Goal: Task Accomplishment & Management: Manage account settings

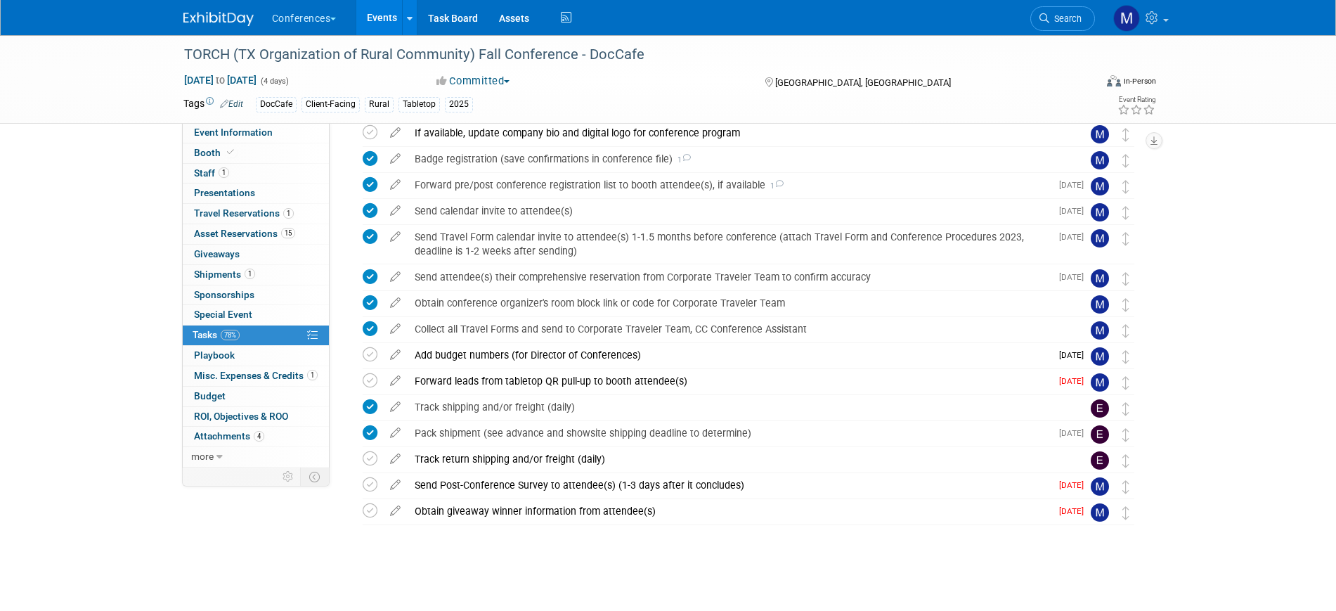
scroll to position [374, 0]
drag, startPoint x: 221, startPoint y: 129, endPoint x: 264, endPoint y: 139, distance: 43.3
click at [222, 129] on span "Event Information" at bounding box center [233, 132] width 79 height 11
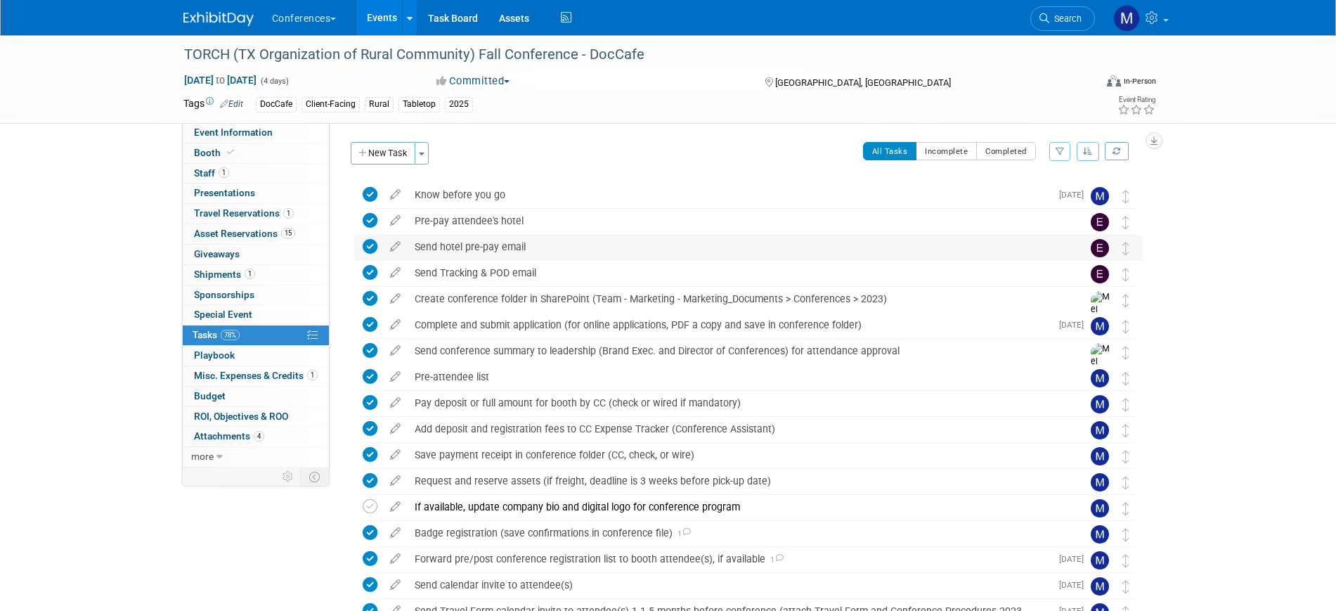
select select "DocCafe"
select select "Client-facing"
select select "Marygrace"
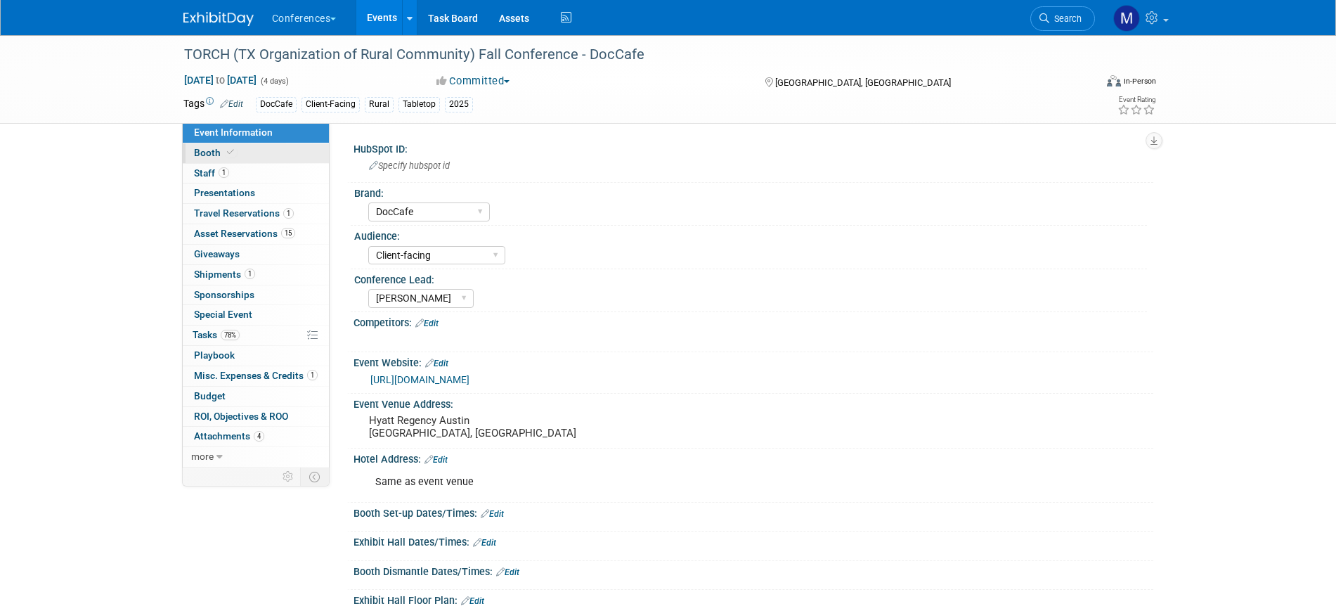
click at [236, 157] on link "Booth" at bounding box center [256, 153] width 146 height 20
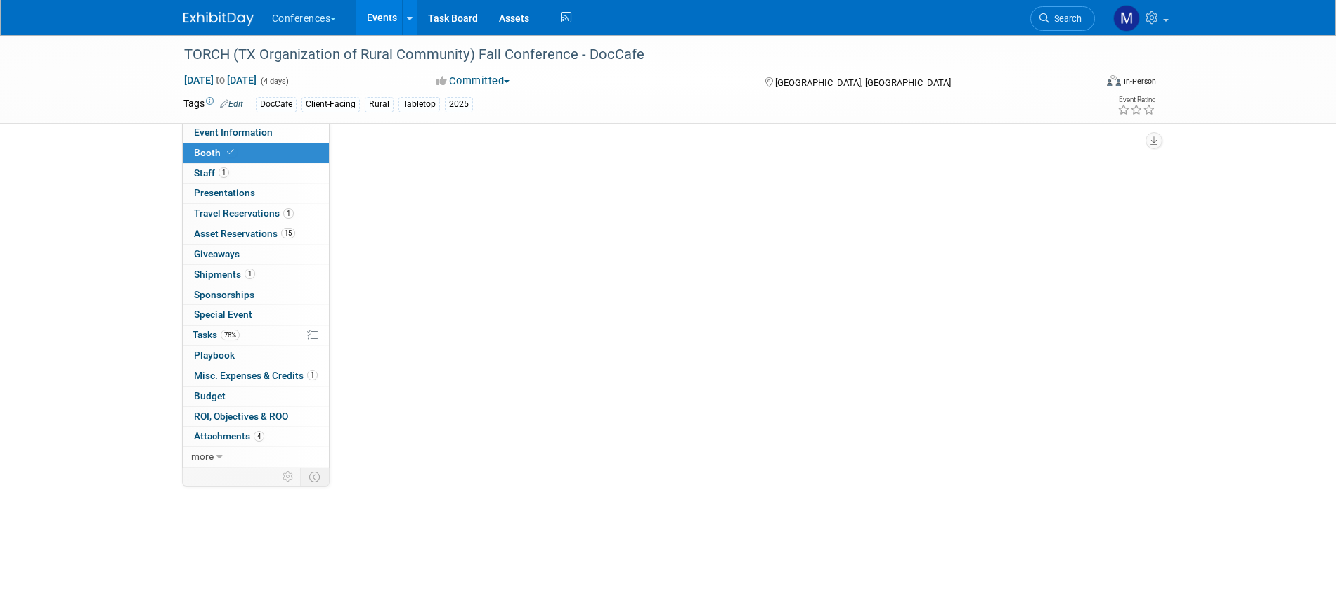
select select "36" bar table"
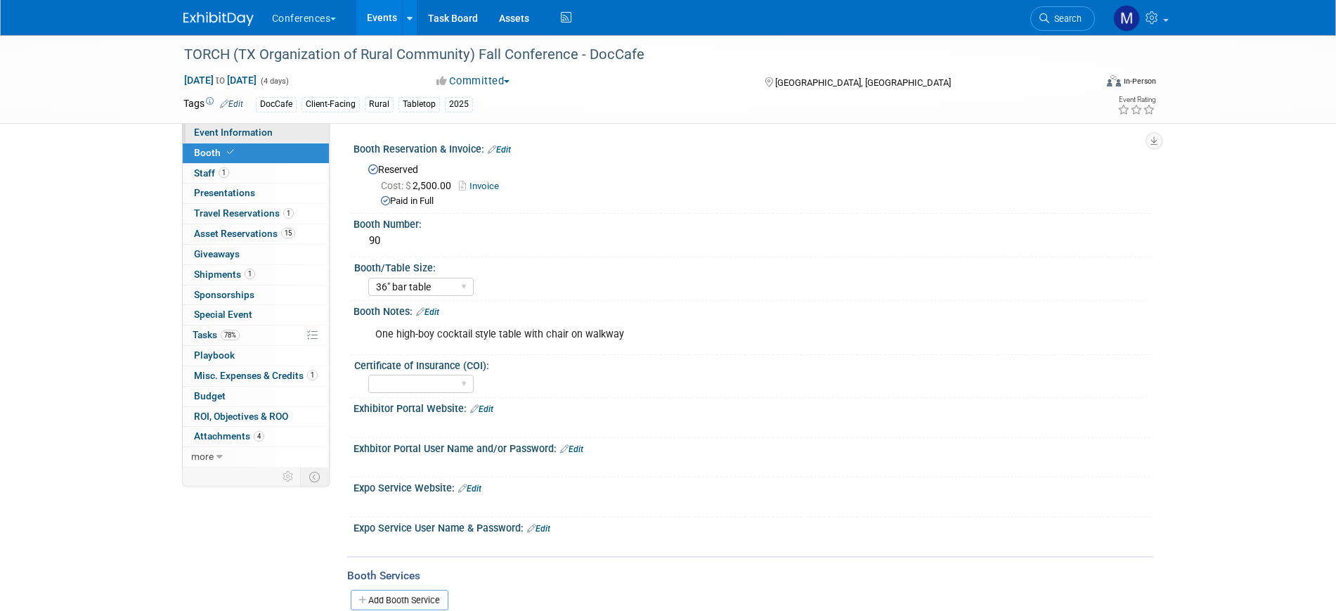
click at [228, 136] on span "Event Information" at bounding box center [233, 132] width 79 height 11
select select "DocCafe"
select select "Client-facing"
select select "[PERSON_NAME]"
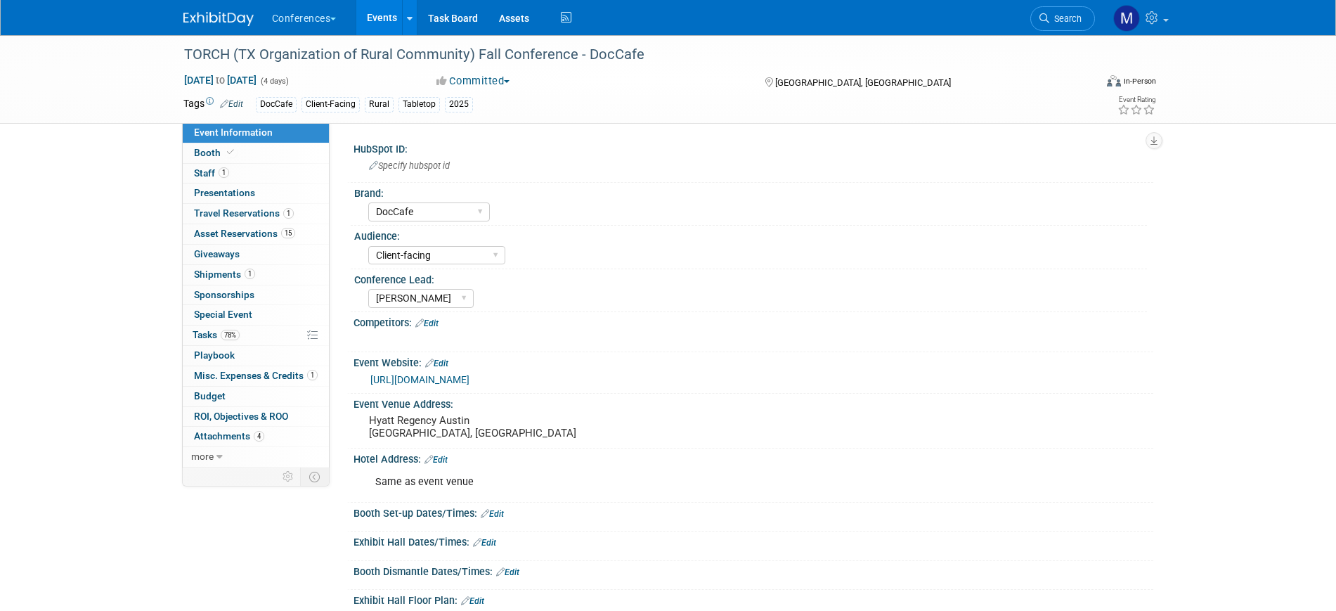
click at [470, 378] on link "https://www.torchnet.org/upcoming-events.html" at bounding box center [419, 379] width 99 height 11
click at [271, 171] on link "1 Staff 1" at bounding box center [256, 174] width 146 height 20
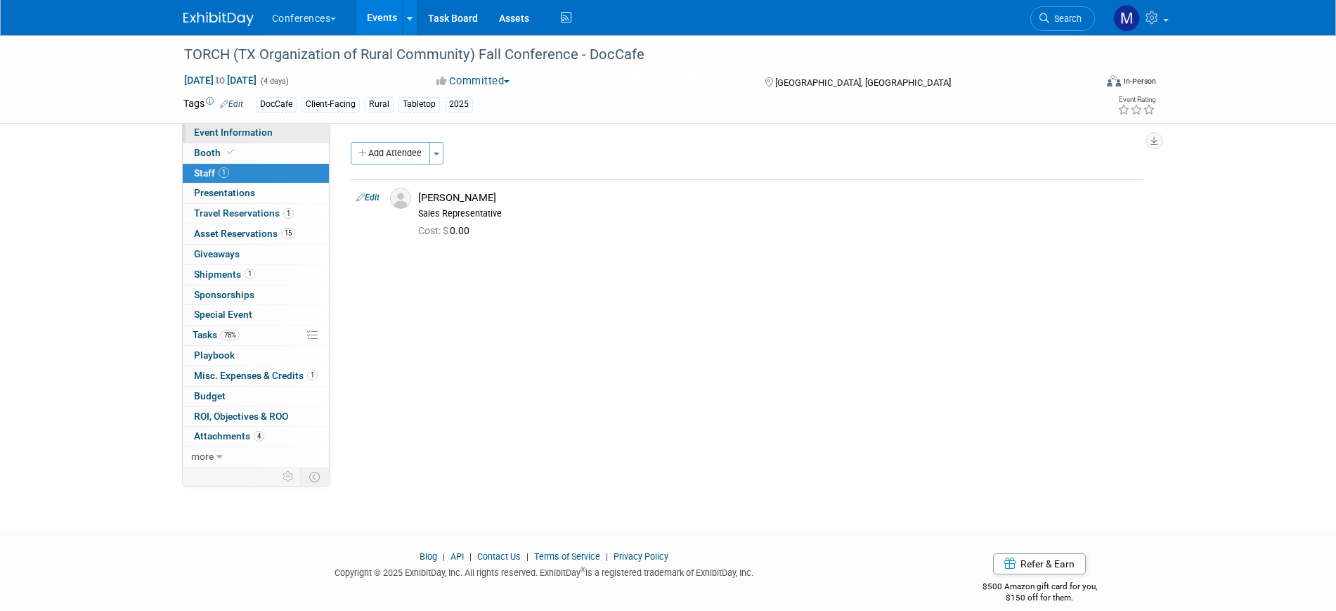
click at [264, 131] on span "Event Information" at bounding box center [233, 132] width 79 height 11
select select "DocCafe"
select select "Client-facing"
select select "[PERSON_NAME]"
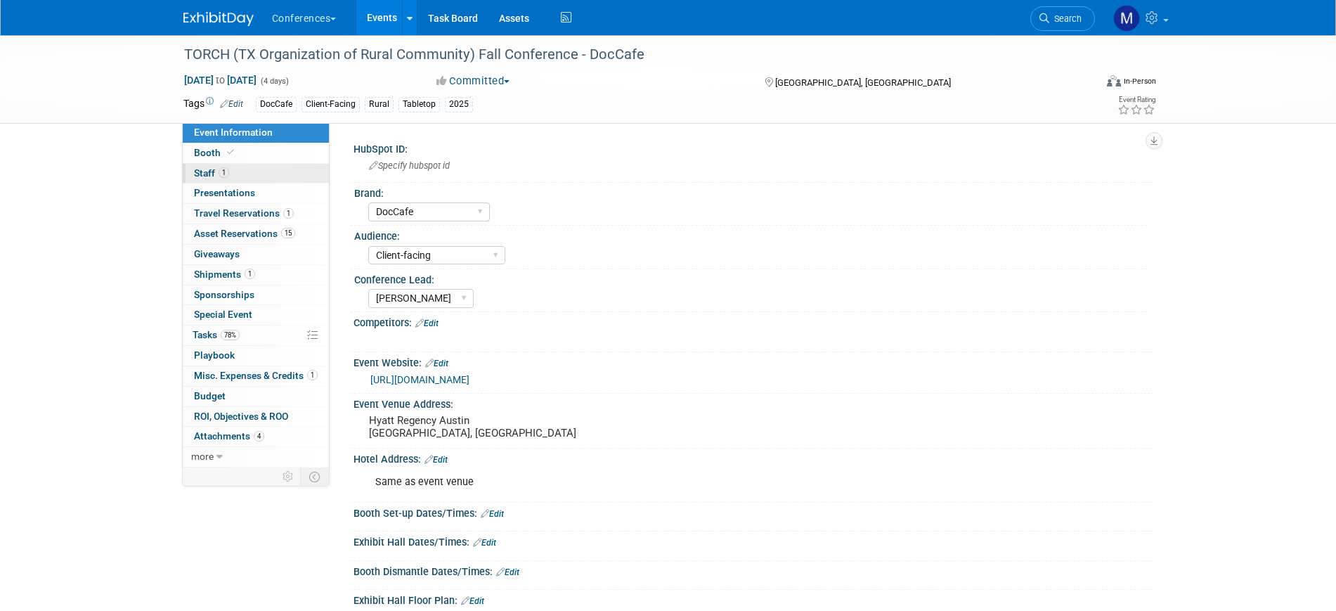
click at [209, 175] on span "Staff 1" at bounding box center [211, 172] width 35 height 11
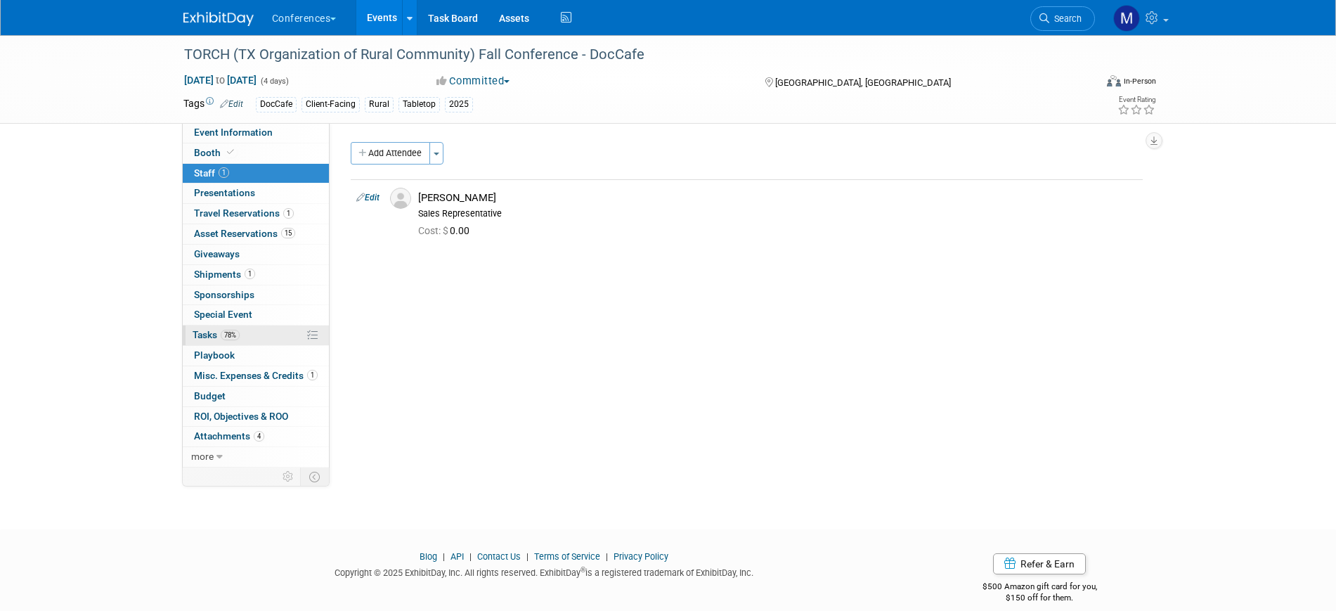
click at [235, 332] on span "78%" at bounding box center [230, 335] width 19 height 11
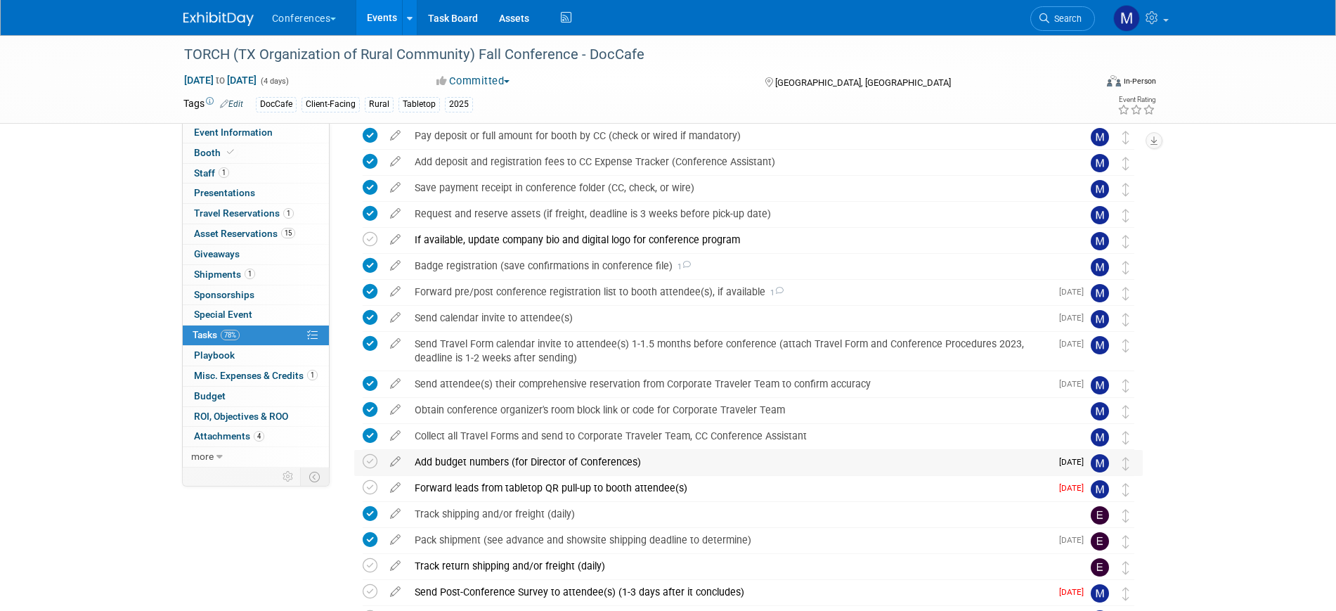
scroll to position [374, 0]
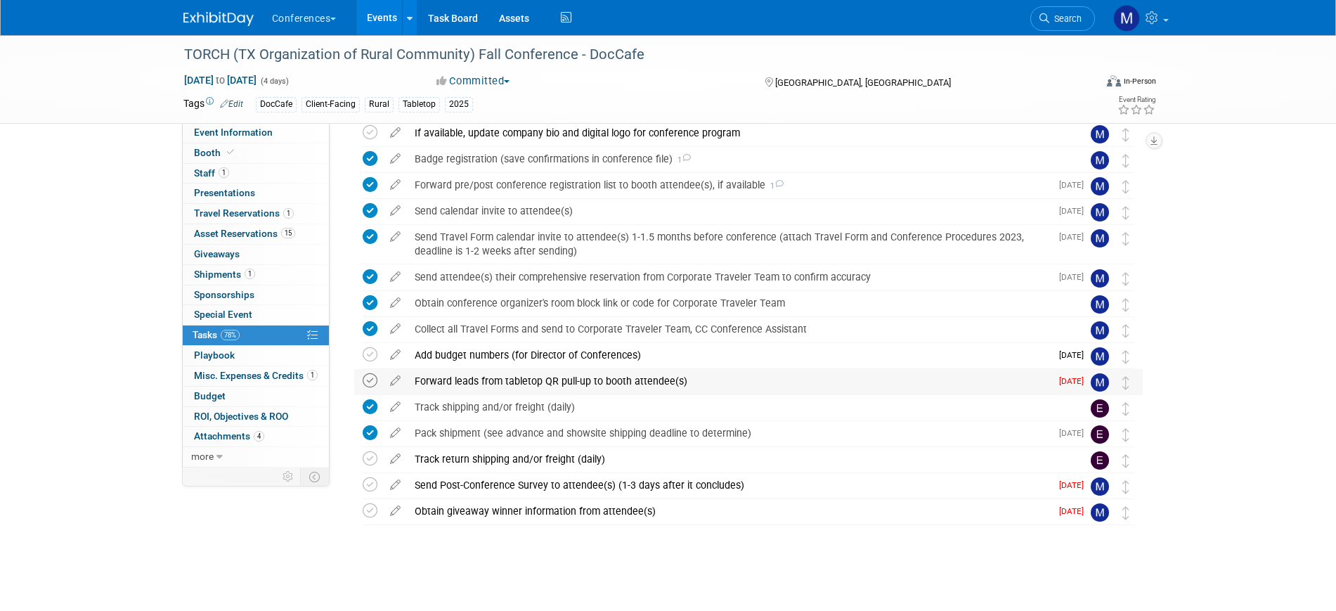
click at [375, 382] on icon at bounding box center [370, 380] width 15 height 15
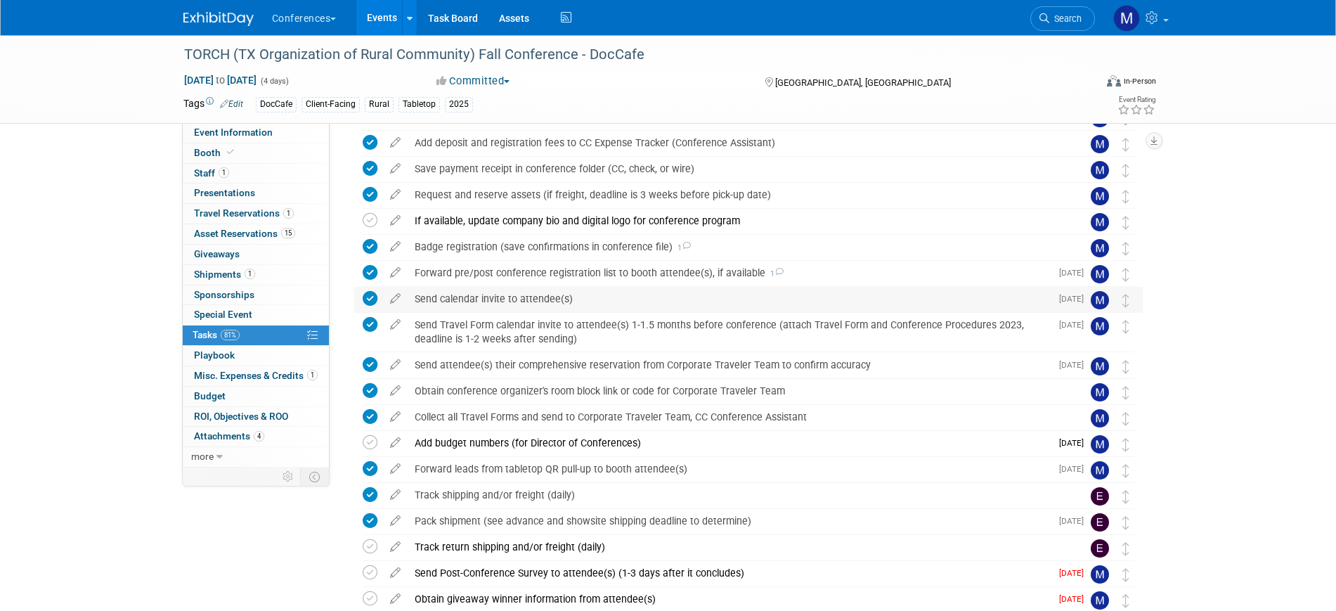
drag, startPoint x: 370, startPoint y: 218, endPoint x: 654, endPoint y: 309, distance: 299.0
click at [370, 218] on icon at bounding box center [370, 220] width 15 height 15
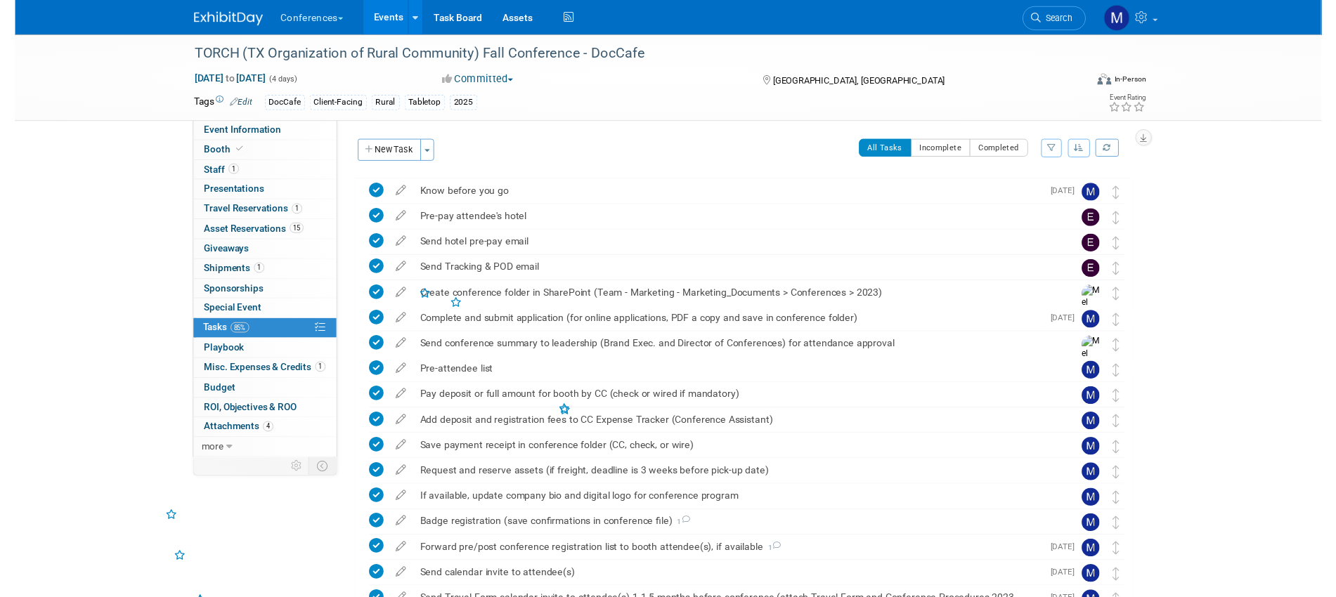
scroll to position [374, 0]
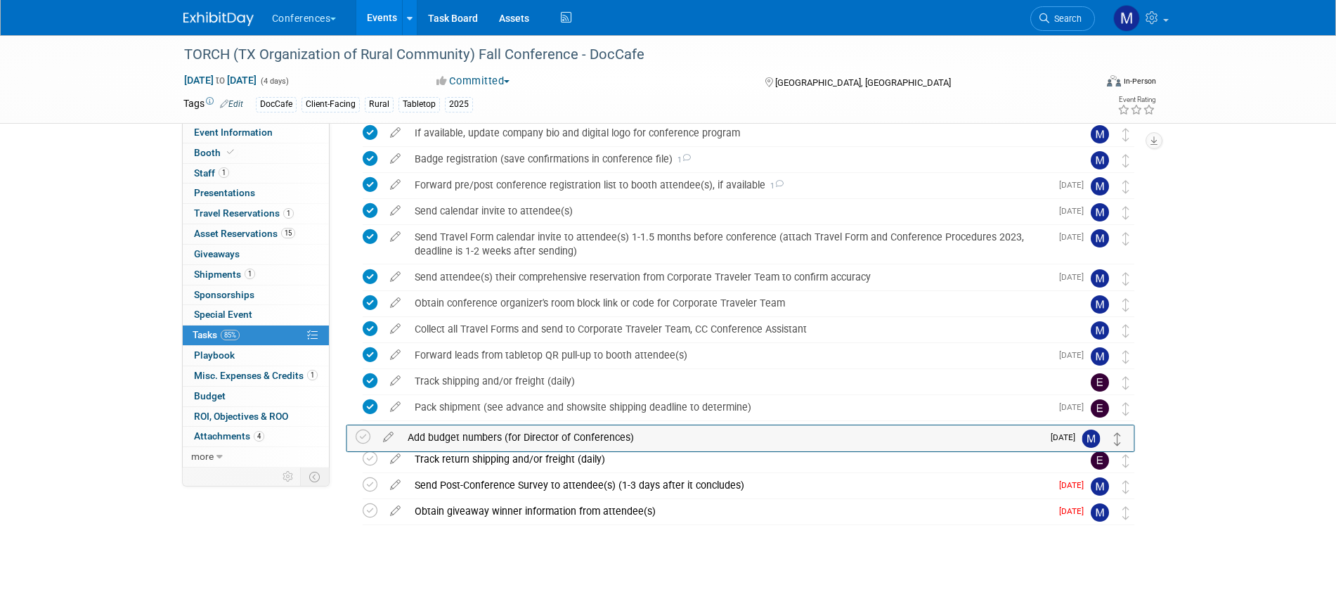
drag, startPoint x: 1124, startPoint y: 358, endPoint x: 1117, endPoint y: 440, distance: 81.8
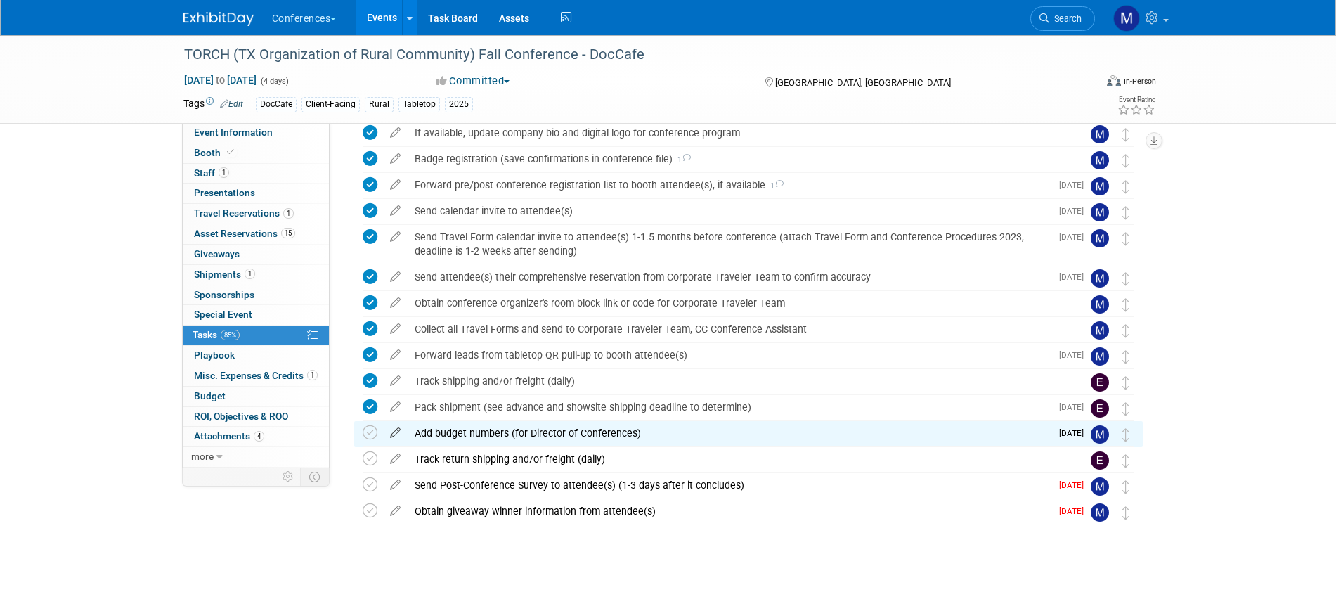
click at [392, 428] on icon at bounding box center [395, 430] width 25 height 18
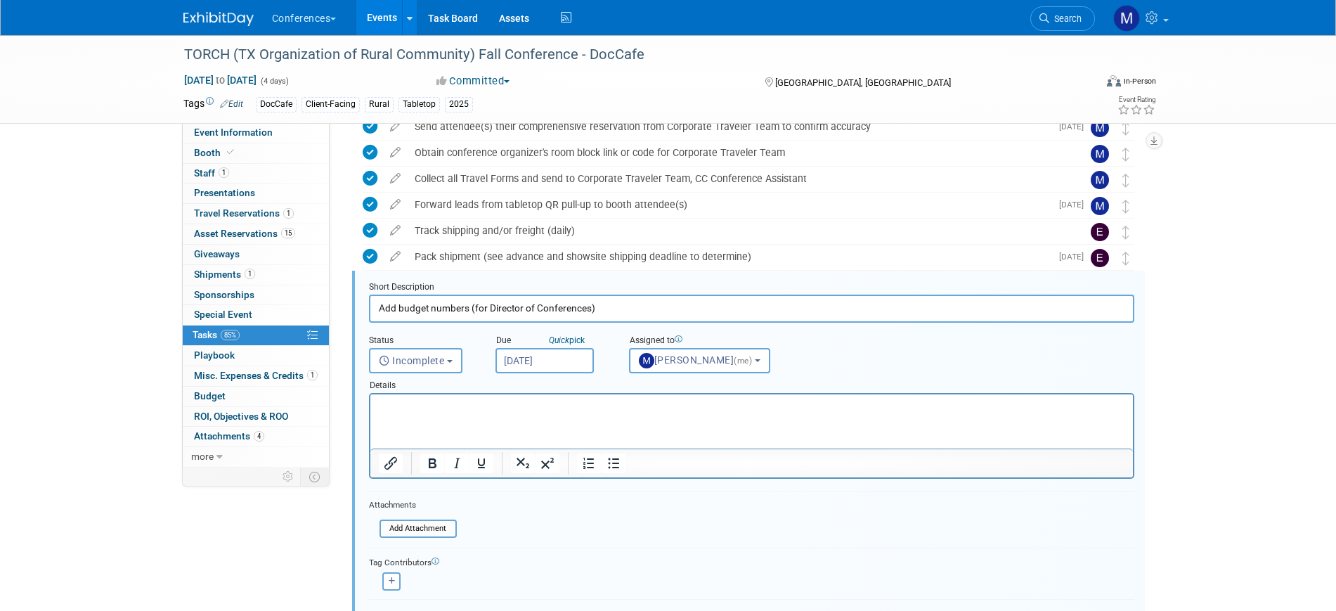
scroll to position [589, 0]
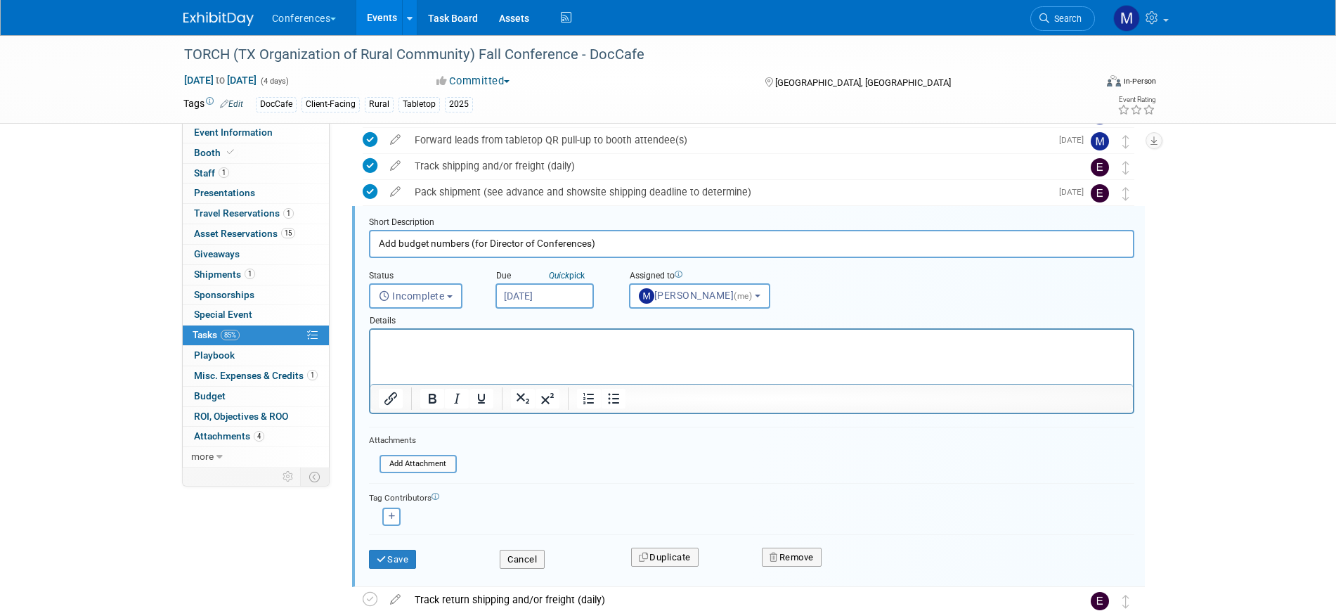
click at [35, 223] on div "TORCH (TX Organization of Rural Community) Fall Conference - DocCafe Sep 8, 202…" at bounding box center [668, 98] width 1336 height 1305
click at [529, 557] on button "Cancel" at bounding box center [522, 560] width 45 height 20
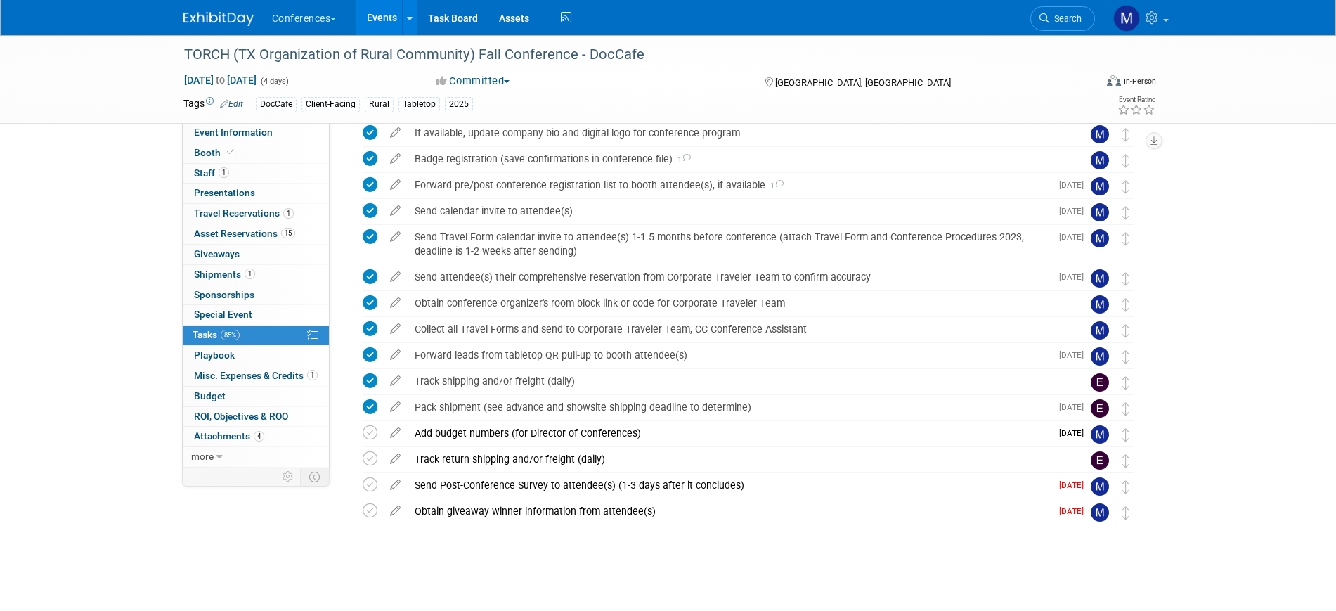
scroll to position [374, 0]
click at [222, 20] on img at bounding box center [218, 19] width 70 height 14
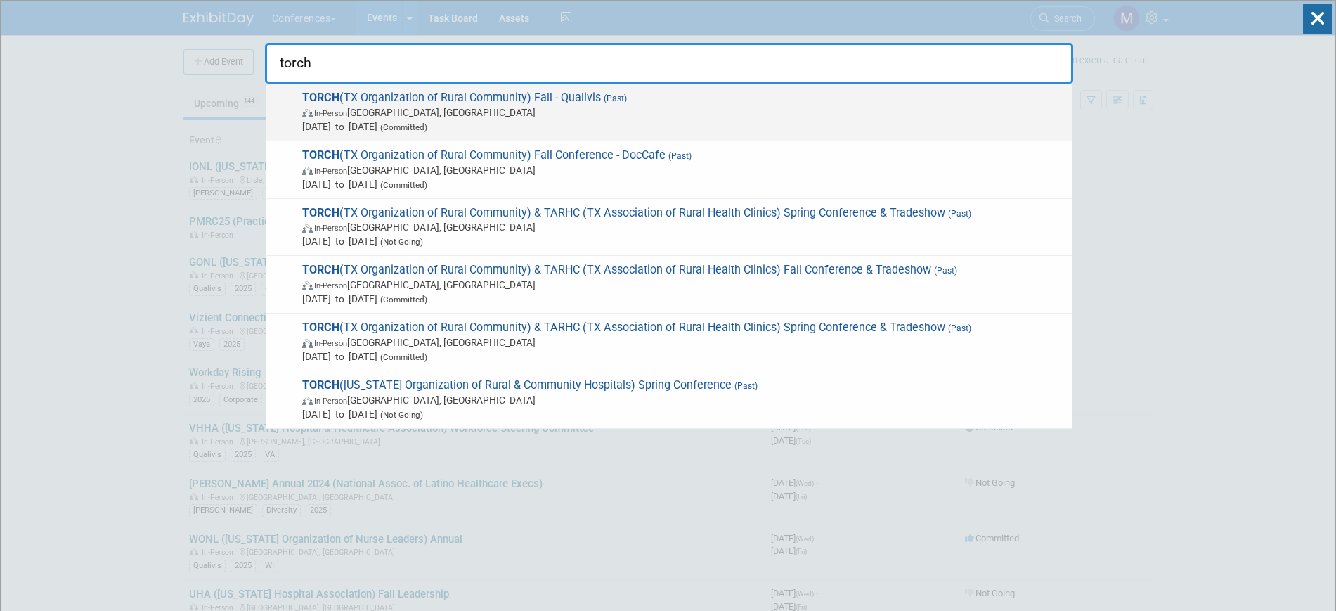
type input "torch"
click at [625, 109] on span "In-Person Austin, TX" at bounding box center [683, 112] width 763 height 14
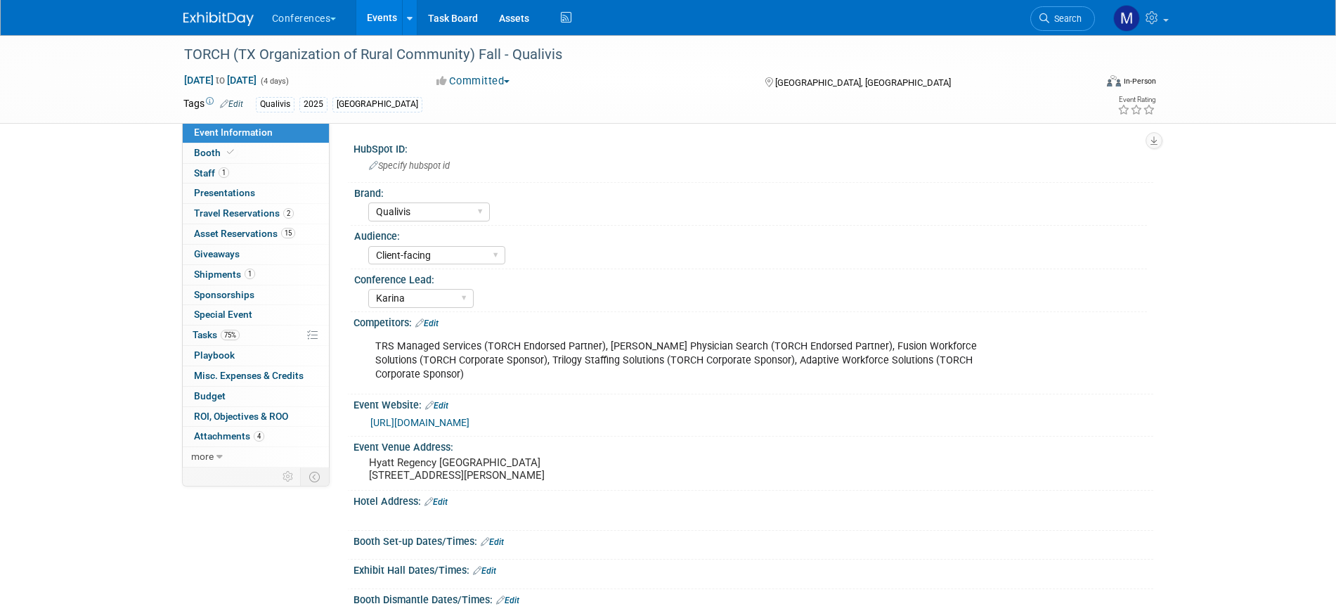
select select "Qualivis"
select select "Client-facing"
select select "Karina"
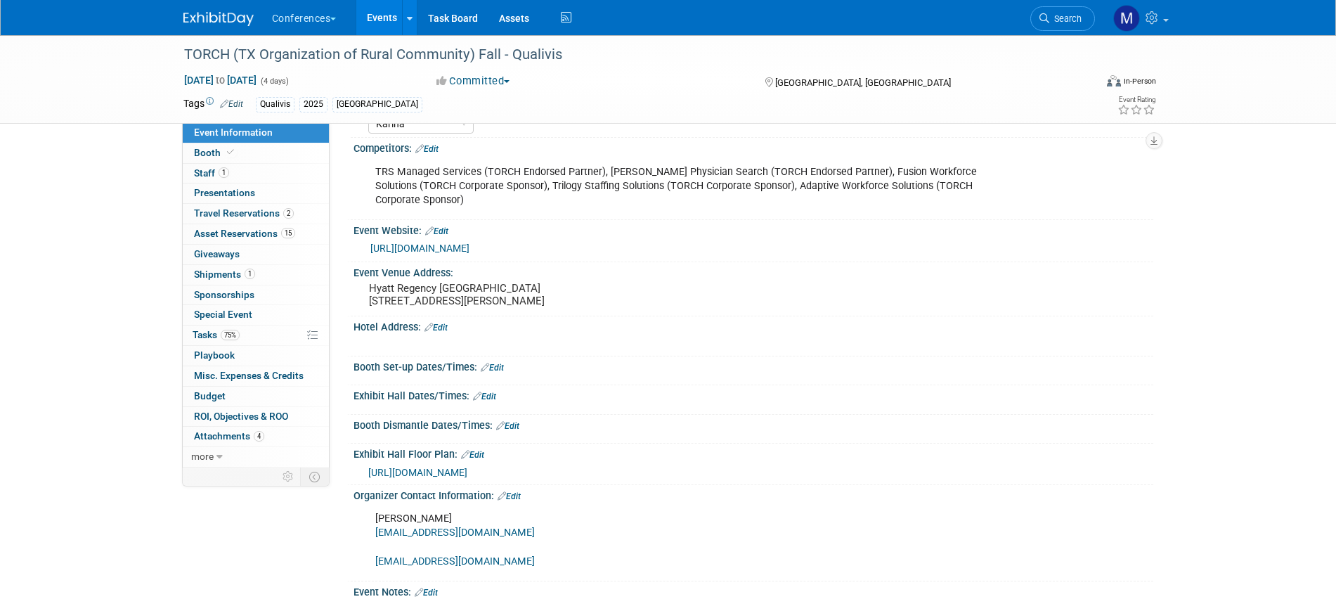
scroll to position [176, 0]
click at [470, 247] on link "[URL][DOMAIN_NAME]" at bounding box center [419, 246] width 99 height 11
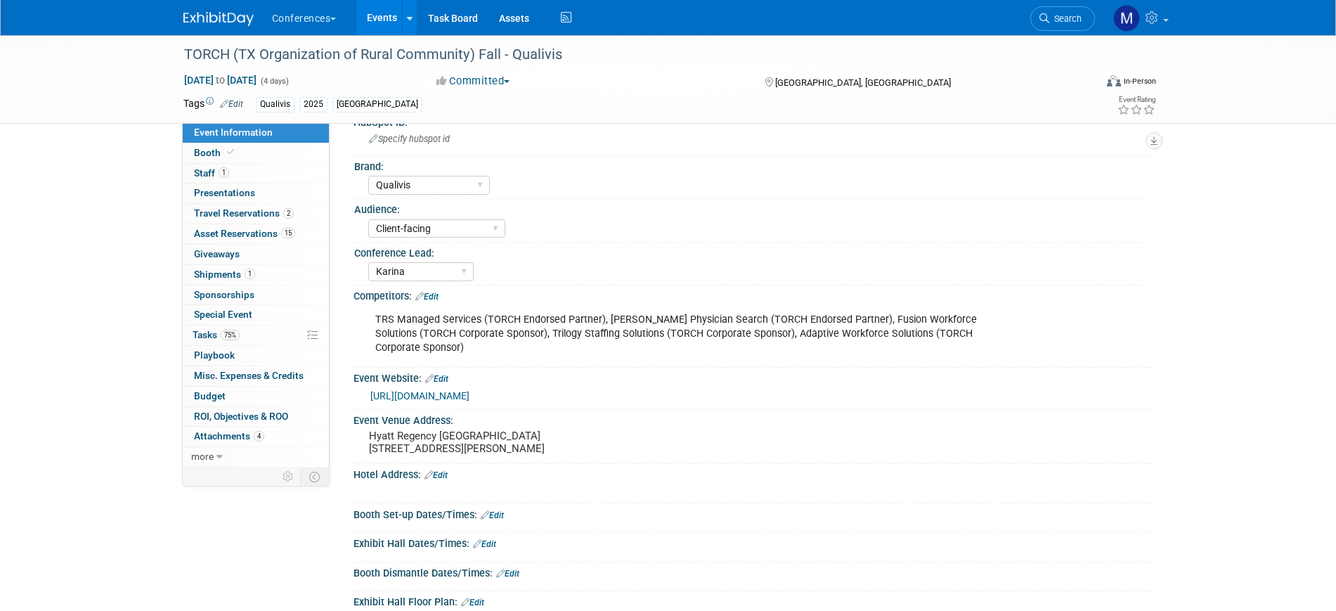
scroll to position [0, 0]
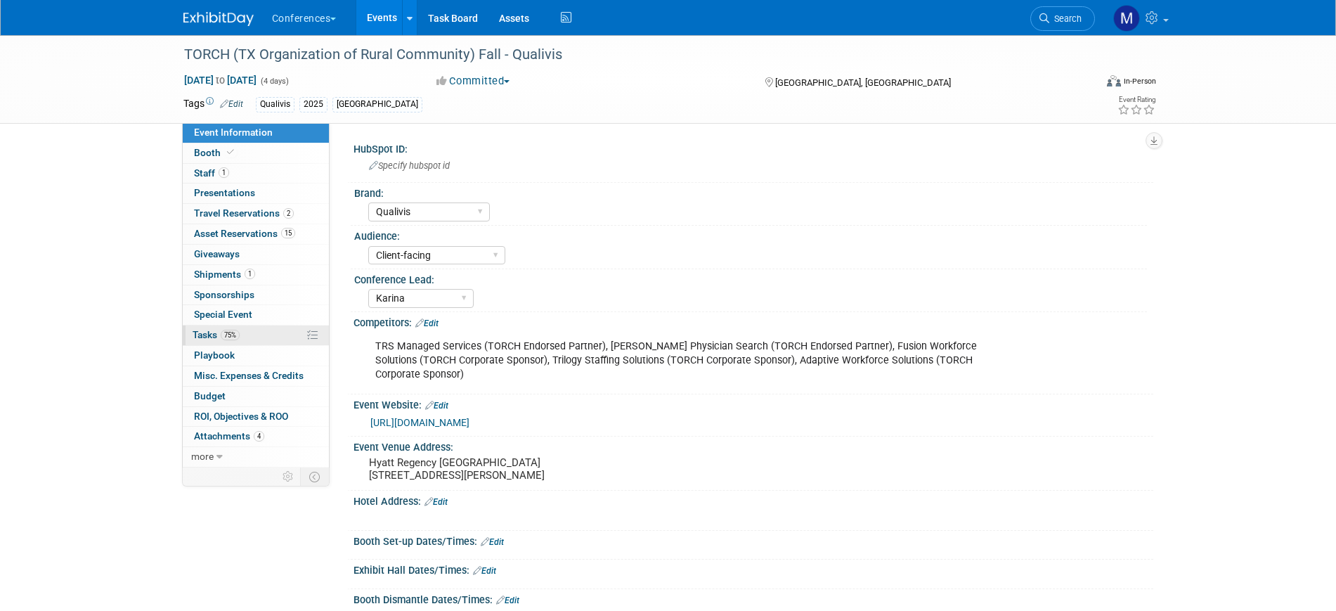
click at [251, 335] on link "75% Tasks 75%" at bounding box center [256, 335] width 146 height 20
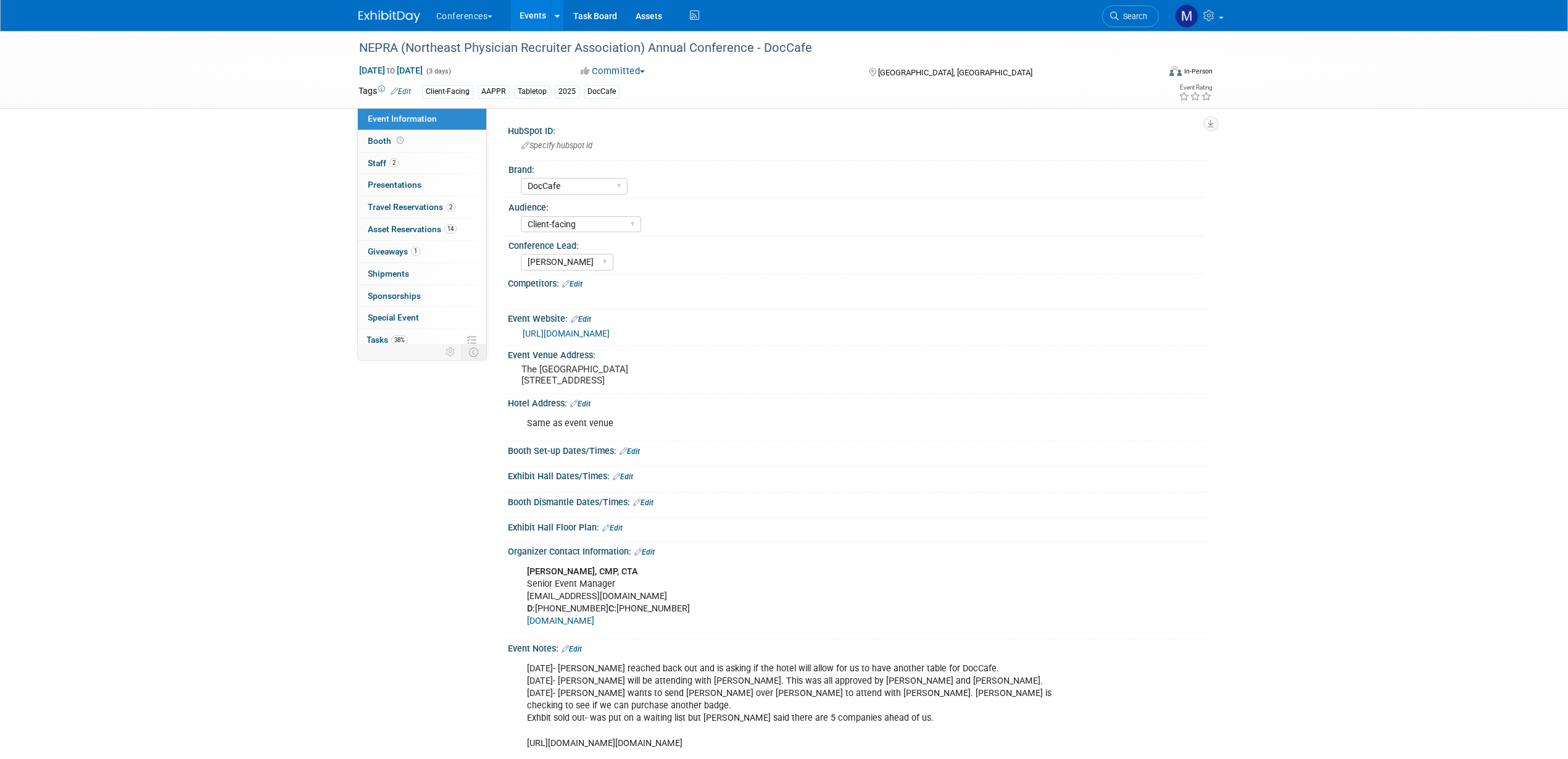
select select "DocCafe"
select select "Client-facing"
select select "[PERSON_NAME]"
click at [1143, 19] on span "Search" at bounding box center [1133, 16] width 28 height 10
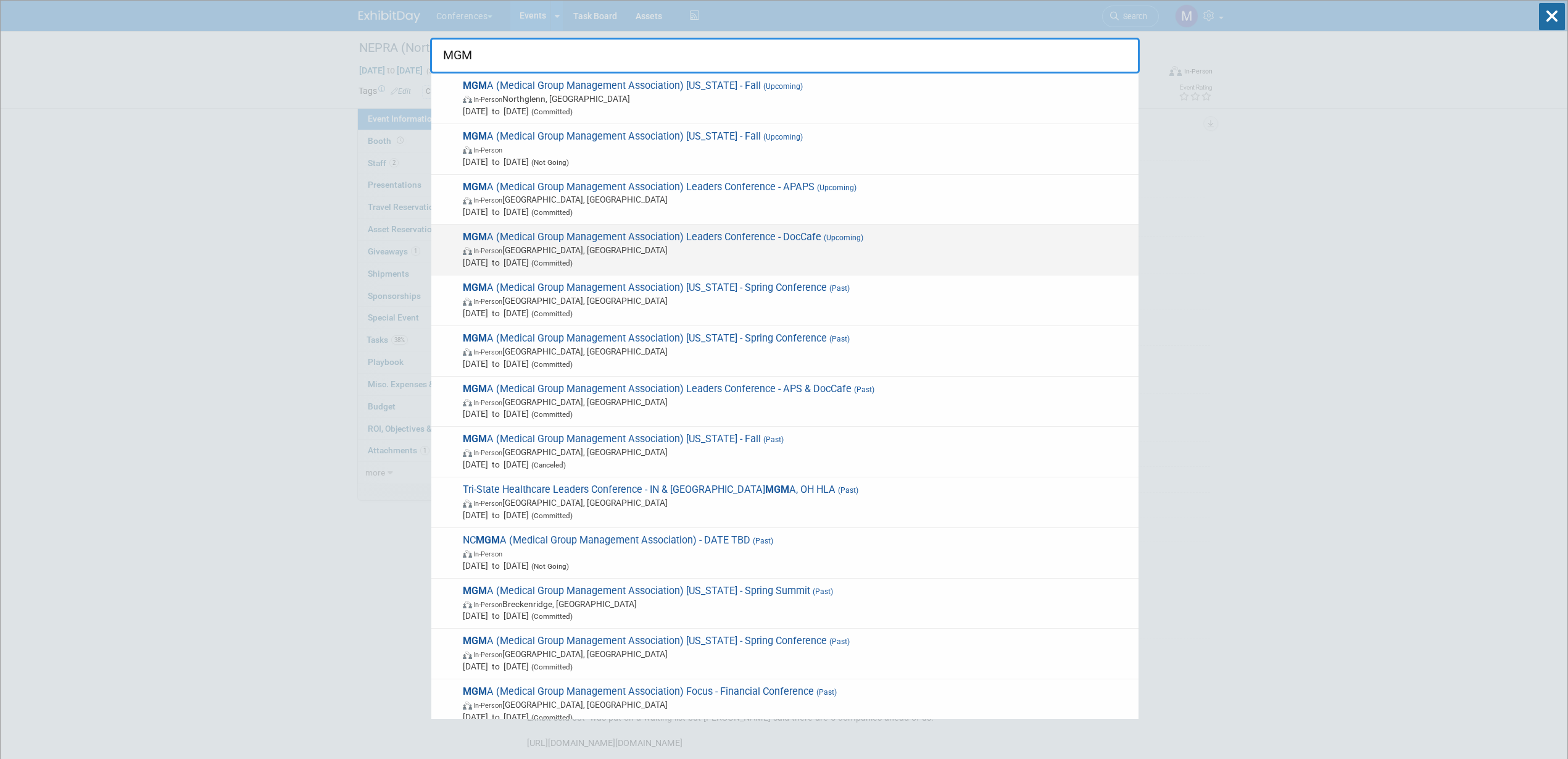
type input "MGM"
click at [846, 255] on span "In-Person Orlando, FL" at bounding box center [797, 250] width 670 height 12
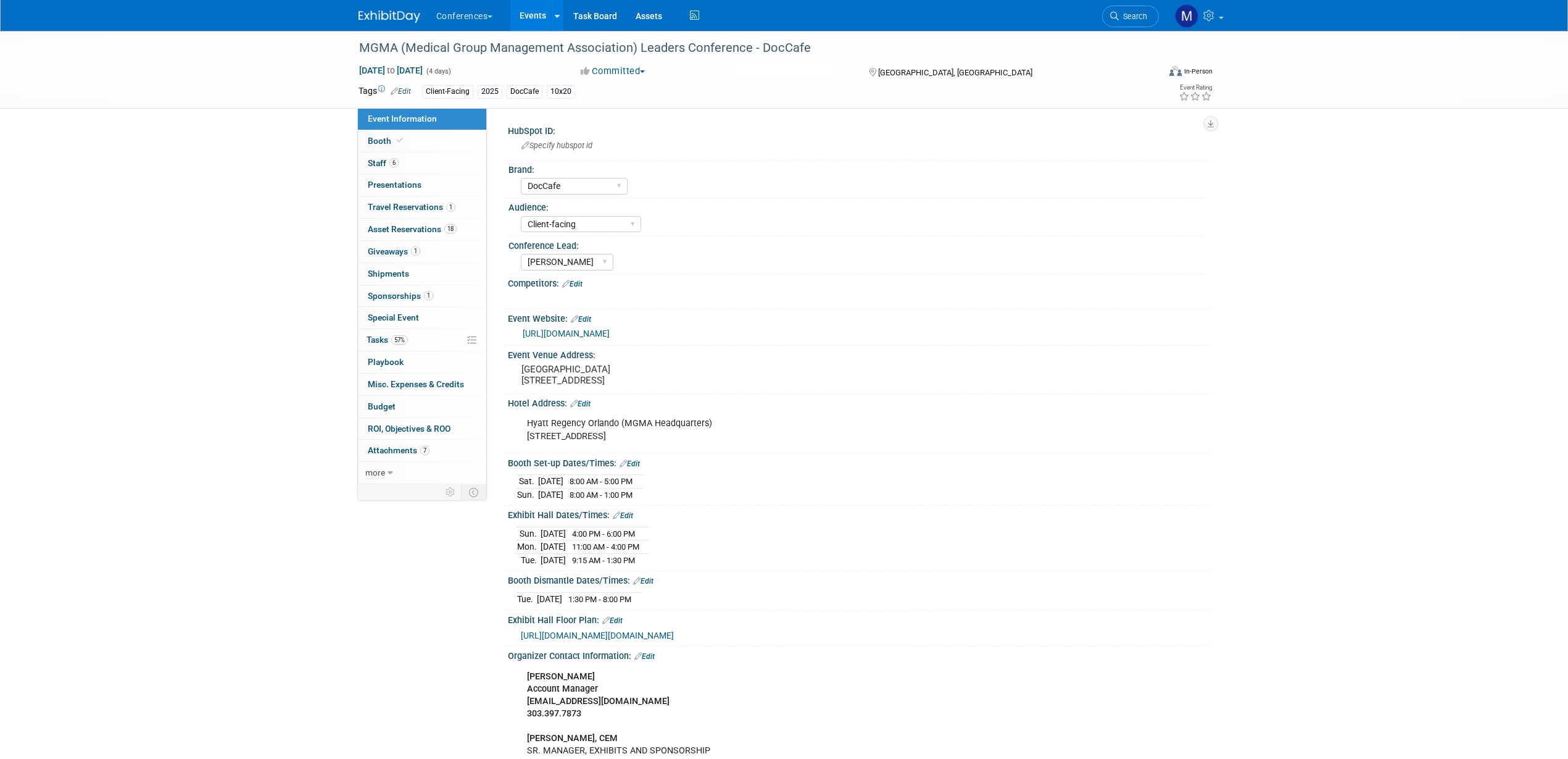
select select "DocCafe"
select select "Client-facing"
select select "Marygrace"
click at [415, 167] on link "6 Staff 6" at bounding box center [422, 163] width 128 height 22
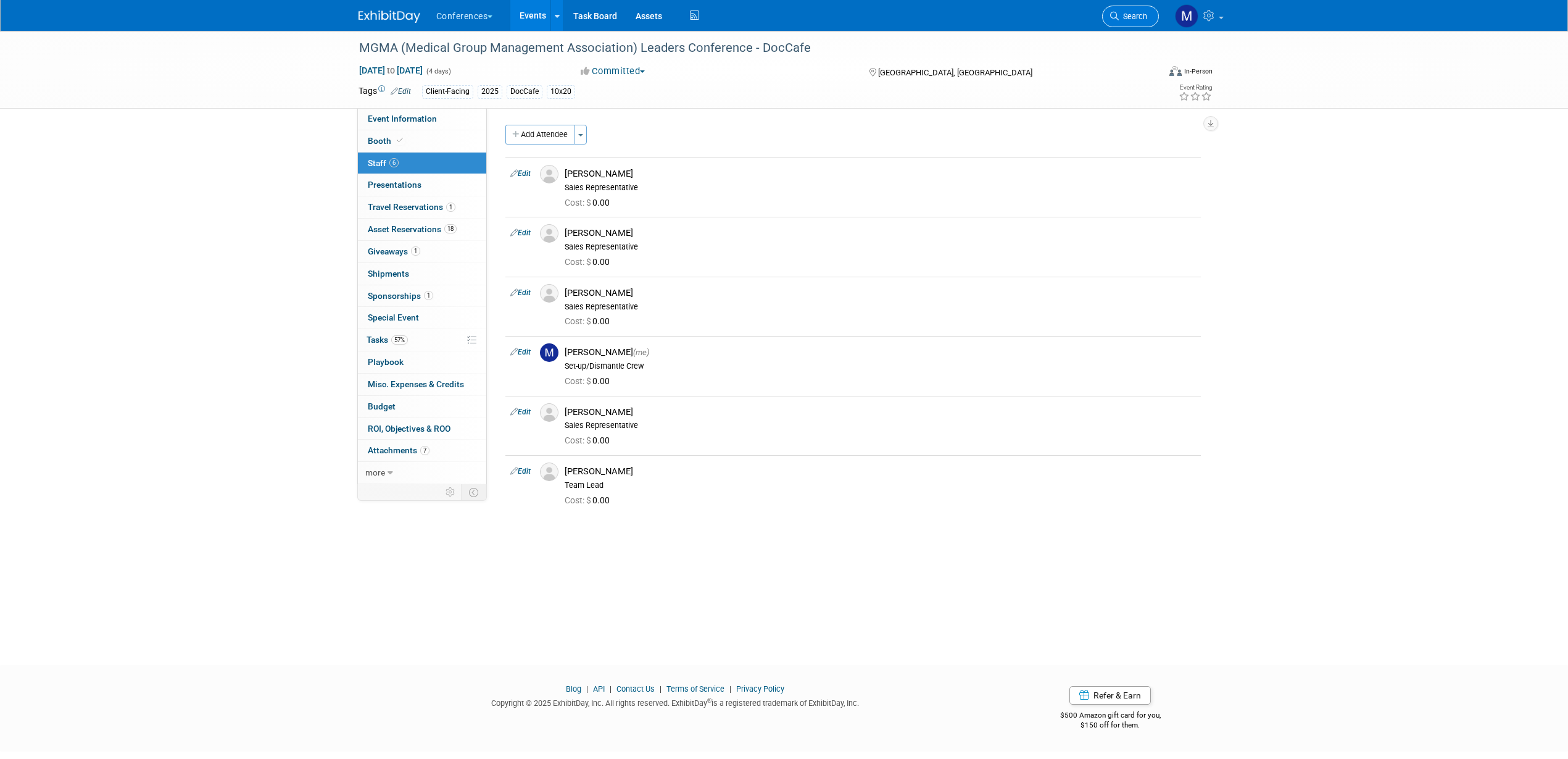
click at [1146, 13] on span "Search" at bounding box center [1133, 16] width 28 height 10
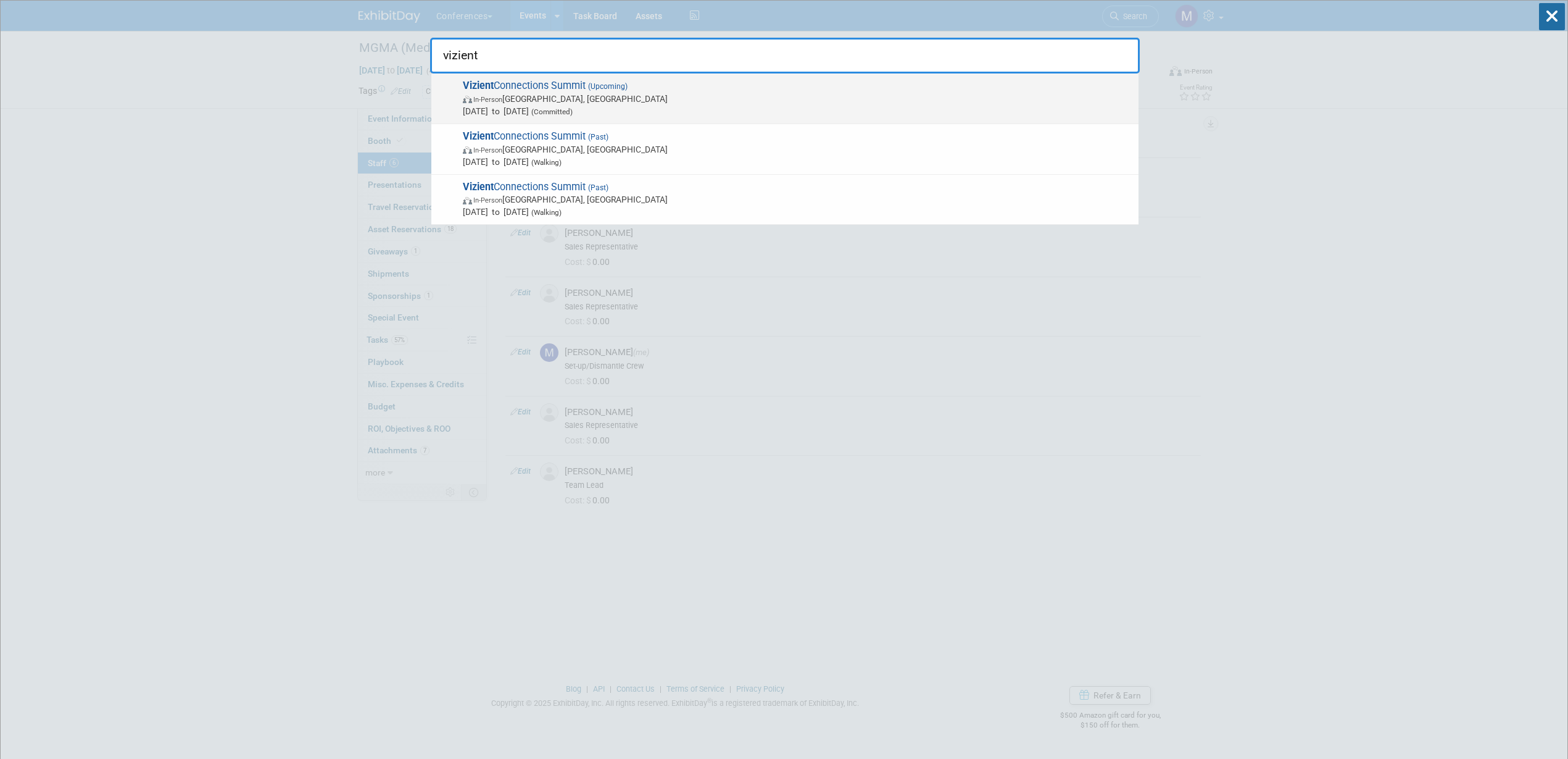
type input "vizient"
click at [490, 104] on span "In-Person Las Vegas, NV" at bounding box center [797, 98] width 670 height 12
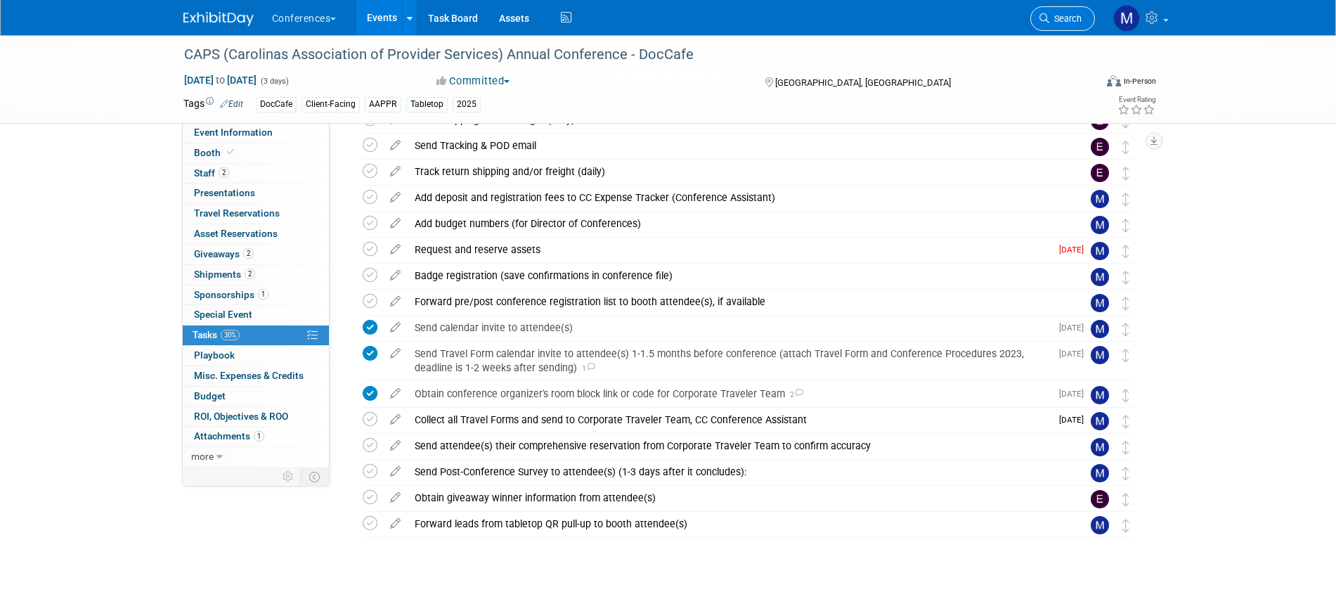
click at [1061, 20] on span "Search" at bounding box center [1065, 18] width 32 height 11
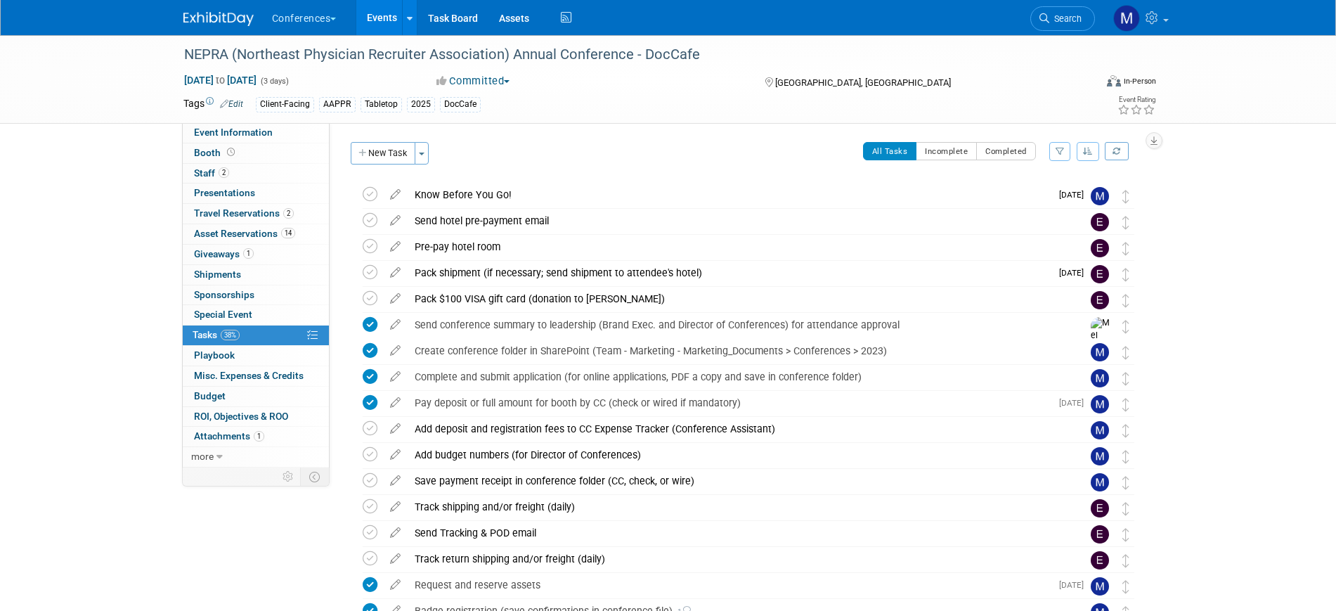
click at [1066, 30] on link "Search" at bounding box center [1062, 18] width 65 height 25
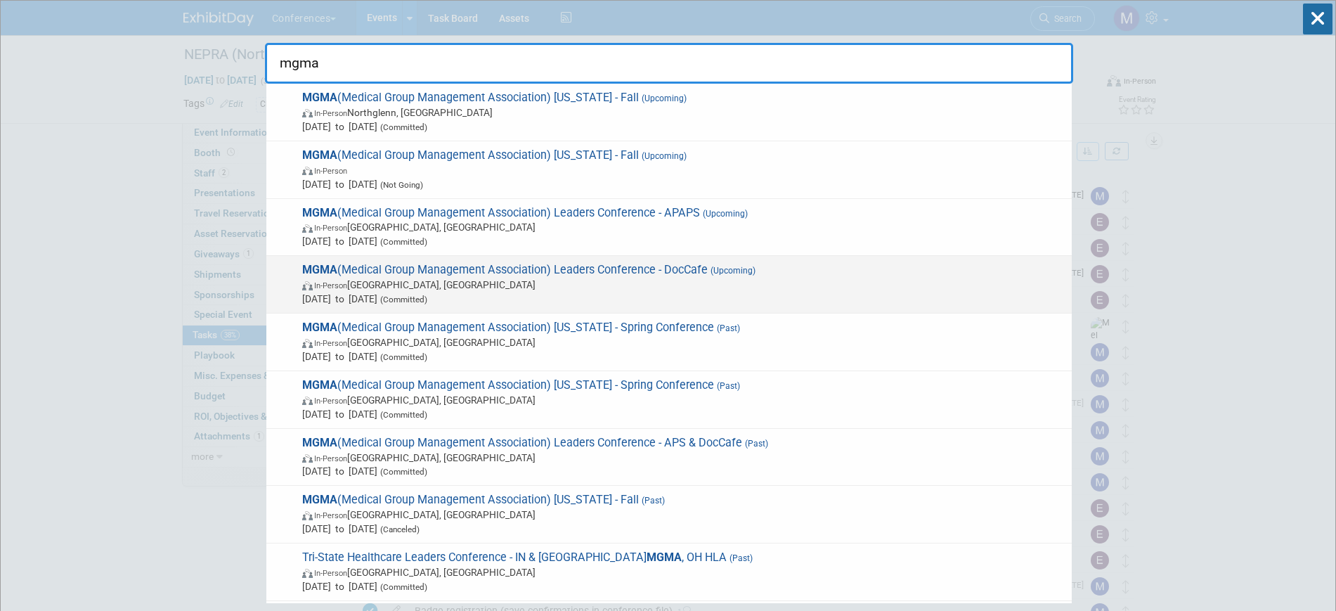
type input "mgma"
click at [607, 274] on span "MGMA (Medical Group Management Association) Leaders Conference - DocCafe (Upcom…" at bounding box center [681, 284] width 767 height 43
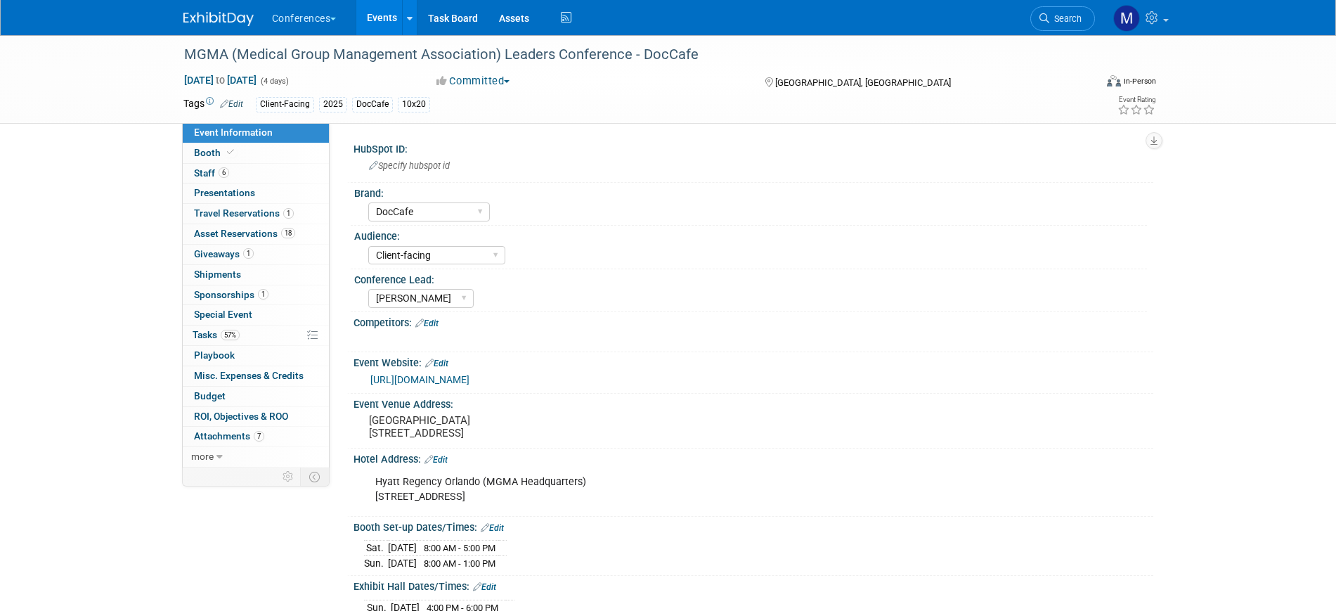
select select "DocCafe"
select select "Client-facing"
select select "Marygrace"
click at [253, 179] on link "6 Staff 6" at bounding box center [256, 174] width 146 height 20
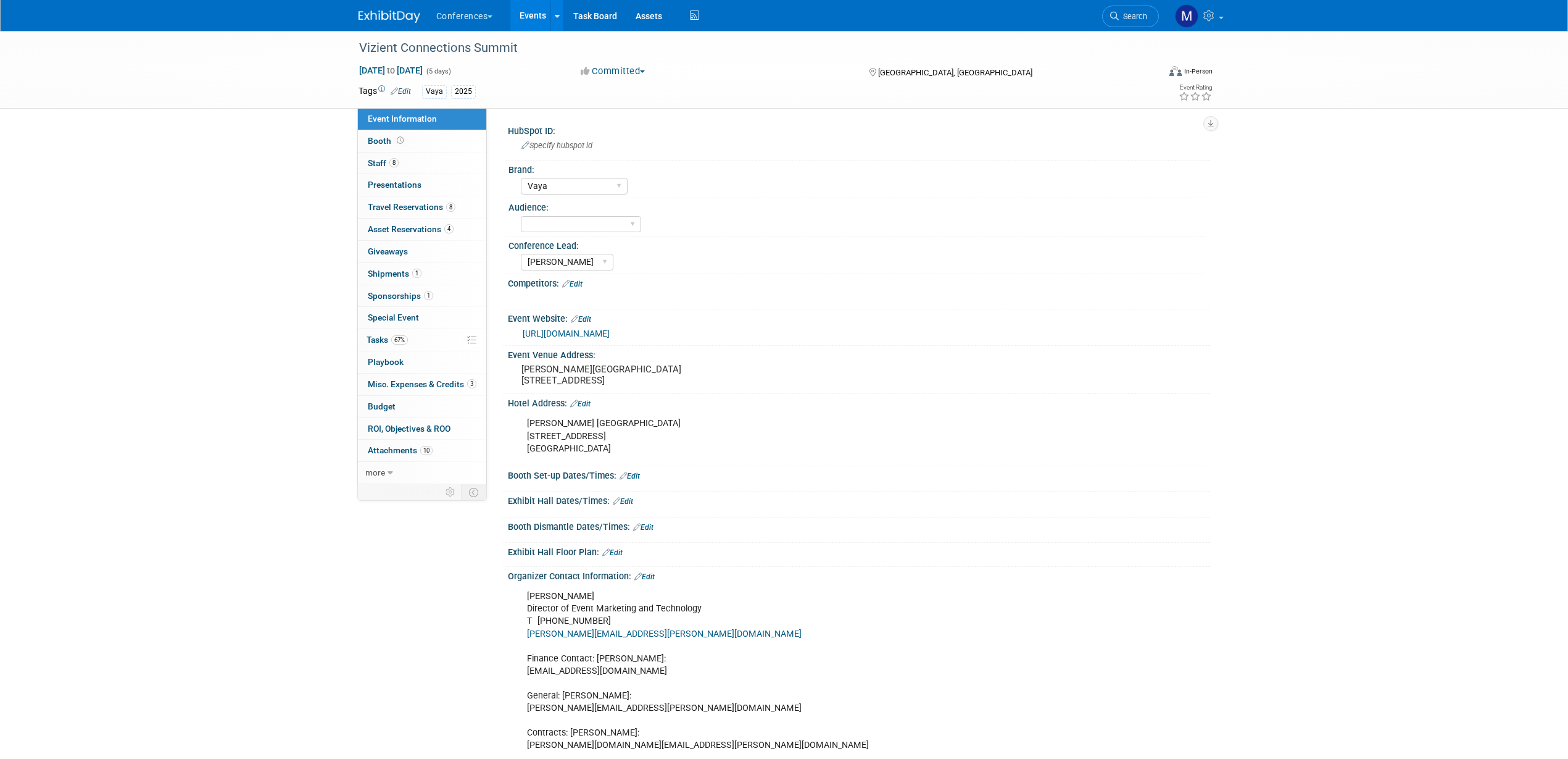
select select "Vaya"
select select "[PERSON_NAME]"
click at [575, 221] on select "Client-facing Clinician/Provider-facing Both N/a" at bounding box center [580, 224] width 120 height 17
click at [404, 91] on link "Edit" at bounding box center [400, 91] width 20 height 9
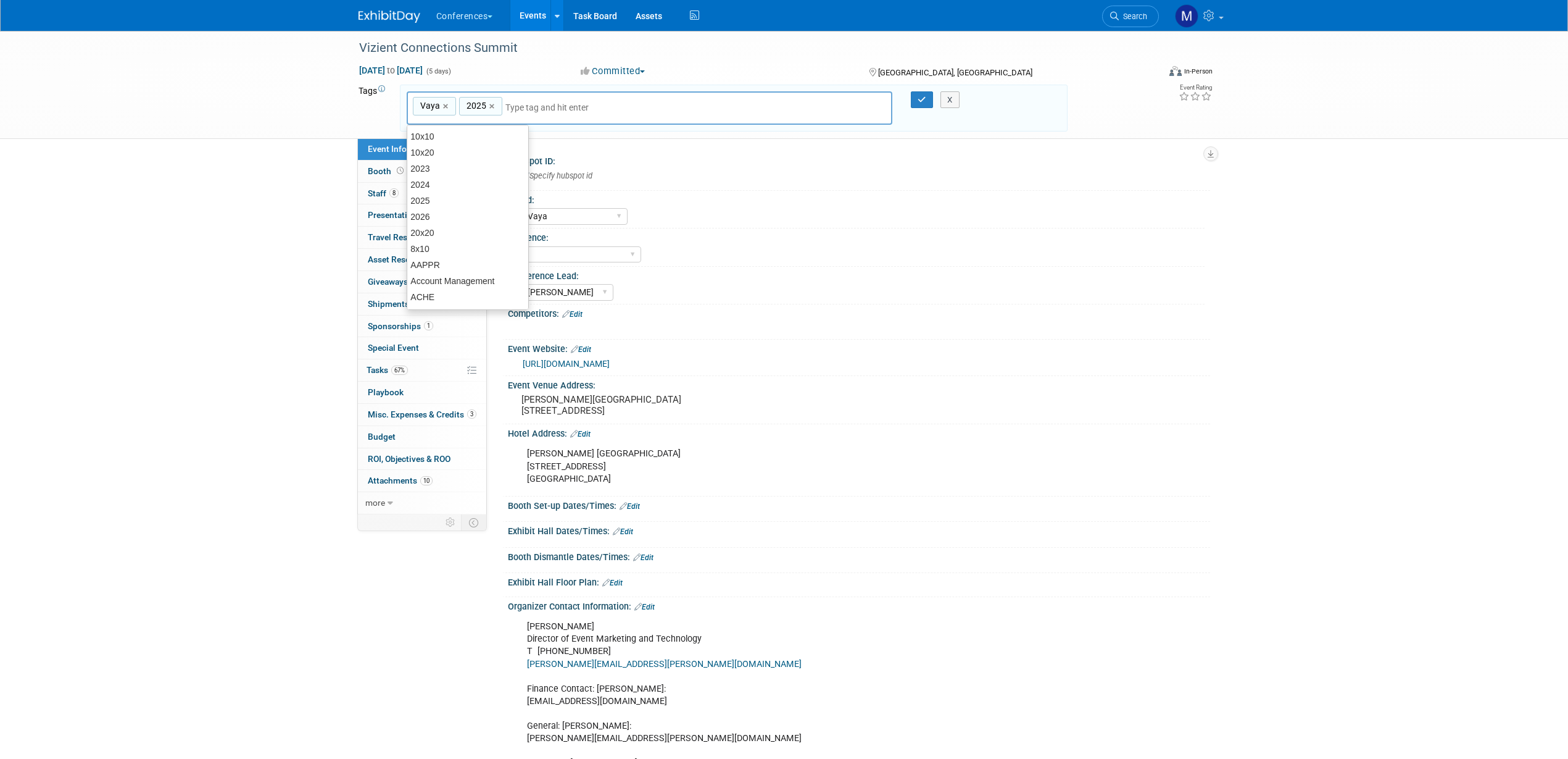
click at [522, 105] on input "text" at bounding box center [555, 107] width 98 height 12
type input "s"
click at [952, 96] on button "X" at bounding box center [950, 100] width 19 height 18
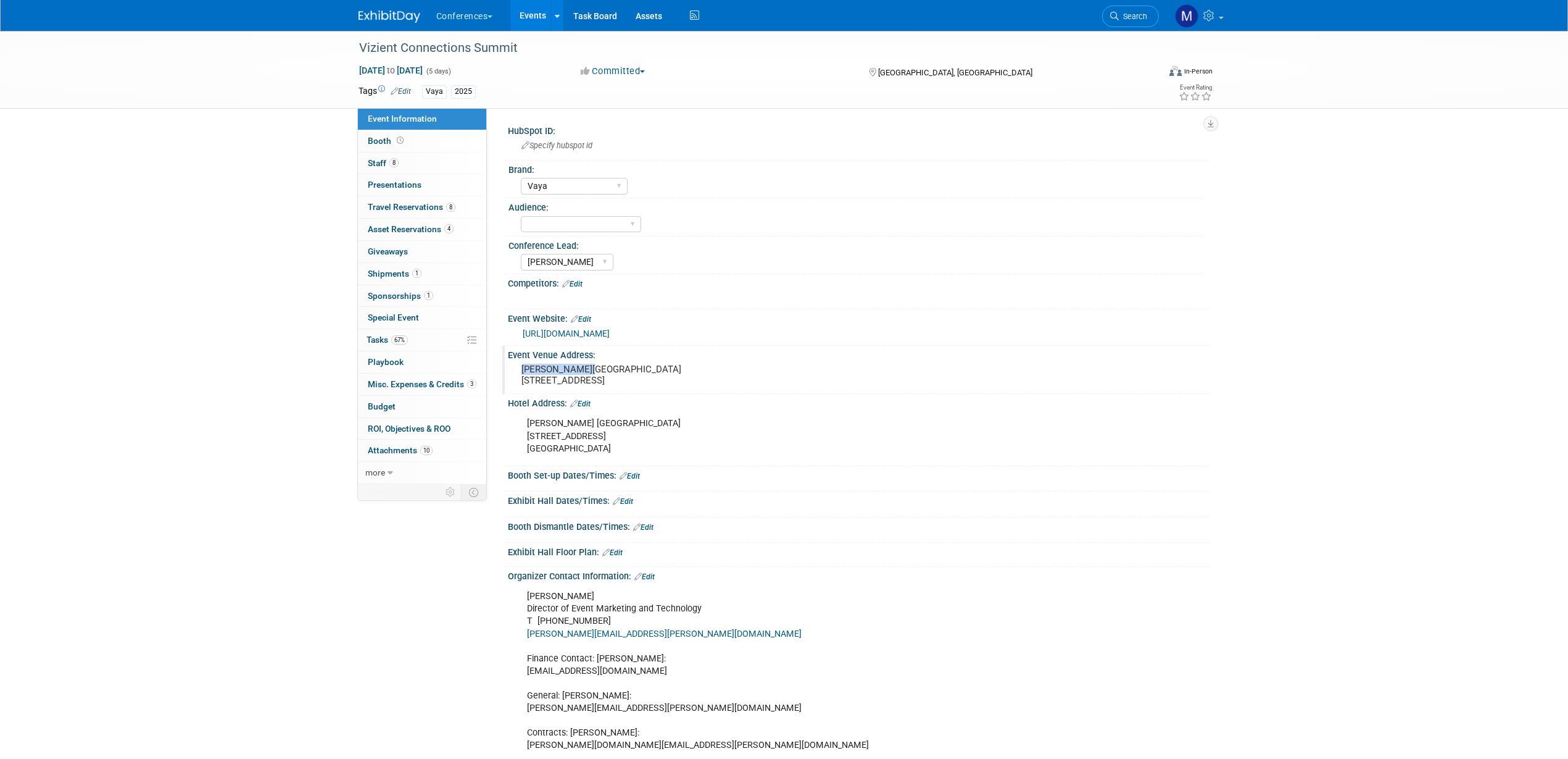
drag, startPoint x: 521, startPoint y: 367, endPoint x: 603, endPoint y: 367, distance: 82.0
click at [603, 367] on pre "[PERSON_NAME][GEOGRAPHIC_DATA] [STREET_ADDRESS]" at bounding box center [654, 374] width 265 height 22
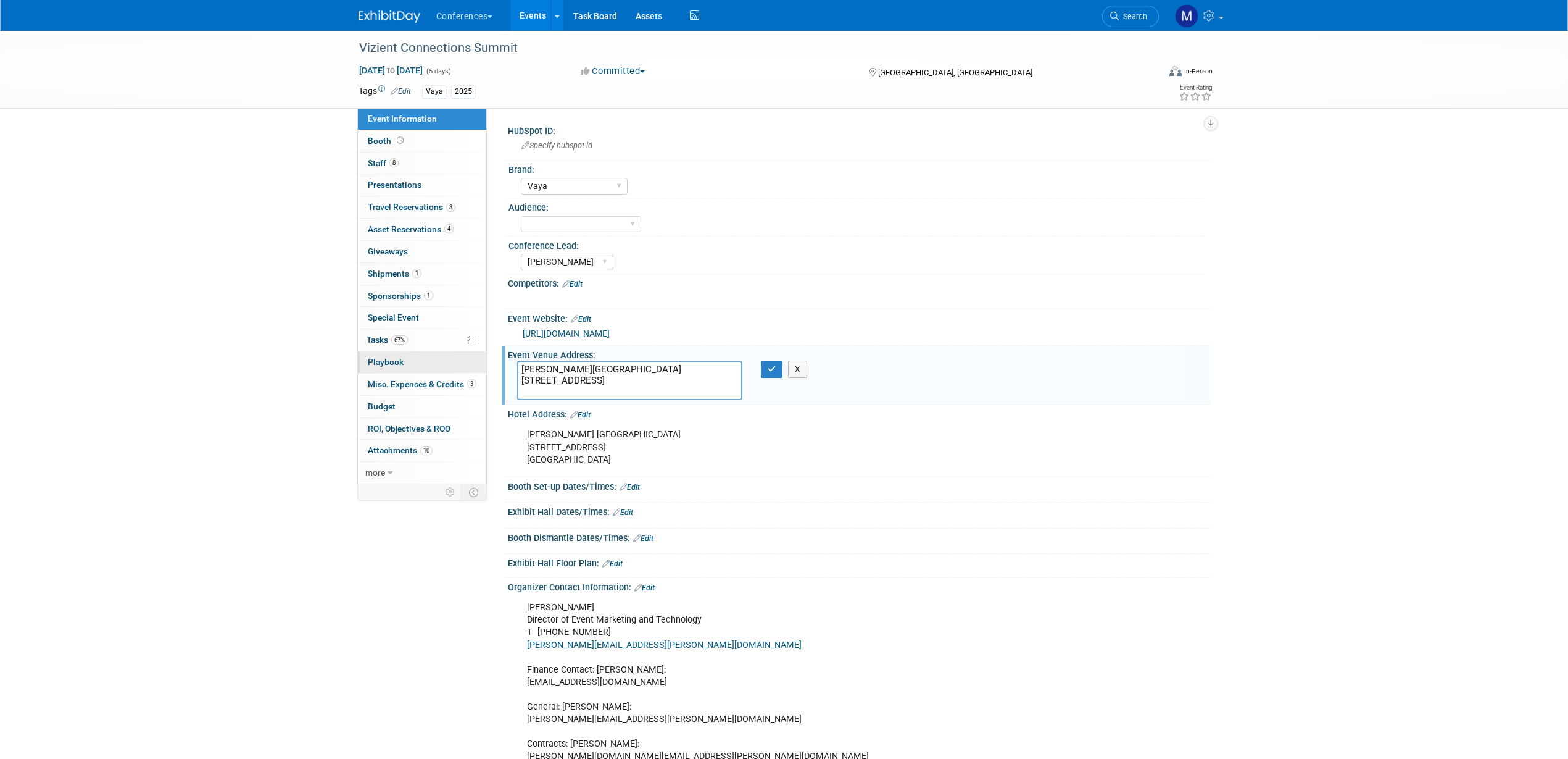
drag, startPoint x: 600, startPoint y: 363, endPoint x: 452, endPoint y: 369, distance: 148.1
click at [453, 369] on div "Event Information Event Info Booth Booth 8 Staff 8 Staff 0 Presentations 0 Pres…" at bounding box center [784, 531] width 870 height 1001
drag, startPoint x: 521, startPoint y: 383, endPoint x: 625, endPoint y: 379, distance: 104.1
click at [625, 379] on textarea "Wynn Las Vegas 3131 Las Vegas Blvd S Las Vegas, NV 89109" at bounding box center [629, 380] width 226 height 40
drag, startPoint x: 521, startPoint y: 392, endPoint x: 613, endPoint y: 391, distance: 92.0
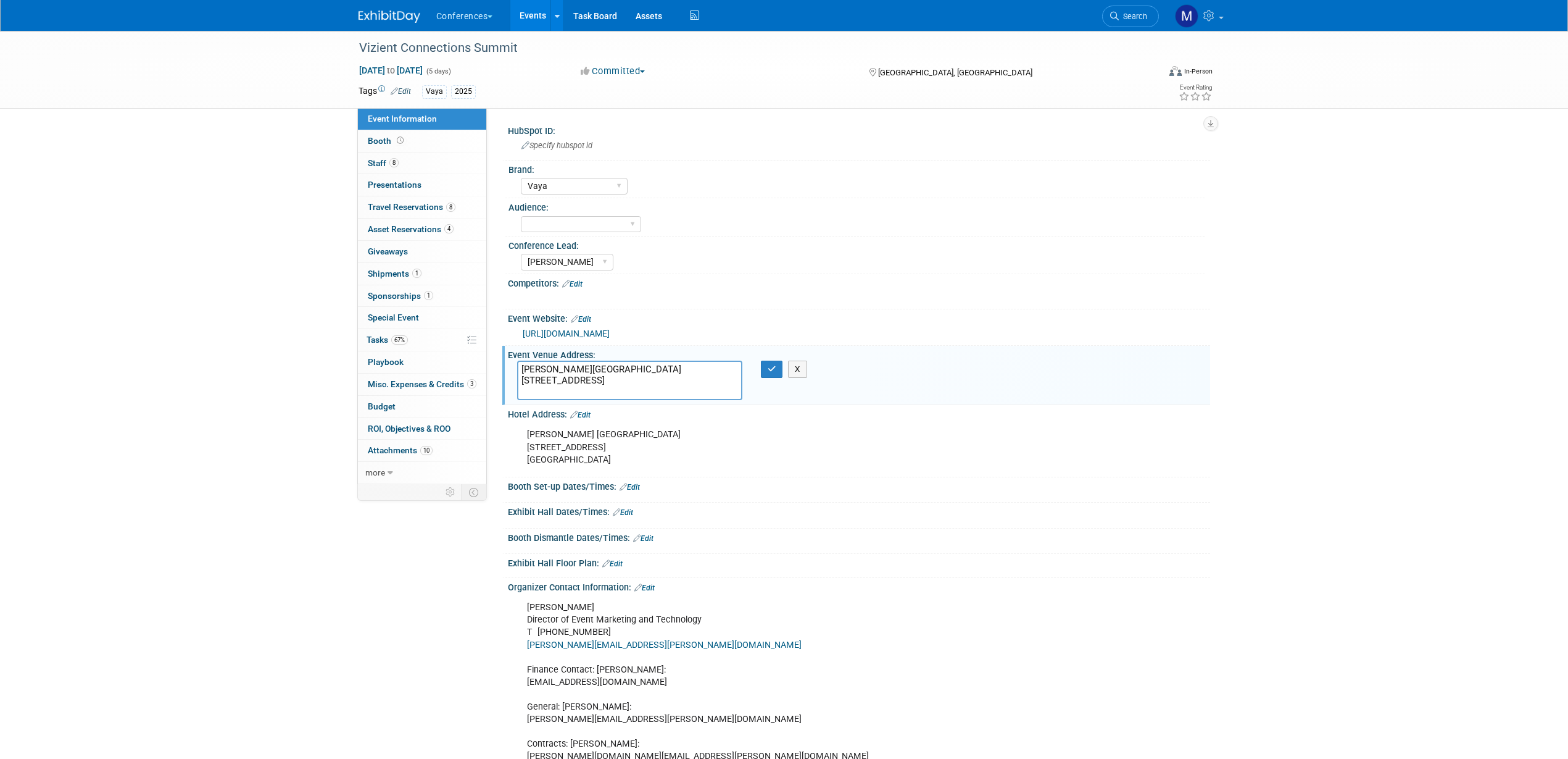
click at [613, 391] on textarea "Wynn Las Vegas 3131 Las Vegas Blvd S Las Vegas, NV 89109" at bounding box center [629, 380] width 226 height 40
click at [766, 368] on button "button" at bounding box center [772, 369] width 22 height 18
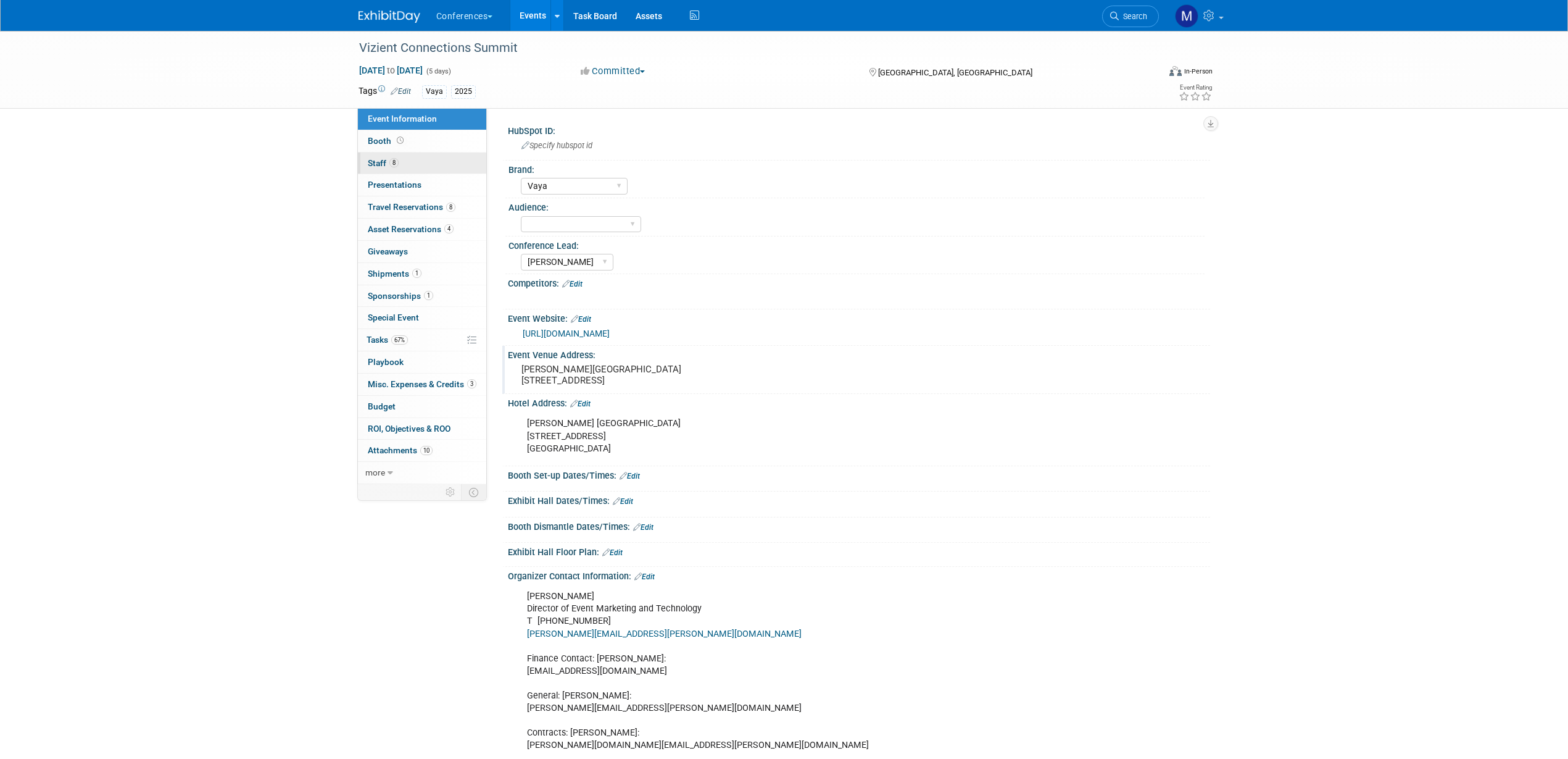
click at [440, 167] on link "8 Staff 8" at bounding box center [422, 163] width 128 height 22
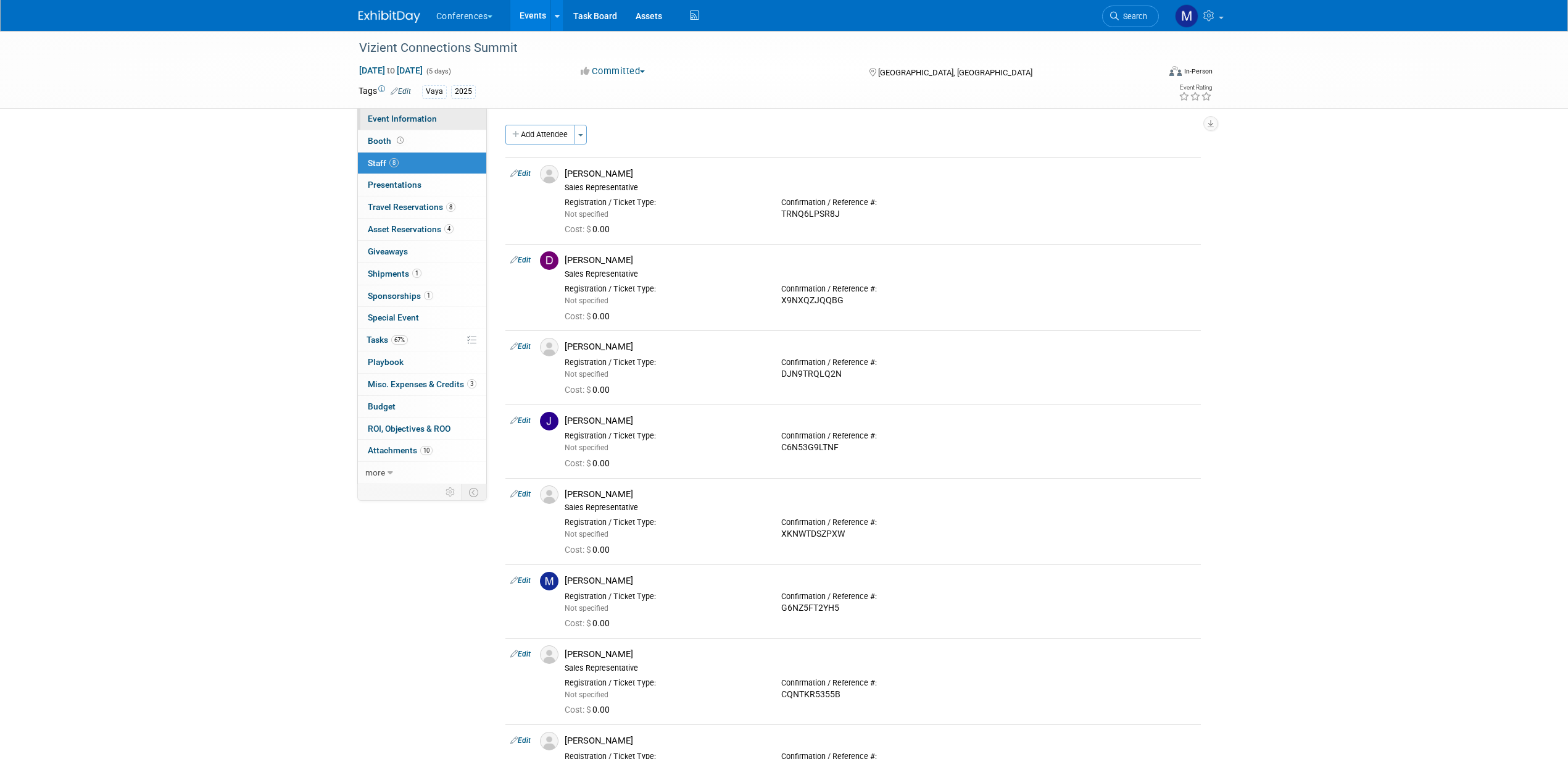
click at [428, 118] on span "Event Information" at bounding box center [402, 118] width 69 height 10
select select "Vaya"
select select "[PERSON_NAME]"
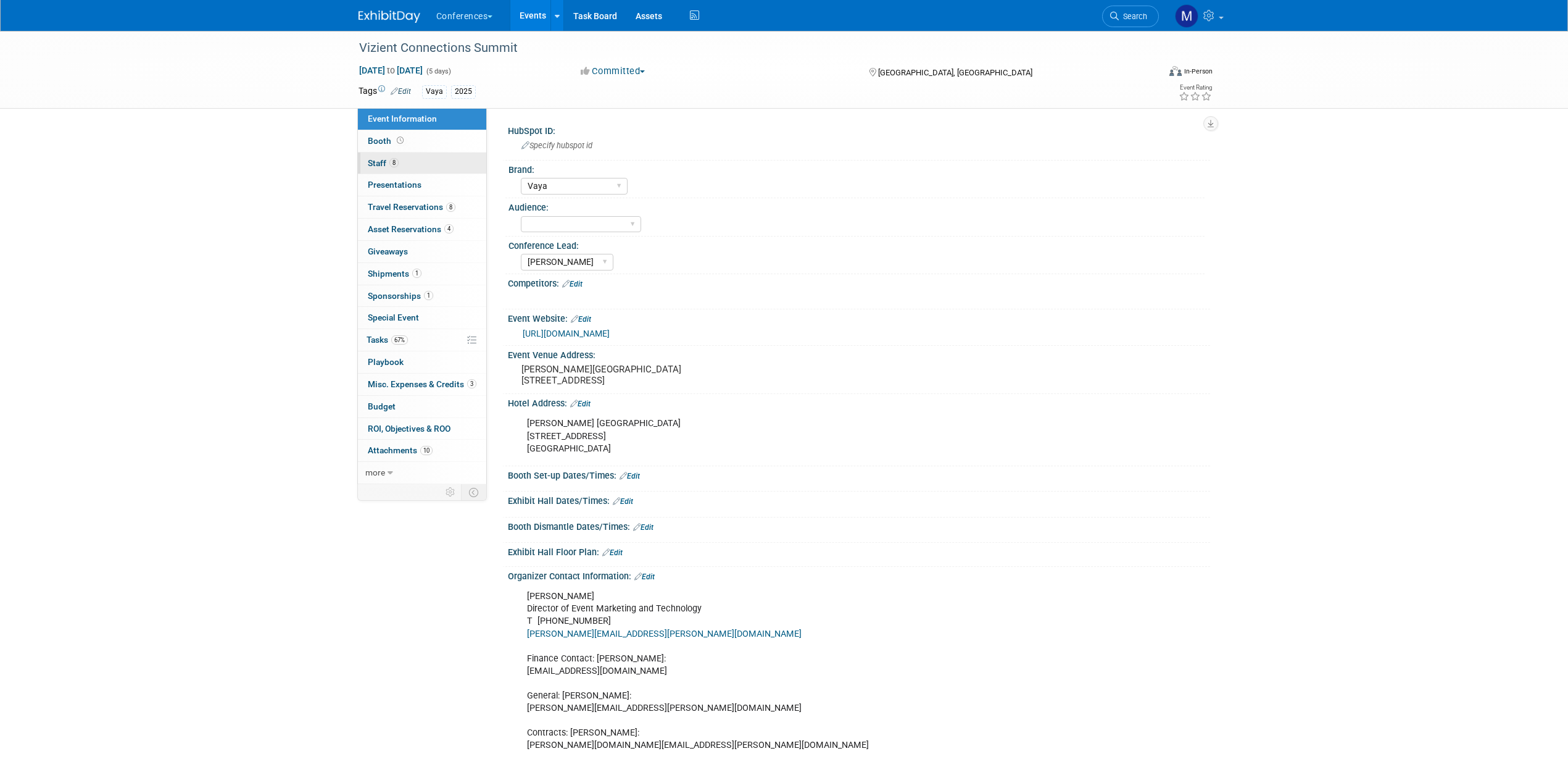
click at [390, 163] on span "8" at bounding box center [394, 163] width 10 height 10
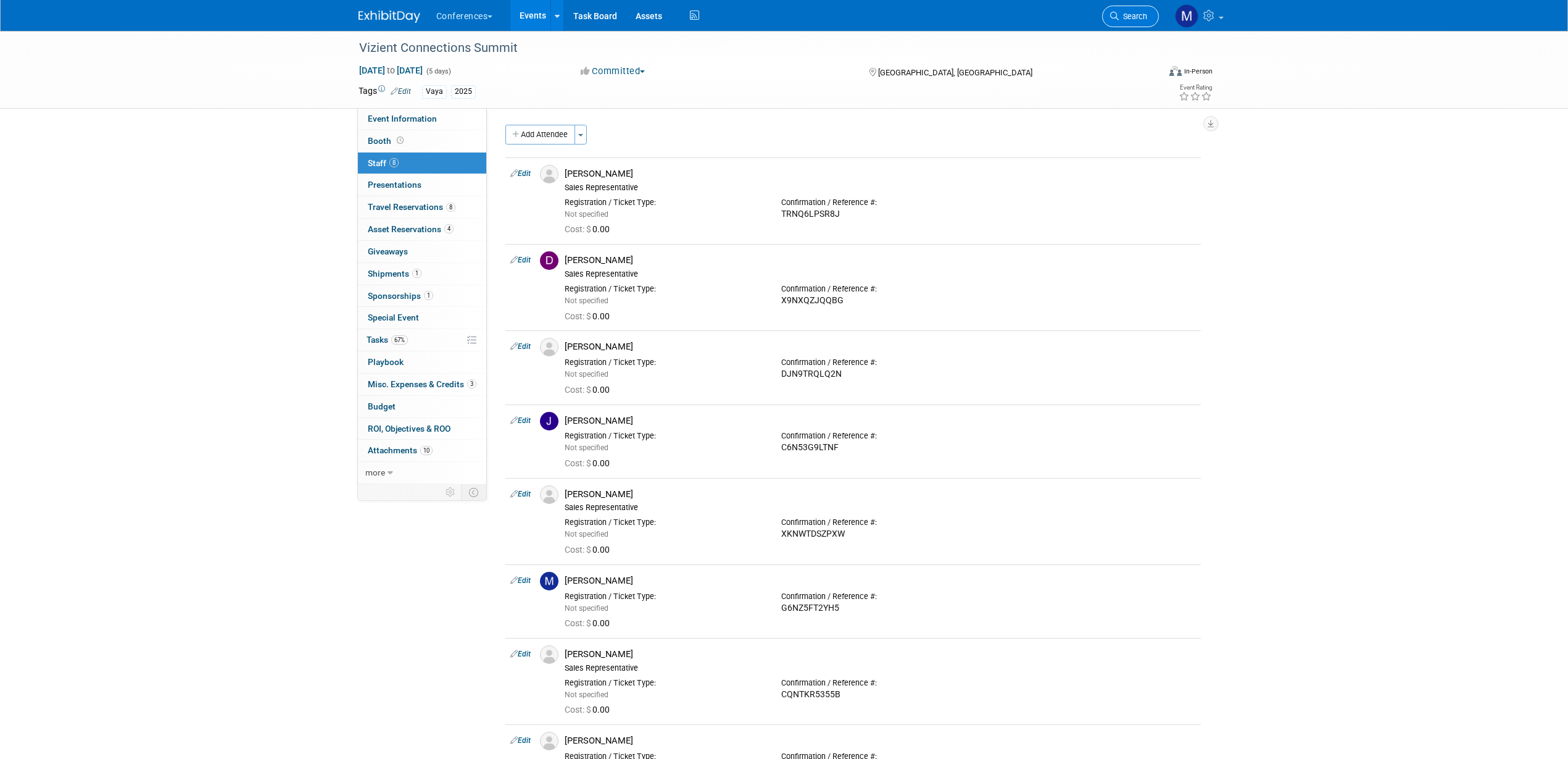
click at [1133, 15] on span "Search" at bounding box center [1133, 16] width 28 height 10
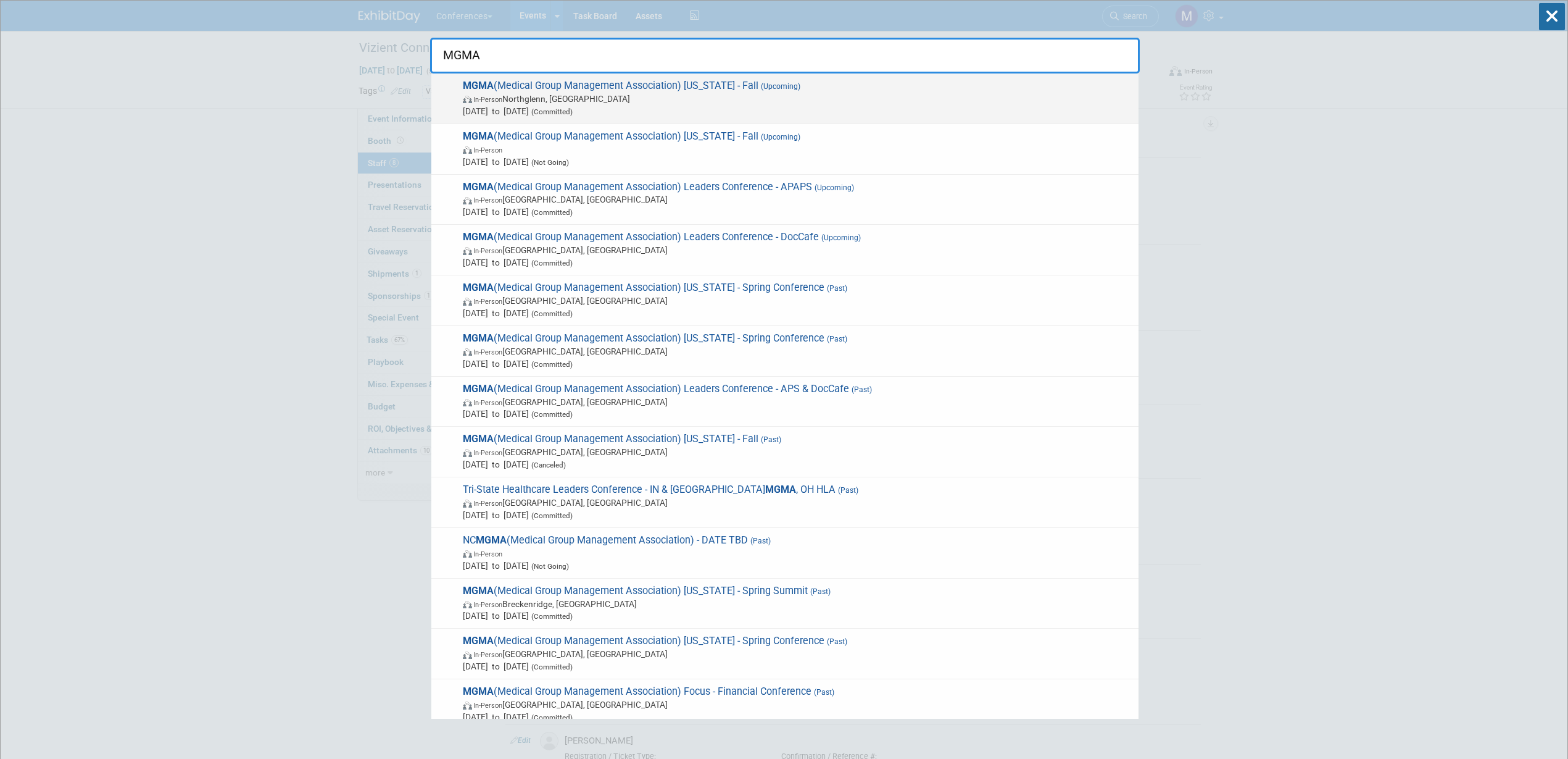
type input "MGMA"
click at [735, 96] on span "In-Person Northglenn, CO" at bounding box center [797, 98] width 670 height 12
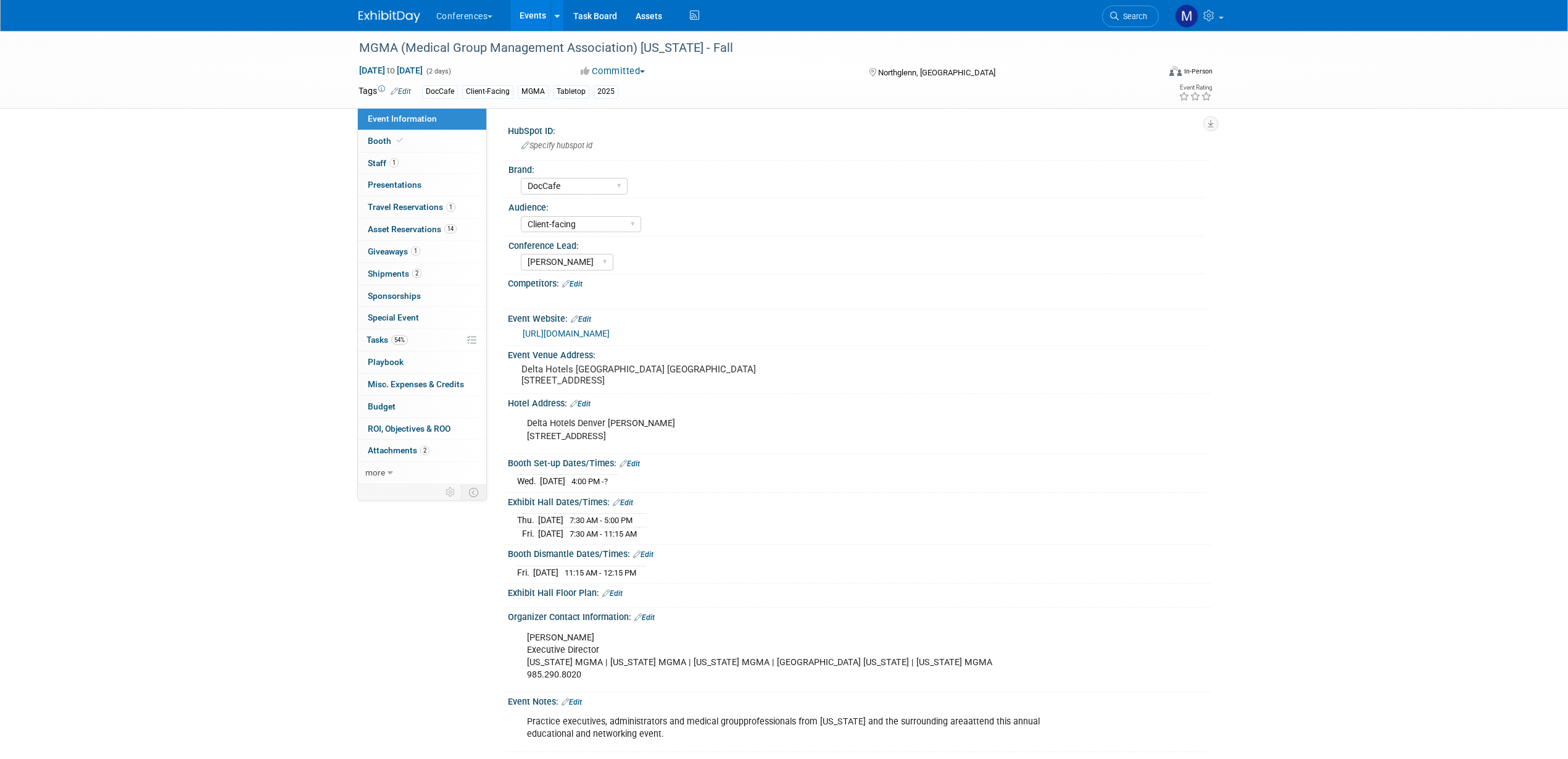
select select "DocCafe"
select select "Client-facing"
select select "[PERSON_NAME]"
drag, startPoint x: 544, startPoint y: 367, endPoint x: 641, endPoint y: 365, distance: 97.0
click at [641, 365] on div "Delta Hotels Denver Thornton 10 East 120th Ave., Northglenn, CO 80233" at bounding box center [654, 374] width 274 height 28
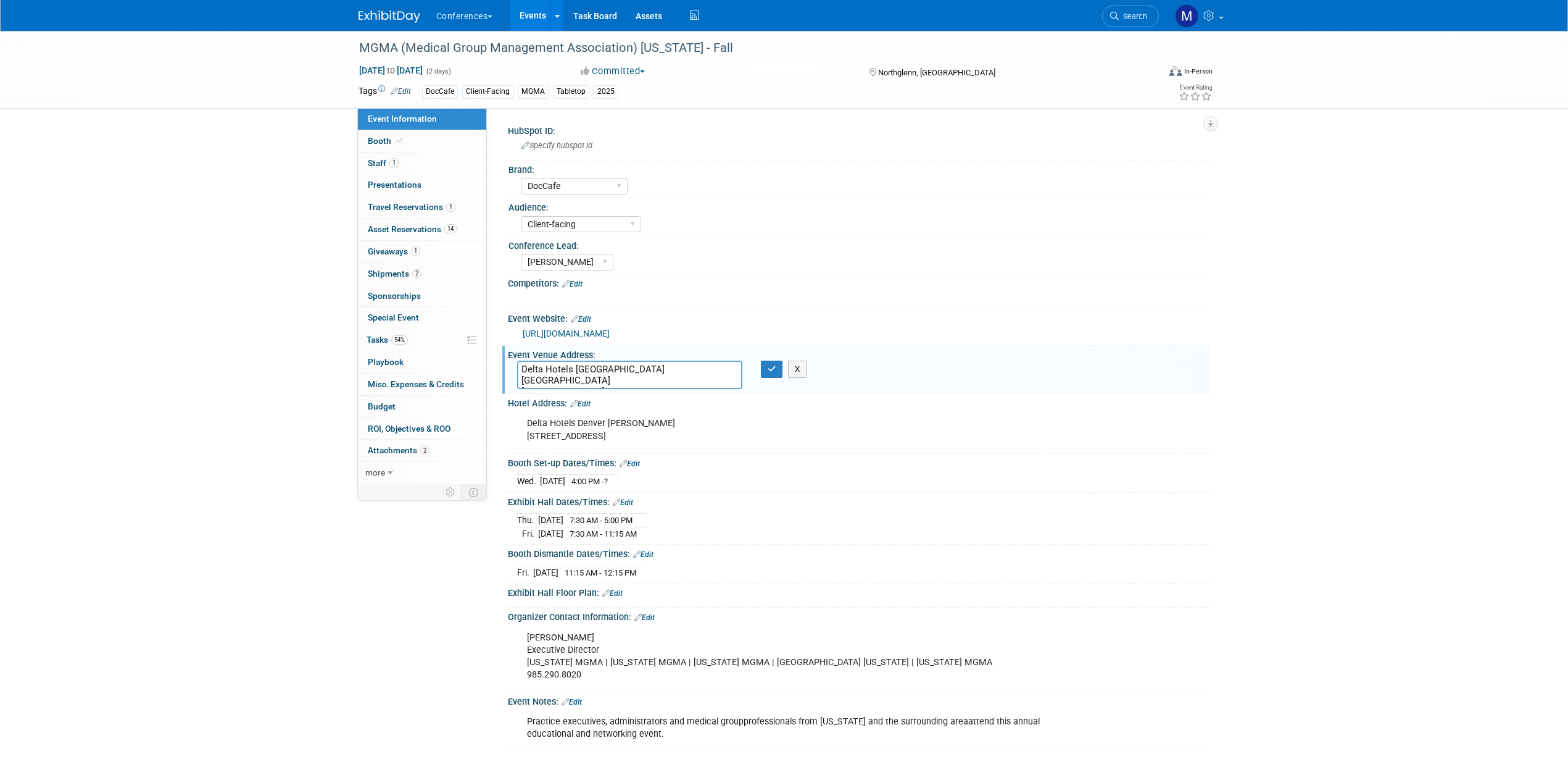
drag, startPoint x: 648, startPoint y: 365, endPoint x: 512, endPoint y: 370, distance: 136.1
click at [512, 370] on div "Delta Hotels Denver Thornton 10 East 120th Ave., Northglenn, CO 80233" at bounding box center [629, 374] width 244 height 28
drag, startPoint x: 696, startPoint y: 376, endPoint x: 516, endPoint y: 380, distance: 180.0
click at [516, 380] on div "Delta Hotels Denver Thornton 10 East 120th Ave., Northglenn, CO 80233" at bounding box center [629, 374] width 244 height 28
click at [219, 248] on div "MGMA (Medical Group Management Association) Colorado - Fall Sep 18, 2025 to Sep…" at bounding box center [784, 403] width 1568 height 746
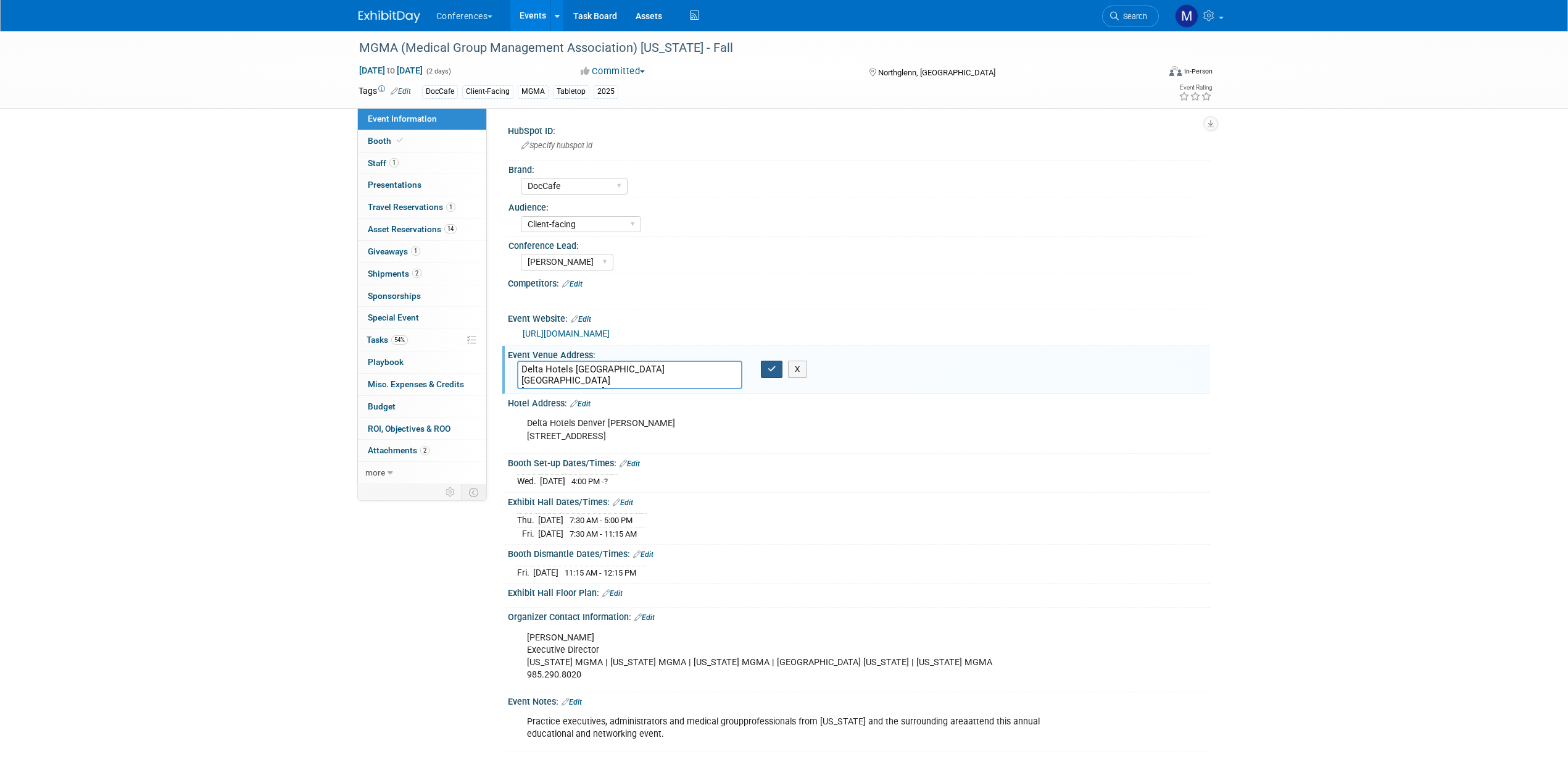
click at [767, 369] on icon "button" at bounding box center [772, 368] width 9 height 8
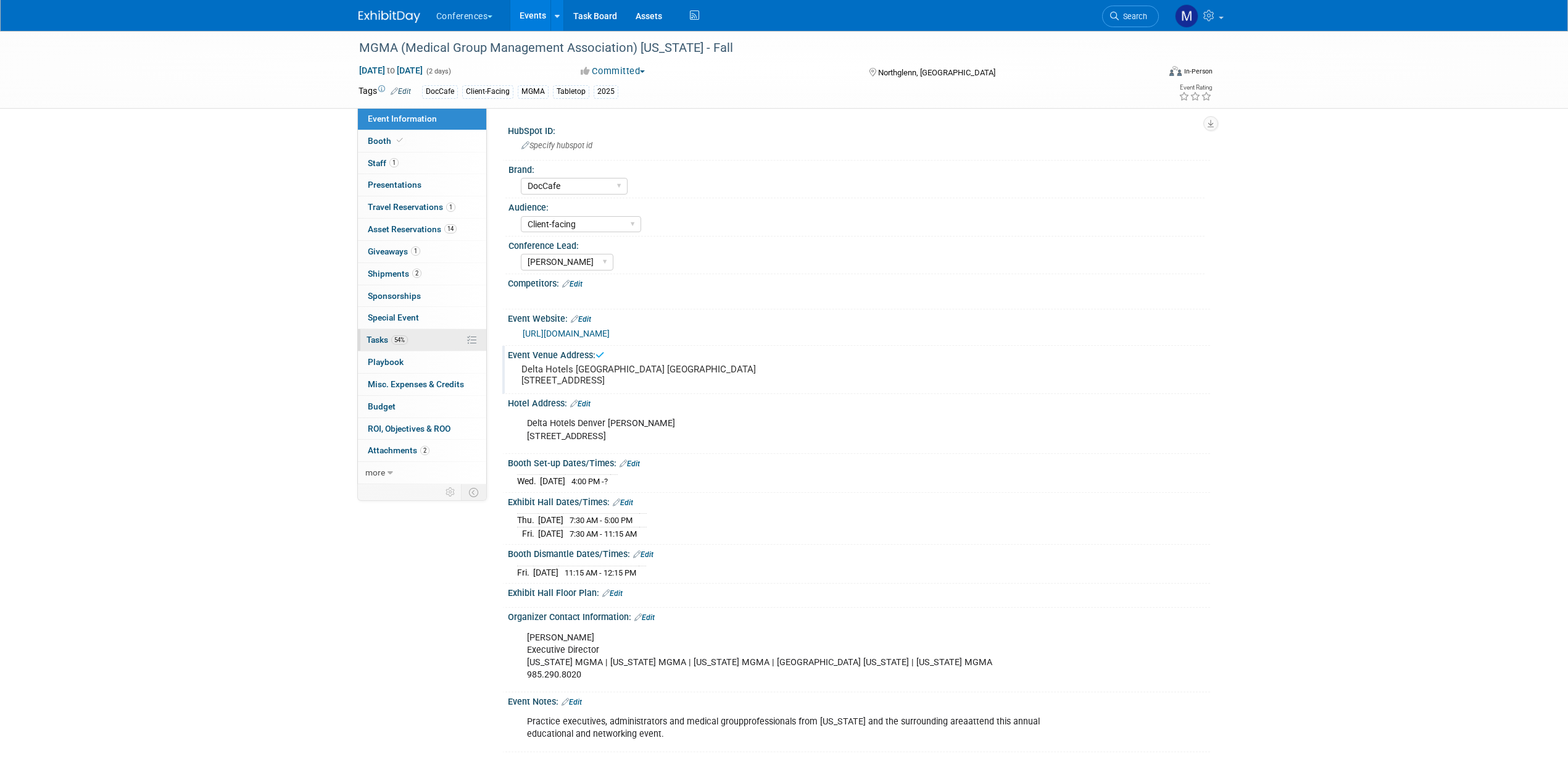
click at [393, 345] on link "54% Tasks 54%" at bounding box center [422, 340] width 128 height 22
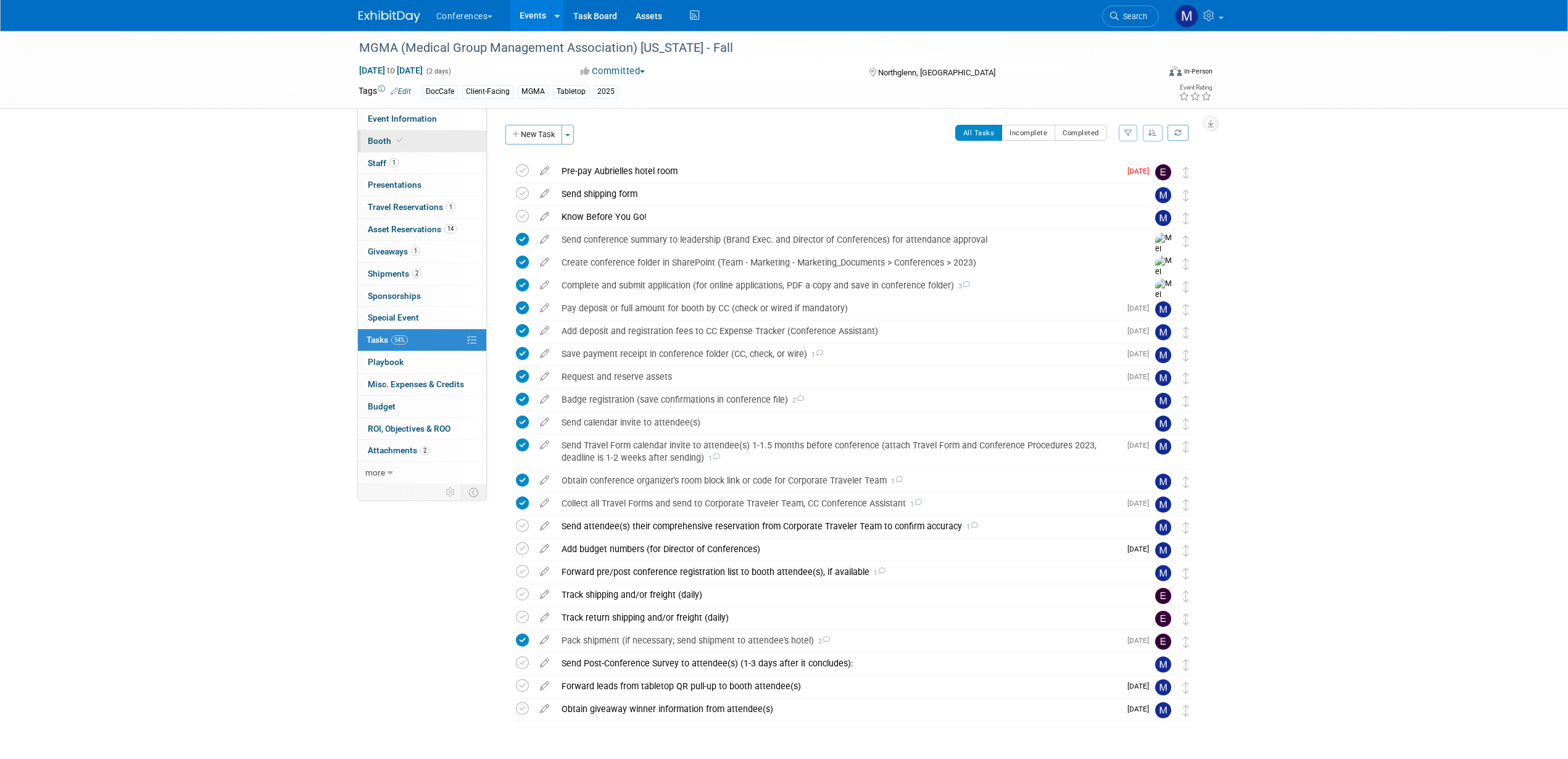
click at [413, 141] on link "Booth" at bounding box center [422, 141] width 128 height 22
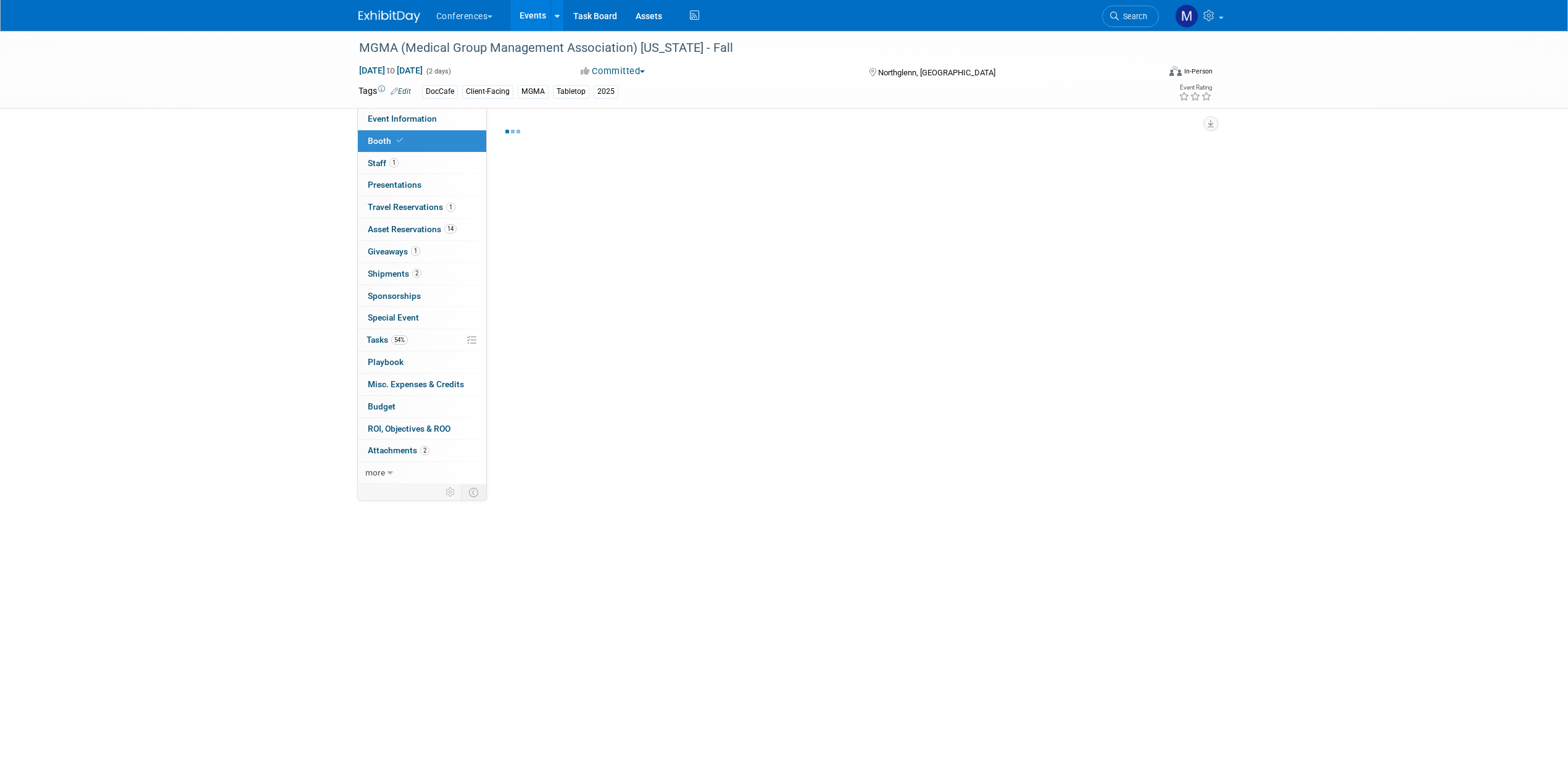
select select "6' tabletop"
select select "No"
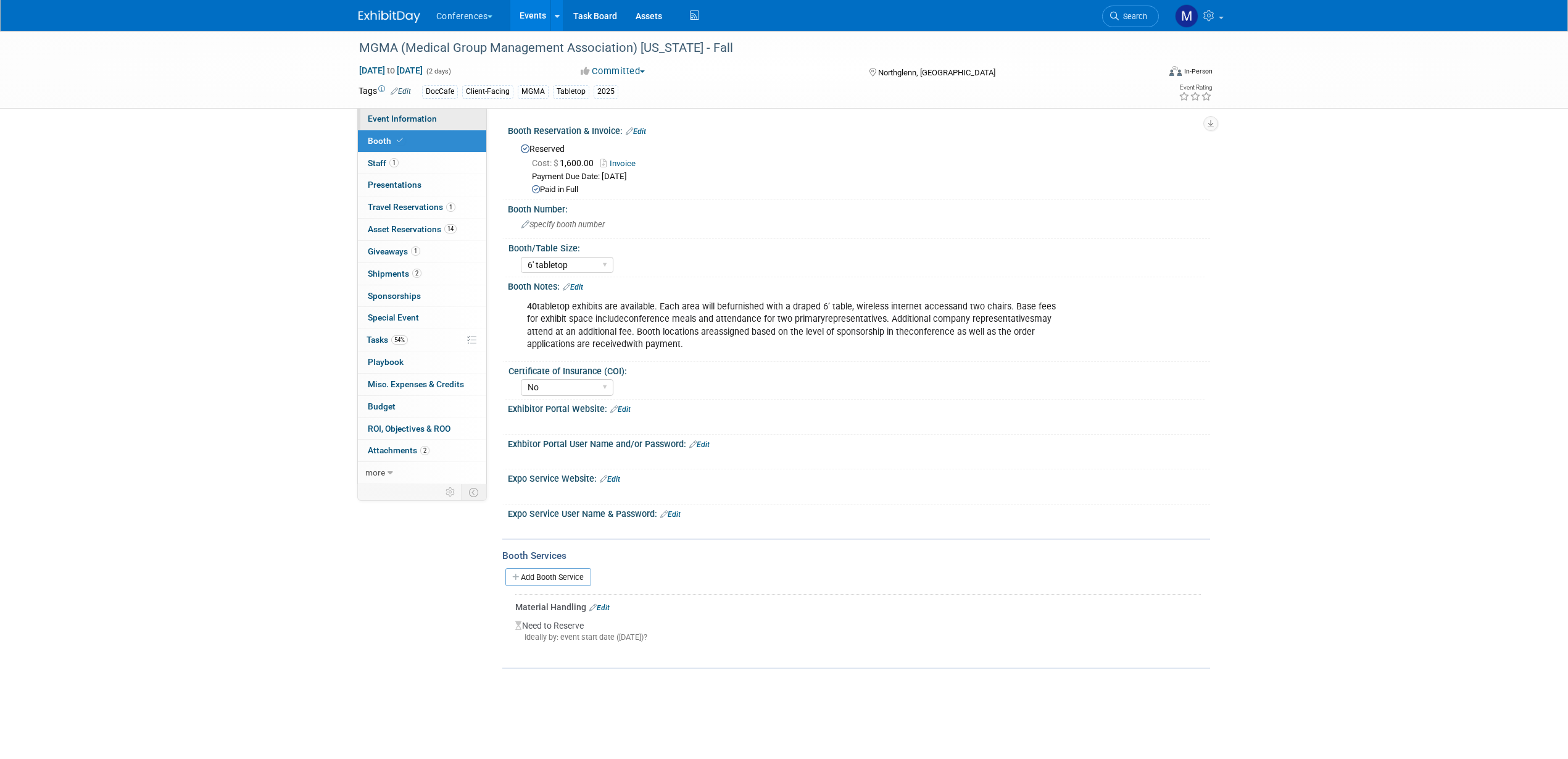
click at [422, 118] on span "Event Information" at bounding box center [402, 118] width 69 height 10
select select "DocCafe"
select select "Client-facing"
select select "[PERSON_NAME]"
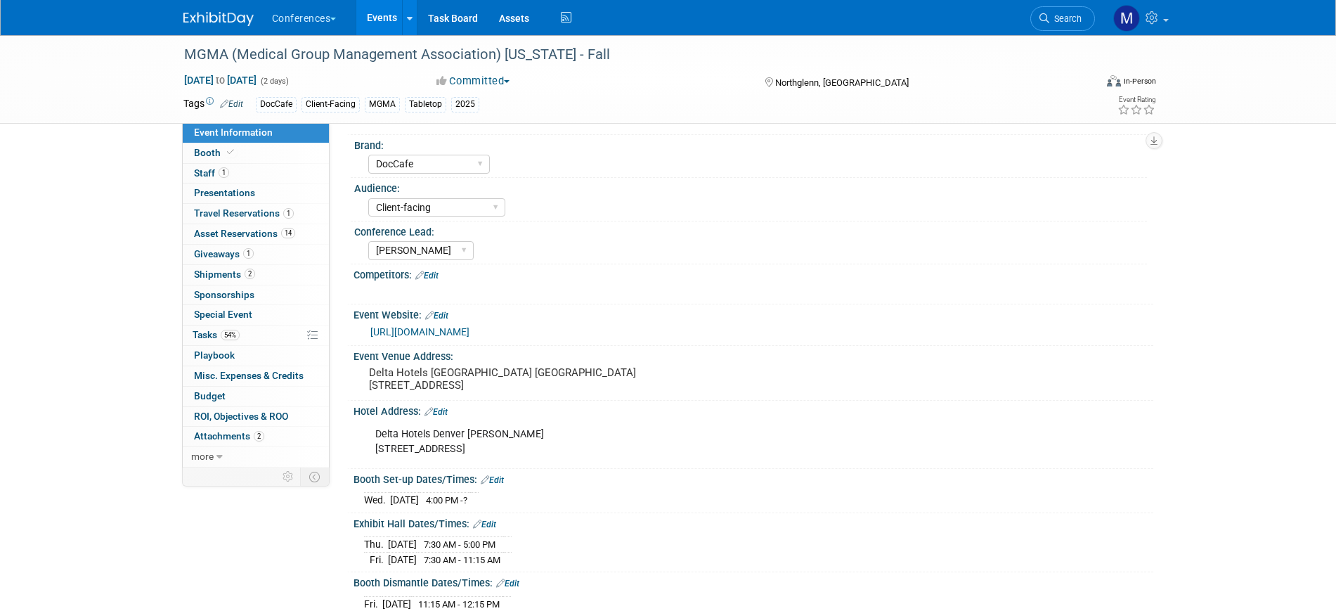
scroll to position [88, 0]
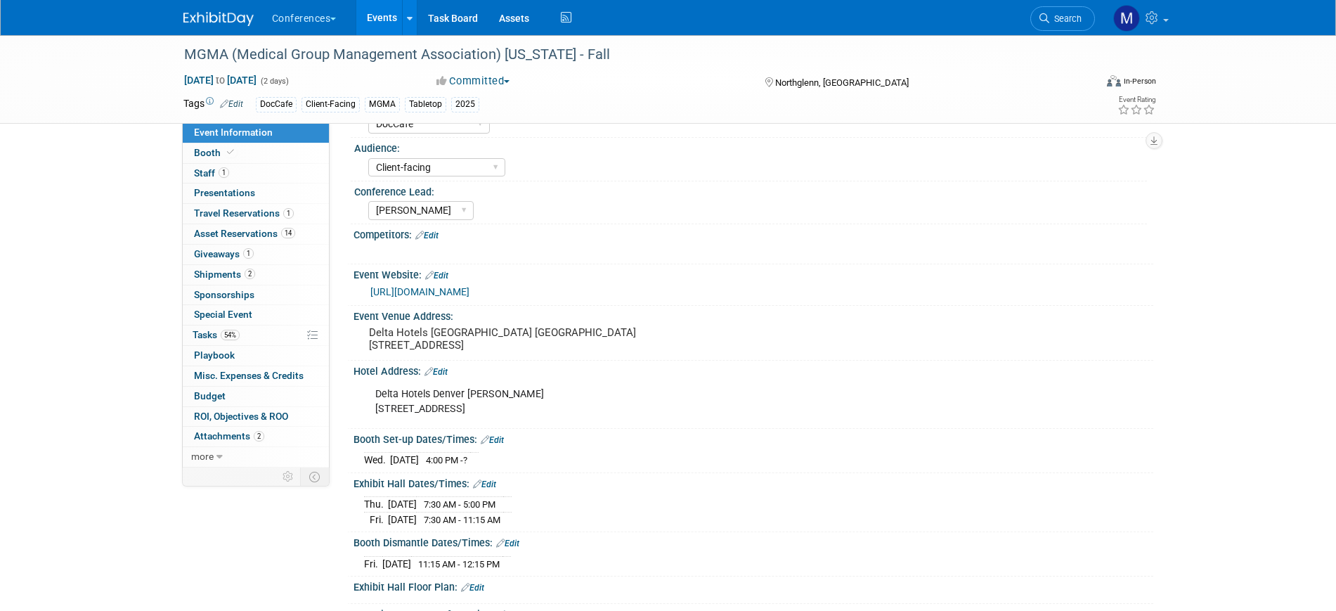
click at [502, 438] on link "Edit" at bounding box center [492, 440] width 23 height 10
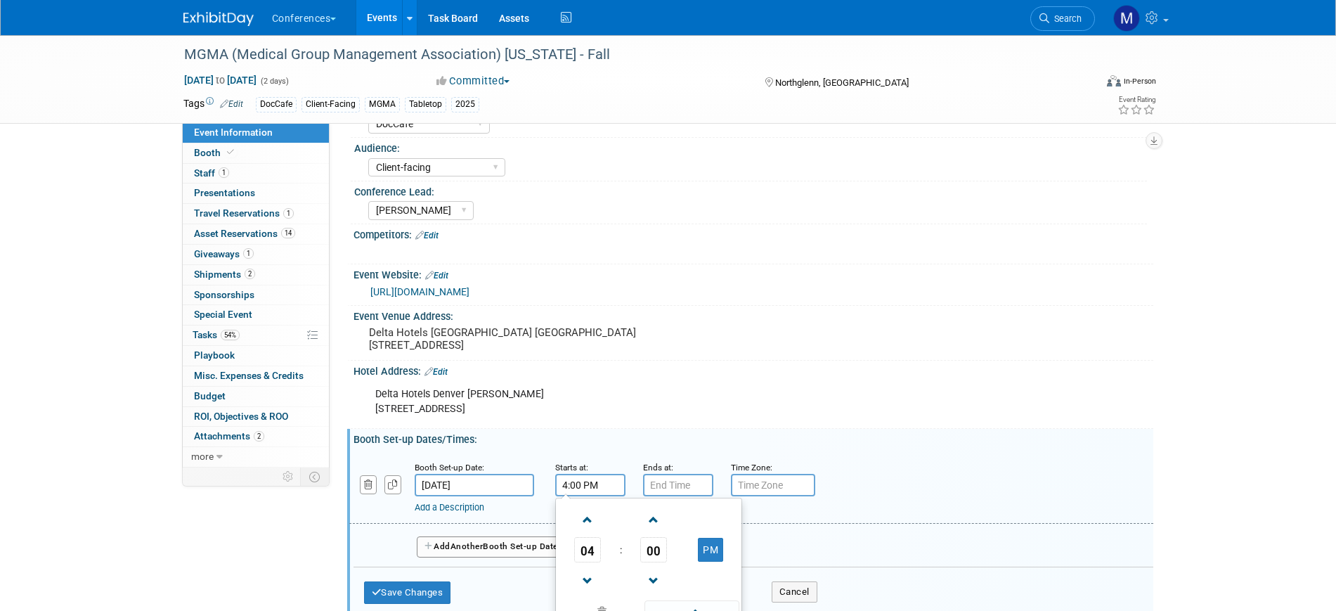
click at [584, 486] on input "4:00 PM" at bounding box center [590, 485] width 70 height 22
click at [588, 536] on link at bounding box center [587, 519] width 27 height 36
type input "5:00 PM"
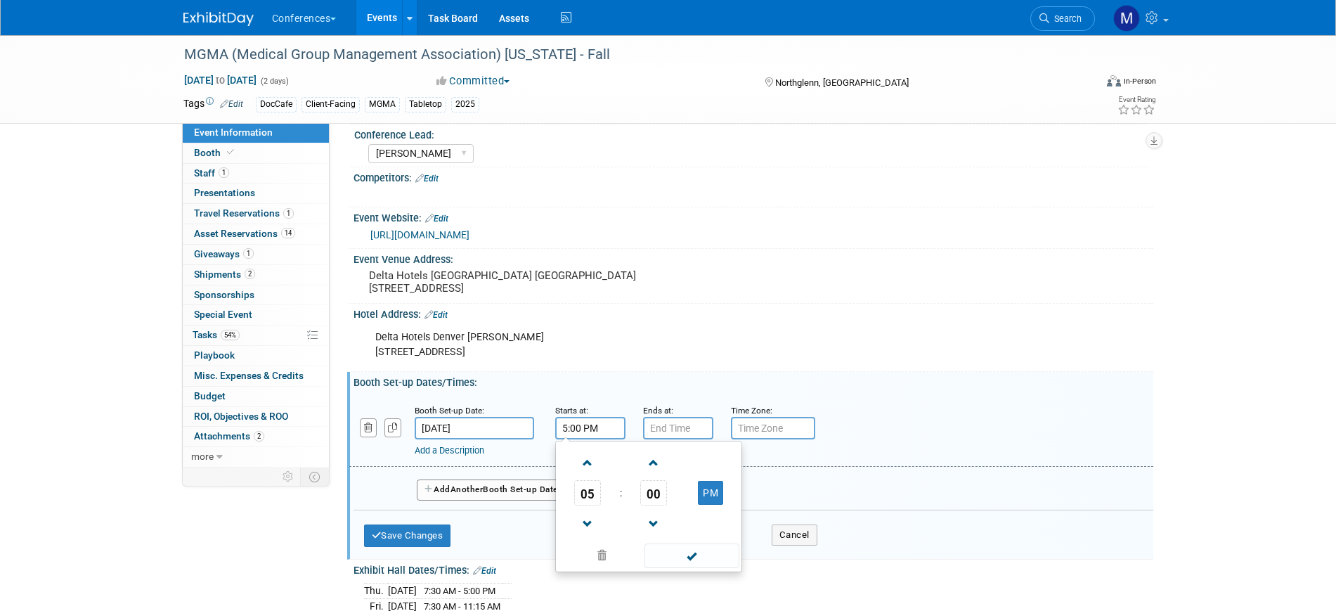
scroll to position [176, 0]
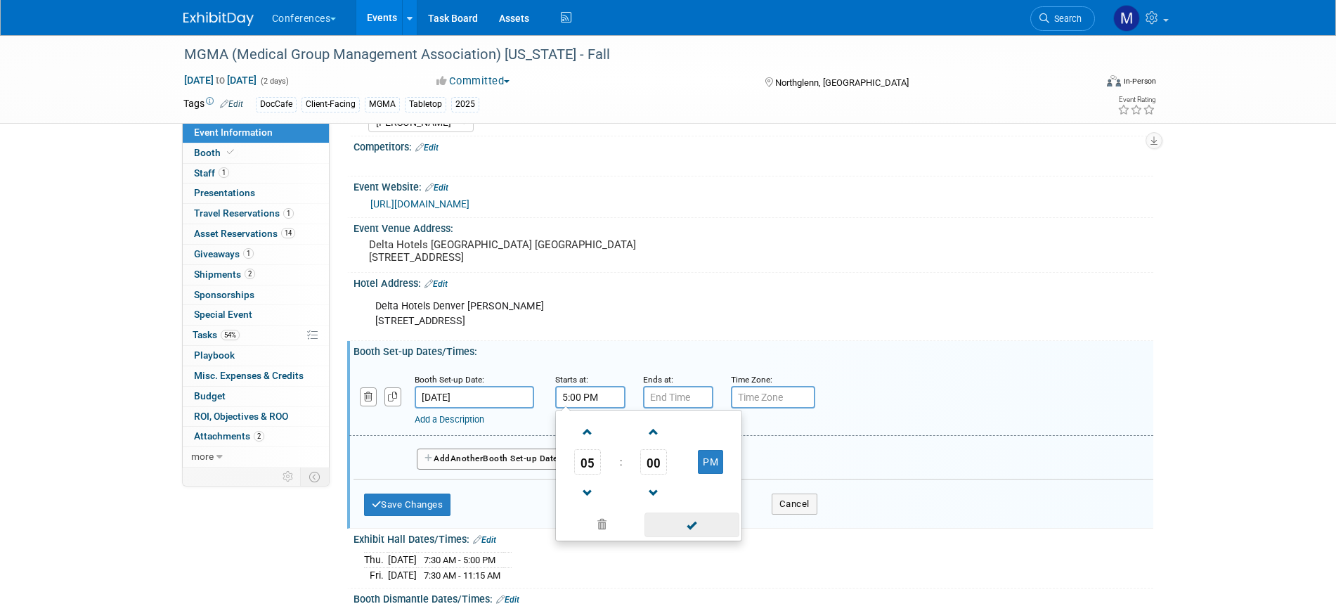
click at [703, 530] on span at bounding box center [692, 524] width 95 height 25
type input "7:00 PM"
click at [671, 396] on input "7:00 PM" at bounding box center [678, 397] width 70 height 22
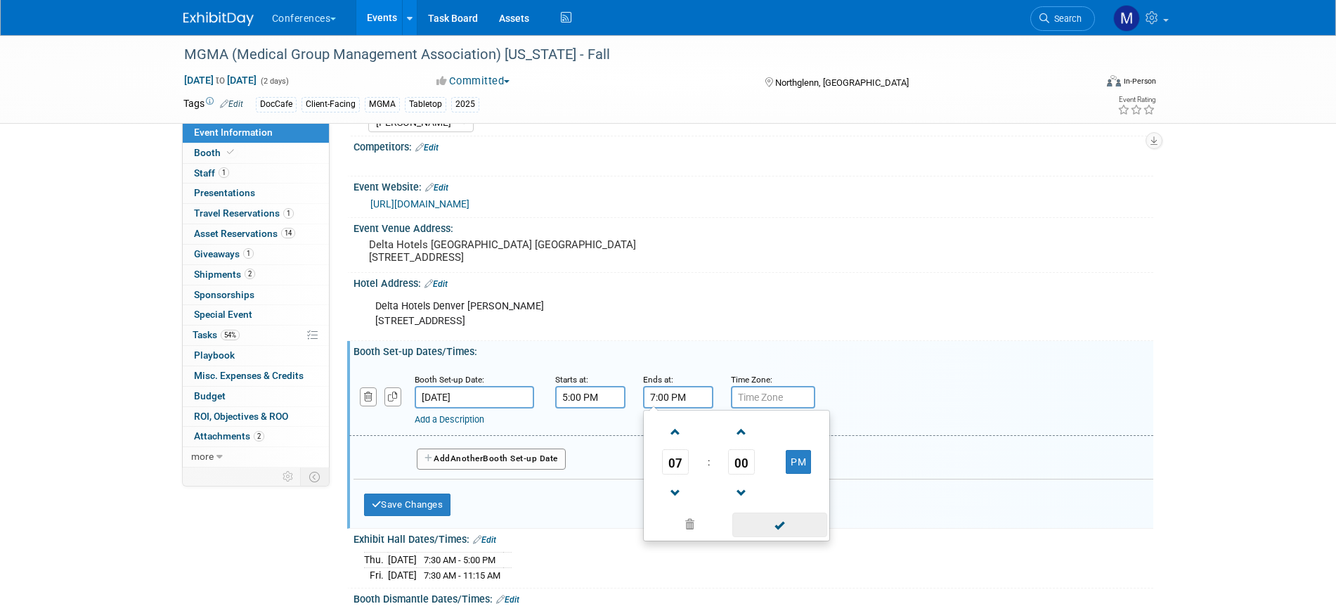
click at [783, 532] on span at bounding box center [779, 524] width 95 height 25
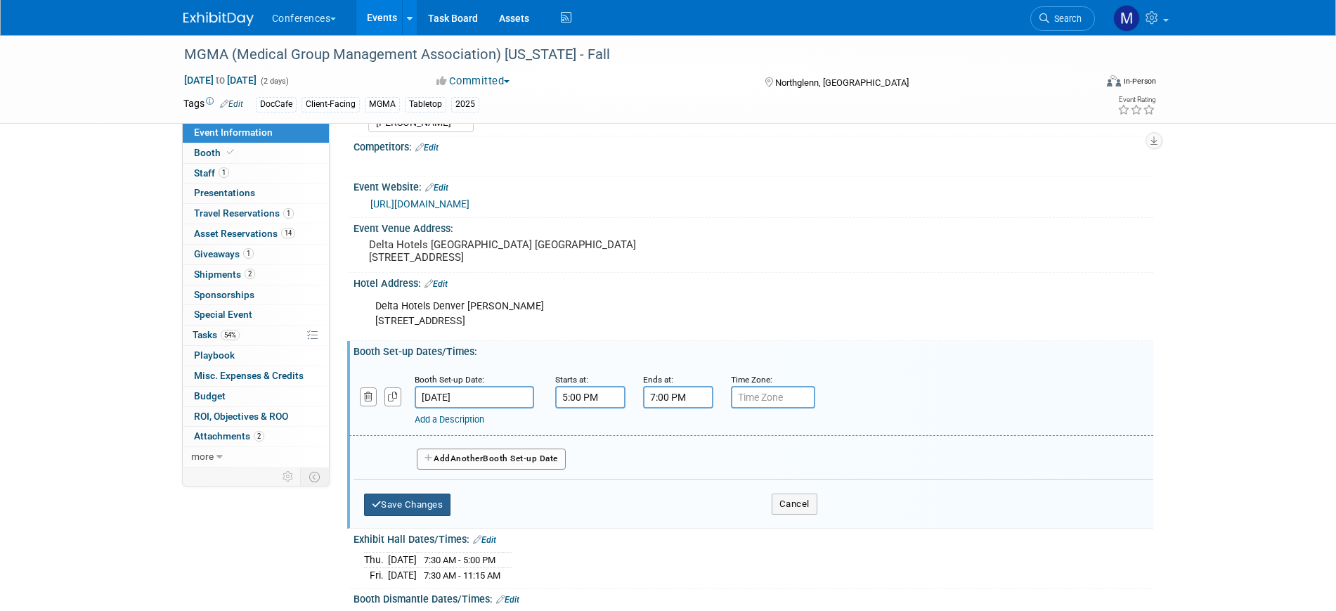
click at [431, 500] on button "Save Changes" at bounding box center [407, 504] width 87 height 22
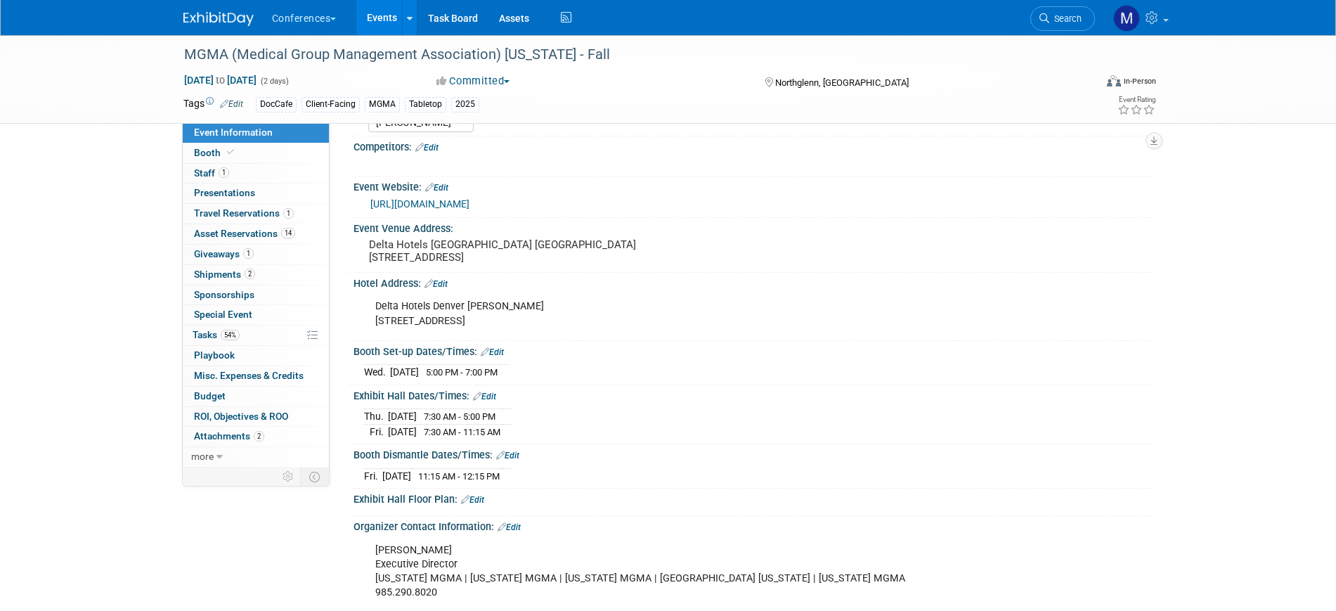
click at [494, 393] on link "Edit" at bounding box center [484, 397] width 23 height 10
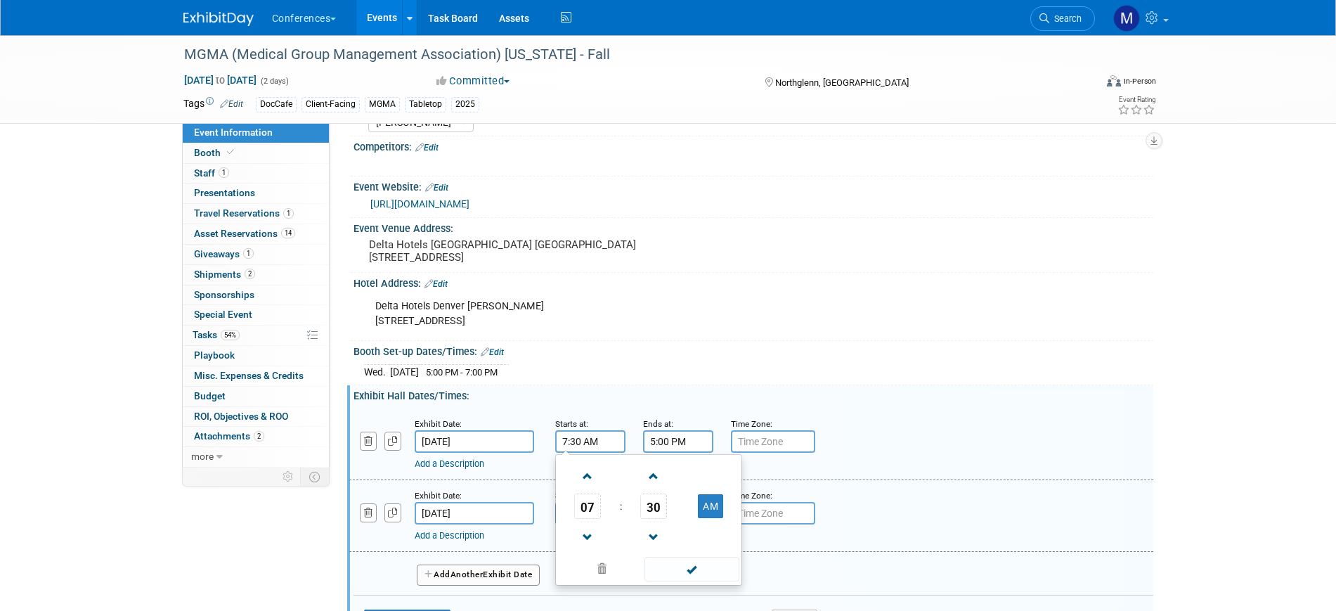
click at [590, 447] on input "7:30 AM" at bounding box center [590, 441] width 70 height 22
click at [598, 515] on span "07" at bounding box center [587, 505] width 27 height 25
click at [589, 549] on td "08" at bounding box center [581, 553] width 45 height 38
click at [647, 499] on span "30" at bounding box center [653, 505] width 27 height 25
click at [587, 484] on td "00" at bounding box center [581, 477] width 45 height 38
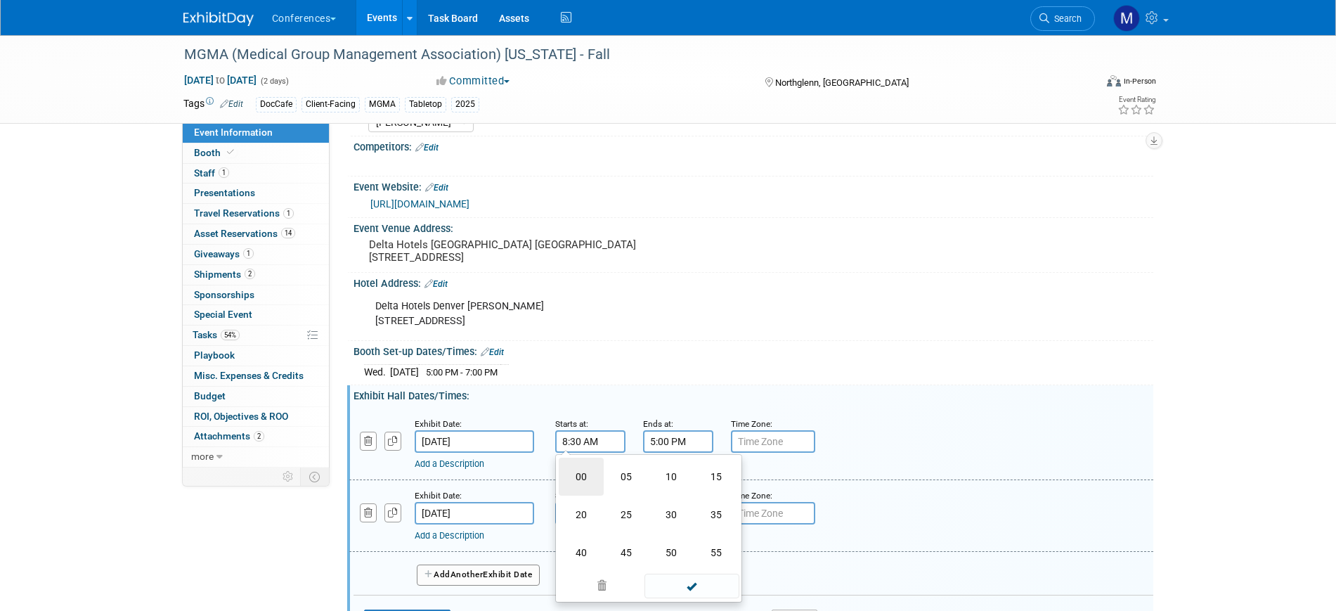
type input "8:00 AM"
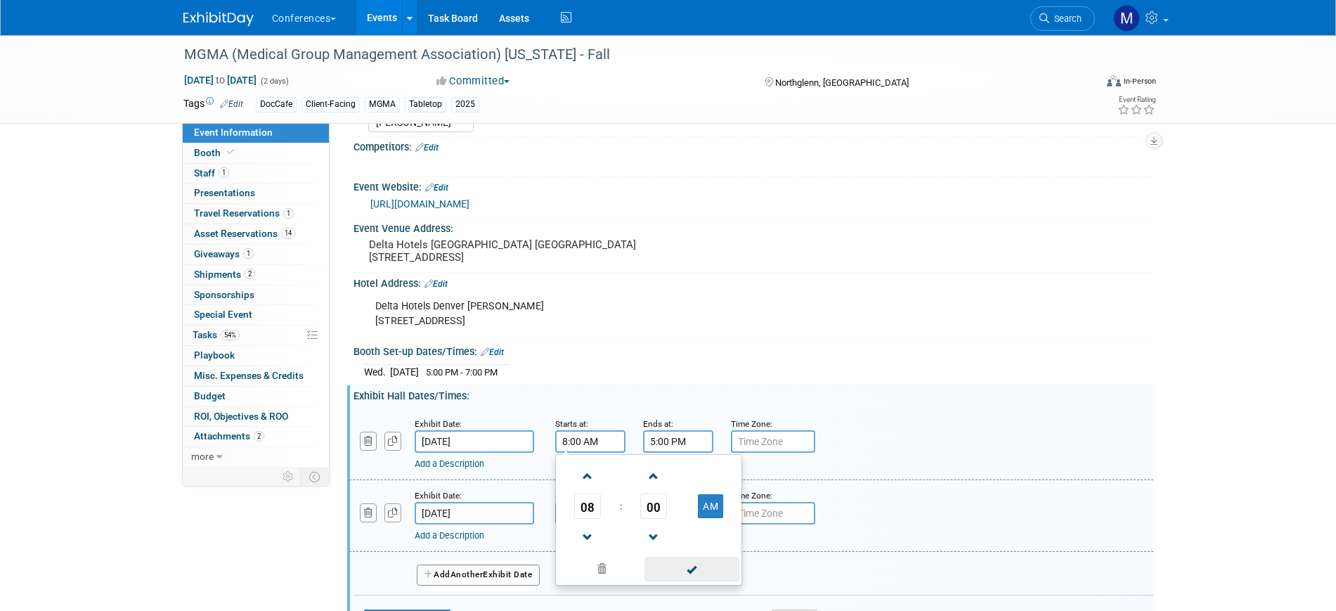
click at [683, 560] on span at bounding box center [692, 569] width 95 height 25
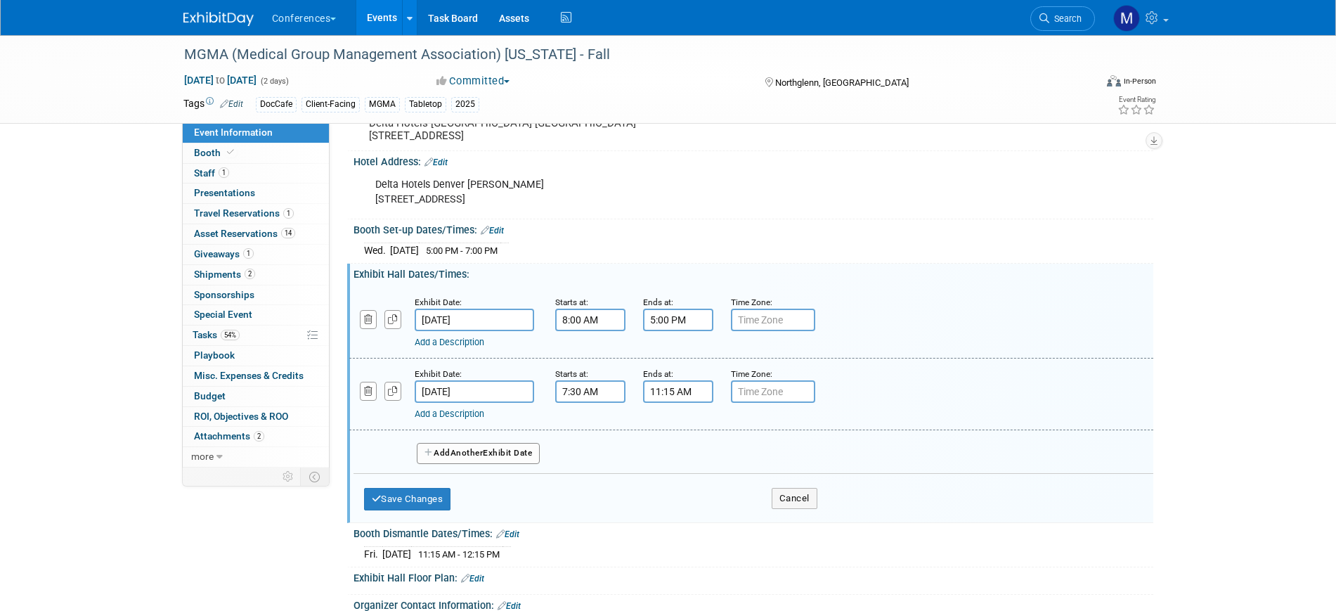
scroll to position [351, 0]
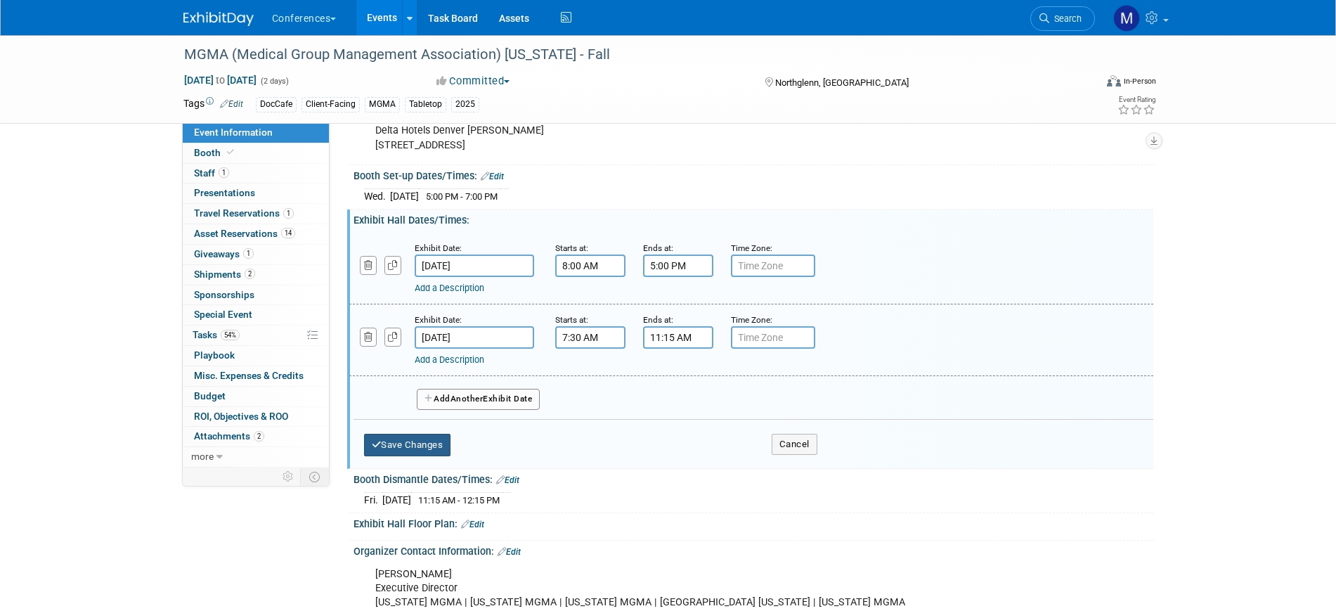
click at [430, 445] on button "Save Changes" at bounding box center [407, 445] width 87 height 22
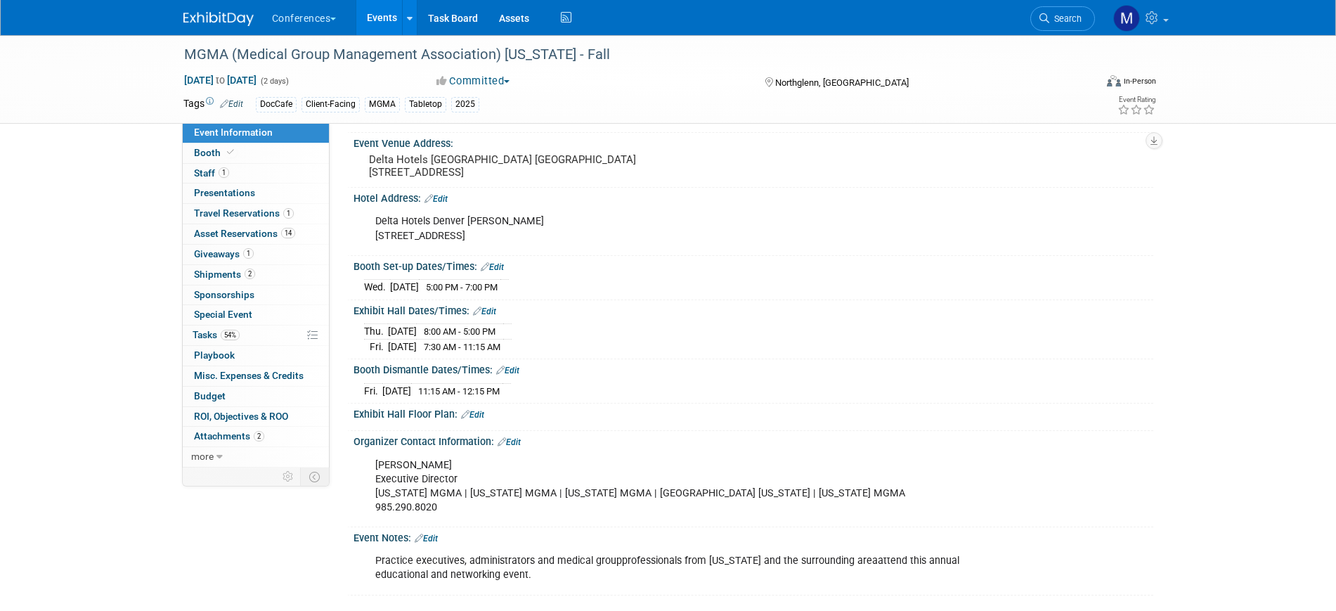
scroll to position [271, 0]
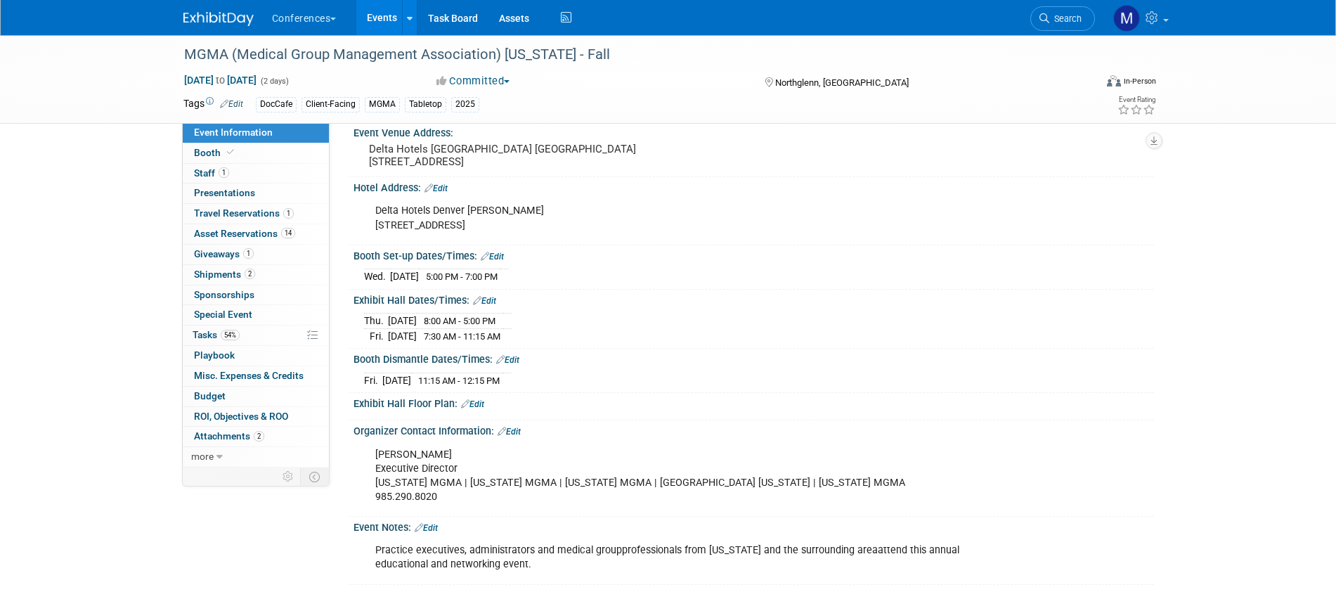
drag, startPoint x: 350, startPoint y: 254, endPoint x: 532, endPoint y: 334, distance: 198.6
click at [532, 334] on div "HubSpot ID: Specify hubspot id Brand: Aya Bespoke Corporate Dawson DocCafe Locu…" at bounding box center [747, 226] width 792 height 718
click at [1016, 370] on div "Fri. Sep 19, 2025 11:15 AM - 12:15 PM" at bounding box center [753, 378] width 779 height 19
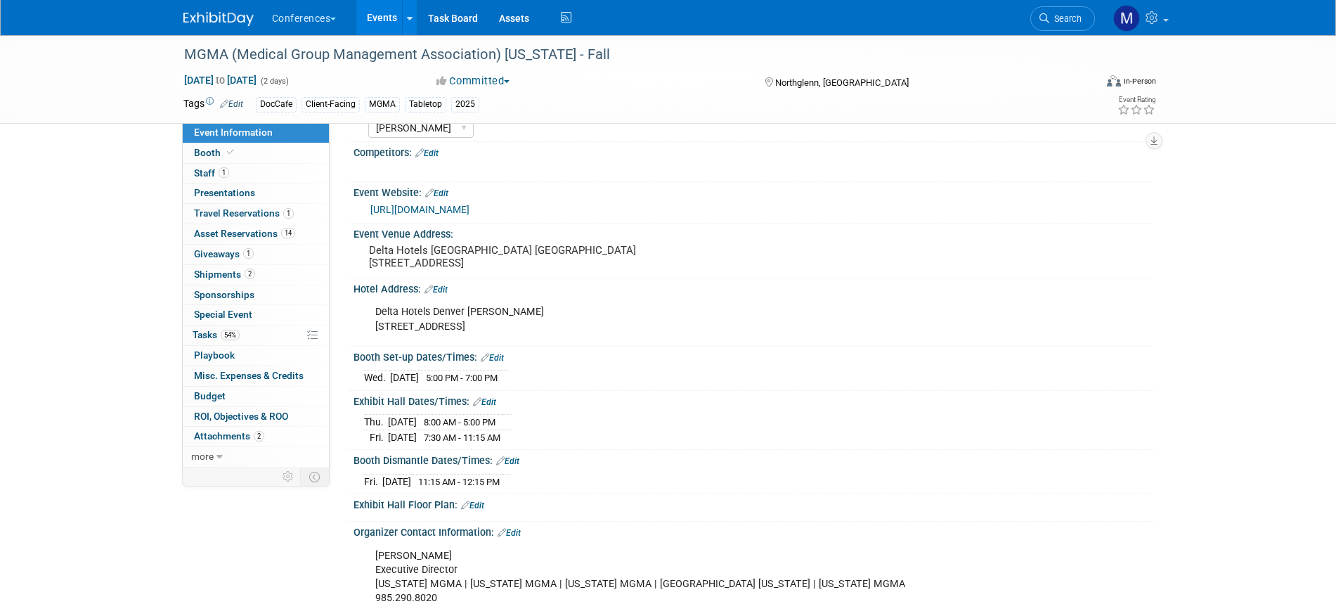
scroll to position [0, 0]
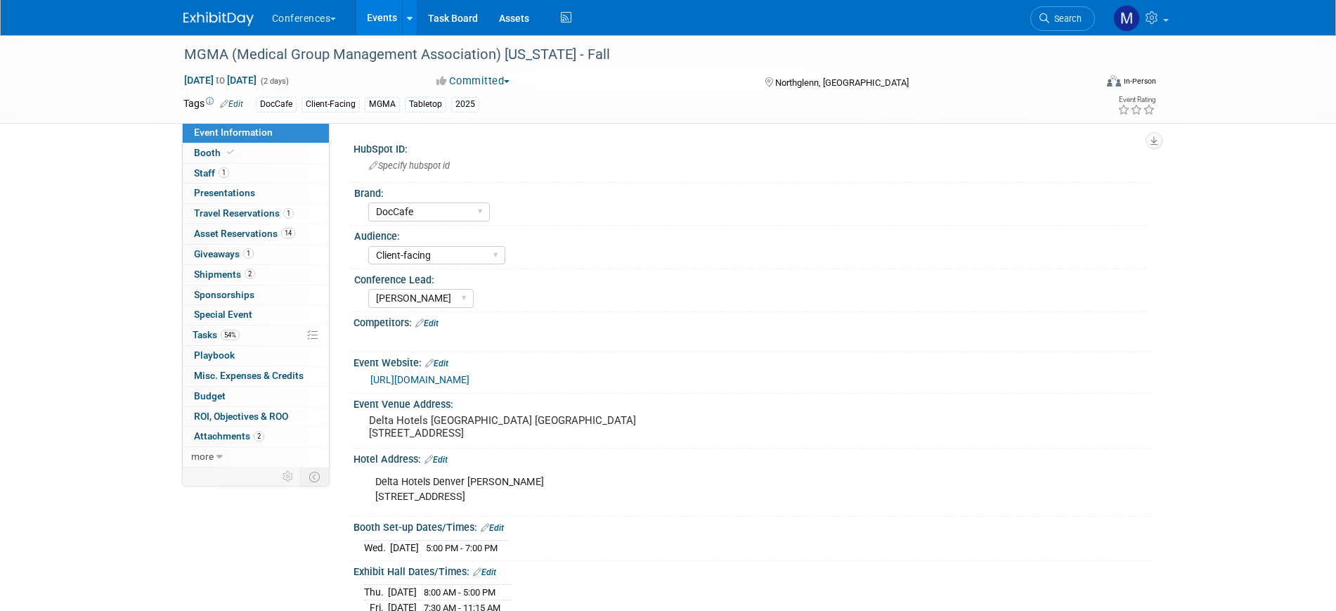
click at [434, 380] on link "https://www.cmgma.com/event-6060824" at bounding box center [419, 379] width 99 height 11
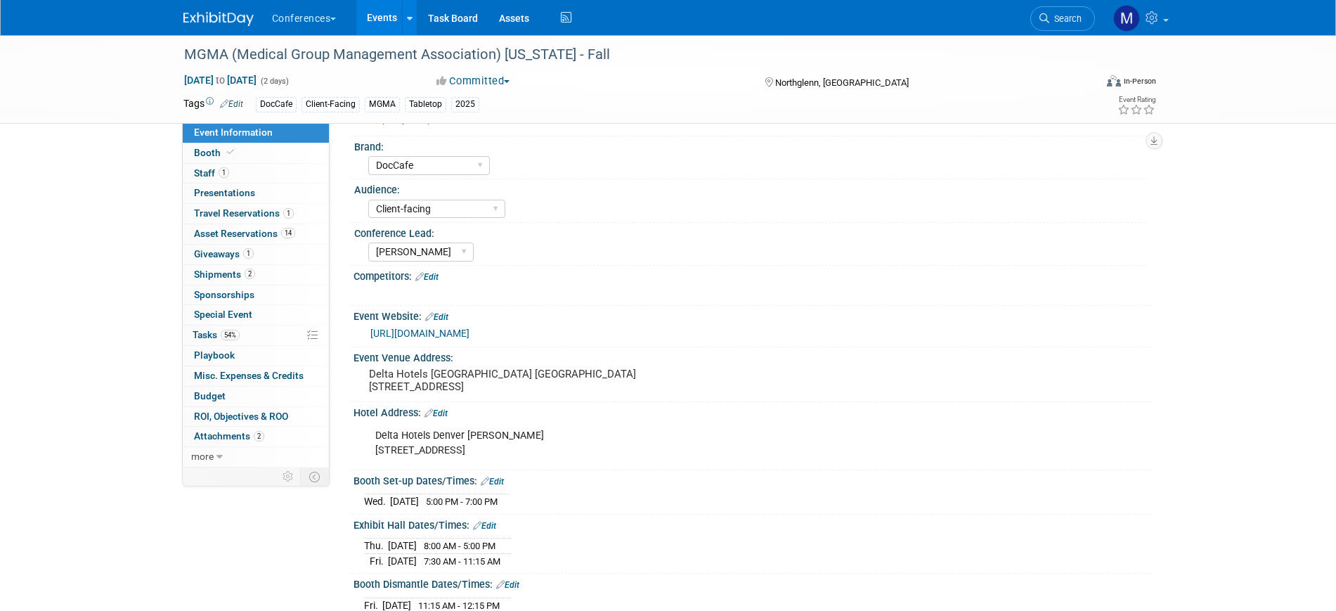
scroll to position [88, 0]
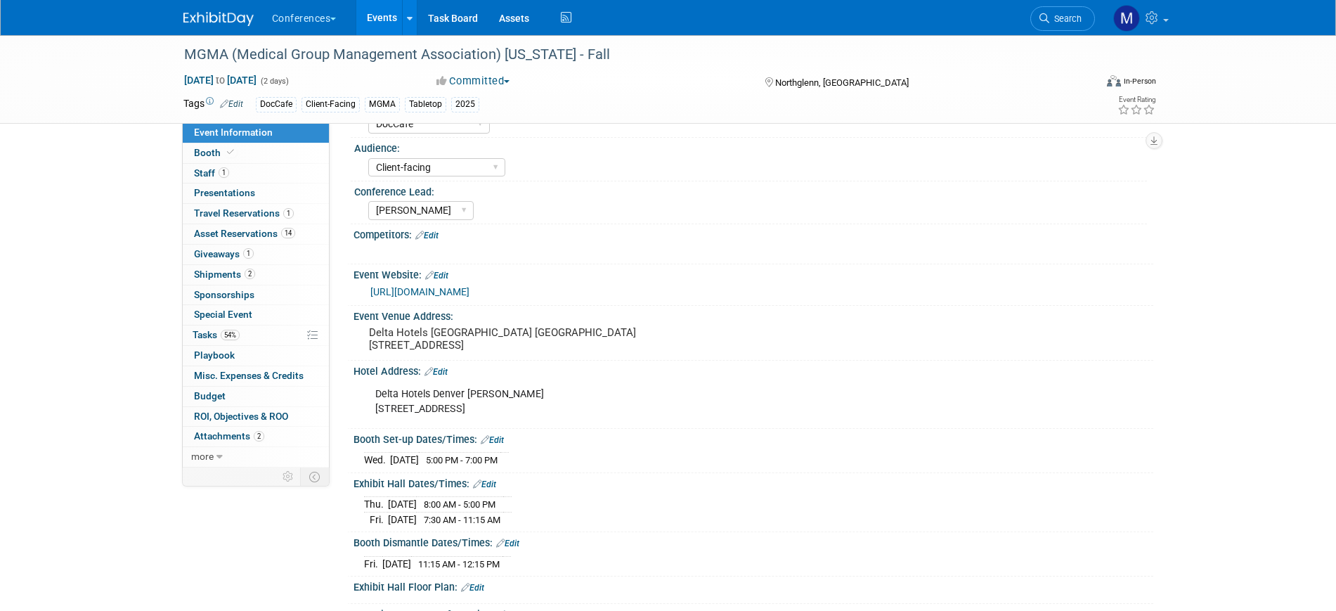
click at [496, 479] on link "Edit" at bounding box center [484, 484] width 23 height 10
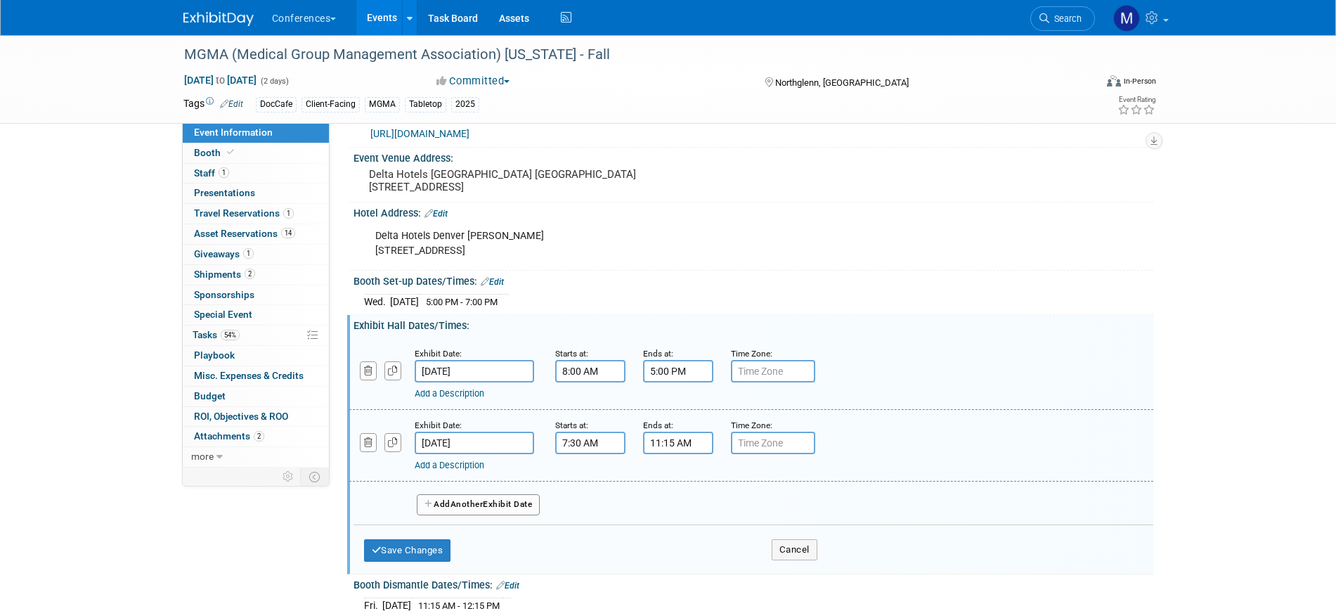
scroll to position [264, 0]
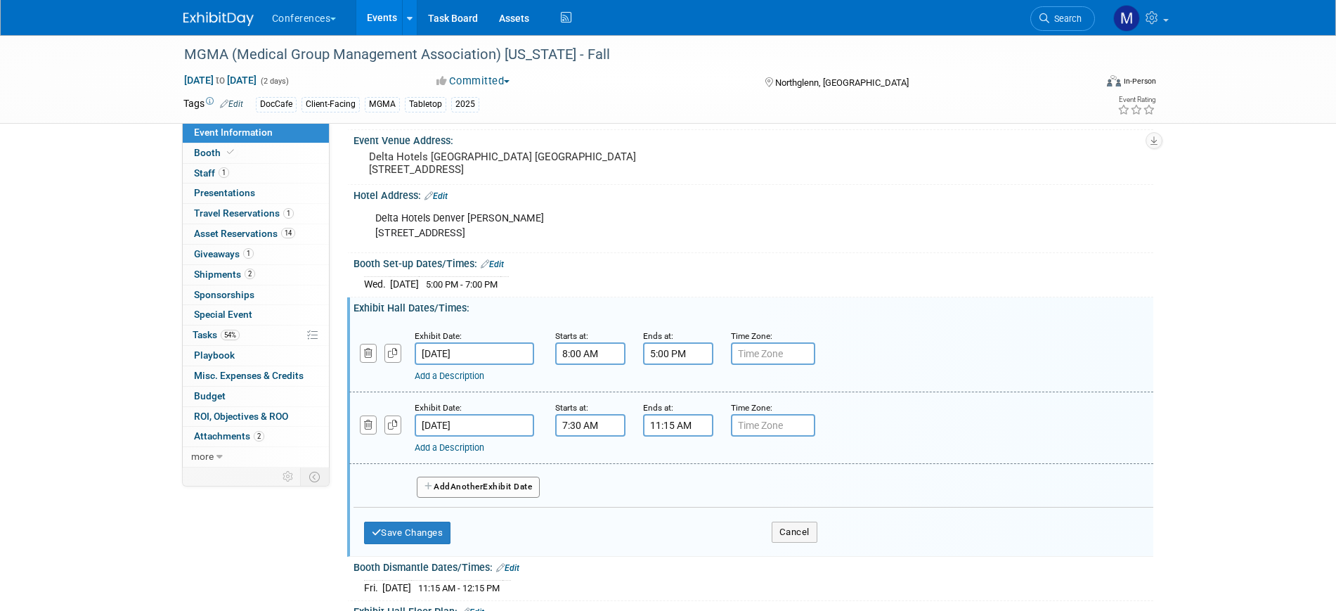
click at [672, 351] on input "5:00 PM" at bounding box center [678, 353] width 70 height 22
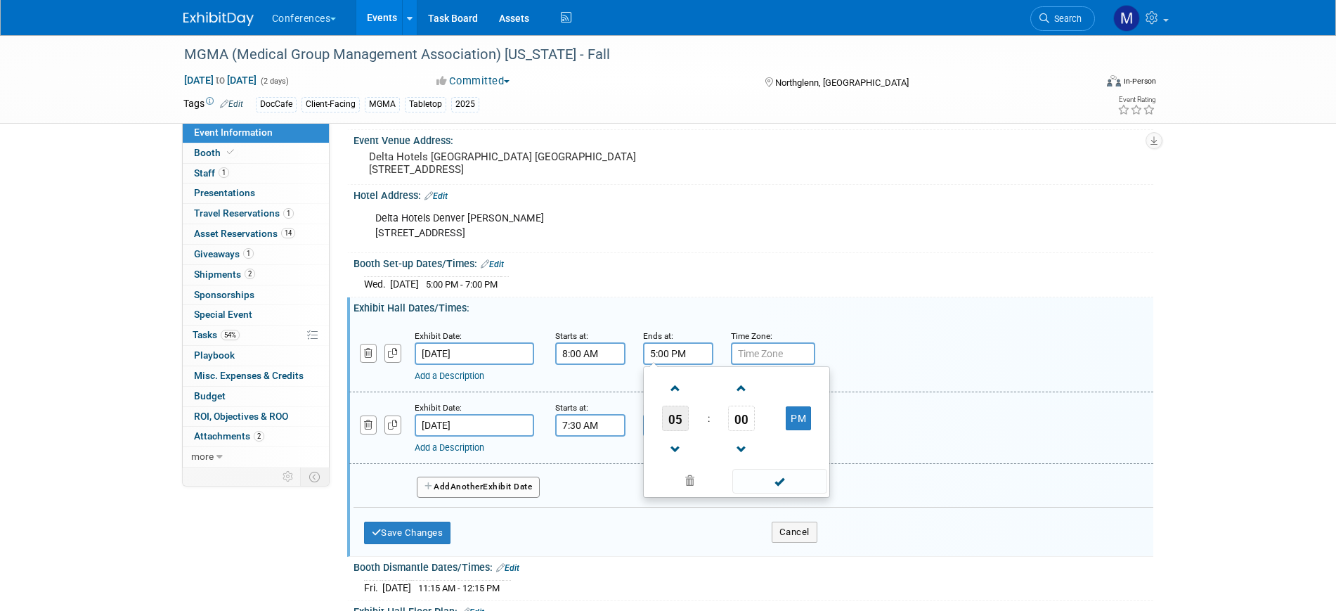
click at [663, 413] on span "05" at bounding box center [675, 418] width 27 height 25
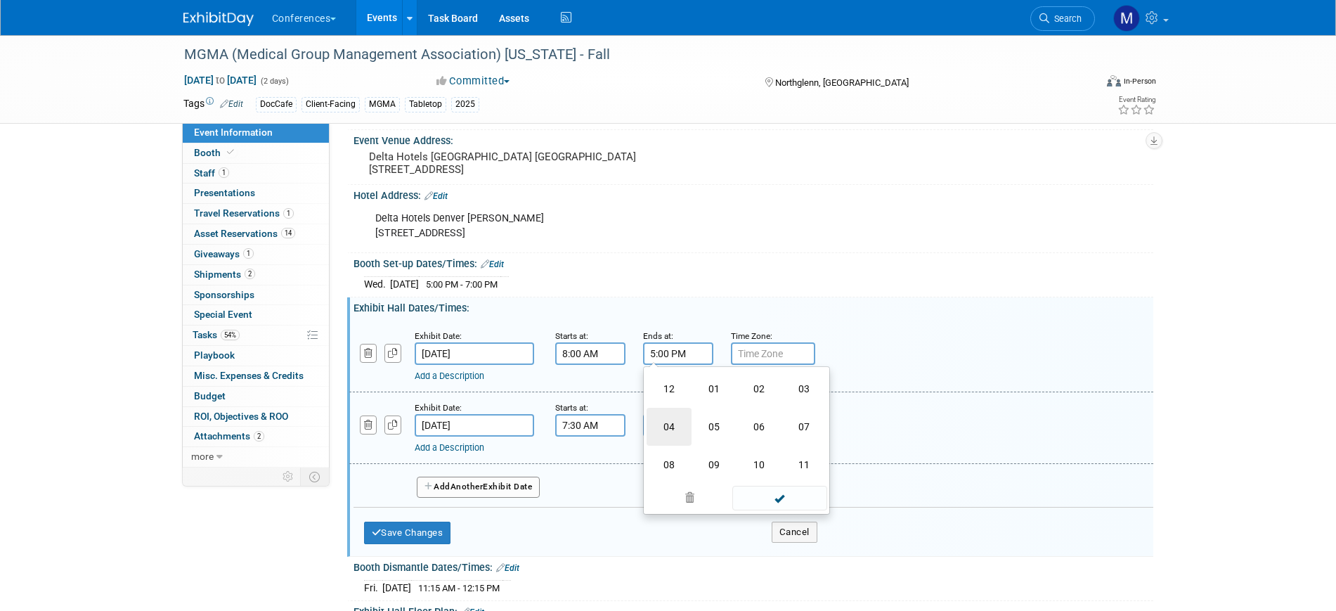
click at [671, 420] on td "04" at bounding box center [669, 427] width 45 height 38
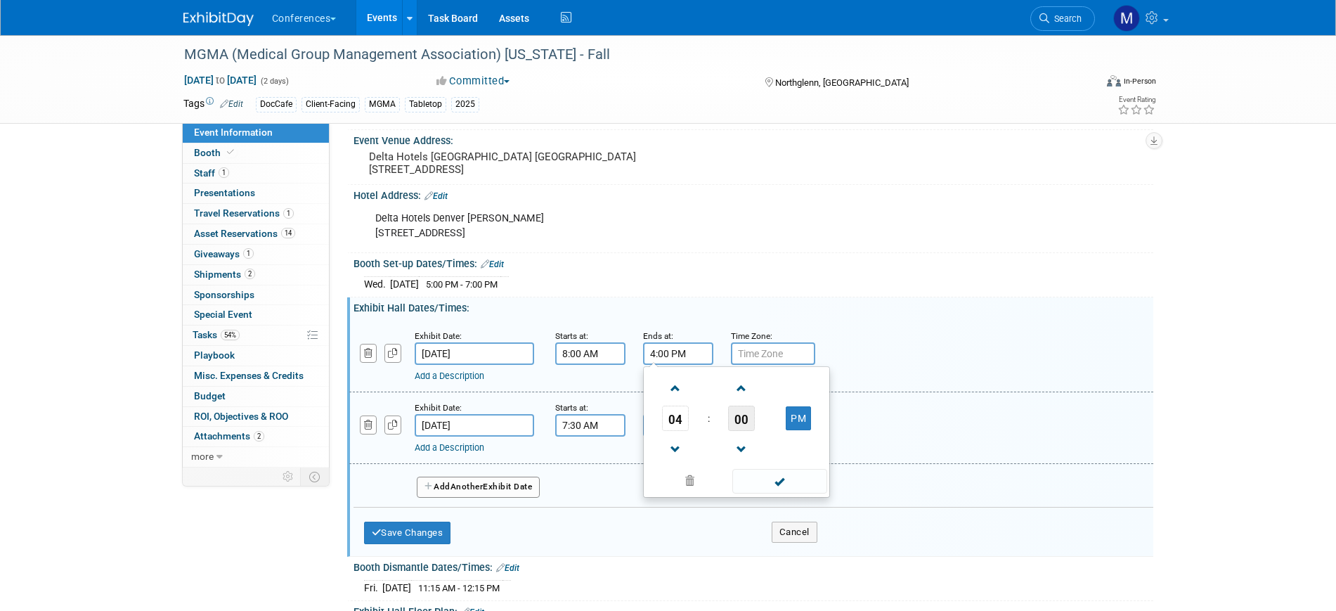
click at [741, 418] on span "00" at bounding box center [741, 418] width 27 height 25
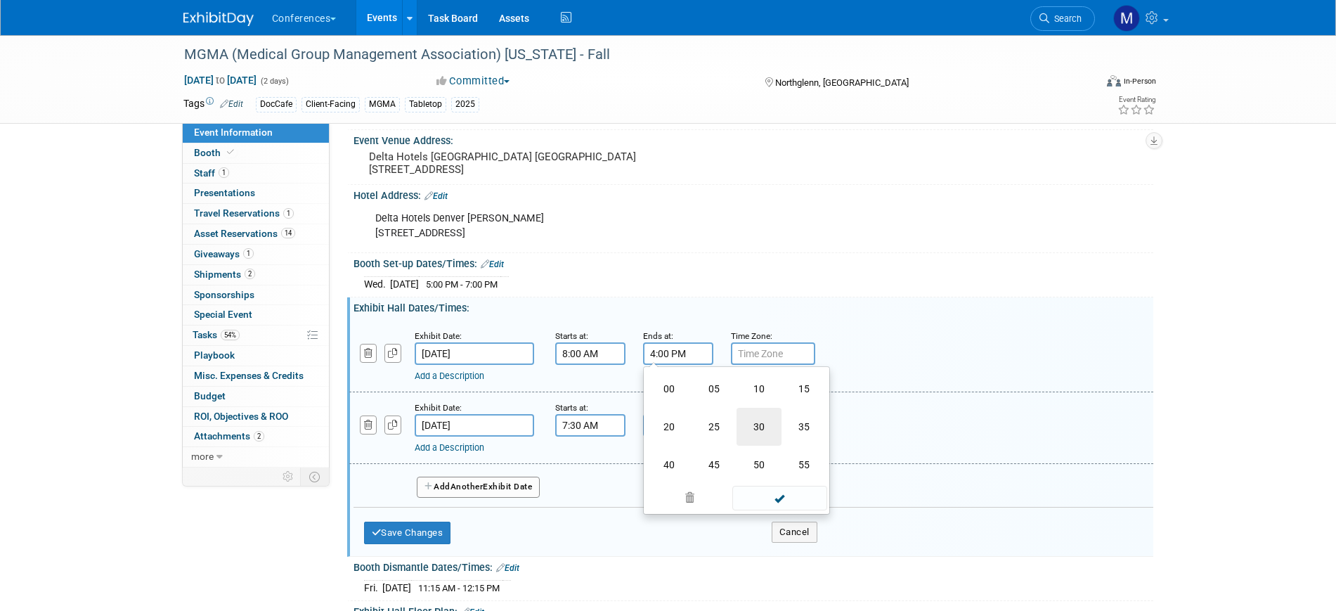
click at [755, 420] on td "30" at bounding box center [759, 427] width 45 height 38
type input "4:30 PM"
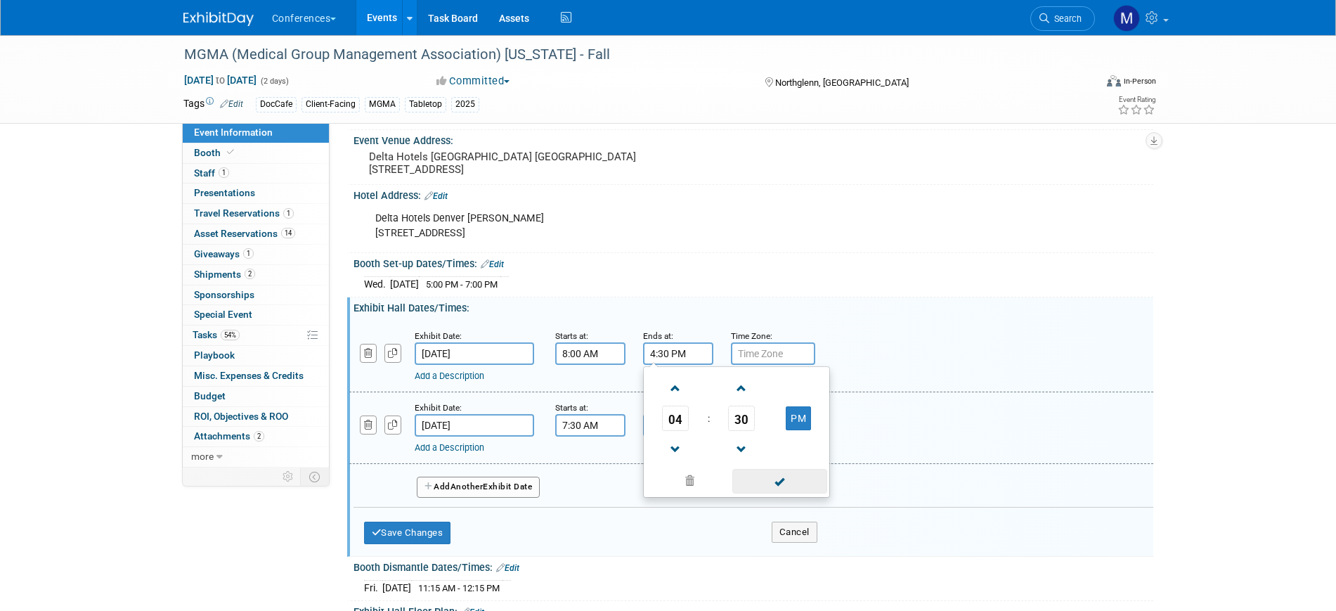
click at [784, 483] on span at bounding box center [779, 481] width 95 height 25
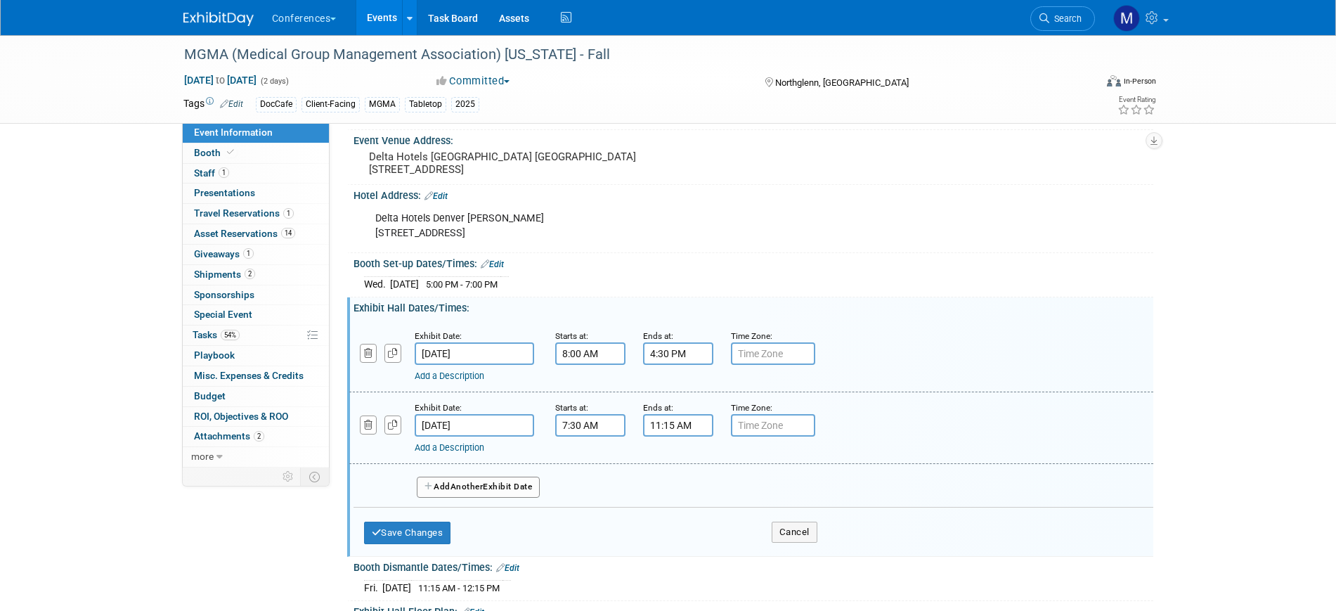
click at [569, 420] on input "7:30 AM" at bounding box center [590, 425] width 70 height 22
click at [654, 489] on span "30" at bounding box center [653, 489] width 27 height 25
click at [590, 465] on td "00" at bounding box center [581, 460] width 45 height 38
type input "7:00 AM"
click at [687, 558] on span at bounding box center [692, 553] width 95 height 25
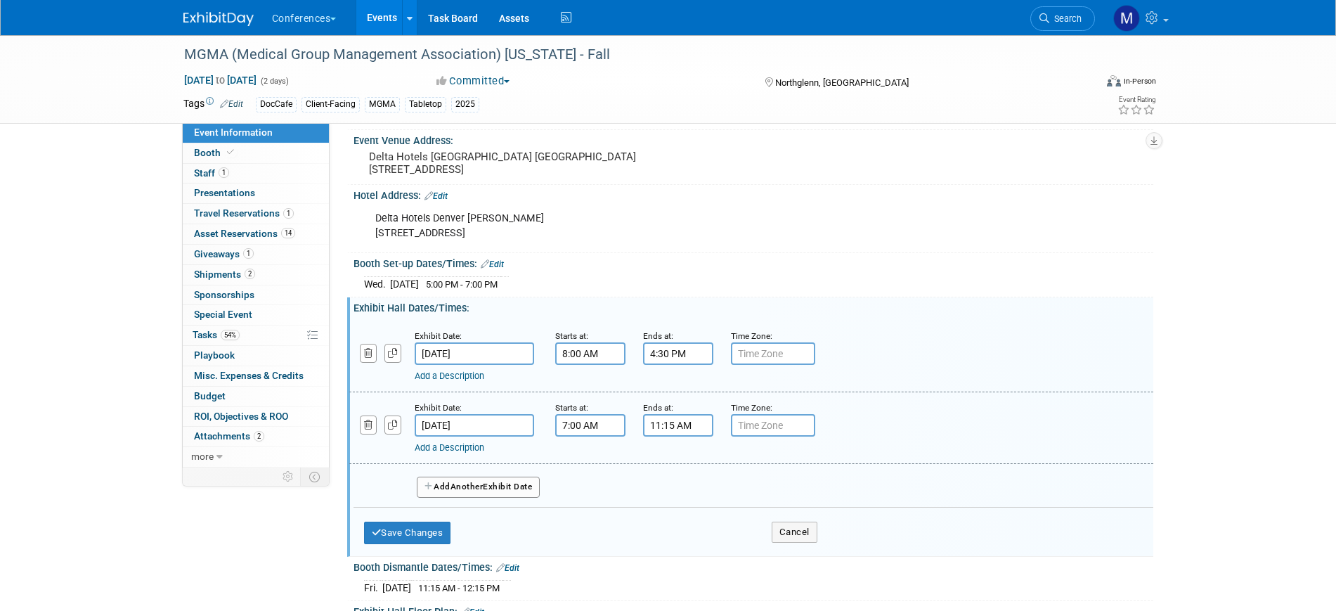
click at [659, 432] on input "11:15 AM" at bounding box center [678, 425] width 70 height 22
click at [673, 488] on span "11" at bounding box center [675, 489] width 27 height 25
click at [760, 534] on td "10" at bounding box center [759, 536] width 45 height 38
click at [739, 477] on span "15" at bounding box center [741, 489] width 27 height 25
click at [706, 530] on td "45" at bounding box center [714, 536] width 45 height 38
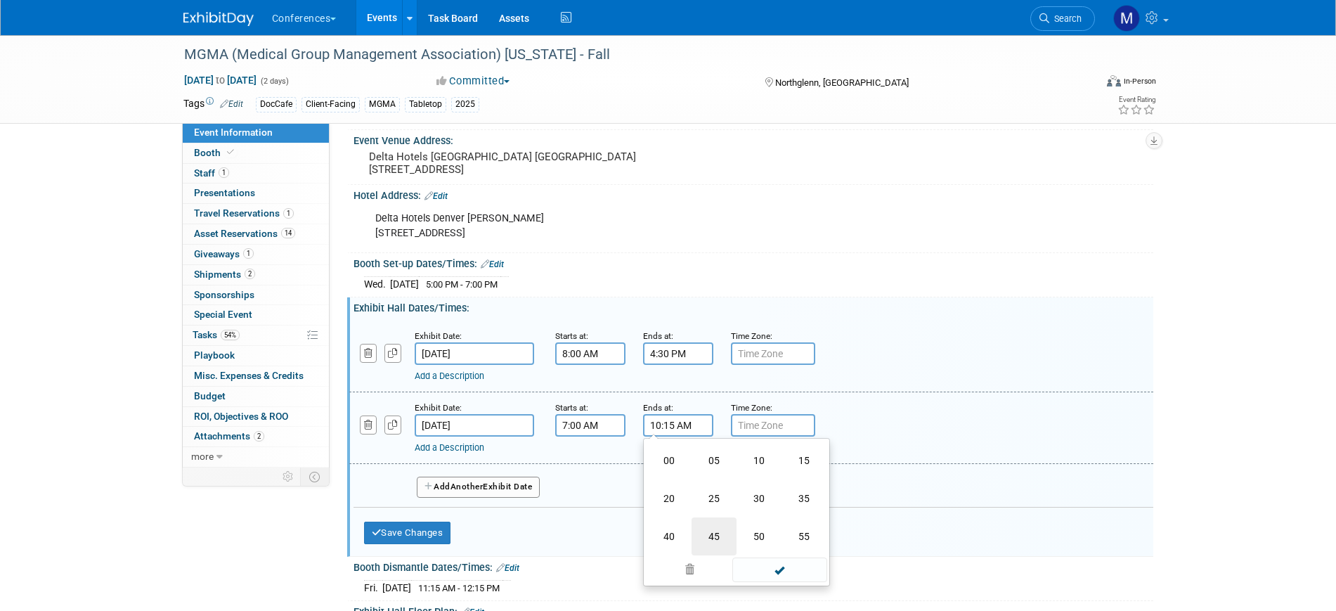
type input "10:45 AM"
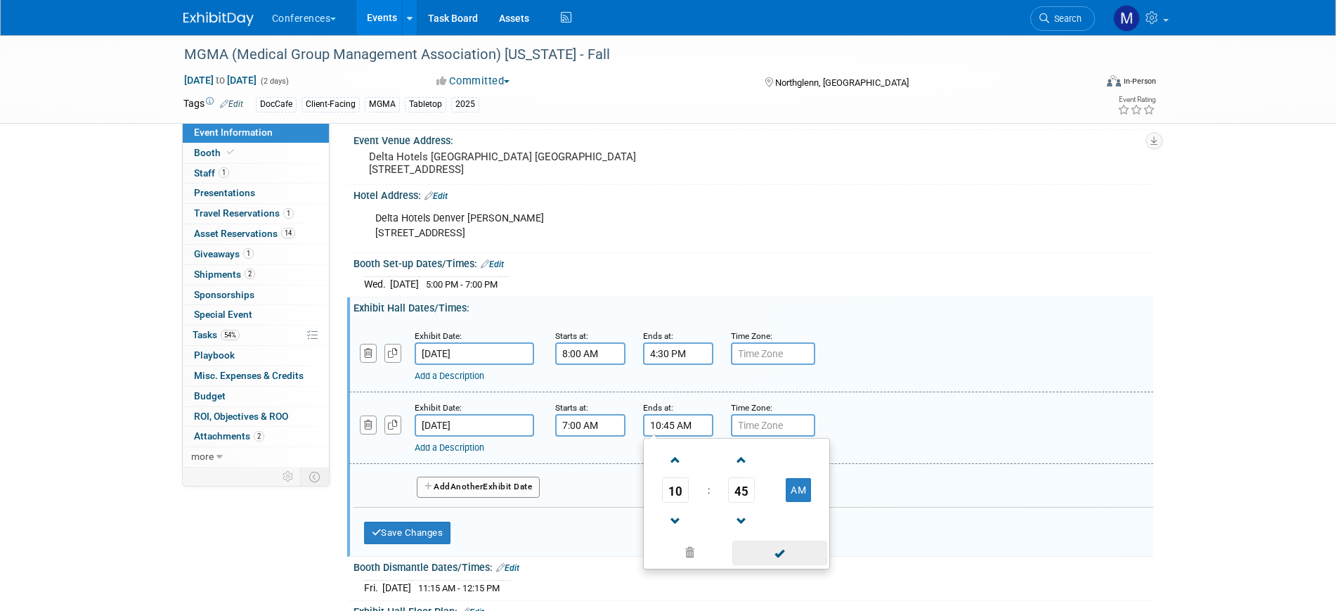
click at [779, 552] on span at bounding box center [779, 553] width 95 height 25
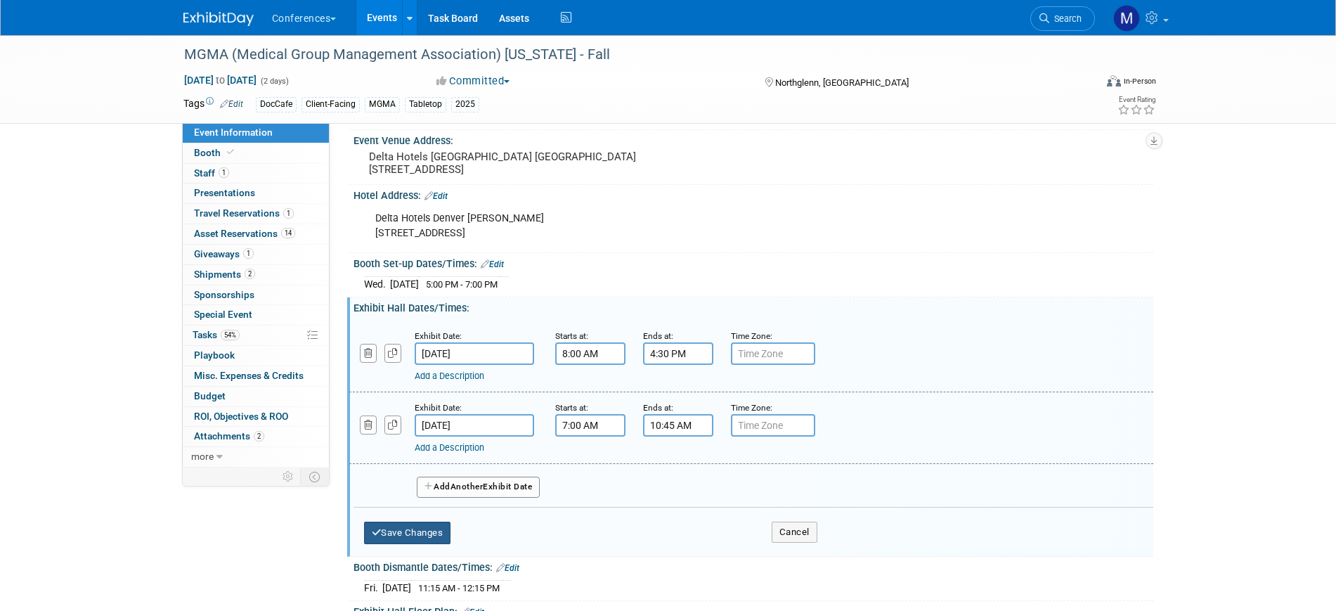
click at [442, 535] on button "Save Changes" at bounding box center [407, 533] width 87 height 22
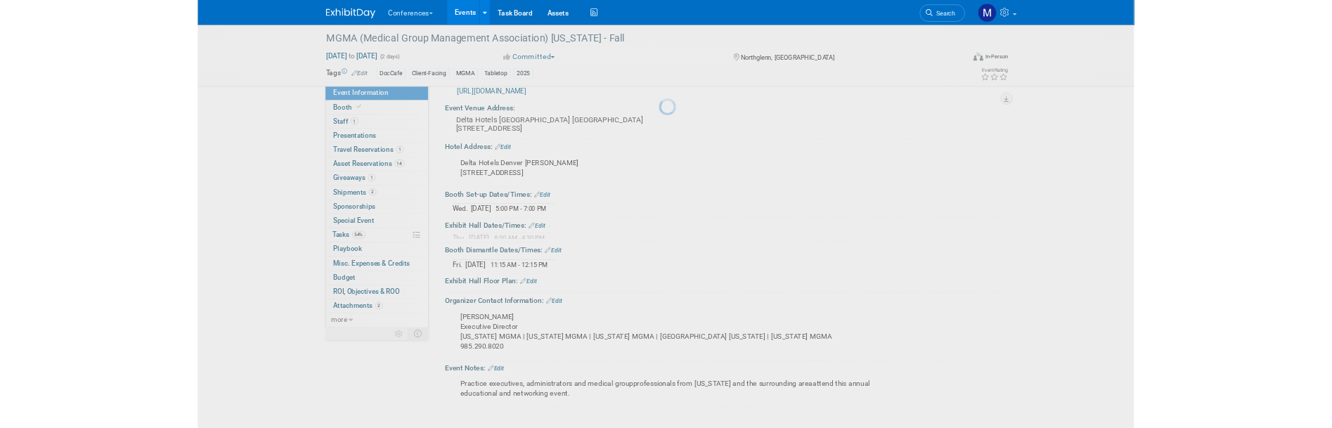
scroll to position [238, 0]
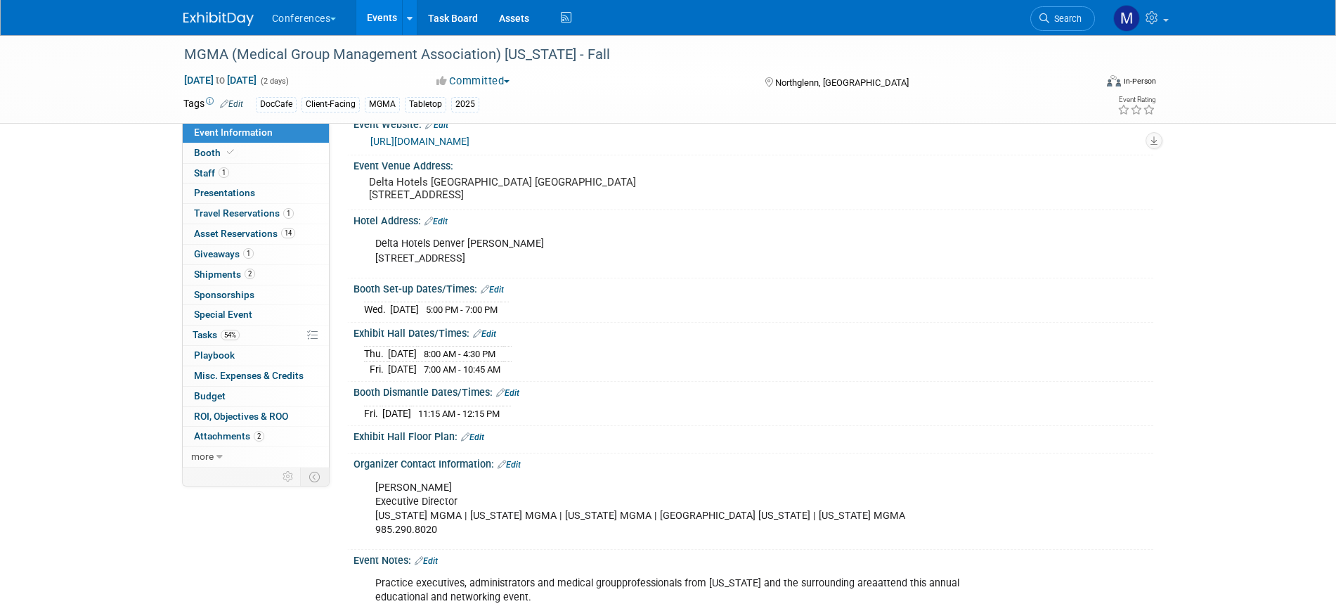
click at [507, 389] on link "Edit" at bounding box center [507, 393] width 23 height 10
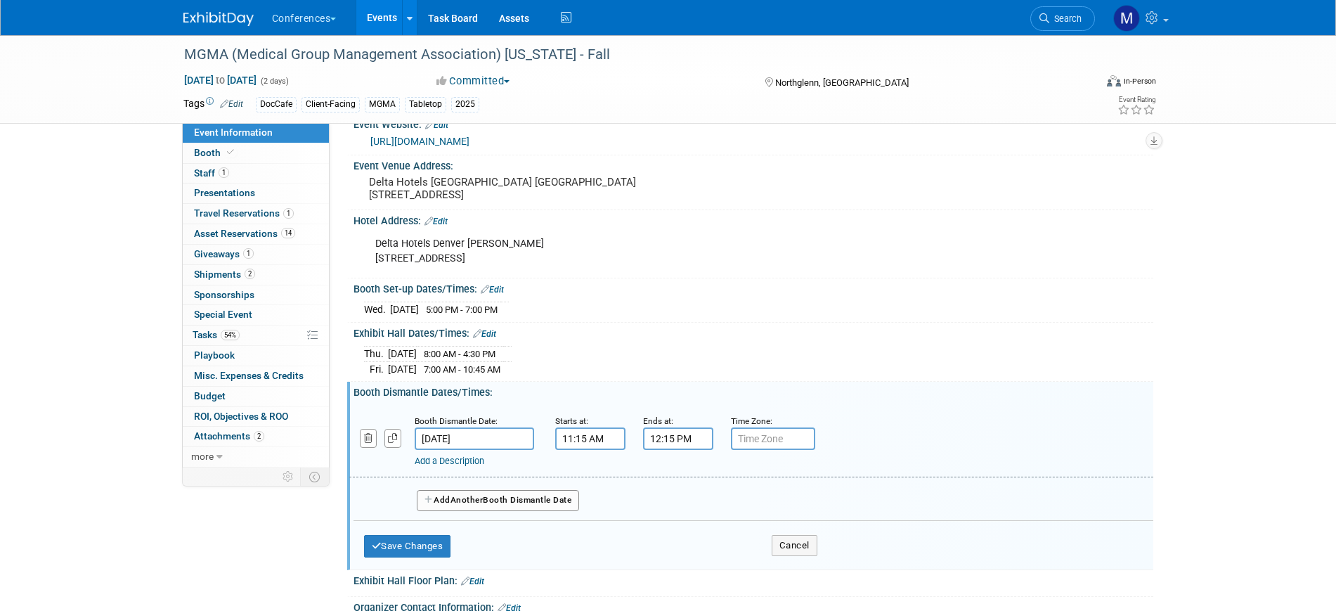
click at [580, 437] on input "11:15 AM" at bounding box center [590, 438] width 70 height 22
click at [679, 510] on td "15" at bounding box center [654, 503] width 58 height 25
click at [659, 505] on span "15" at bounding box center [653, 503] width 27 height 25
click at [583, 472] on td "00" at bounding box center [581, 474] width 45 height 38
type input "11:00 AM"
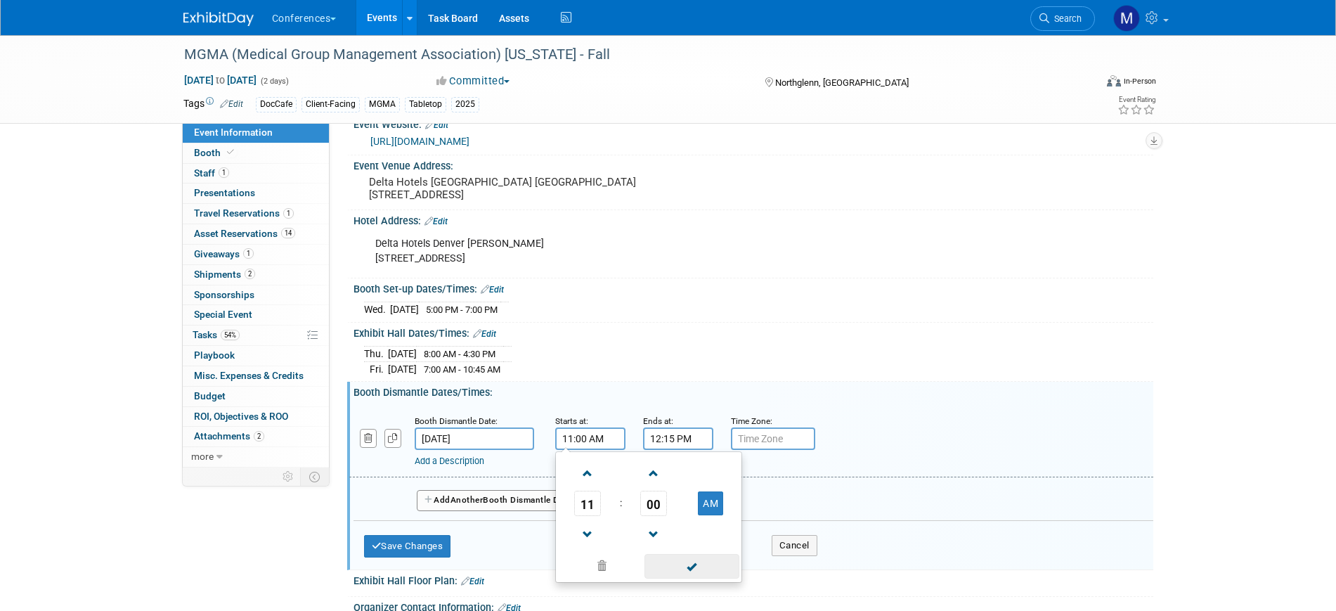
click at [704, 566] on span at bounding box center [692, 566] width 95 height 25
click at [685, 446] on input "12:15 PM" at bounding box center [678, 438] width 70 height 22
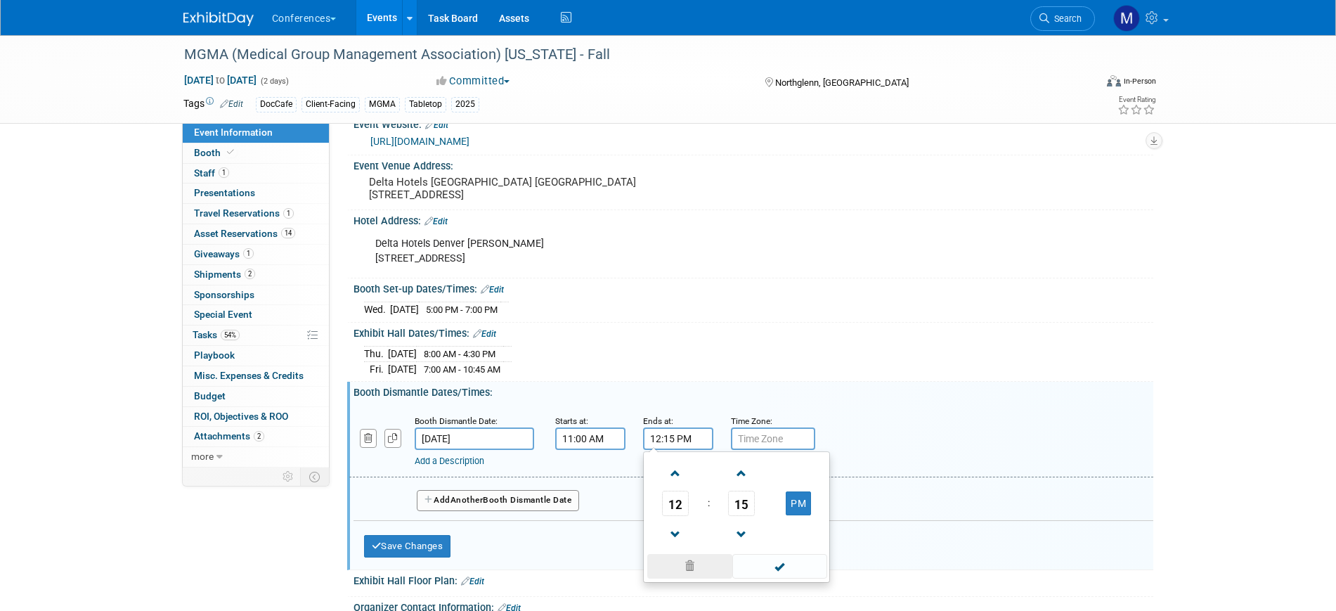
drag, startPoint x: 705, startPoint y: 561, endPoint x: 694, endPoint y: 553, distance: 13.1
click at [705, 562] on span at bounding box center [689, 566] width 85 height 25
click at [780, 571] on span at bounding box center [779, 566] width 95 height 25
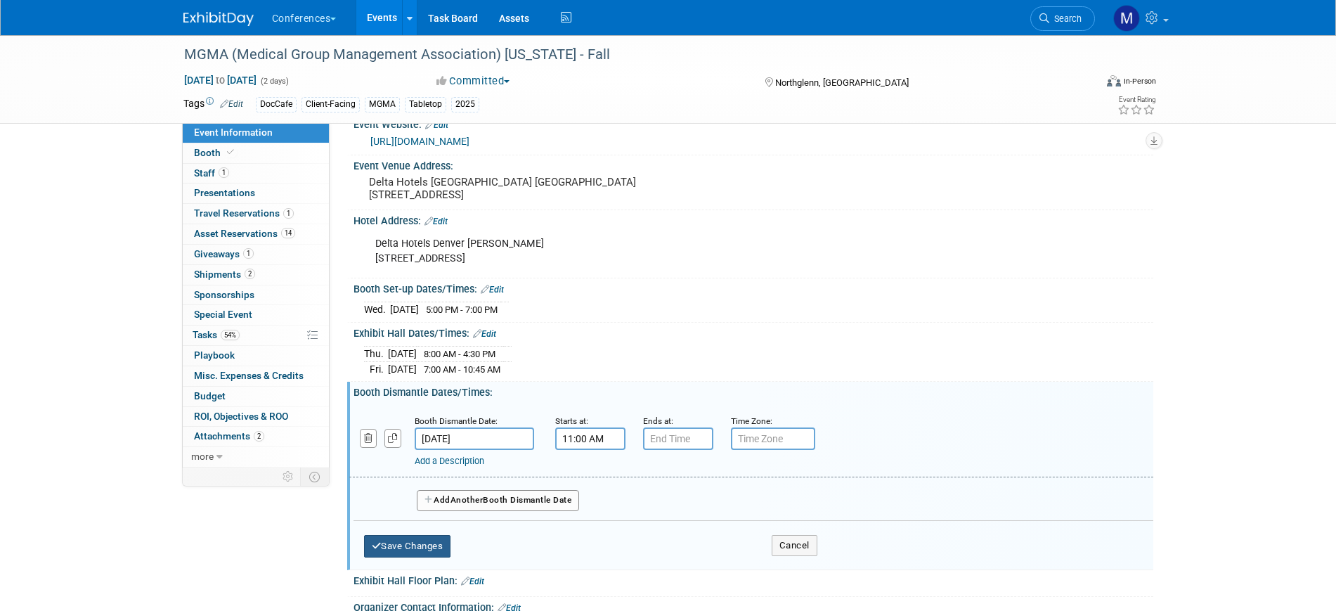
click at [403, 542] on button "Save Changes" at bounding box center [407, 546] width 87 height 22
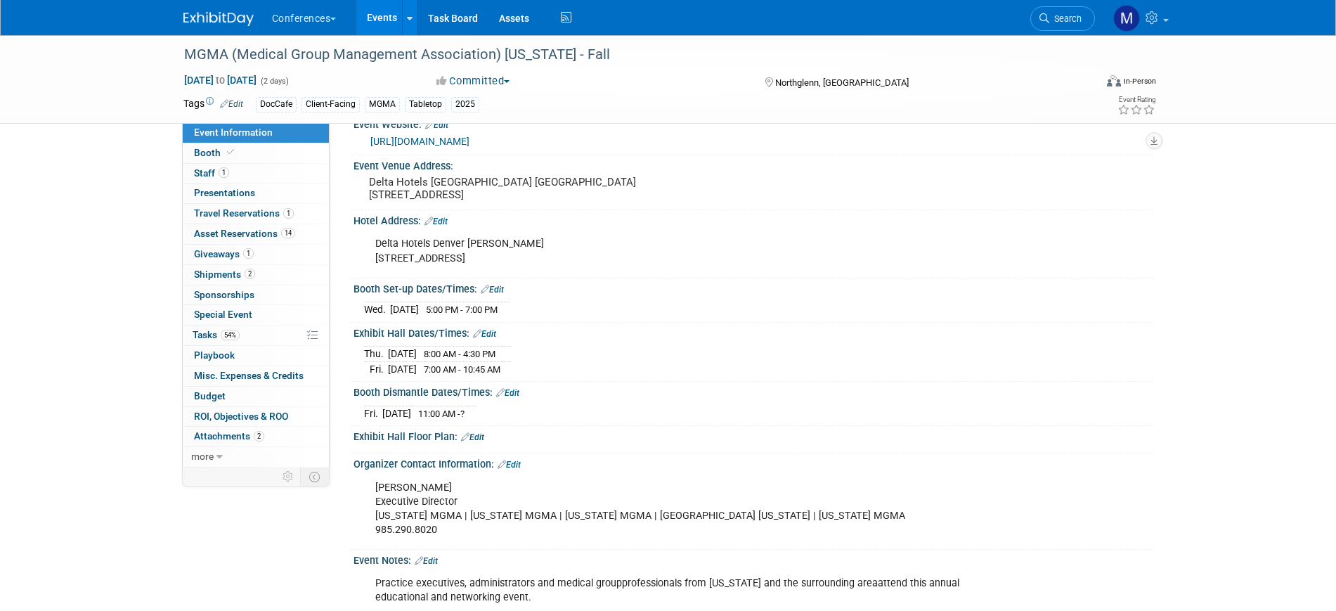
drag, startPoint x: 353, startPoint y: 288, endPoint x: 521, endPoint y: 406, distance: 204.9
click at [521, 406] on div "HubSpot ID: Specify hubspot id Brand: Aya Bespoke Corporate Dawson DocCafe Locu…" at bounding box center [747, 259] width 792 height 718
copy div "Booth Set-up Dates/Times: Edit Wed. Sep 17, 2025 5:00 PM - 7:00 PM Save Changes…"
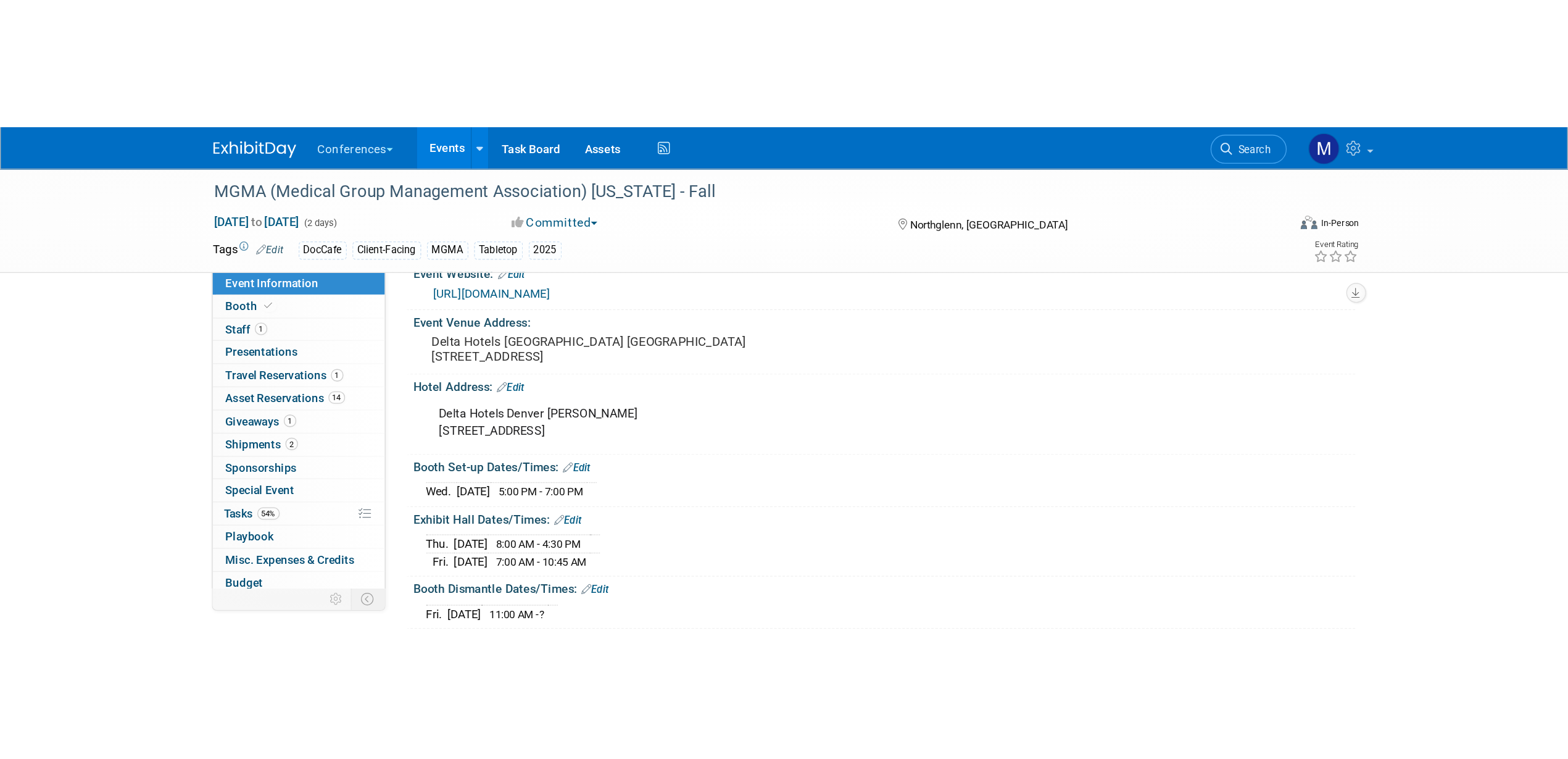
scroll to position [16, 0]
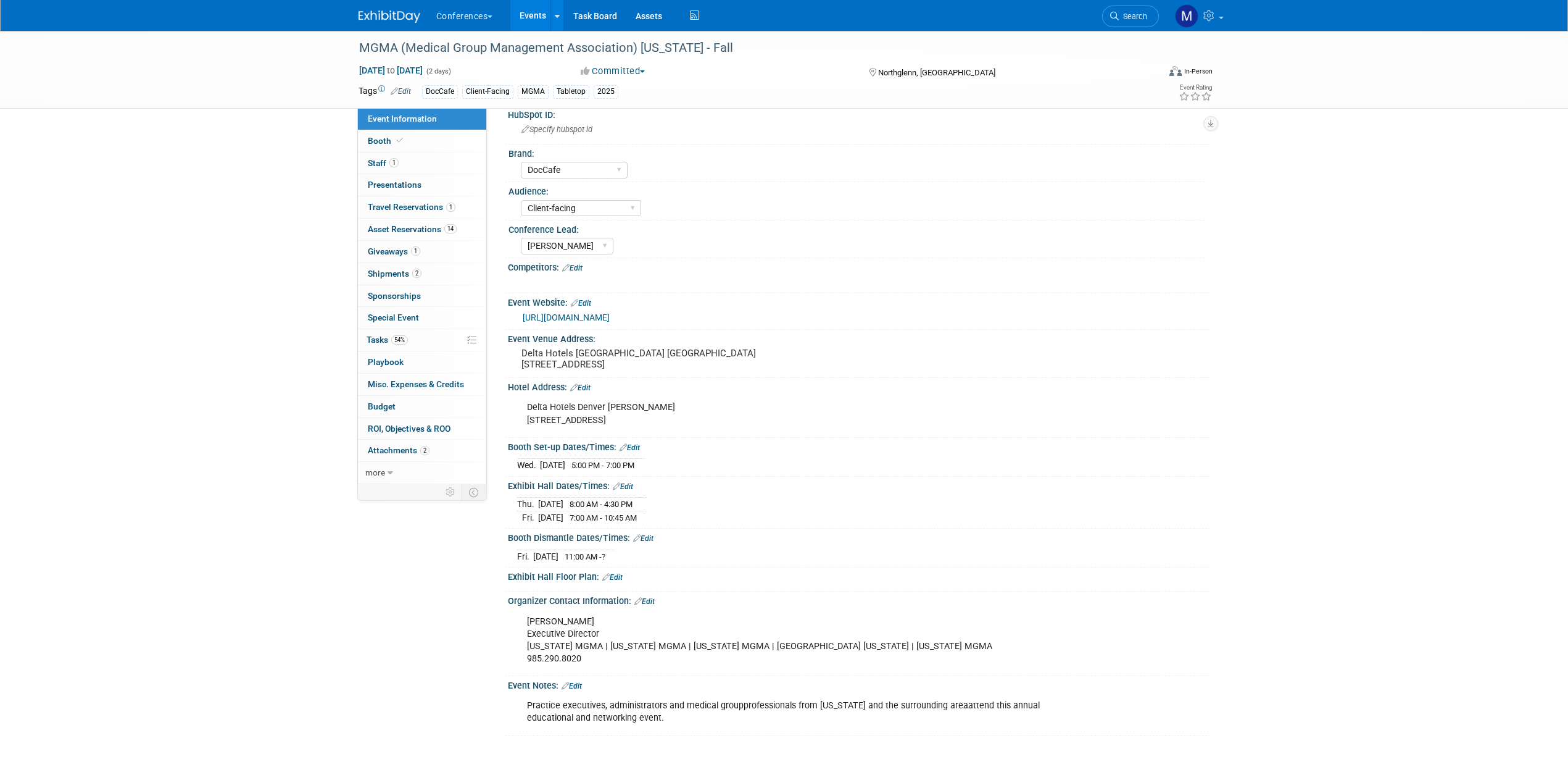
click at [238, 594] on div "MGMA (Medical Group Management Association) Colorado - Fall Sep 18, 2025 to Sep…" at bounding box center [784, 387] width 1568 height 746
drag, startPoint x: 424, startPoint y: 340, endPoint x: 647, endPoint y: 394, distance: 229.4
click at [424, 340] on link "54% Tasks 54%" at bounding box center [422, 340] width 128 height 22
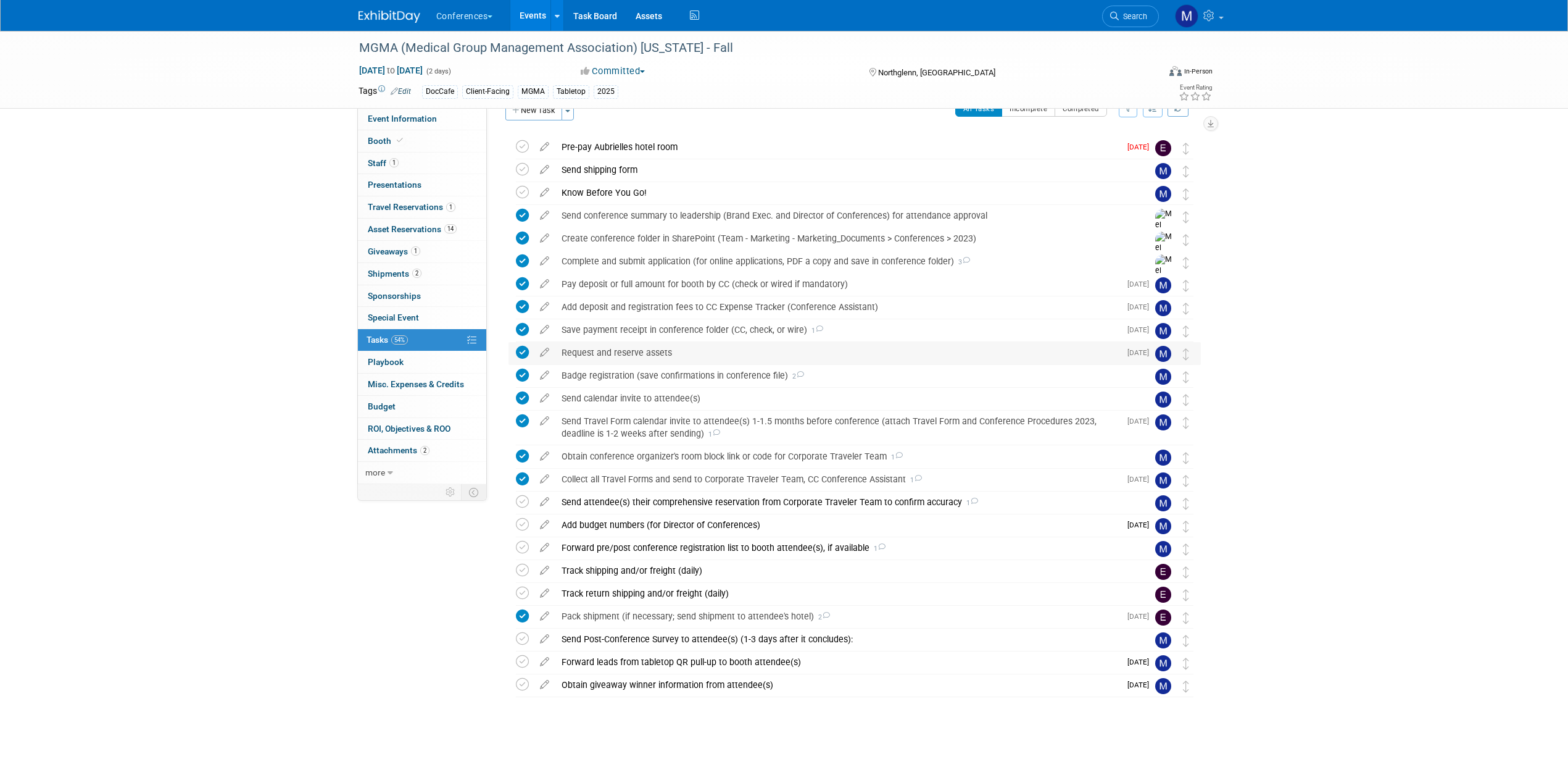
scroll to position [38, 0]
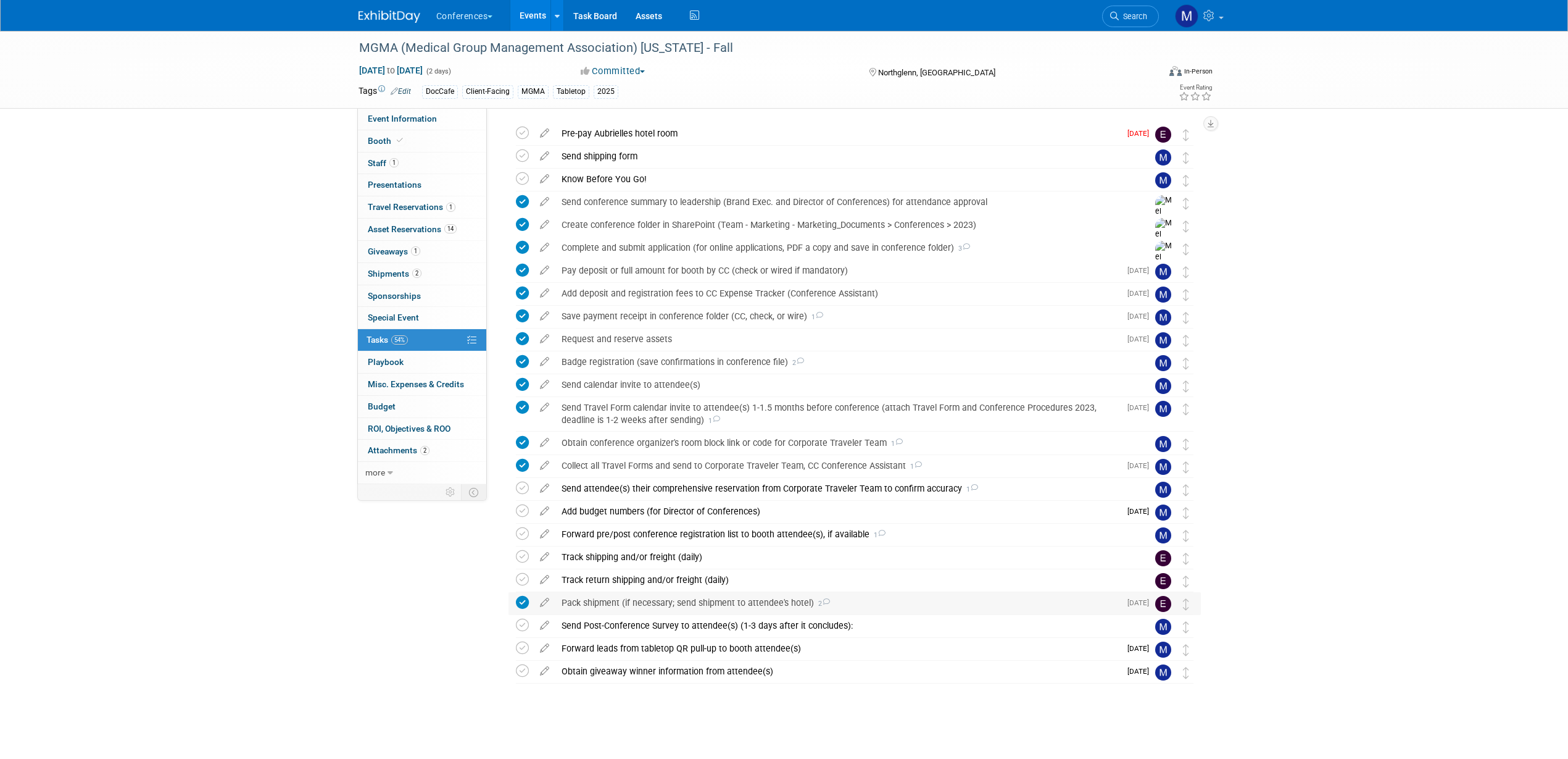
click at [598, 606] on div "Pack shipment (if necessary; send shipment to attendee's hotel) 2" at bounding box center [838, 603] width 565 height 21
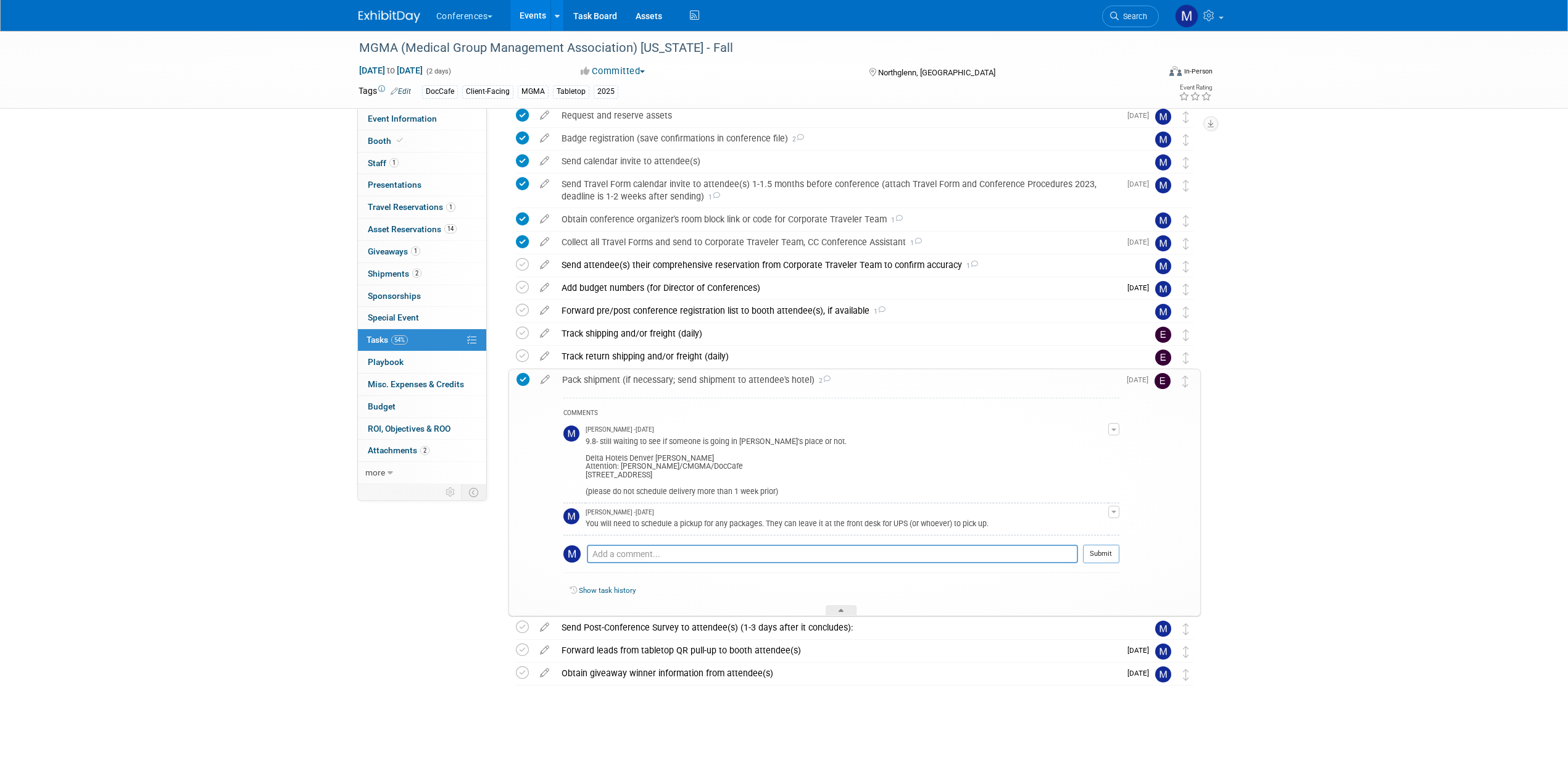
scroll to position [263, 0]
click at [545, 373] on icon at bounding box center [545, 375] width 22 height 16
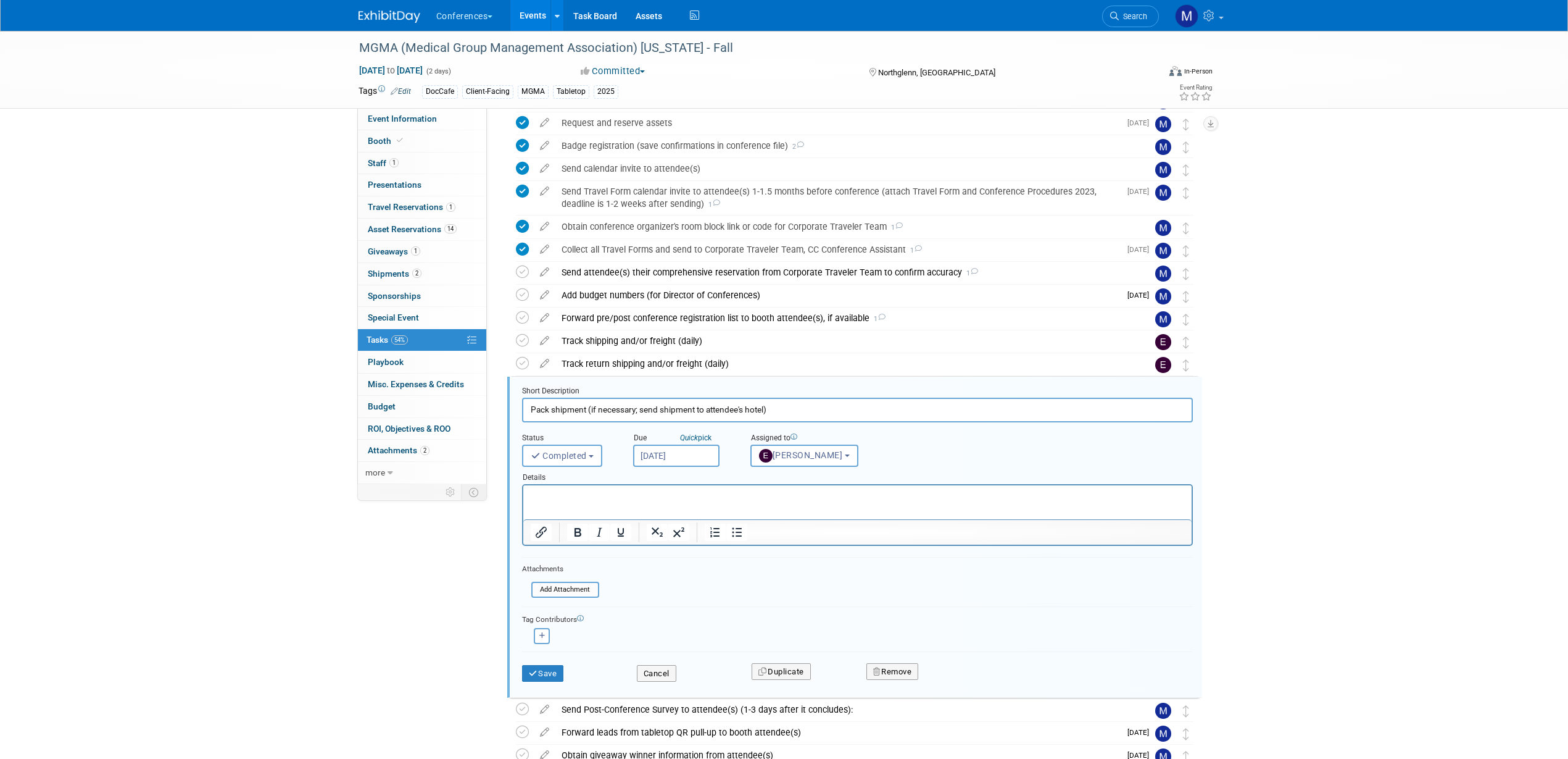
scroll to position [337, 0]
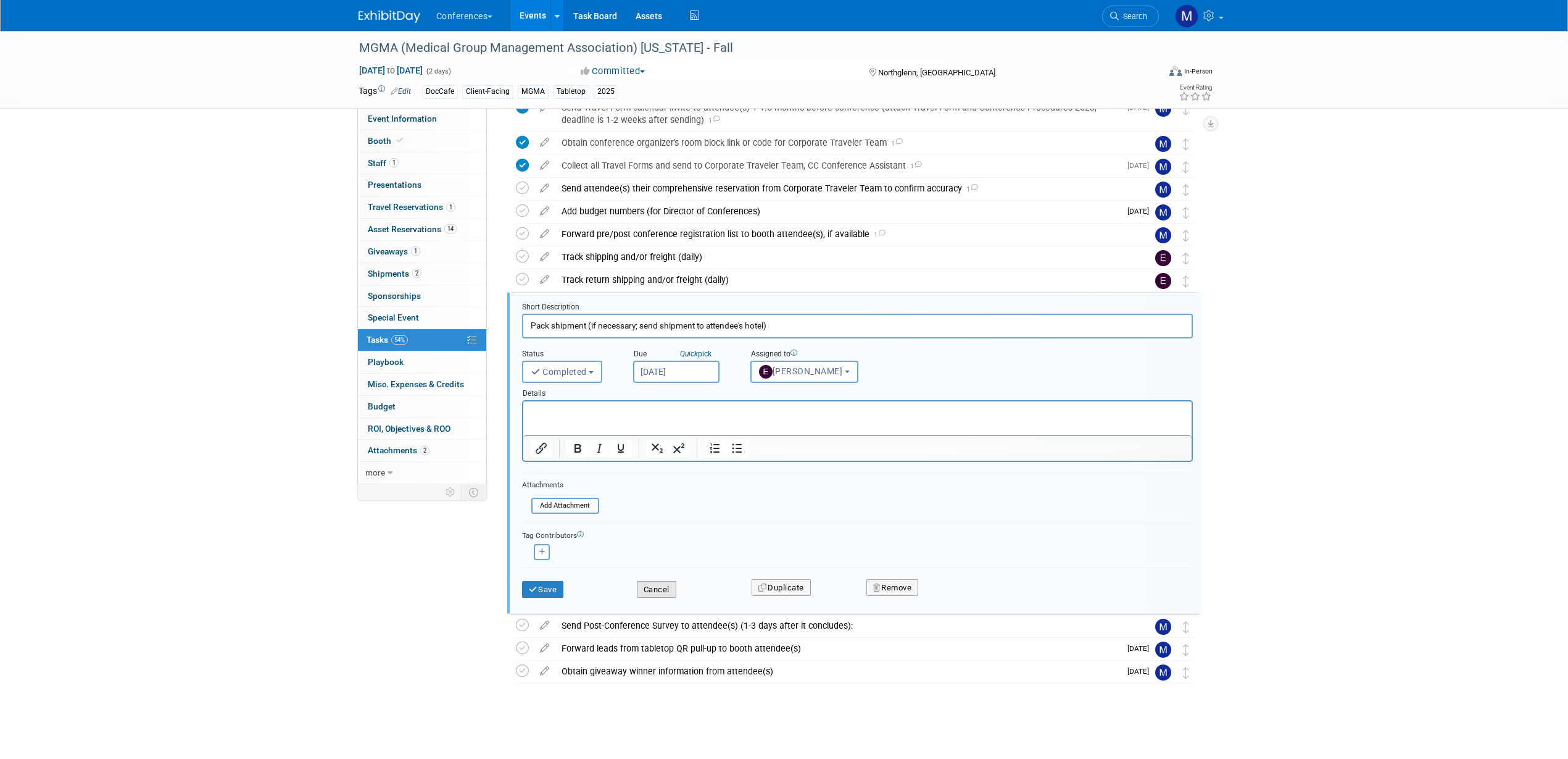
click at [662, 593] on button "Cancel" at bounding box center [656, 589] width 40 height 18
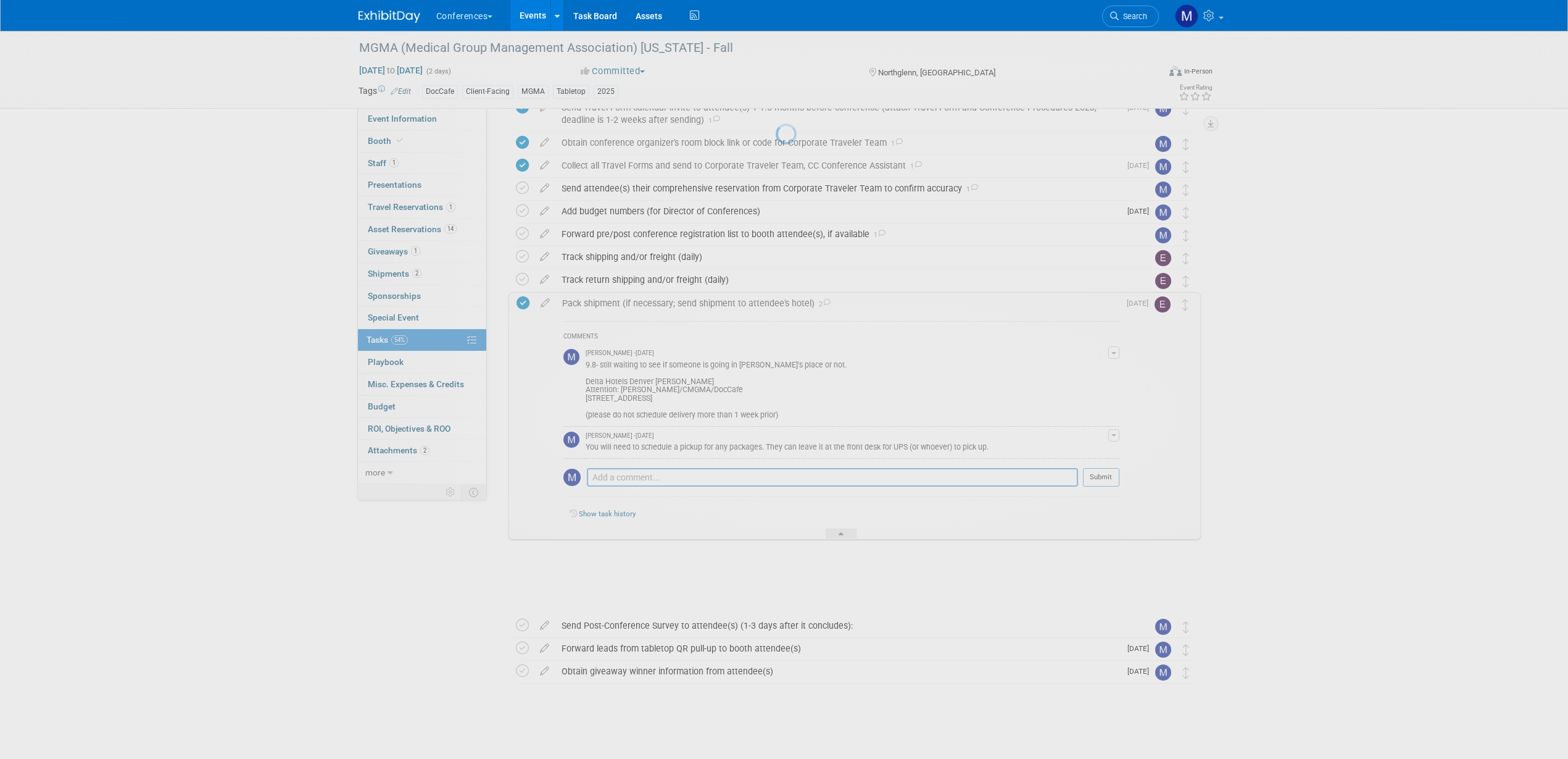
scroll to position [263, 0]
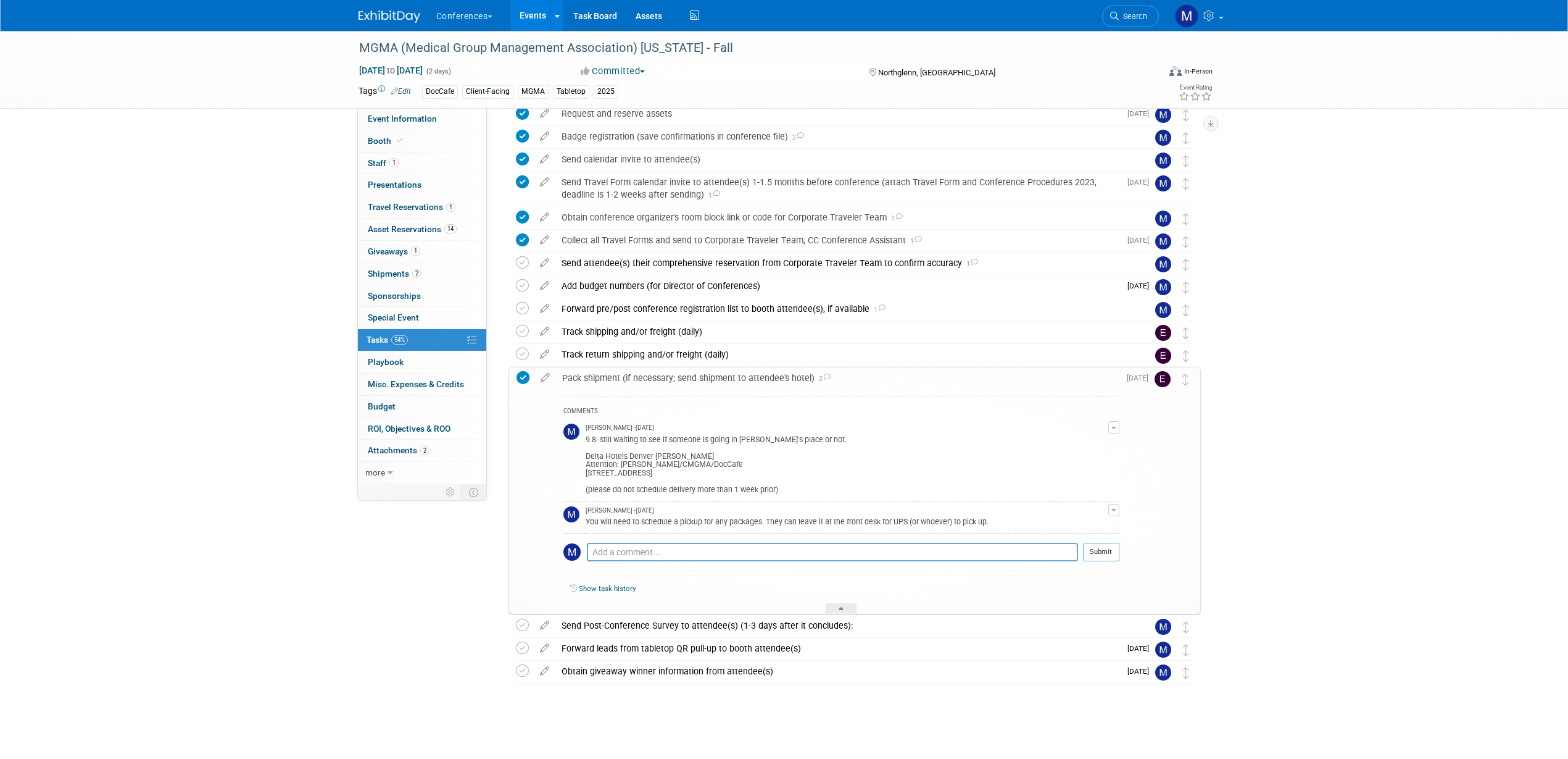
click at [1112, 433] on button "button" at bounding box center [1113, 427] width 11 height 12
click at [1066, 437] on link "Edit Comment" at bounding box center [1069, 445] width 97 height 18
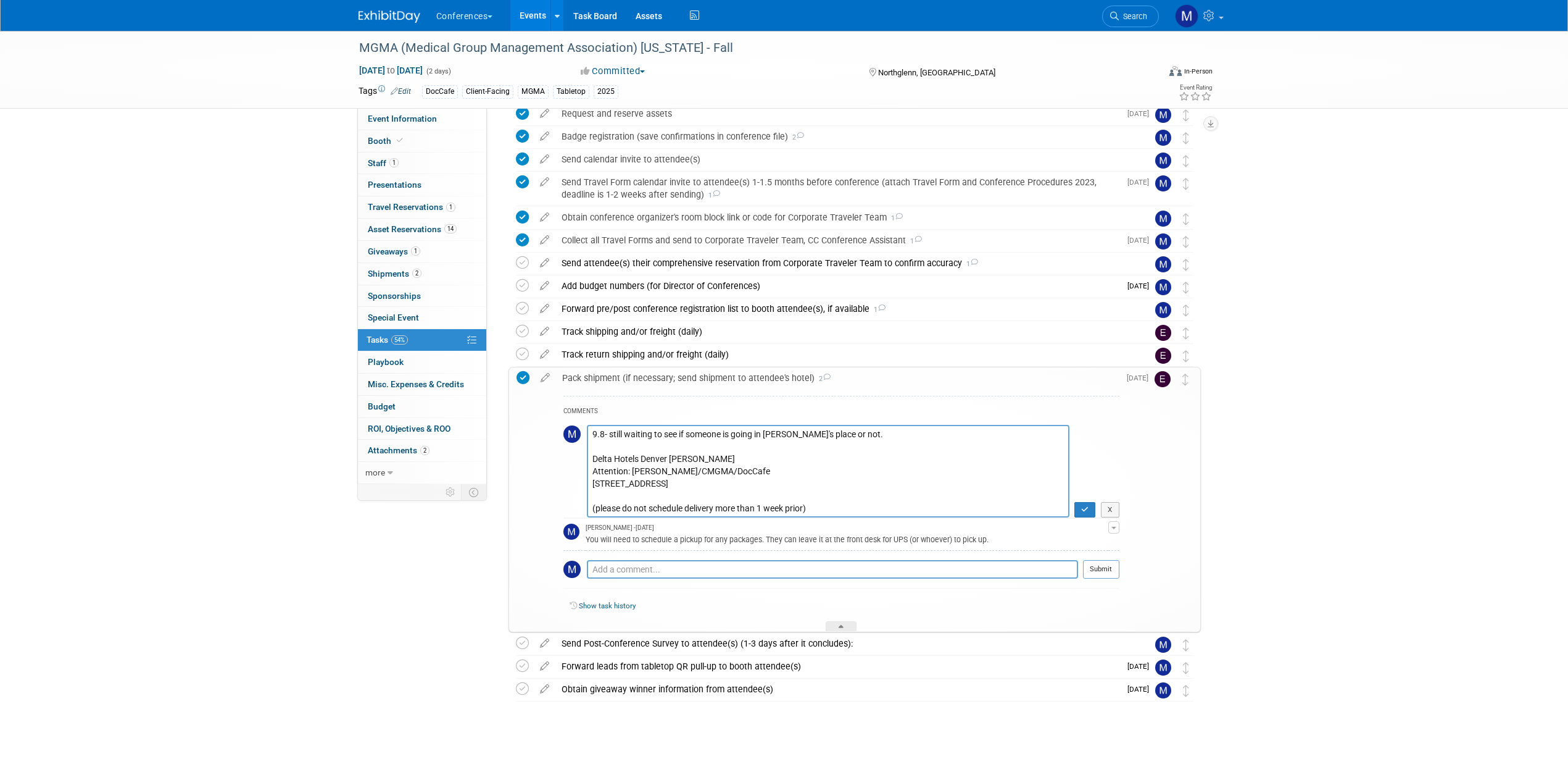
drag, startPoint x: 860, startPoint y: 433, endPoint x: 589, endPoint y: 432, distance: 271.0
click at [589, 432] on textarea "9.8- still waiting to see if someone is going in Damian's place or not. Delta H…" at bounding box center [828, 471] width 483 height 92
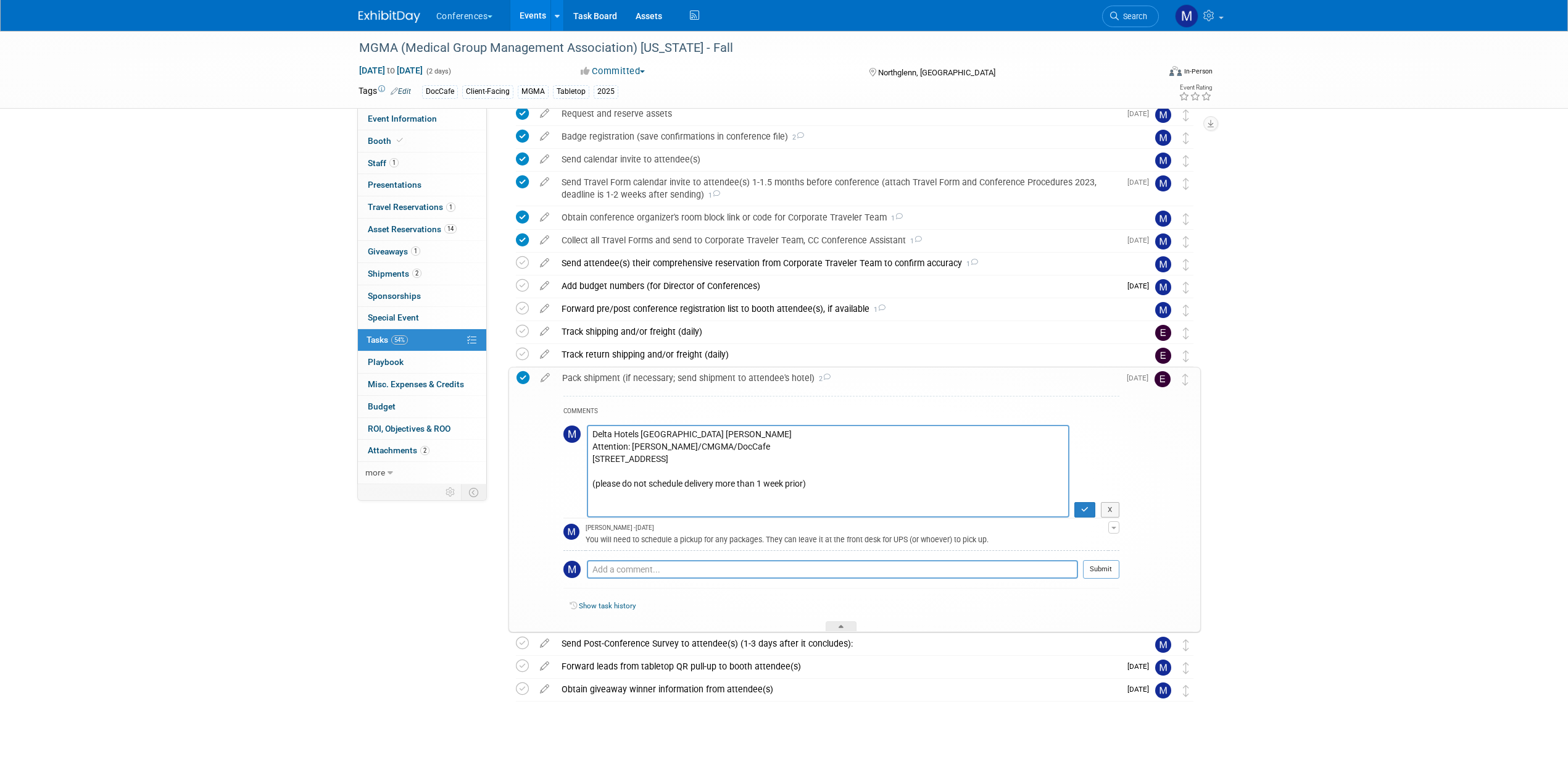
click at [592, 463] on textarea "9.8- still waiting to see if someone is going in Damian's place or not. Delta H…" at bounding box center [828, 471] width 483 height 92
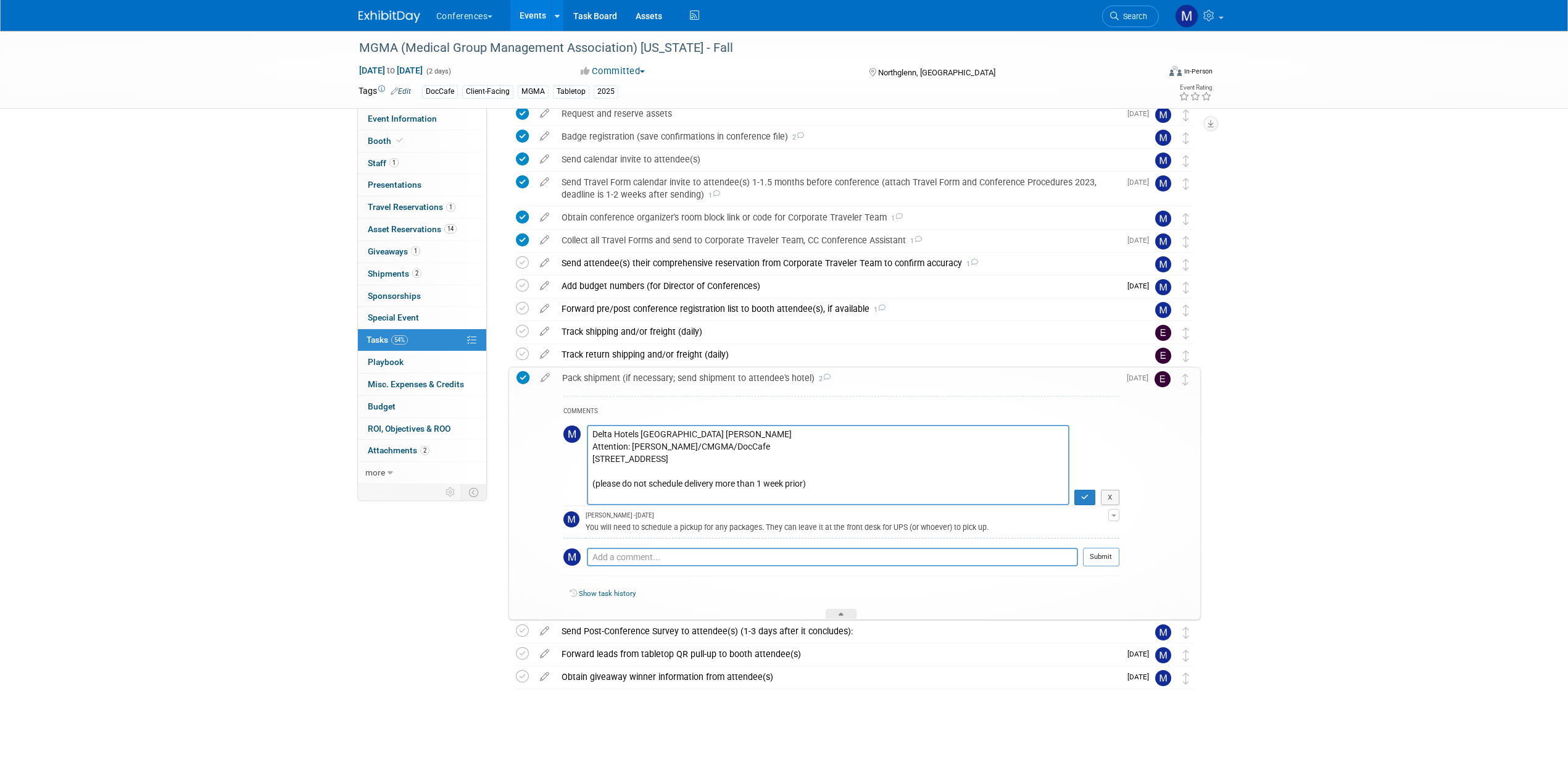
scroll to position [257, 0]
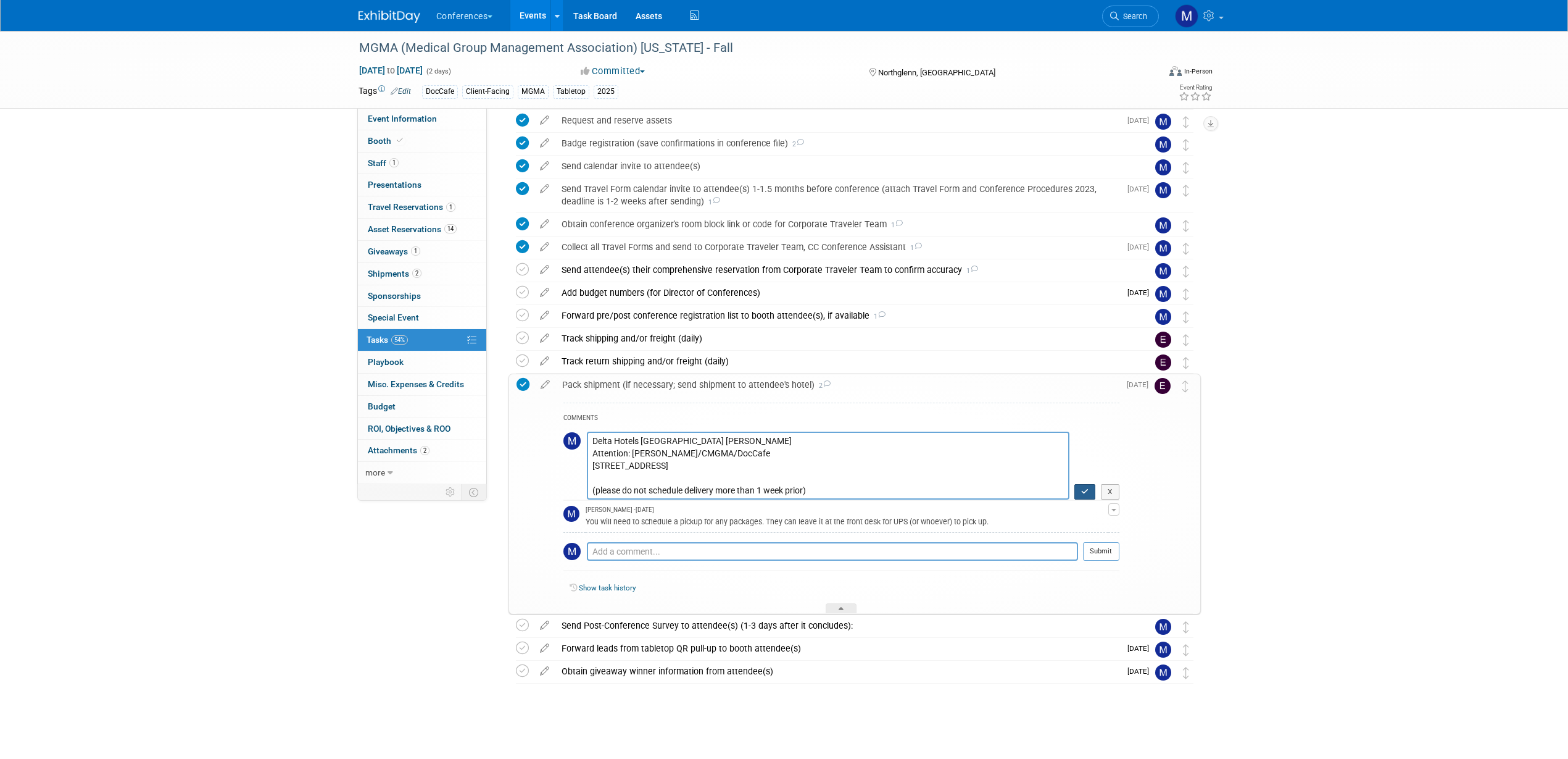
type textarea "Delta Hotels Denver Thornton Attention: Cameron Cruz/CMGMA/DocCafe 10 East 120t…"
click at [1079, 492] on button "button" at bounding box center [1085, 492] width 22 height 16
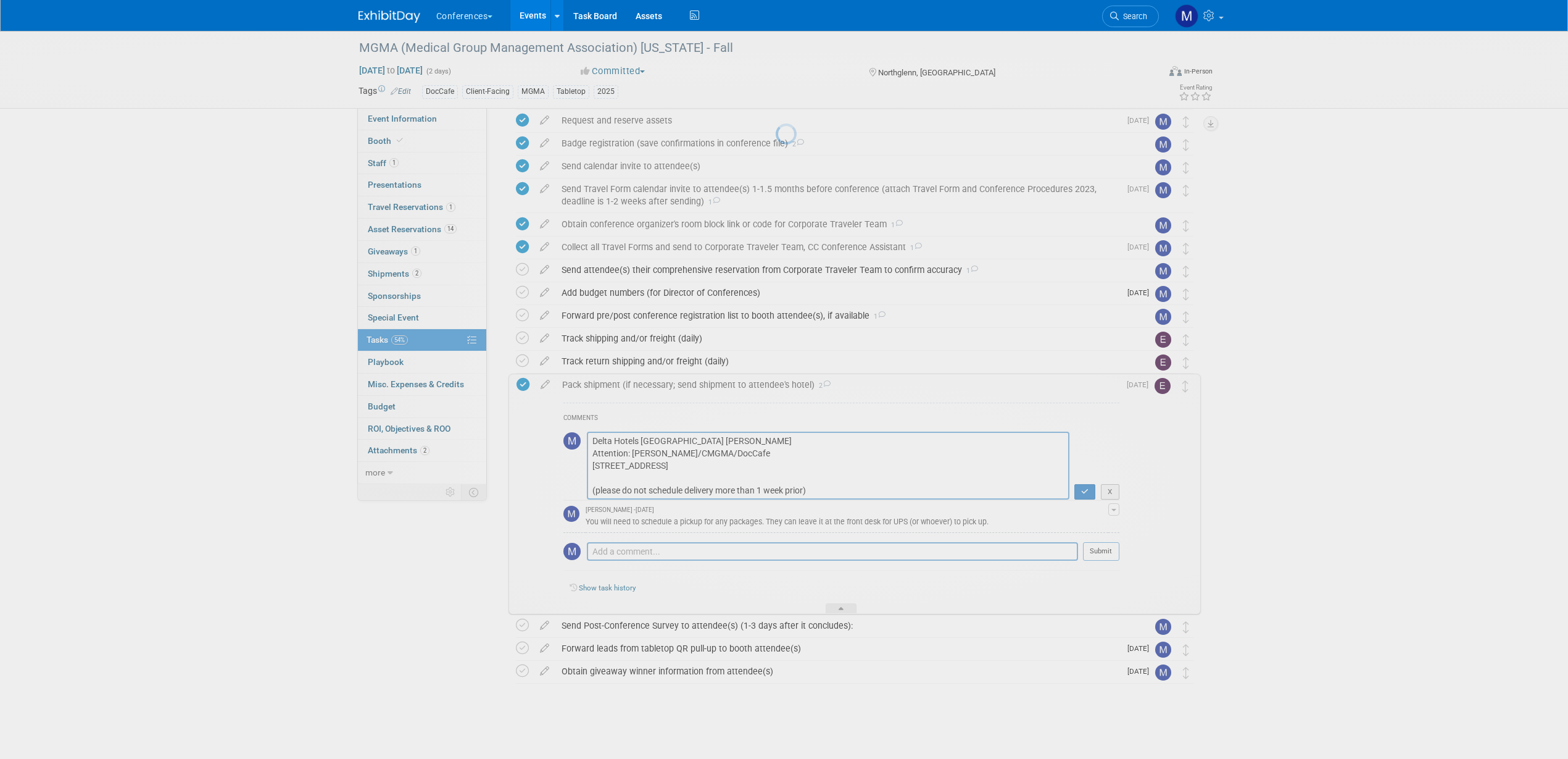
scroll to position [246, 0]
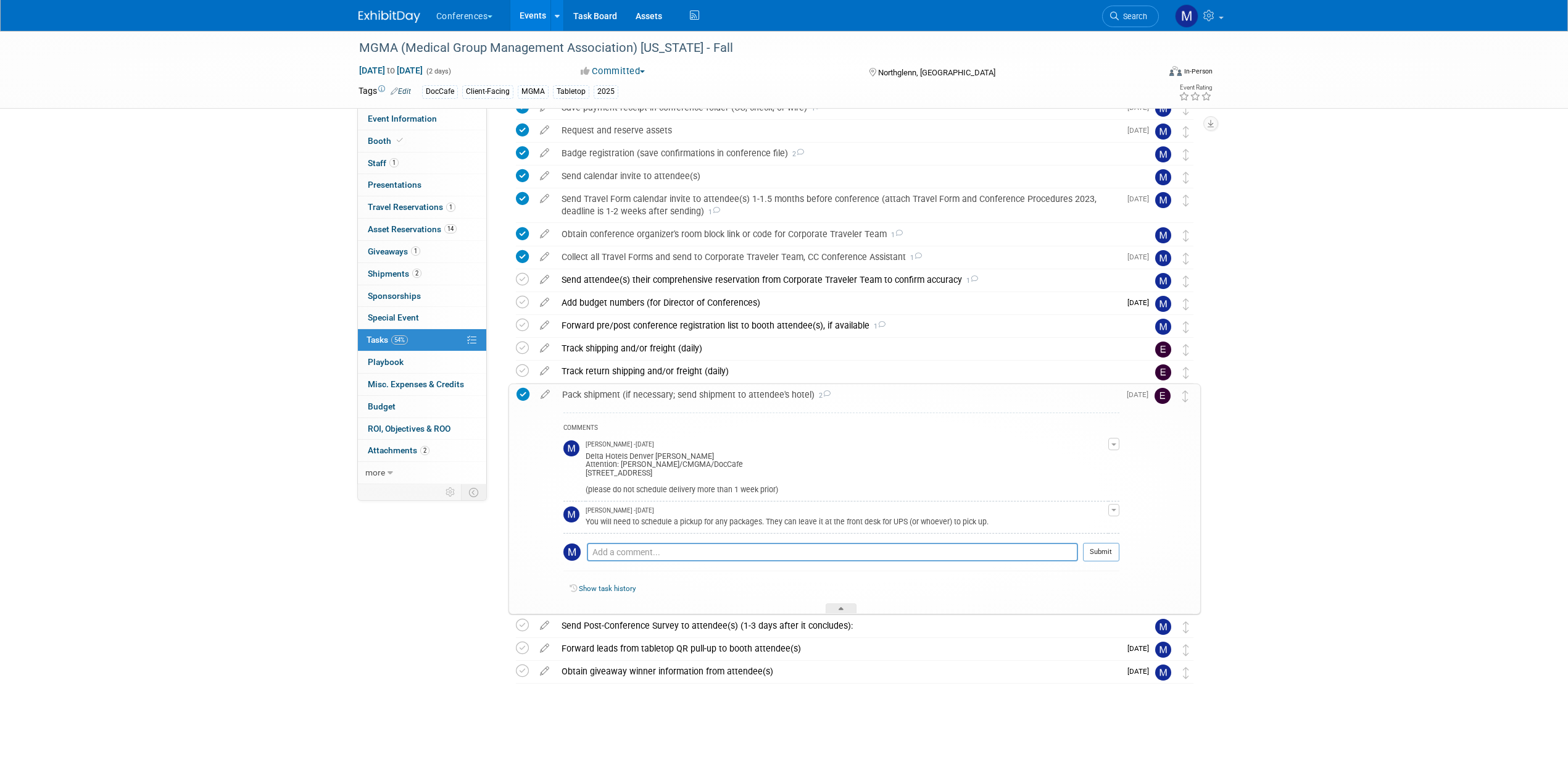
click at [591, 388] on div "Pack shipment (if necessary; send shipment to attendee's hotel) 2" at bounding box center [838, 394] width 564 height 21
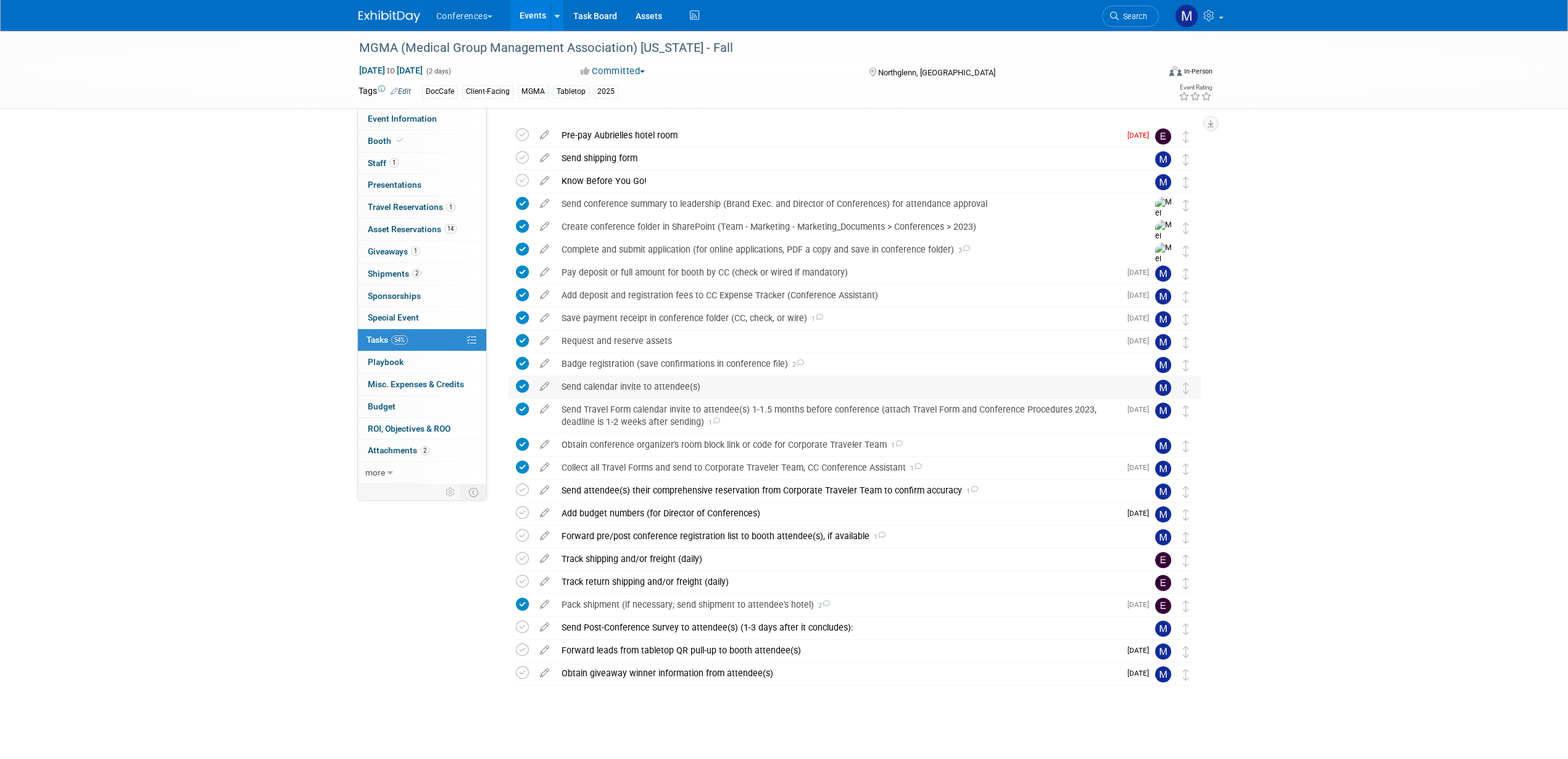
scroll to position [0, 0]
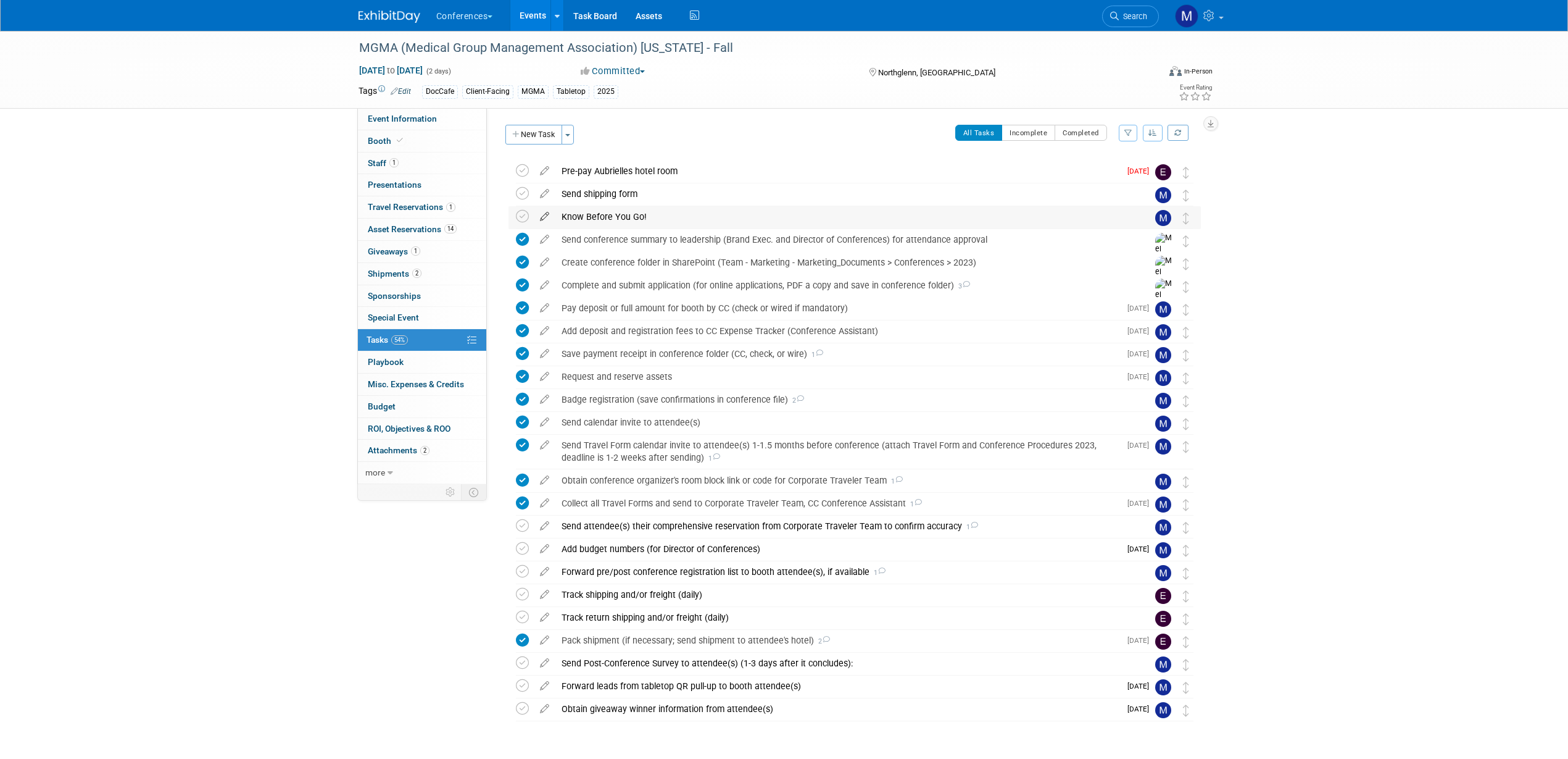
click at [543, 218] on icon at bounding box center [544, 214] width 22 height 16
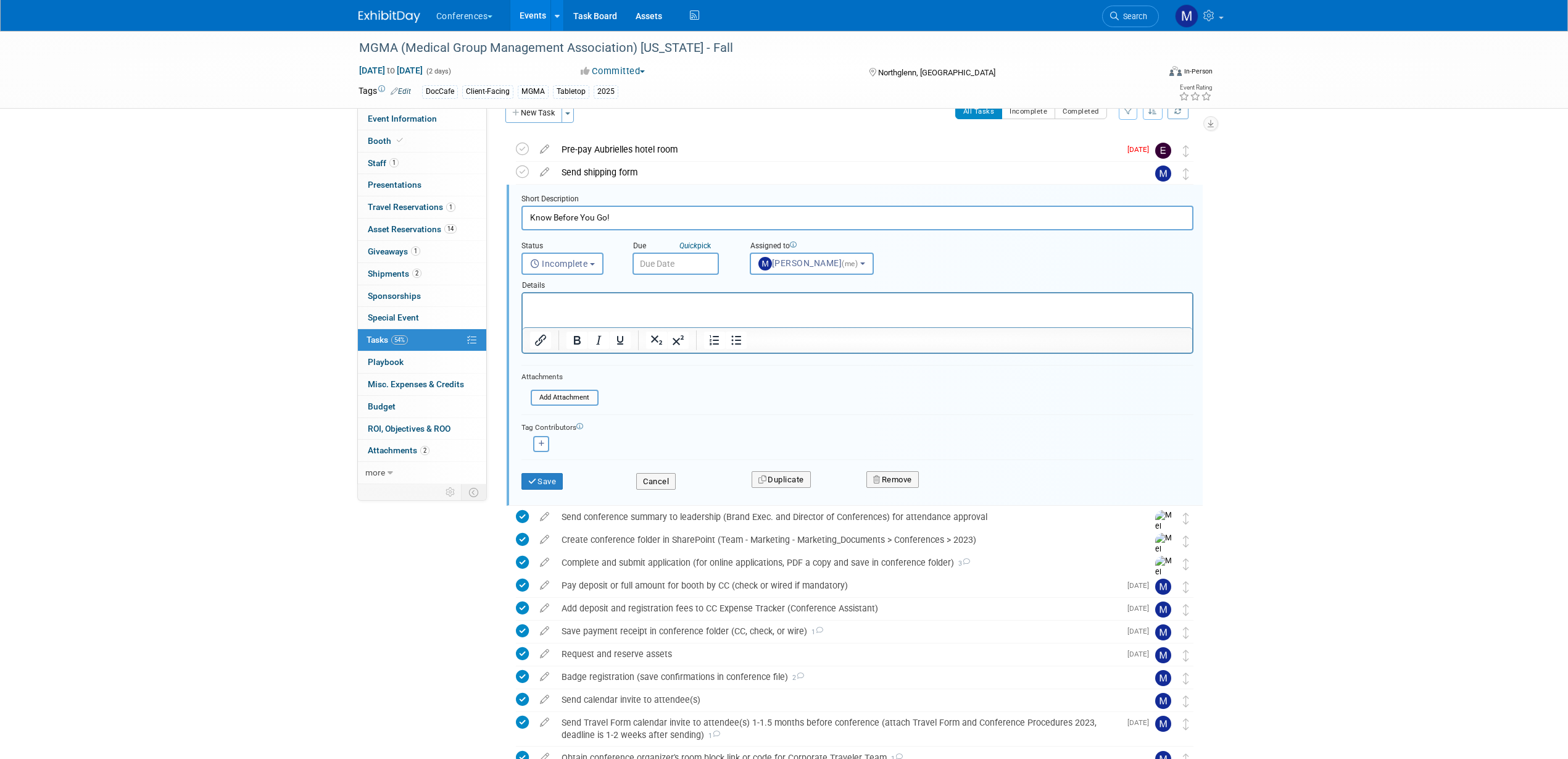
scroll to position [25, 0]
click at [663, 251] on input "text" at bounding box center [675, 259] width 86 height 22
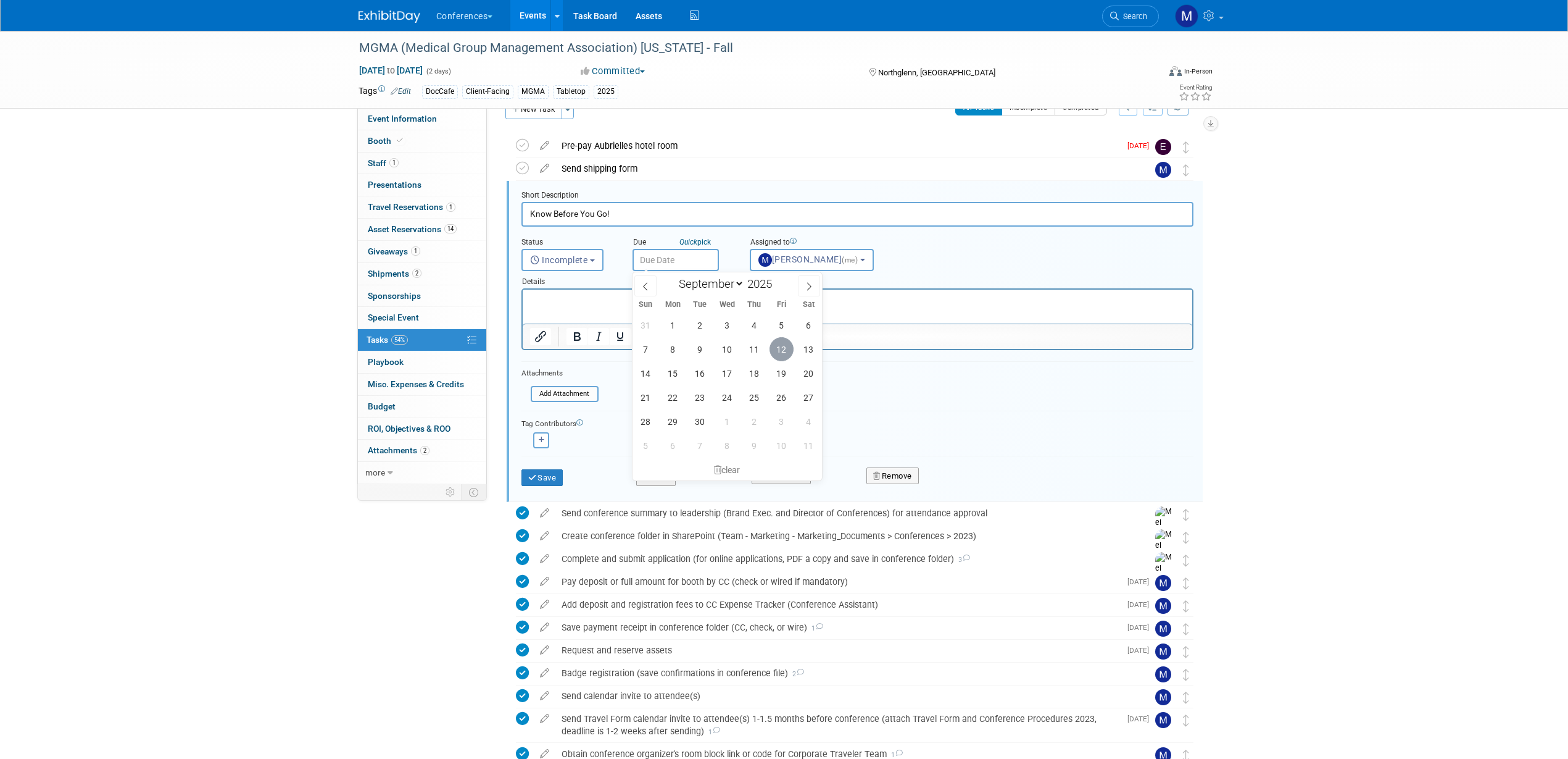
drag, startPoint x: 778, startPoint y: 349, endPoint x: 678, endPoint y: 396, distance: 110.5
click at [778, 348] on span "12" at bounding box center [781, 349] width 24 height 24
type input "Sep 12, 2025"
click at [554, 477] on button "Save" at bounding box center [543, 478] width 42 height 18
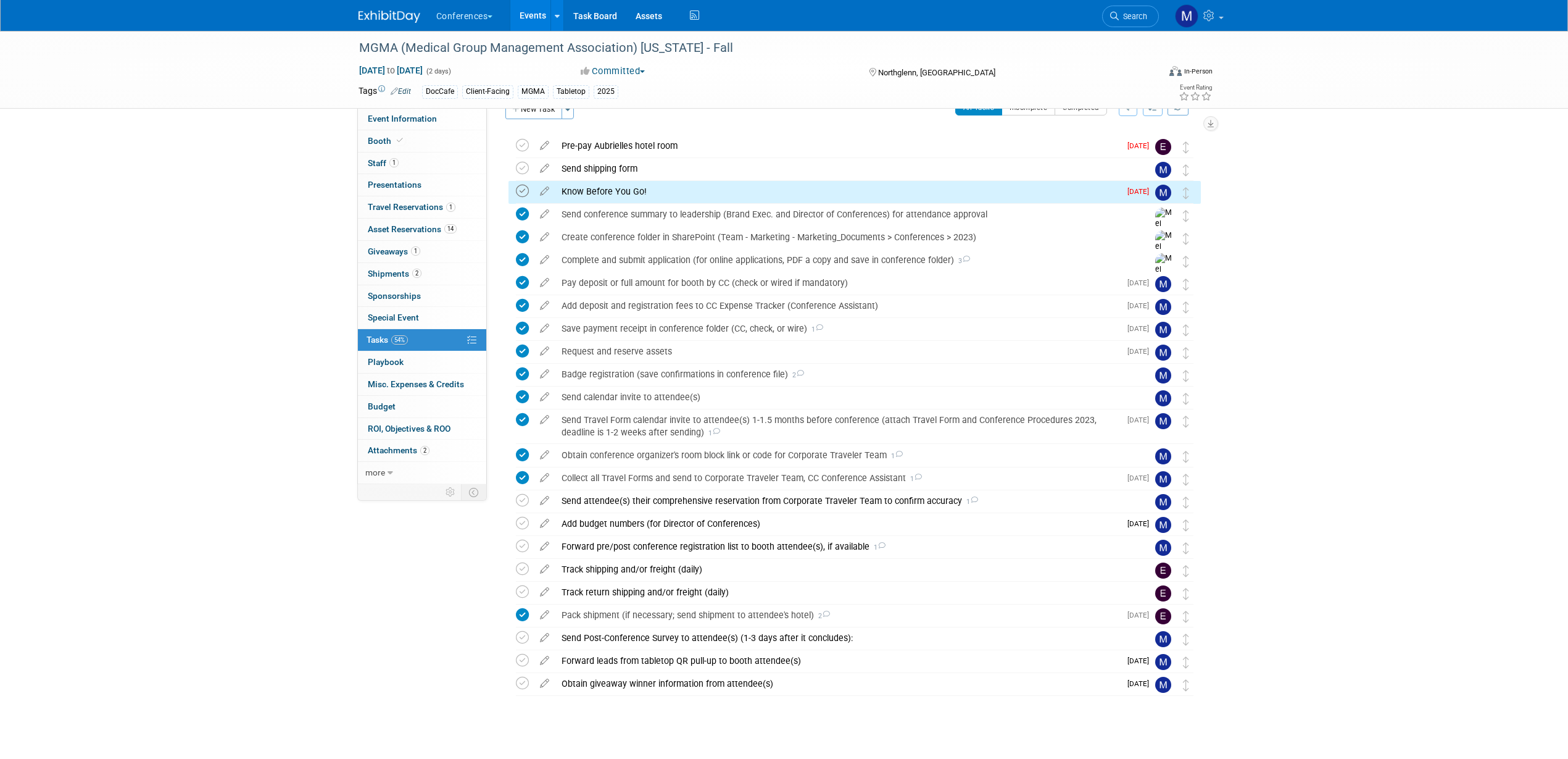
click at [525, 194] on icon at bounding box center [522, 191] width 13 height 13
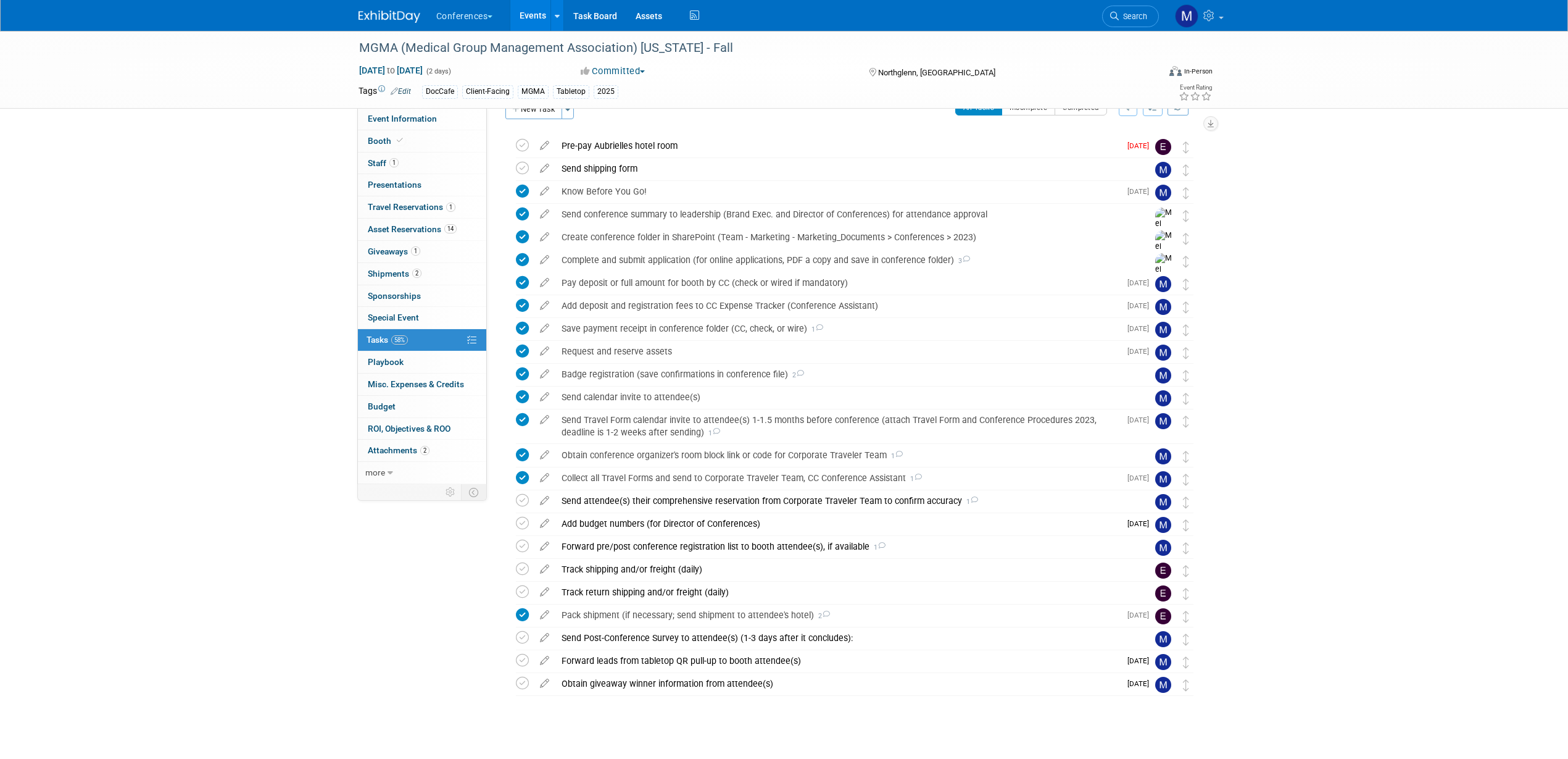
click at [376, 18] on img at bounding box center [389, 17] width 61 height 12
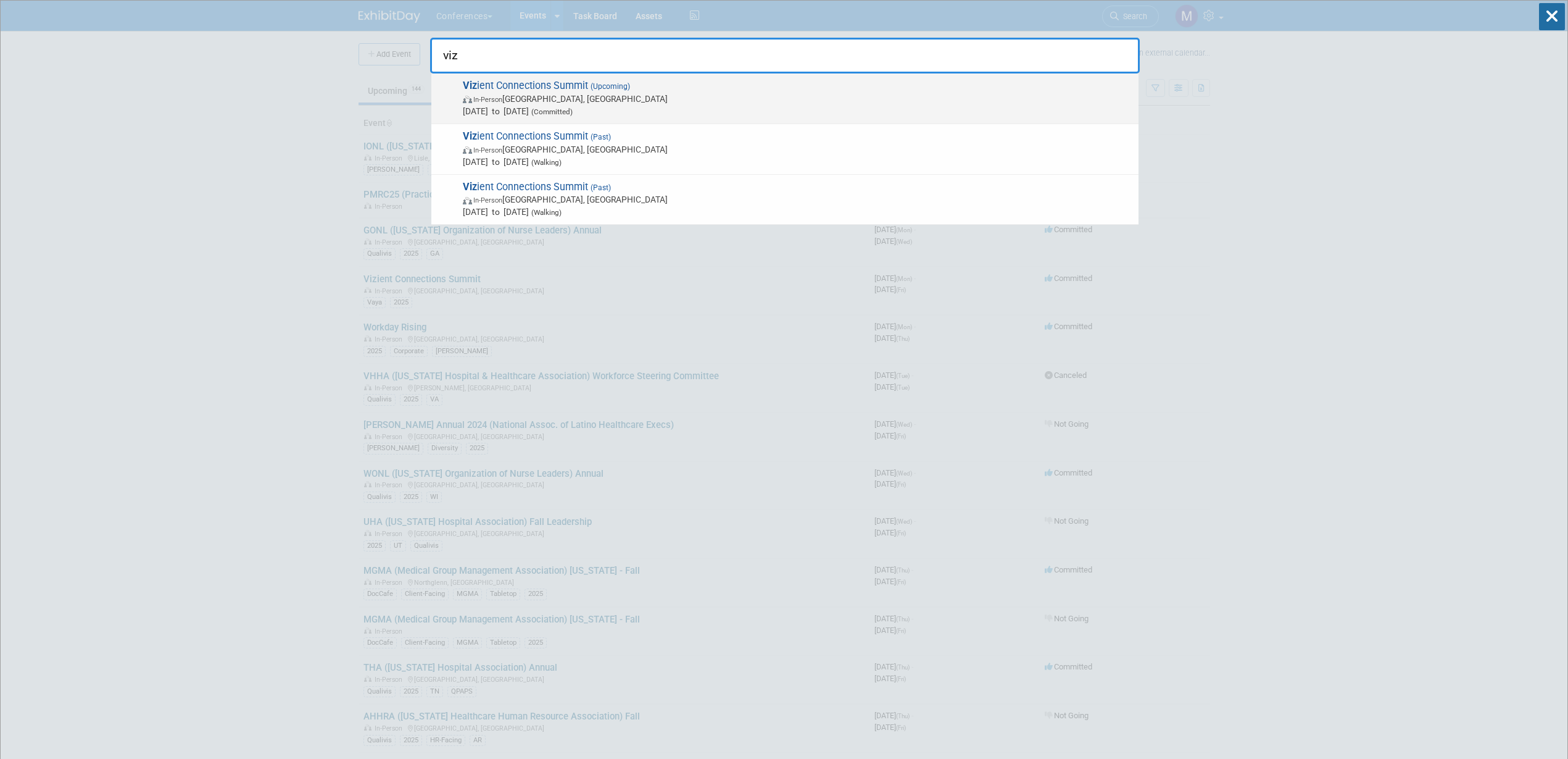
type input "viz"
click at [604, 100] on span "In-Person [GEOGRAPHIC_DATA], [GEOGRAPHIC_DATA]" at bounding box center [797, 98] width 670 height 12
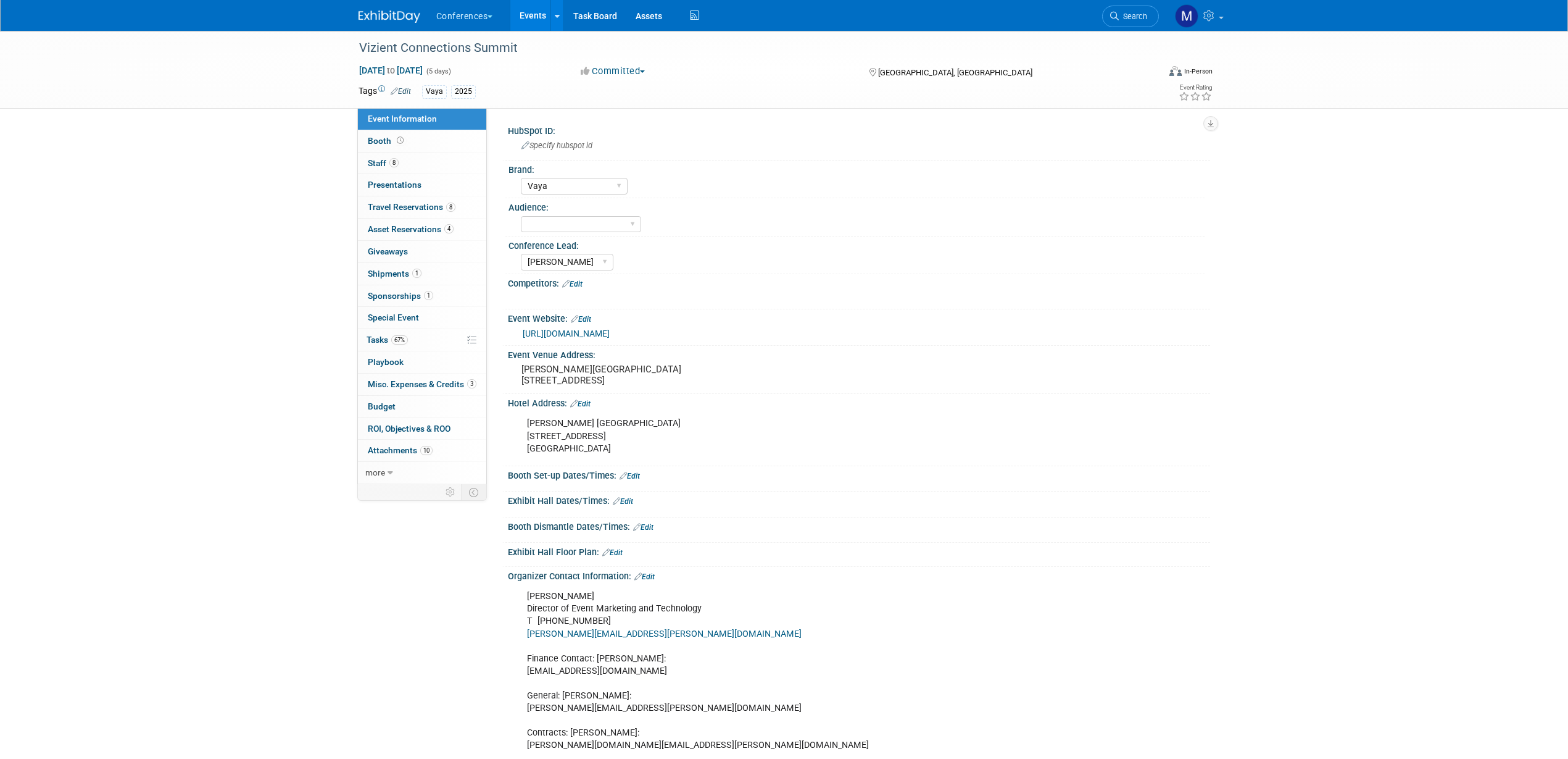
select select "Vaya"
select select "[PERSON_NAME]"
click at [396, 165] on span "8" at bounding box center [394, 163] width 10 height 10
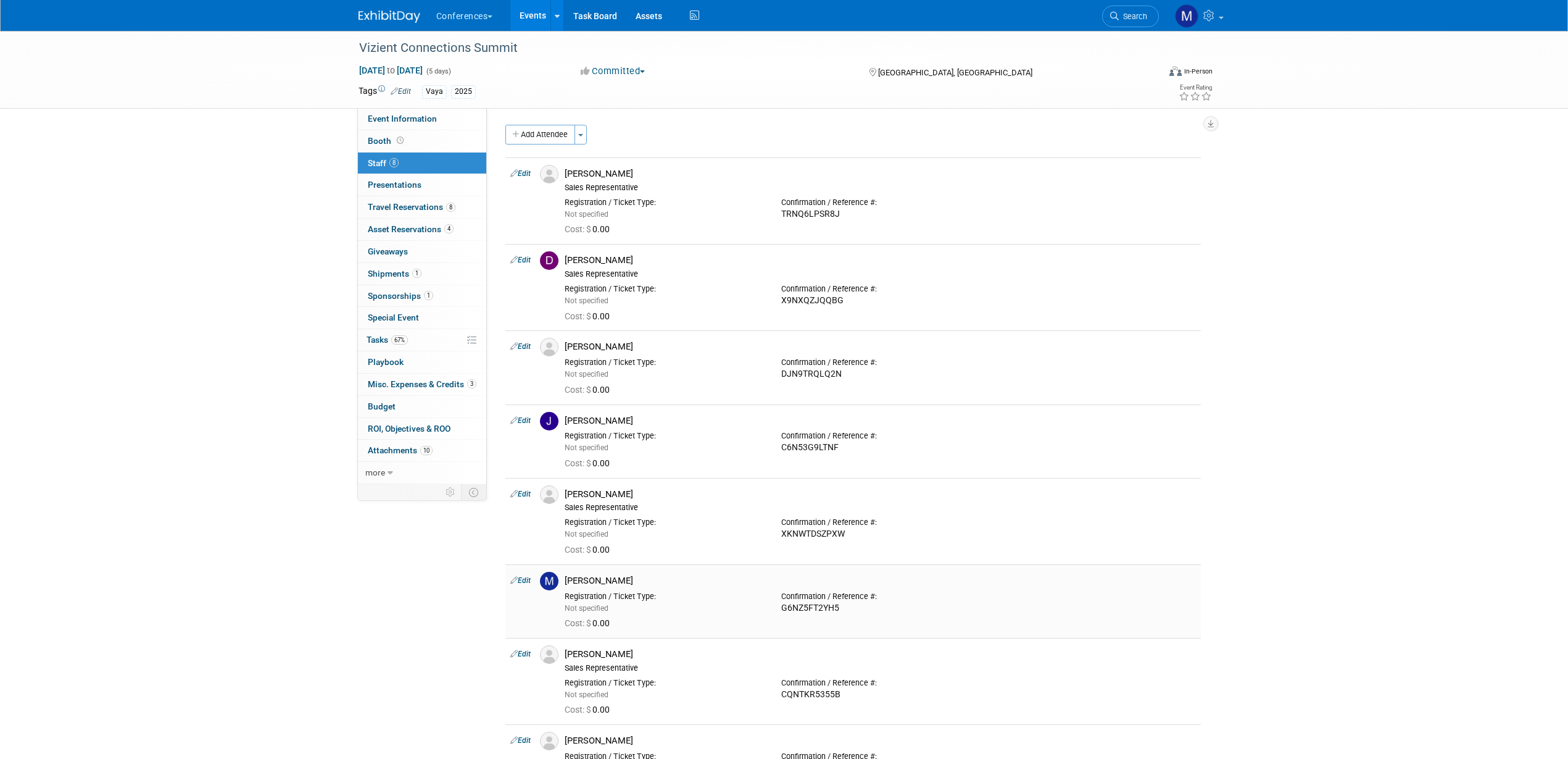
scroll to position [77, 0]
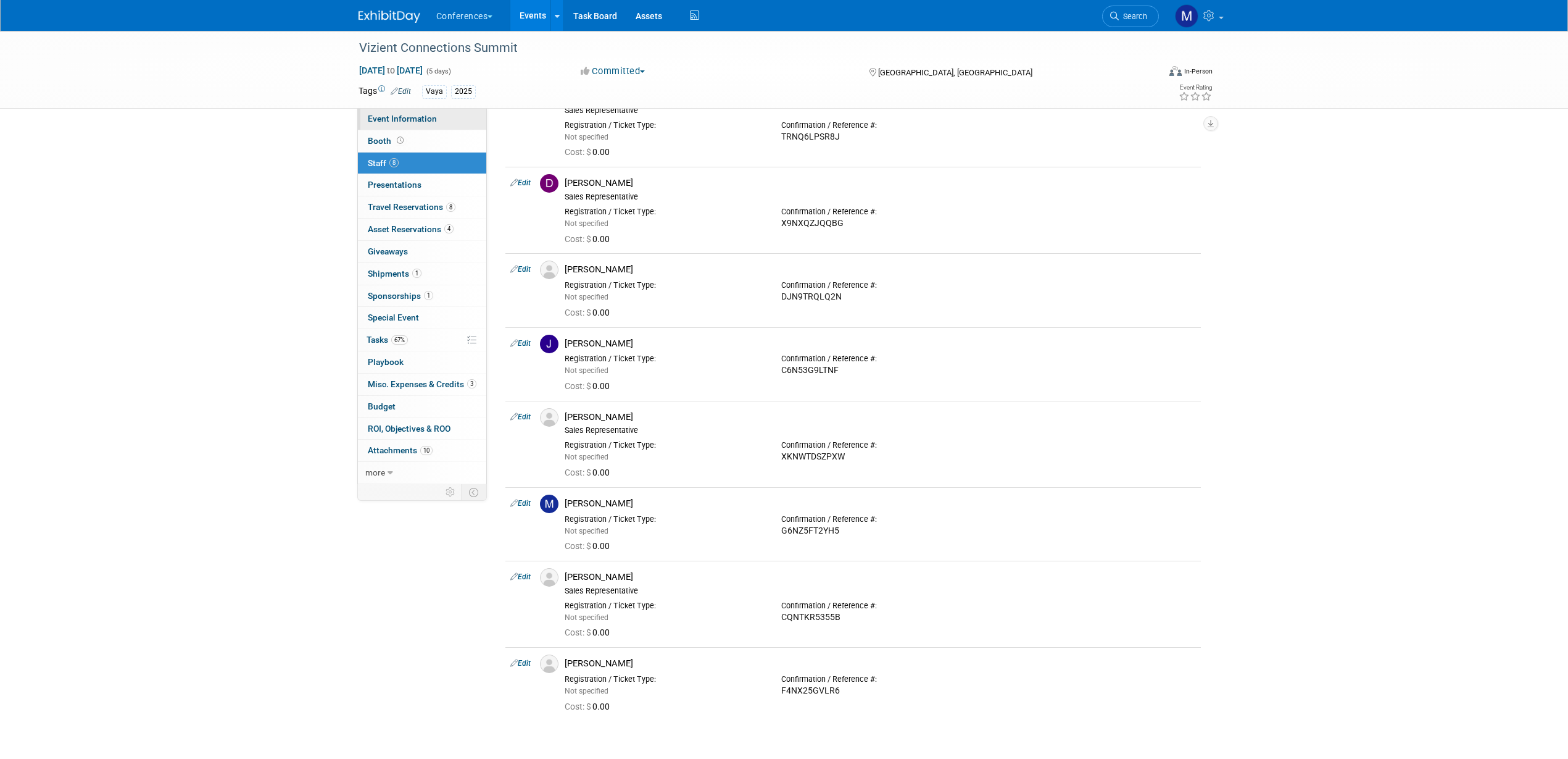
click at [390, 116] on span "Event Information" at bounding box center [402, 118] width 69 height 10
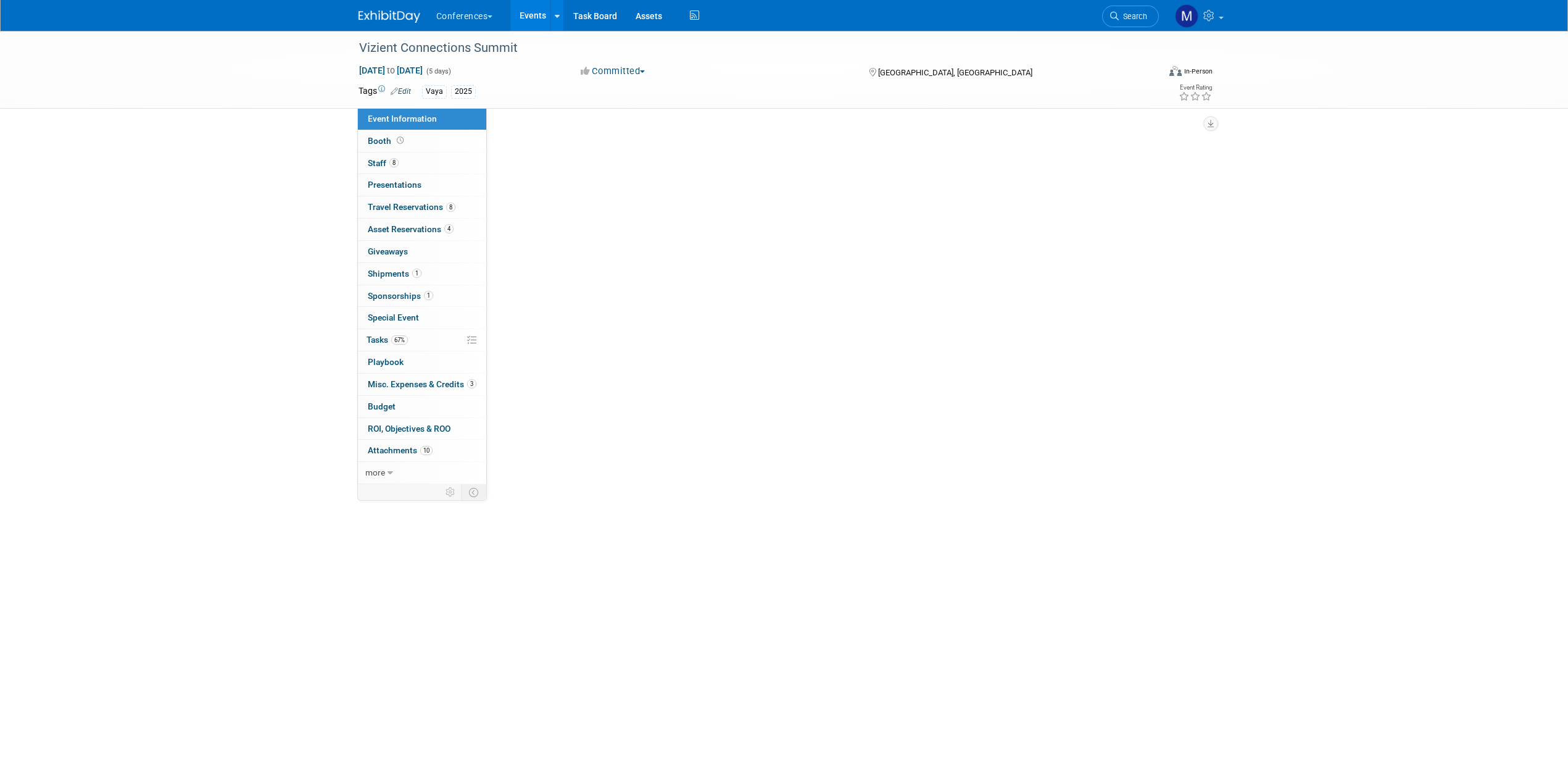
scroll to position [0, 0]
select select "Vaya"
select select "[PERSON_NAME]"
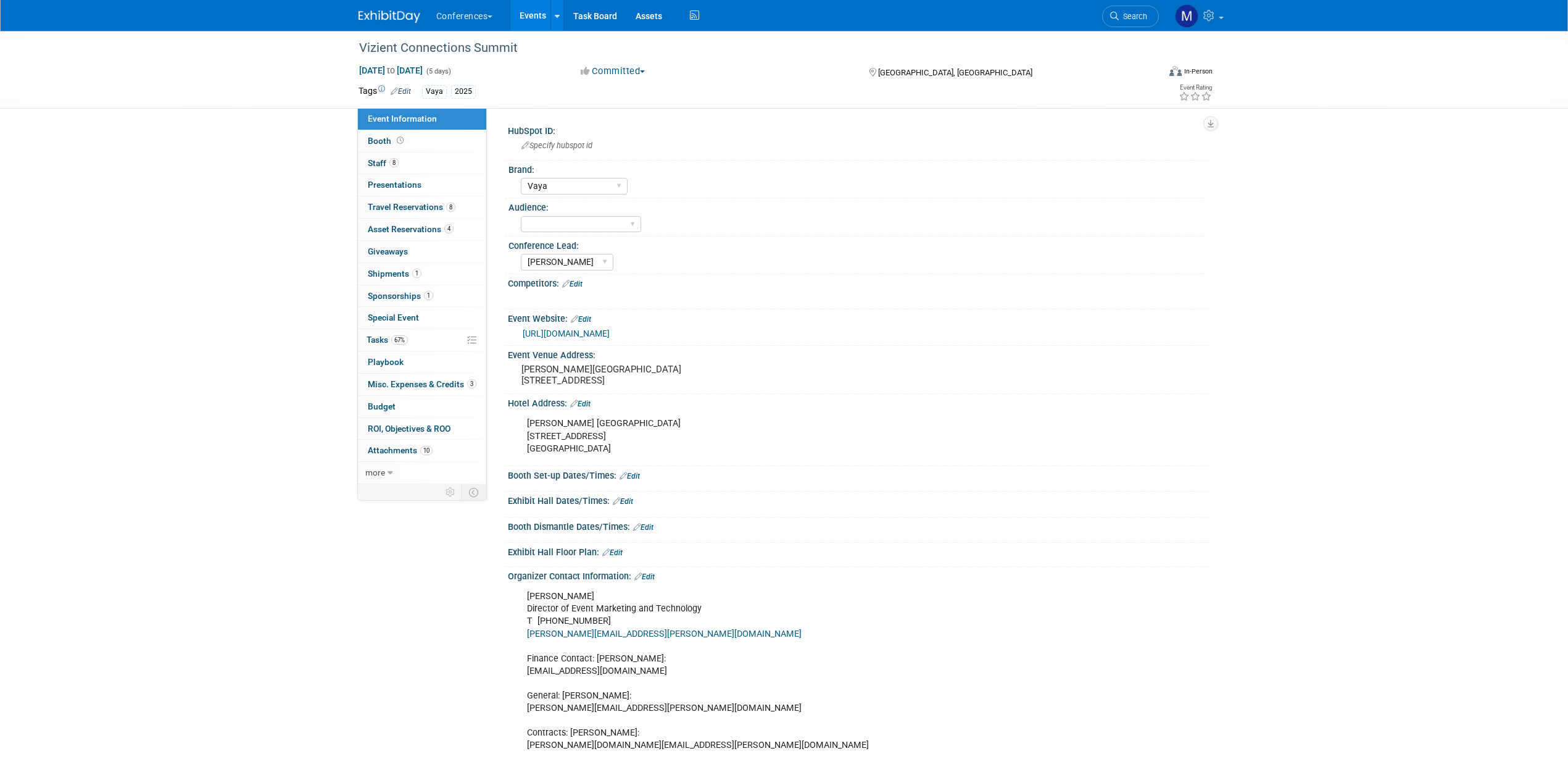
click at [609, 331] on link "[URL][DOMAIN_NAME]" at bounding box center [565, 333] width 87 height 10
click at [423, 72] on span "Sep 15, 2025 to Sep 19, 2025" at bounding box center [391, 70] width 65 height 11
select select "8"
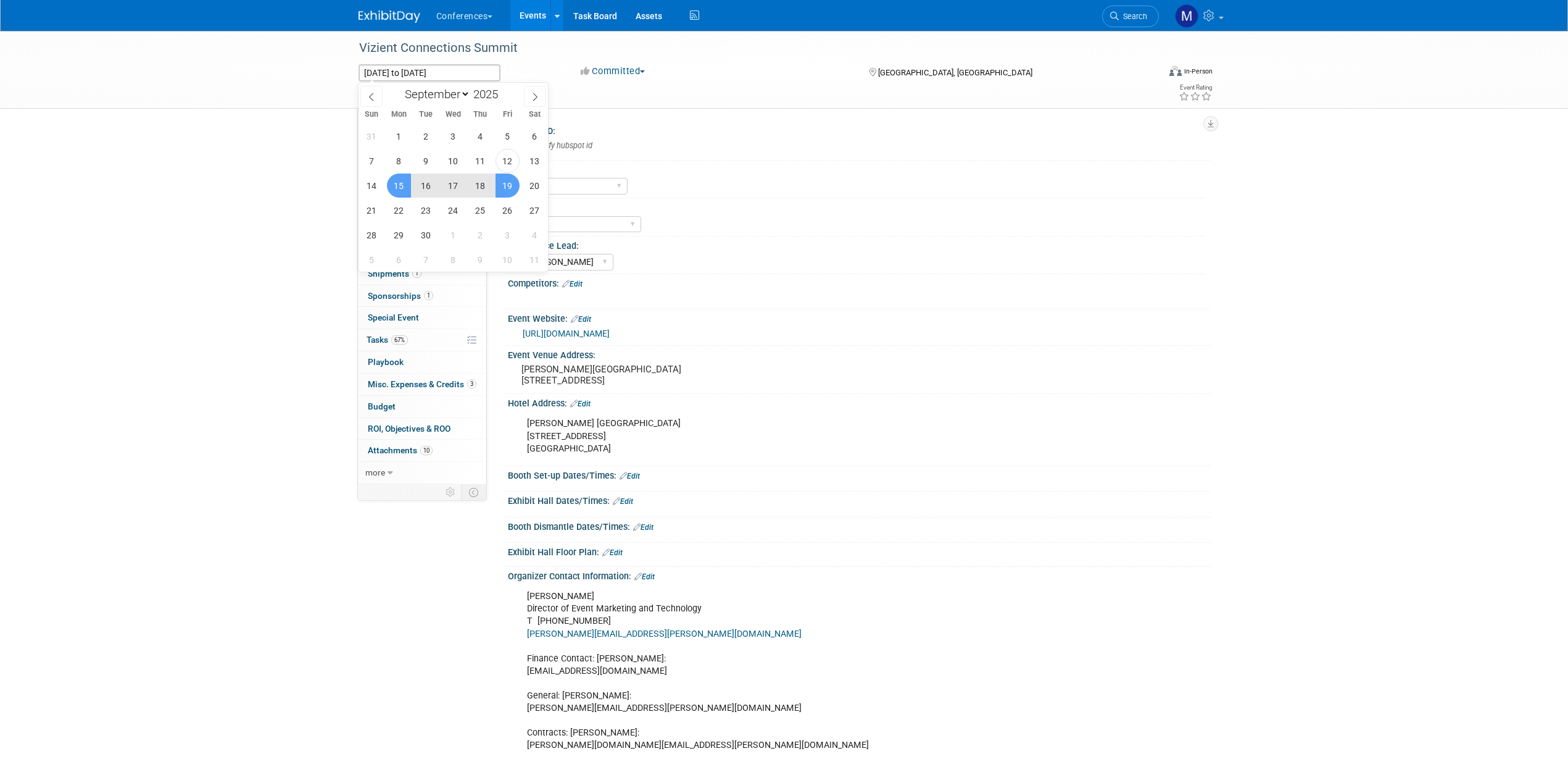
click at [489, 189] on span "18" at bounding box center [480, 185] width 24 height 24
type input "Sep 18, 2025"
click at [406, 189] on span "15" at bounding box center [399, 185] width 24 height 24
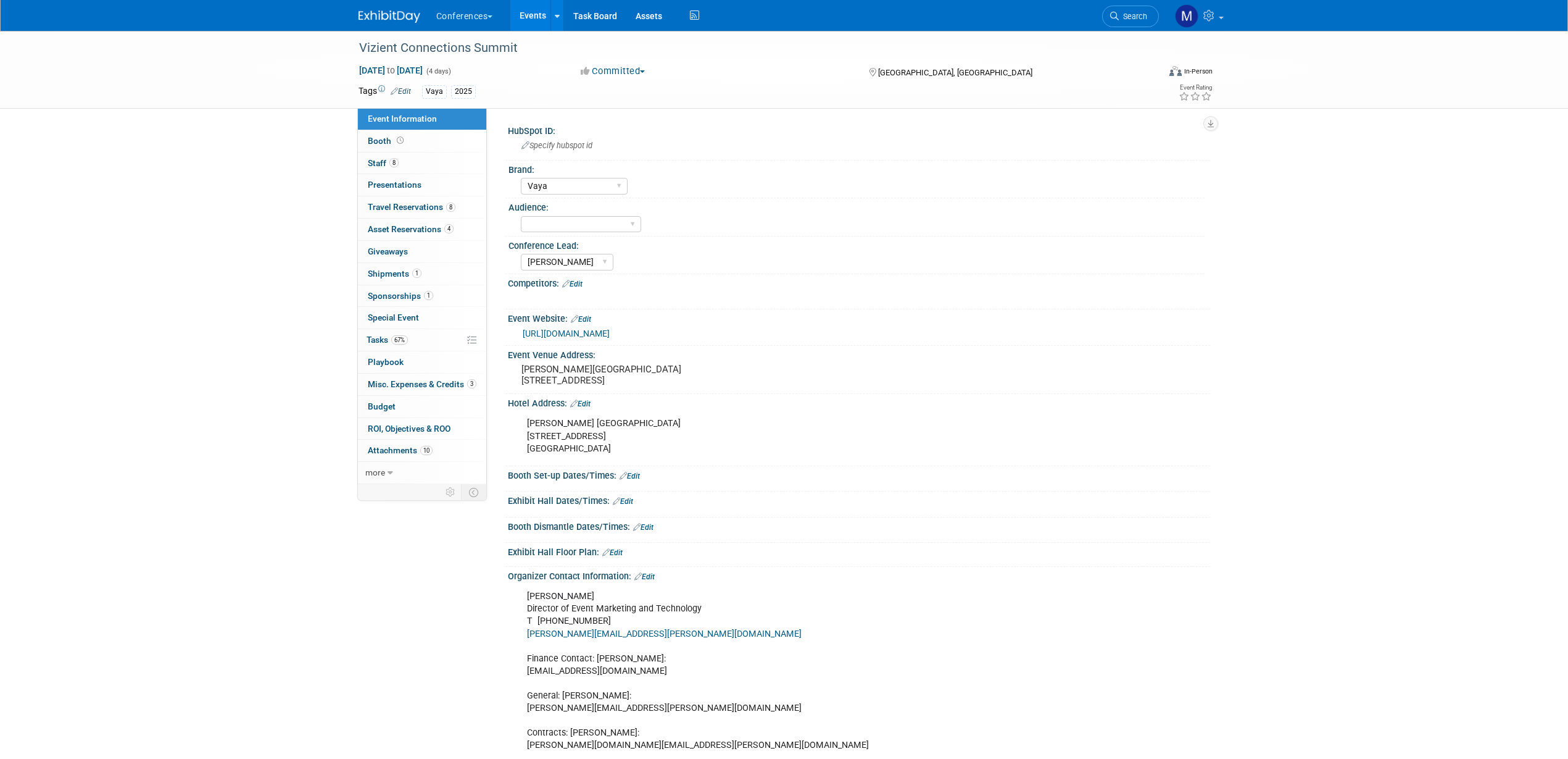
click at [268, 207] on div "Vizient Connections Summit Sep 15, 2025 to Sep 18, 2025 (4 days) Sep 15, 2025 t…" at bounding box center [784, 538] width 1568 height 1015
click at [390, 13] on img at bounding box center [389, 17] width 61 height 12
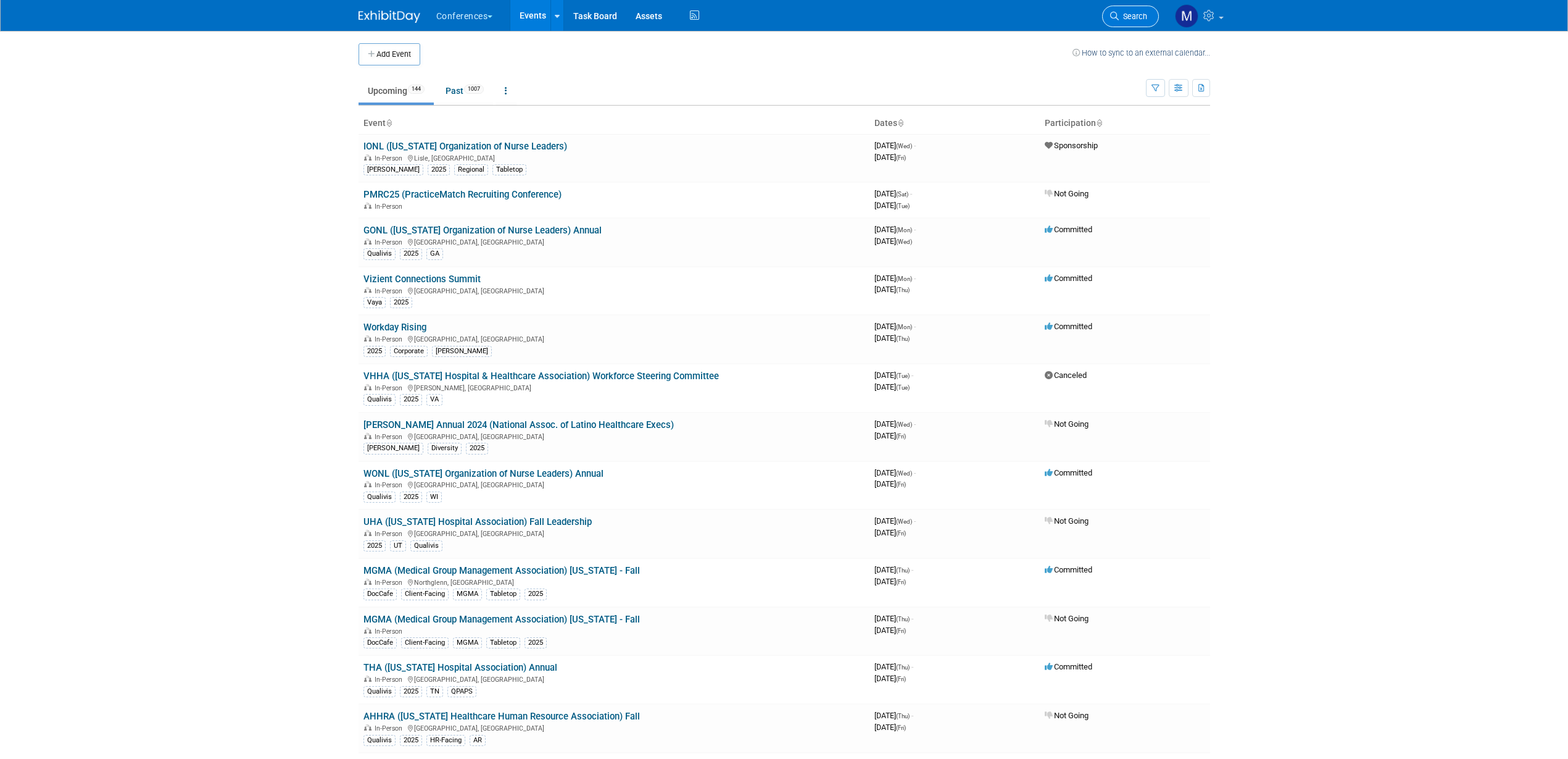
click at [1143, 18] on span "Search" at bounding box center [1133, 16] width 28 height 10
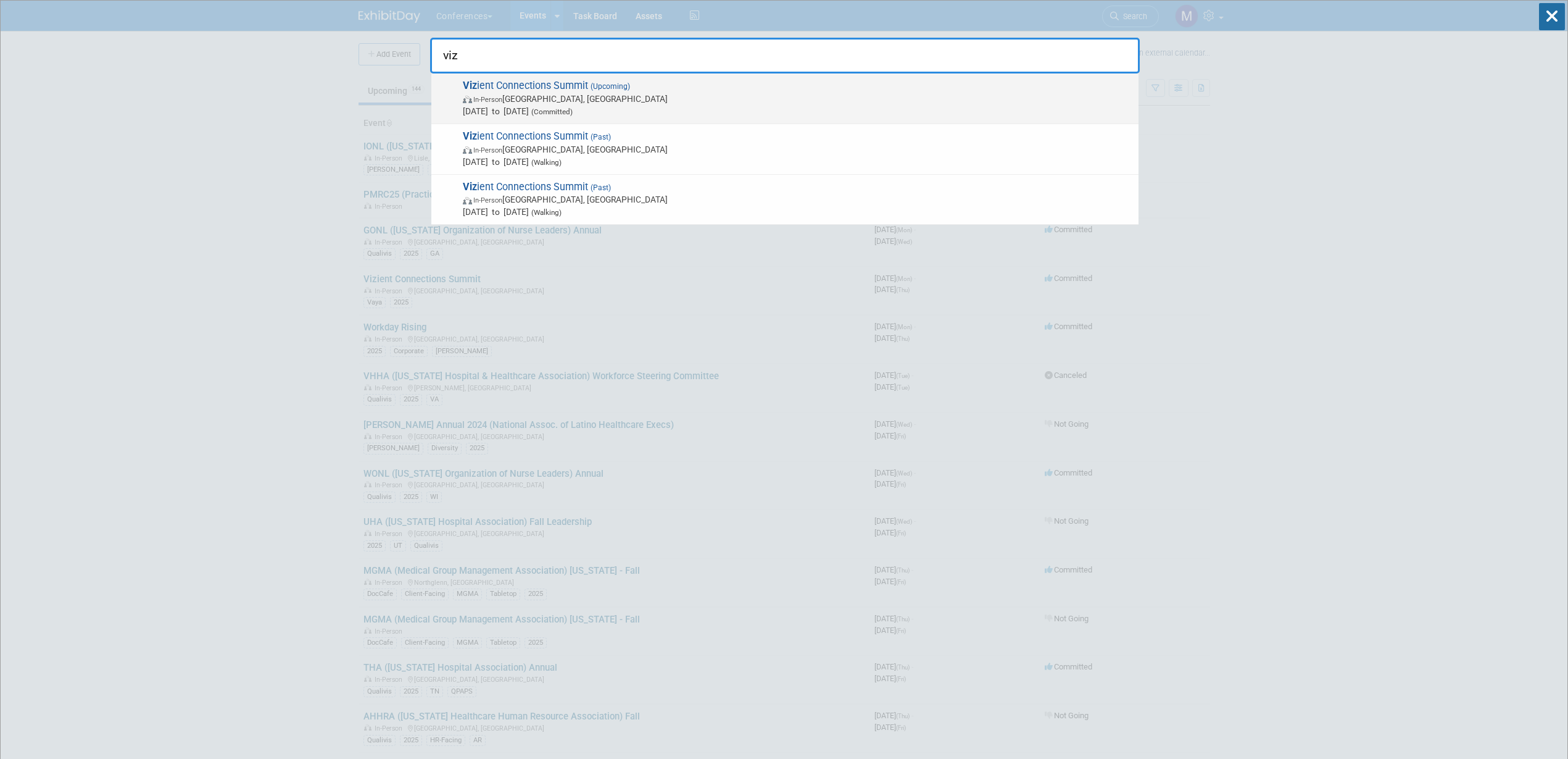
type input "viz"
click at [741, 99] on span "In-Person [GEOGRAPHIC_DATA], [GEOGRAPHIC_DATA]" at bounding box center [797, 98] width 670 height 12
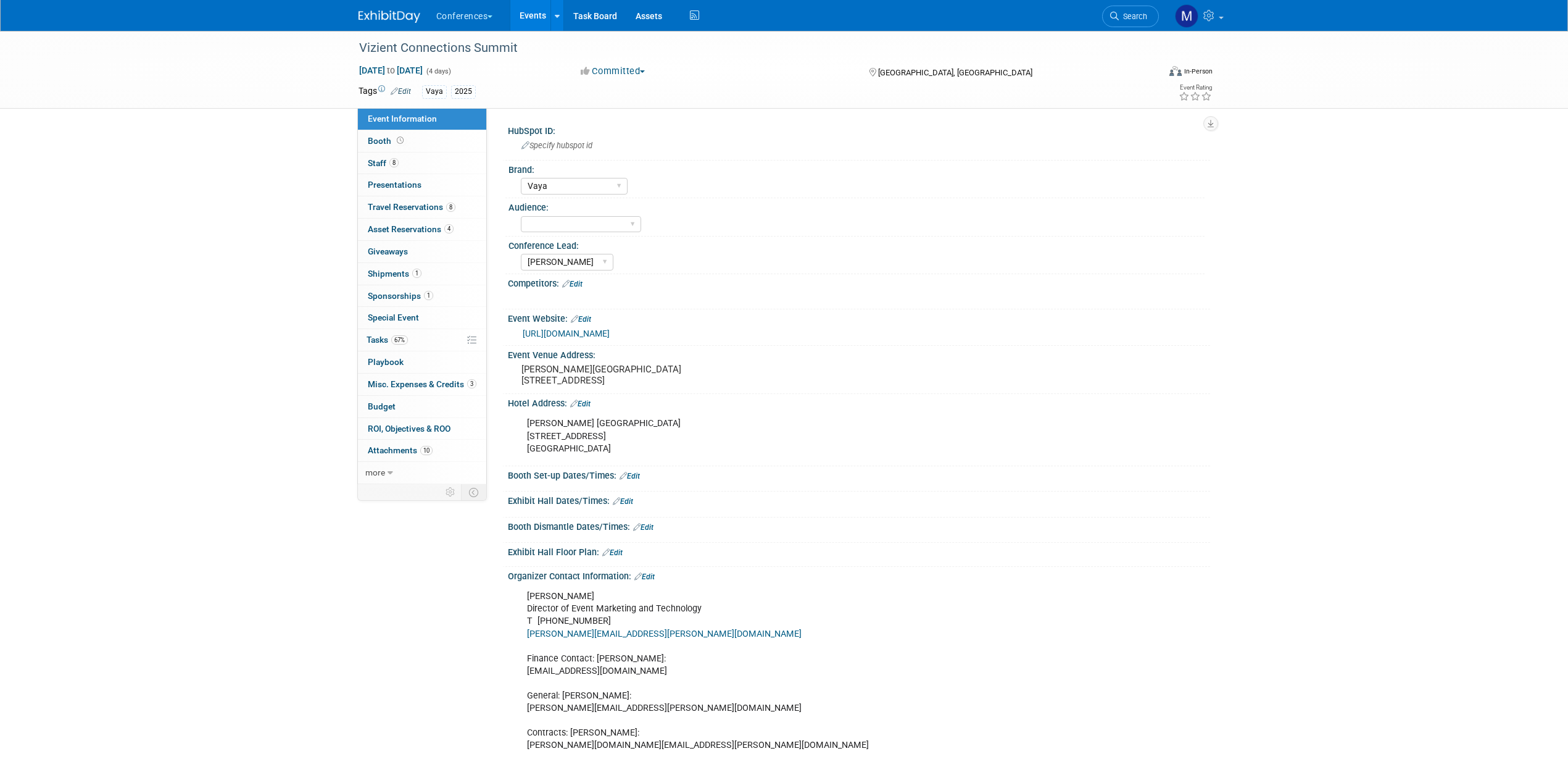
select select "Vaya"
select select "[PERSON_NAME]"
click at [388, 342] on span "Tasks 67%" at bounding box center [387, 339] width 41 height 10
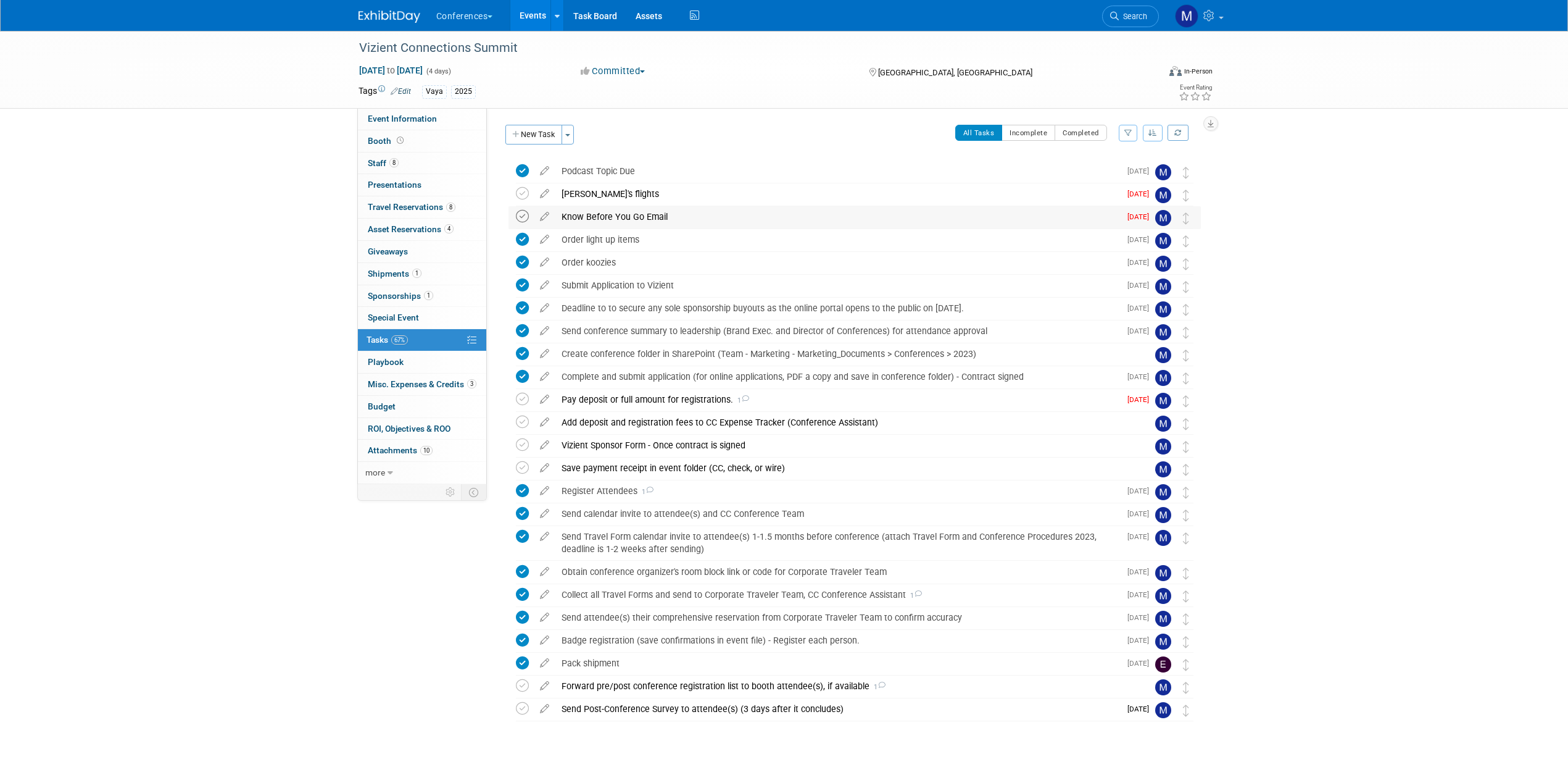
click at [521, 217] on icon at bounding box center [522, 216] width 13 height 13
click at [396, 13] on img at bounding box center [389, 17] width 61 height 12
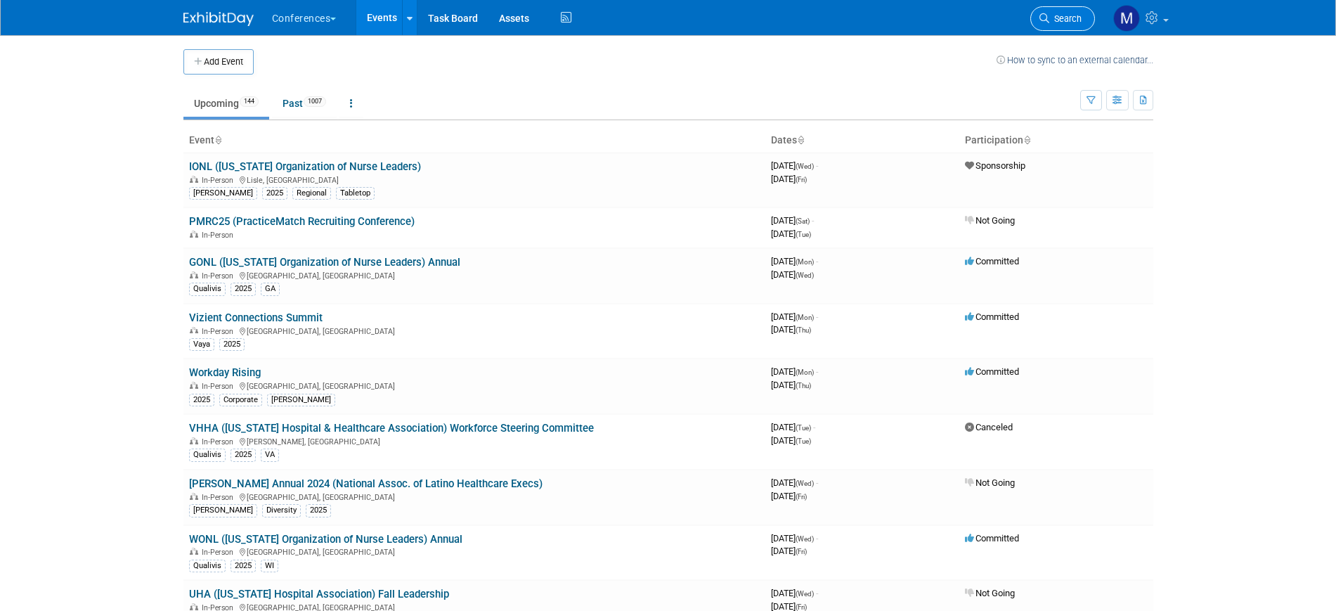
click at [1057, 25] on link "Search" at bounding box center [1062, 18] width 65 height 25
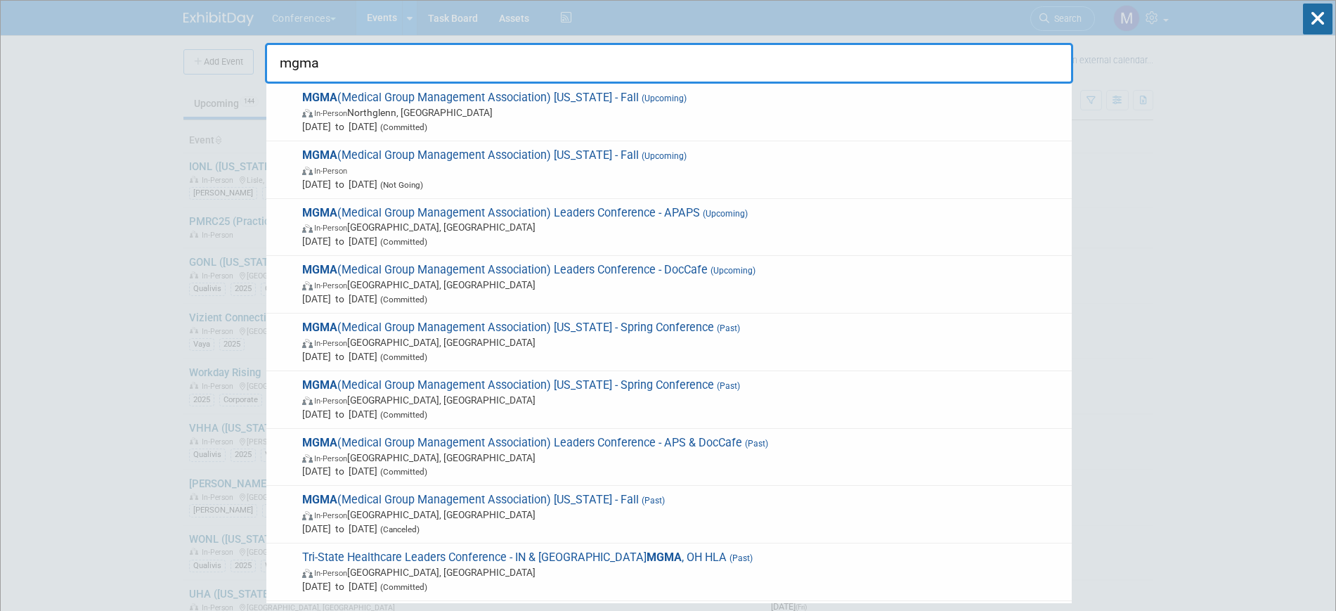
type input "mgma"
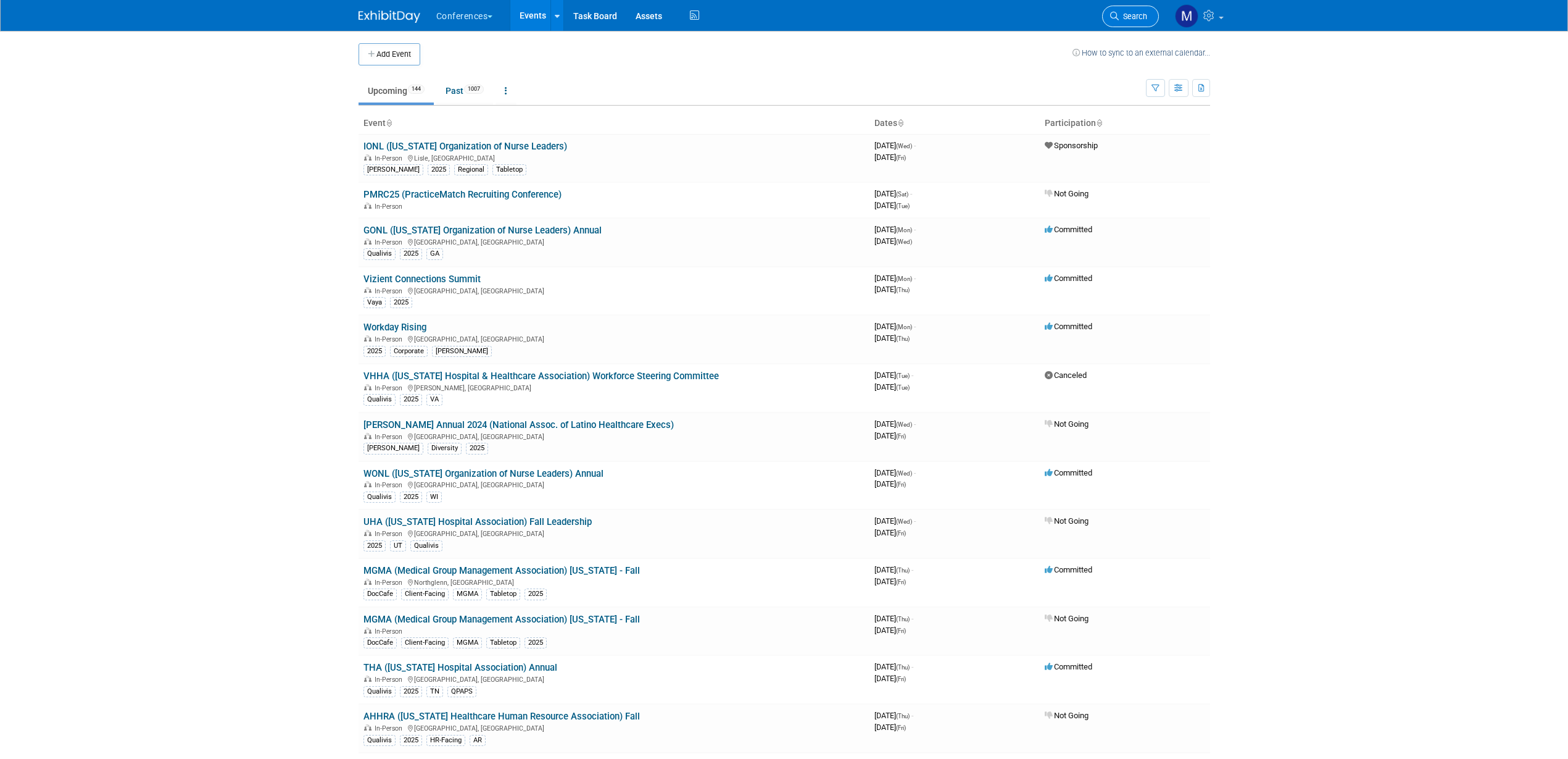
click at [1138, 18] on span "Search" at bounding box center [1133, 16] width 28 height 10
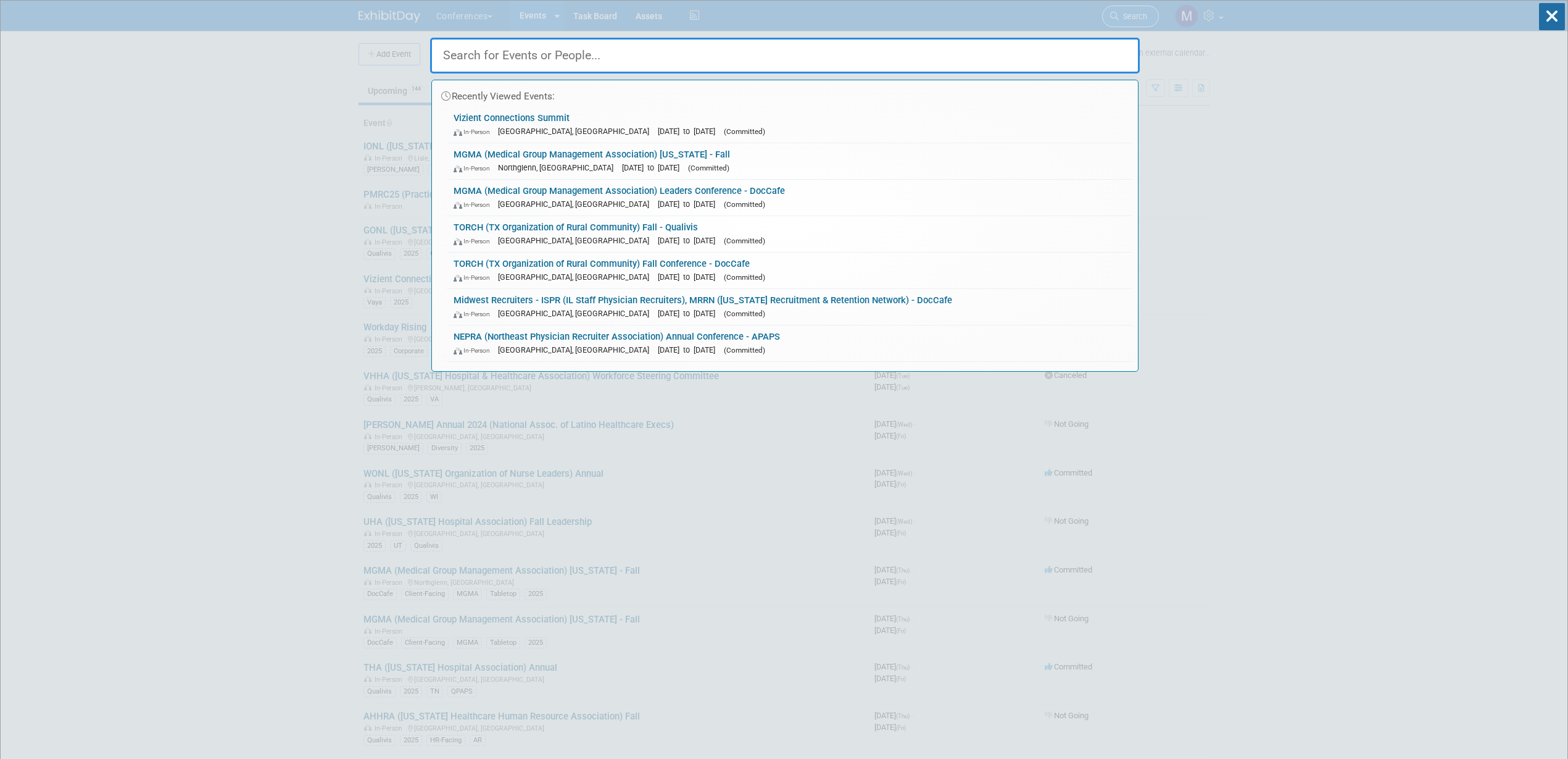
type input "j"
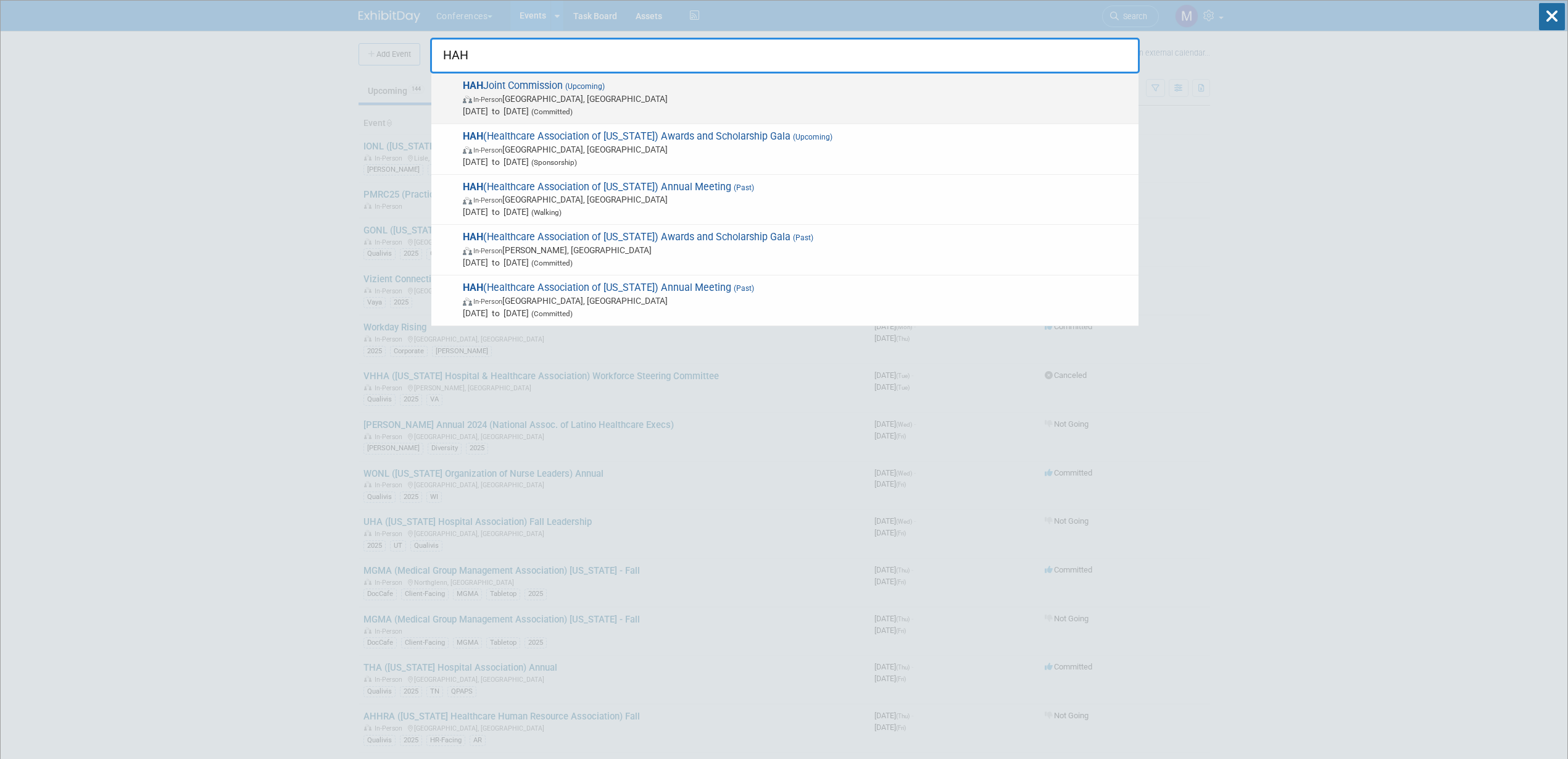
type input "HAH"
click at [680, 91] on span "HAH Joint Commission (Upcoming) In-Person [GEOGRAPHIC_DATA], [GEOGRAPHIC_DATA] …" at bounding box center [795, 98] width 673 height 38
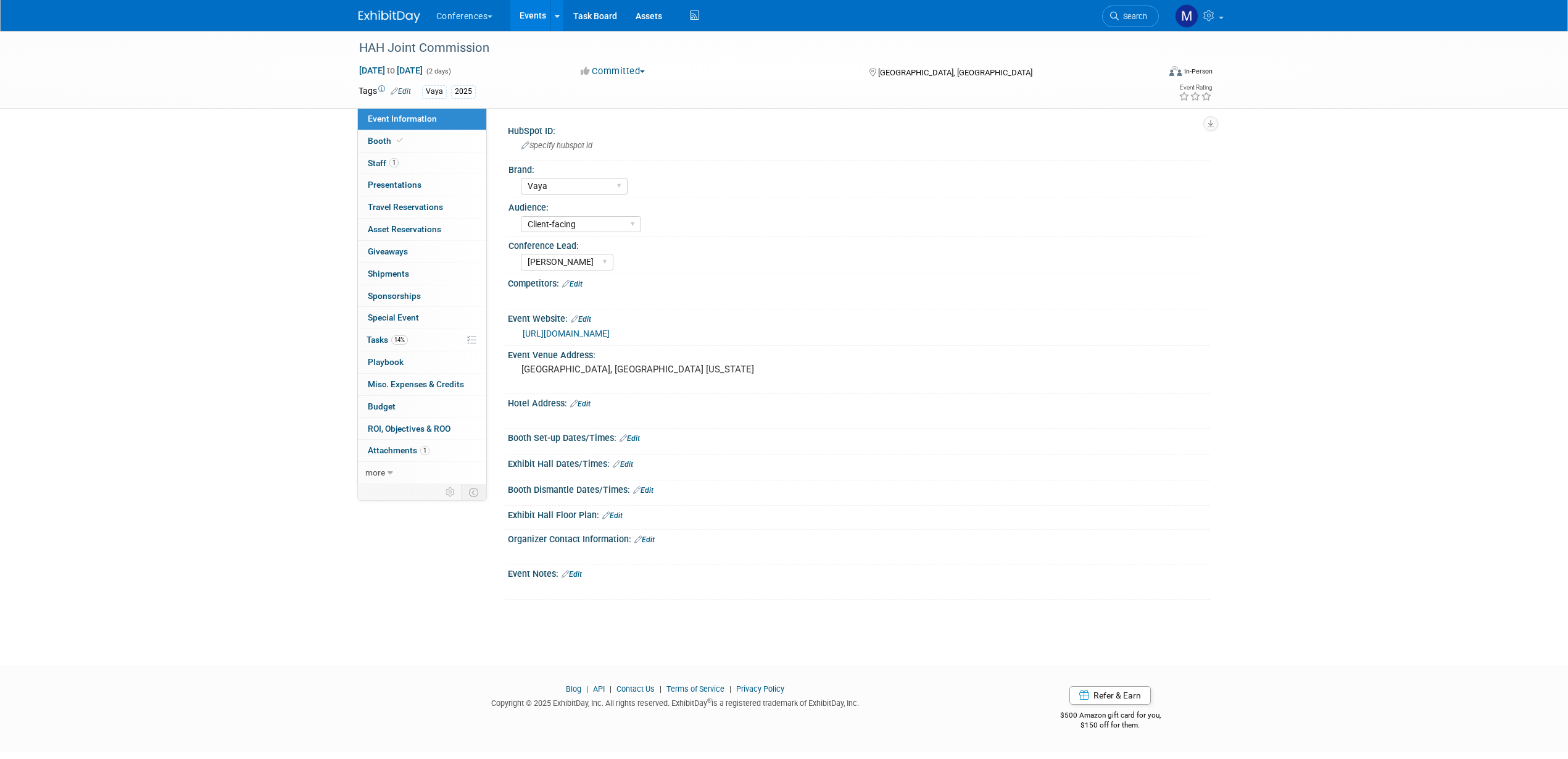
select select "Vaya"
select select "Client-facing"
select select "[PERSON_NAME]"
drag, startPoint x: 0, startPoint y: 0, endPoint x: 370, endPoint y: 169, distance: 406.8
click at [370, 169] on link "1 Staff 1" at bounding box center [422, 163] width 128 height 22
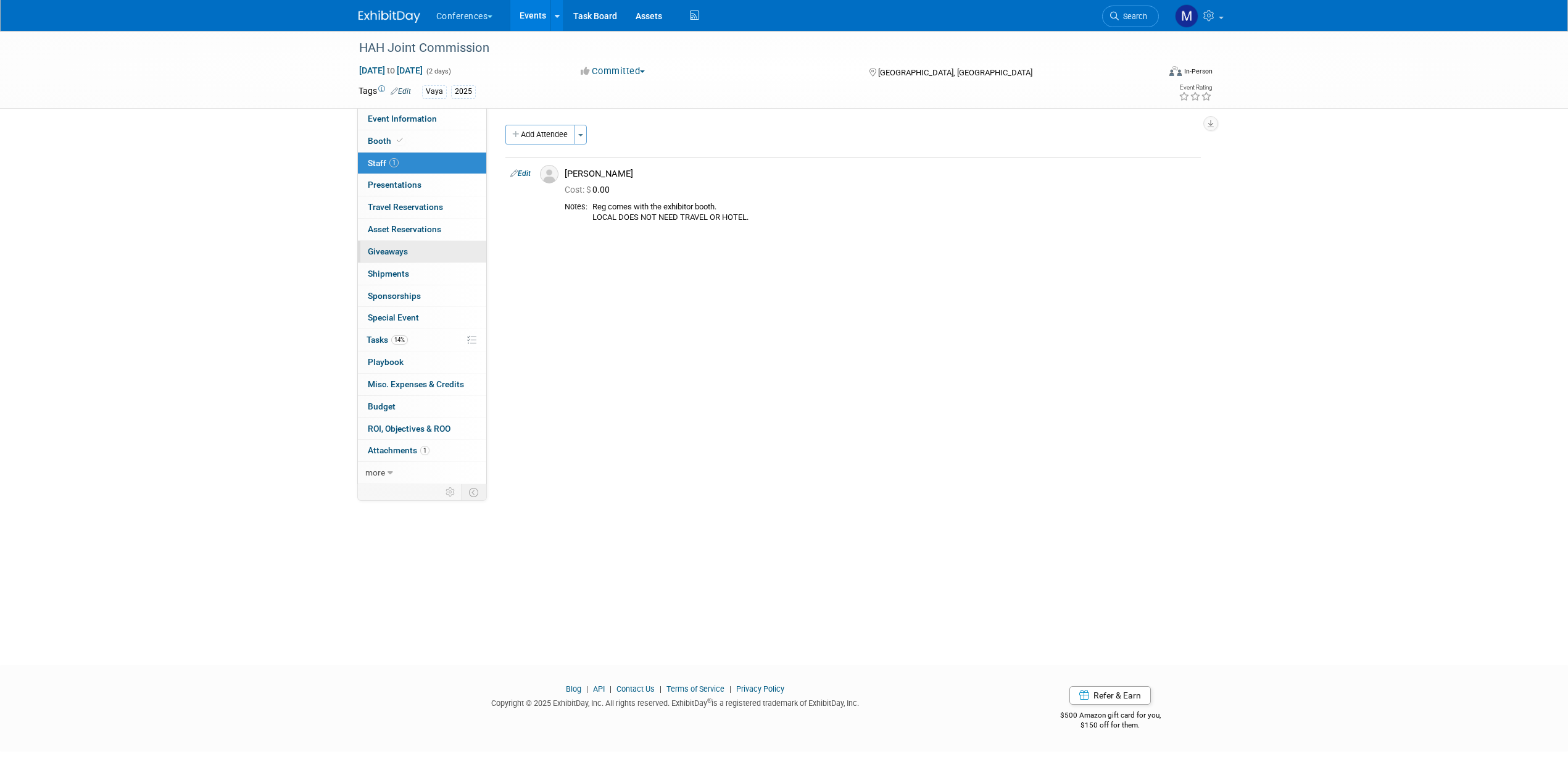
click at [414, 249] on link "0 Giveaways 0" at bounding box center [422, 251] width 128 height 22
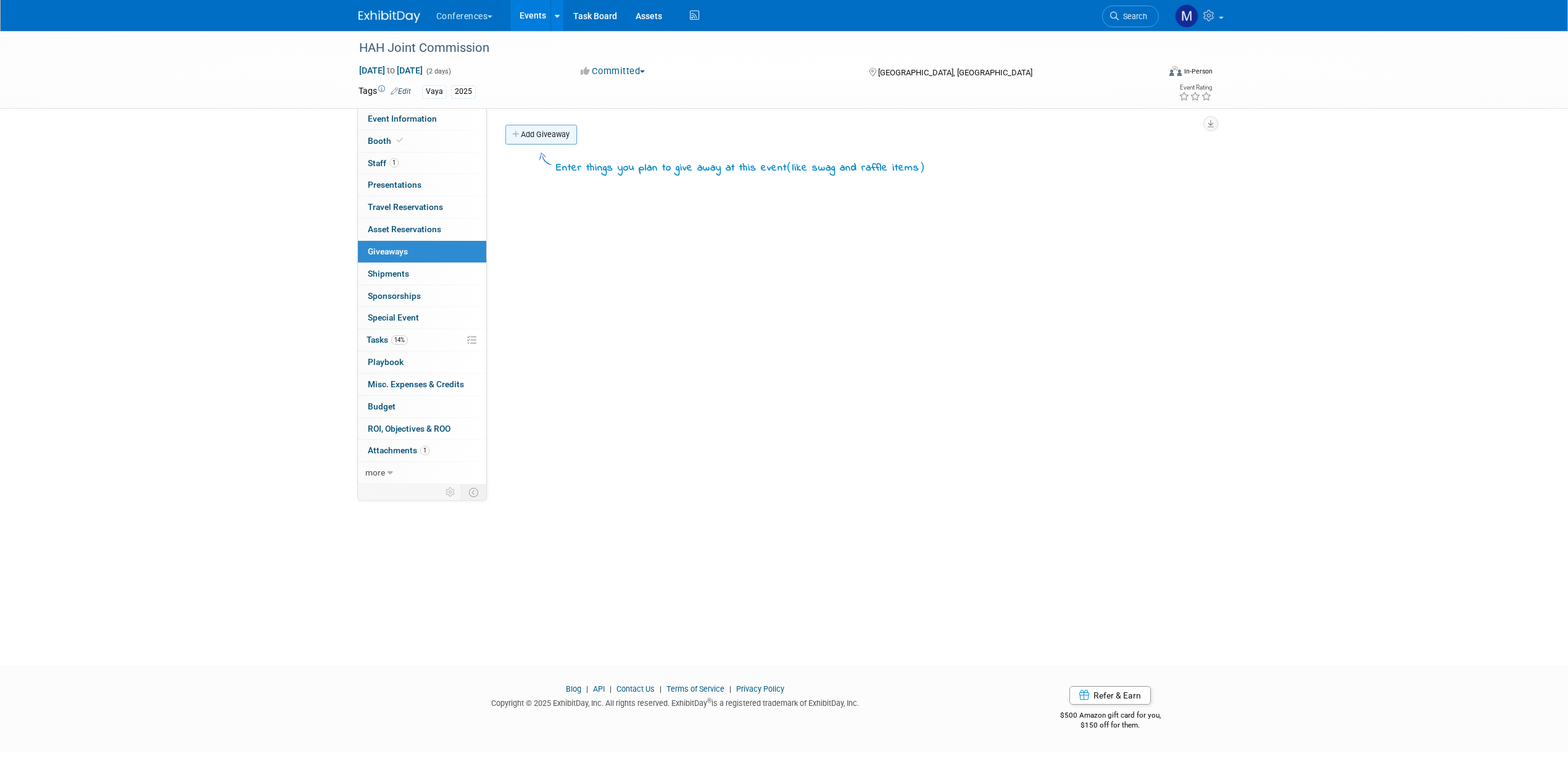
click at [550, 134] on link "Add Giveaway" at bounding box center [542, 134] width 72 height 19
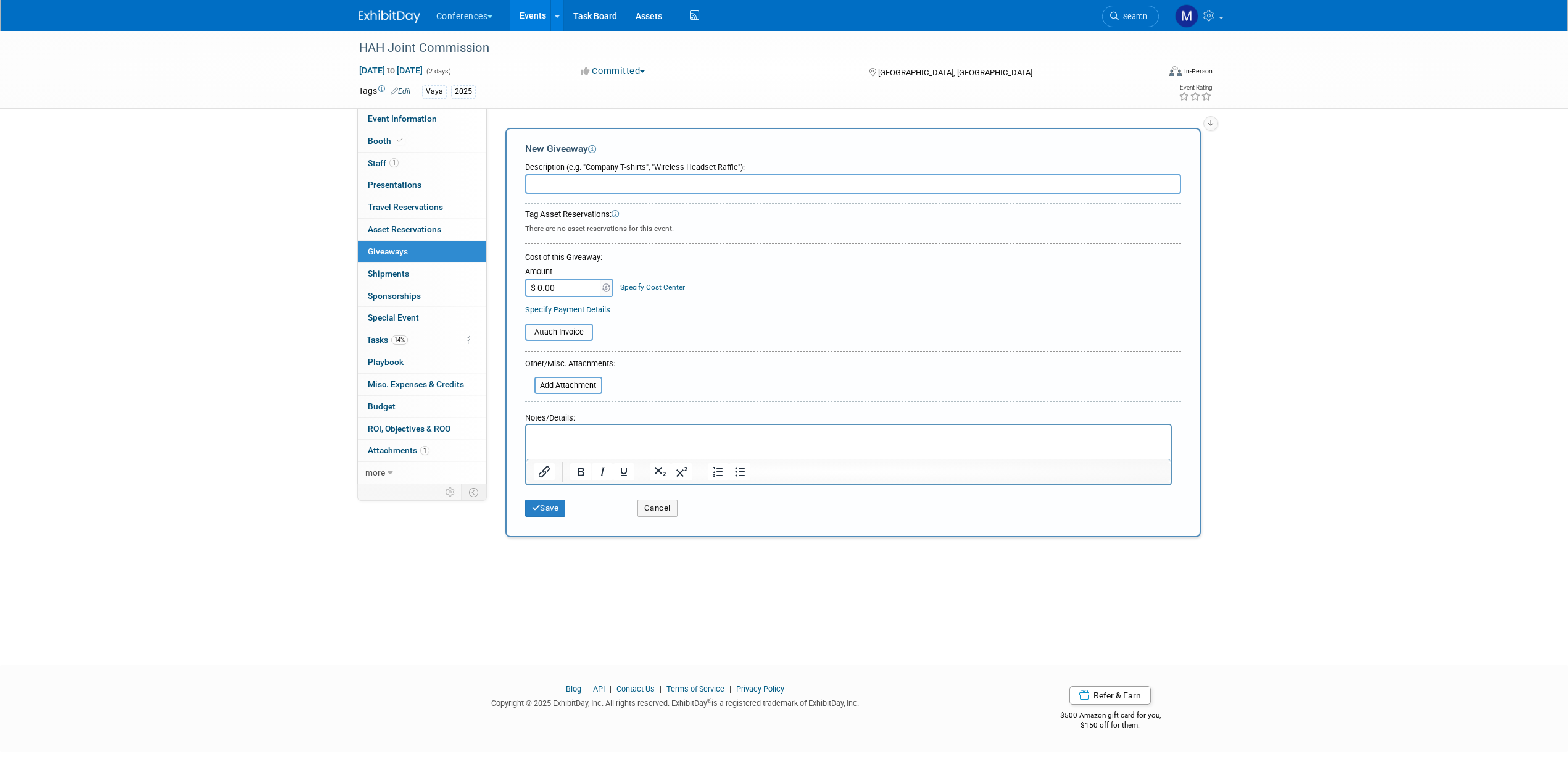
click at [547, 185] on input "text" at bounding box center [852, 184] width 656 height 19
paste input "[PERSON_NAME] gift card"
type input "[PERSON_NAME] gift card"
click at [565, 286] on input "$ 0.00" at bounding box center [564, 287] width 77 height 18
type input "$ 200.00"
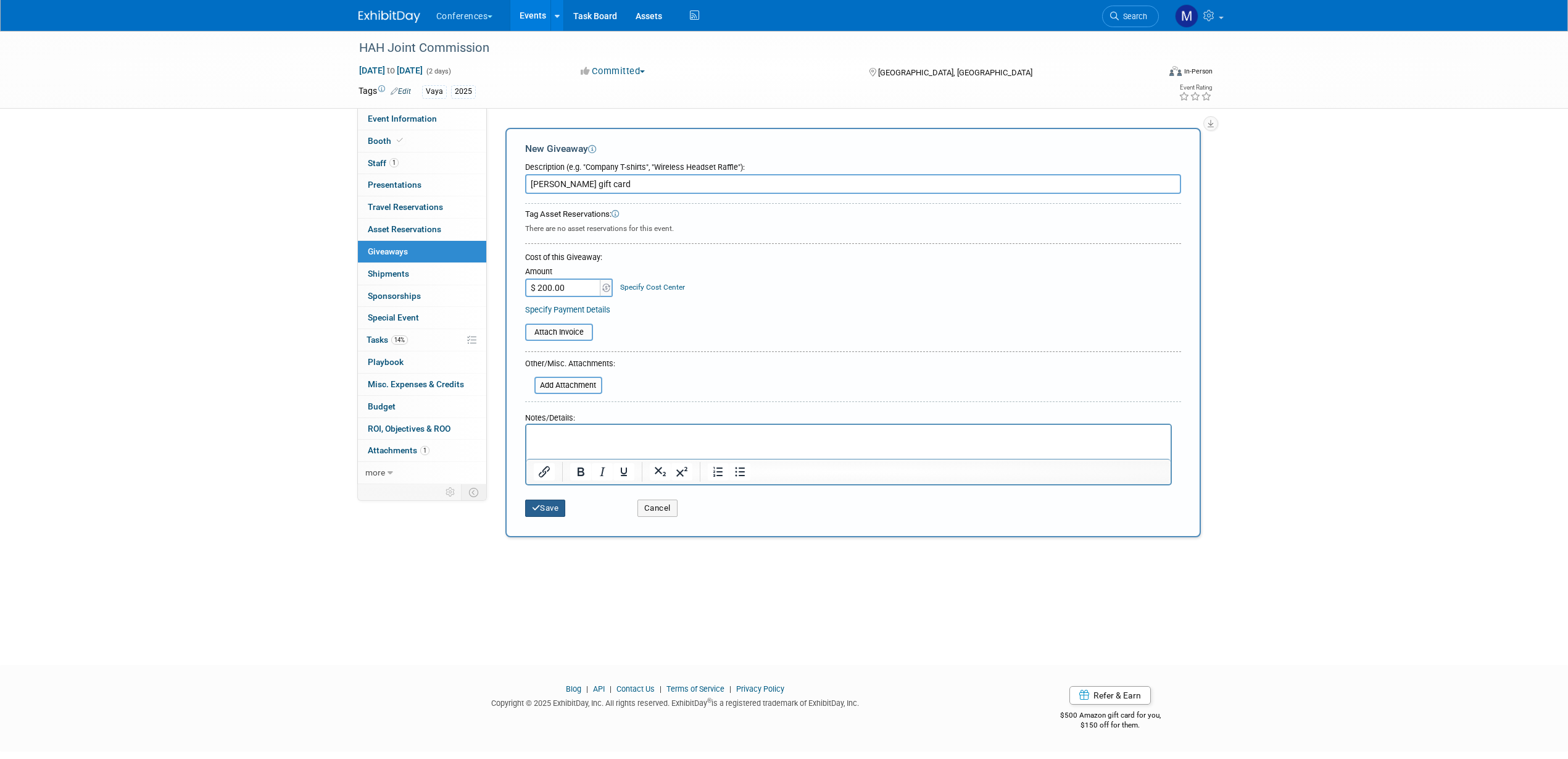
click at [552, 508] on button "Save" at bounding box center [545, 509] width 40 height 18
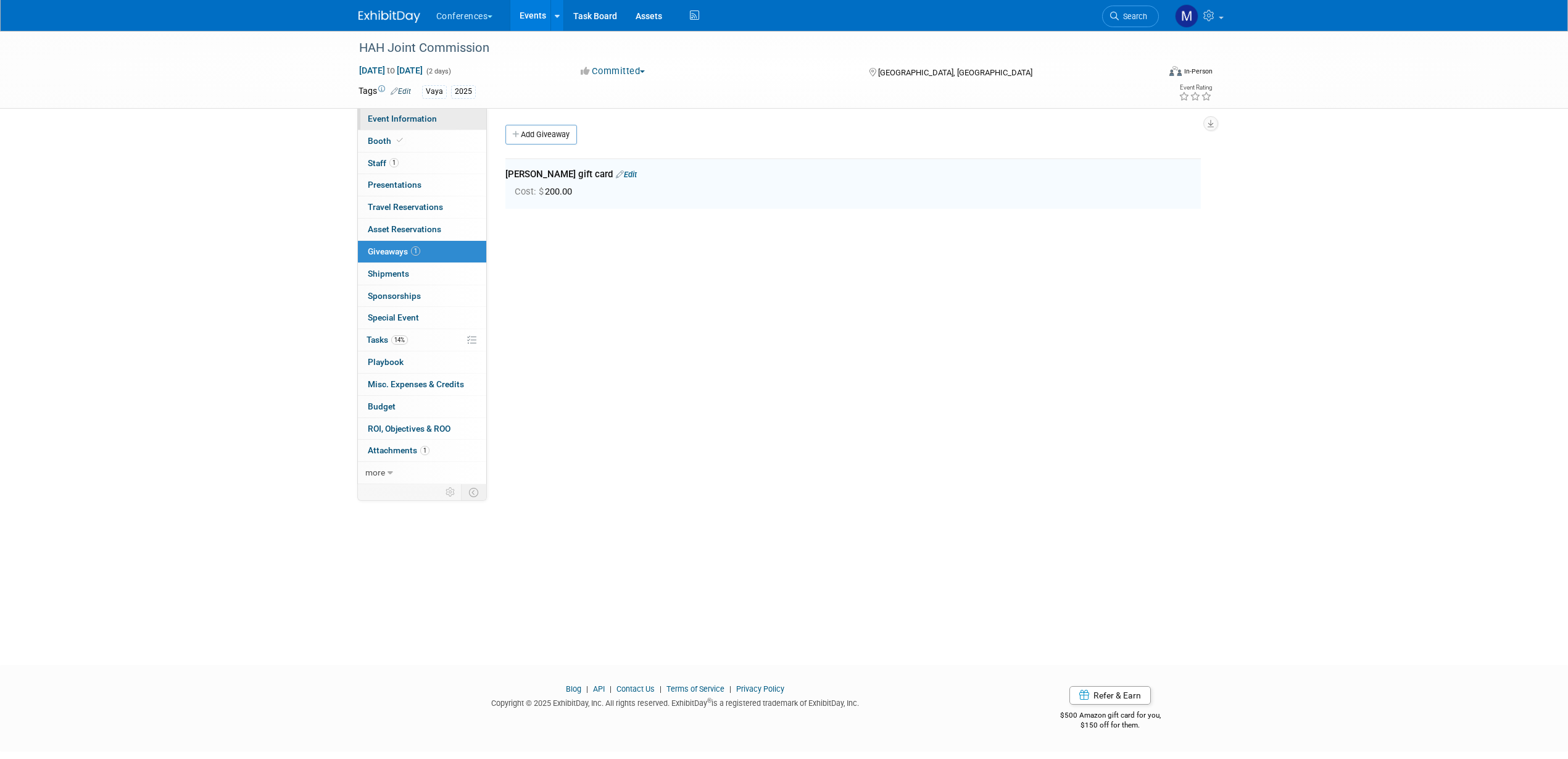
click at [391, 118] on span "Event Information" at bounding box center [402, 118] width 69 height 10
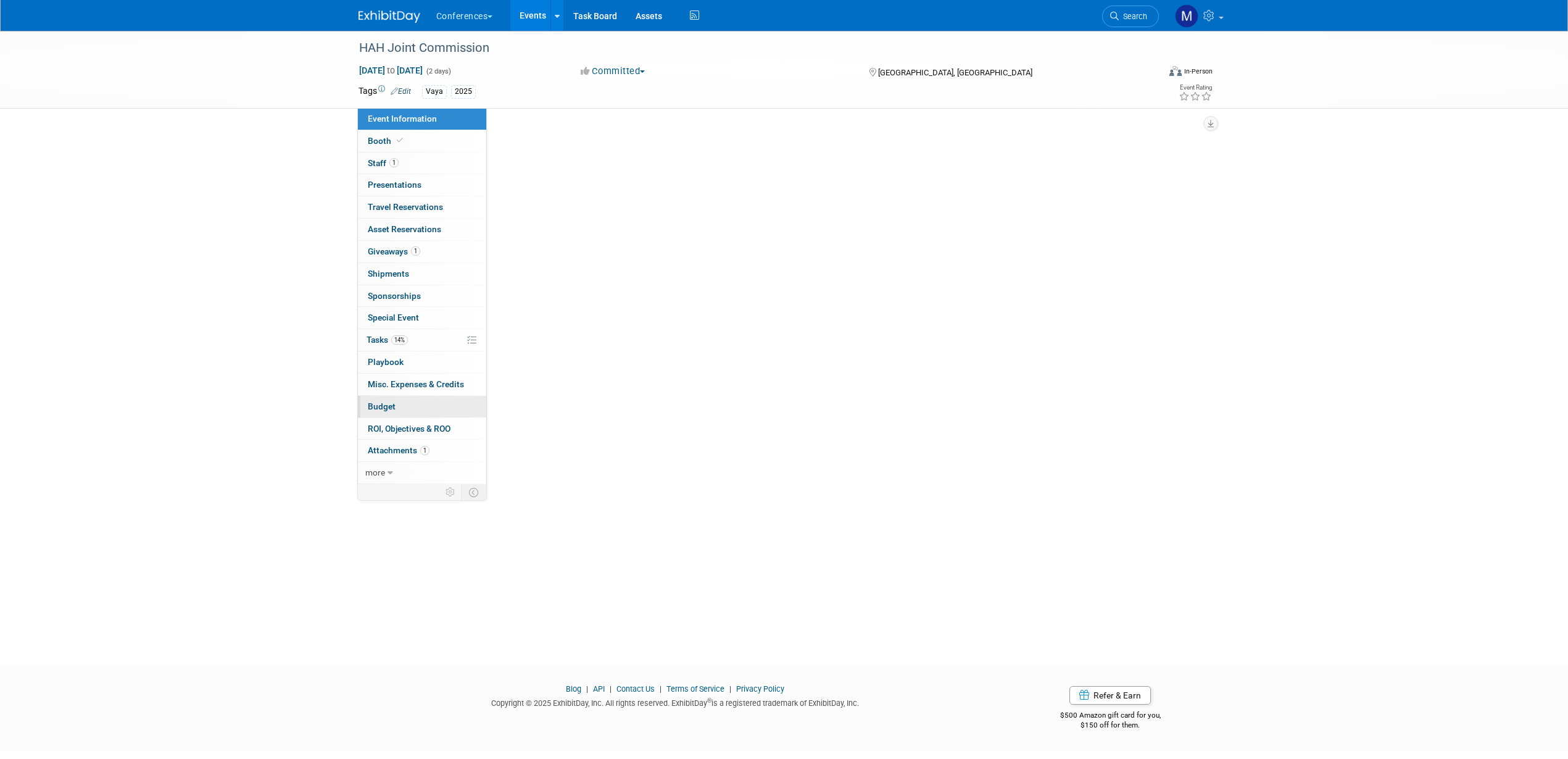
select select "Vaya"
select select "Client-facing"
select select "[PERSON_NAME]"
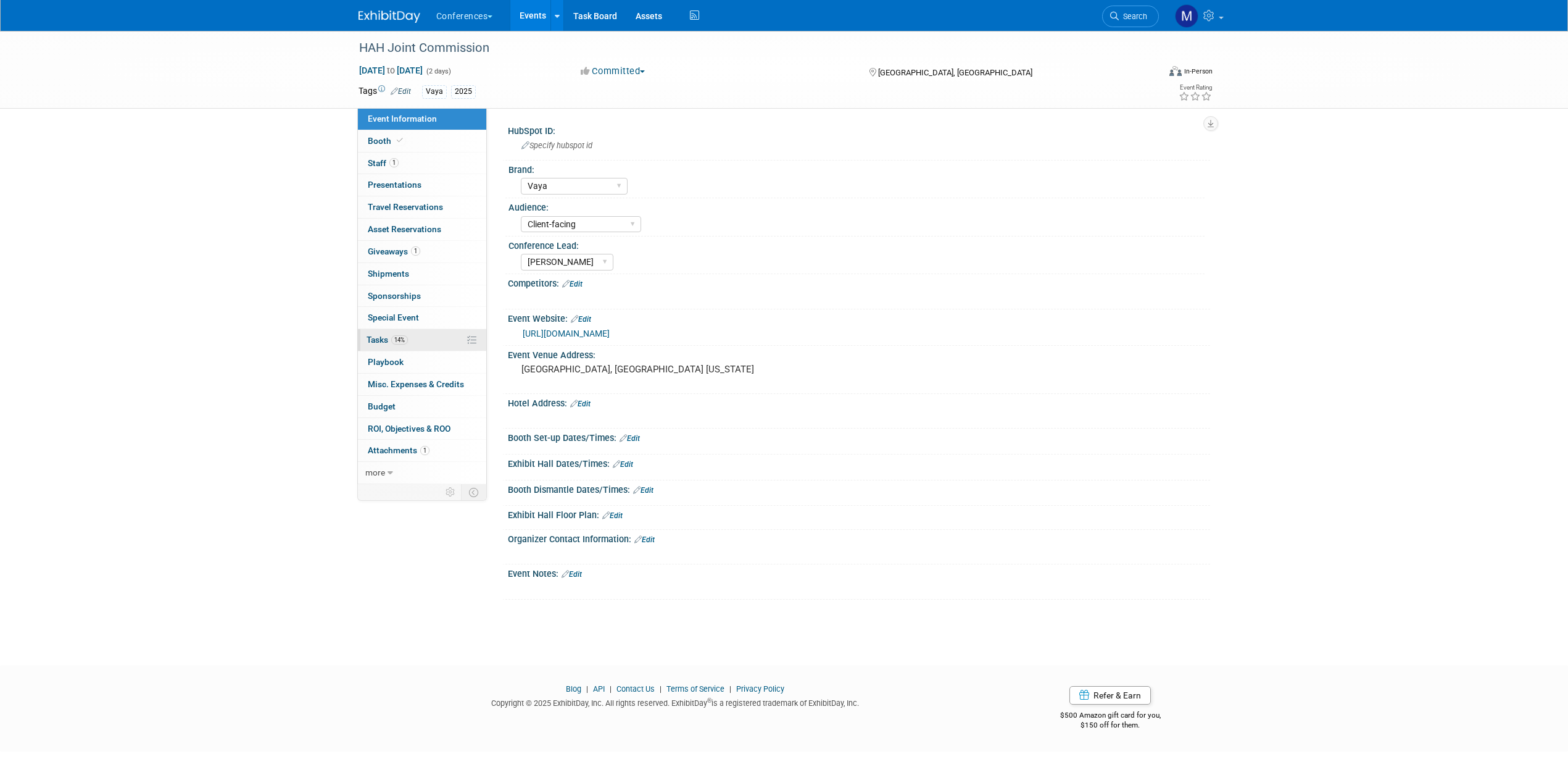
click at [416, 336] on link "14% Tasks 14%" at bounding box center [422, 340] width 128 height 22
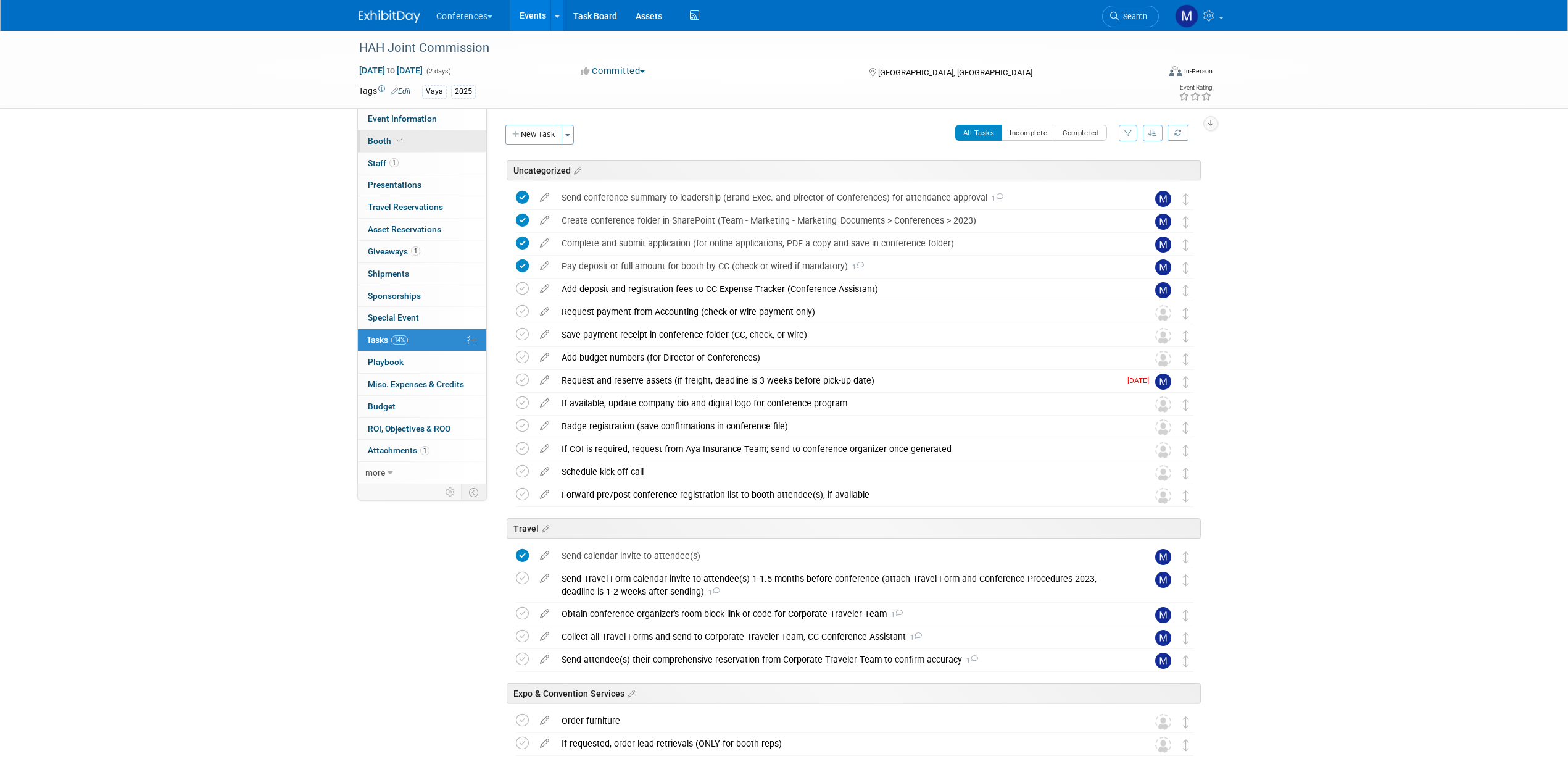
click at [428, 147] on link "Booth" at bounding box center [422, 141] width 128 height 22
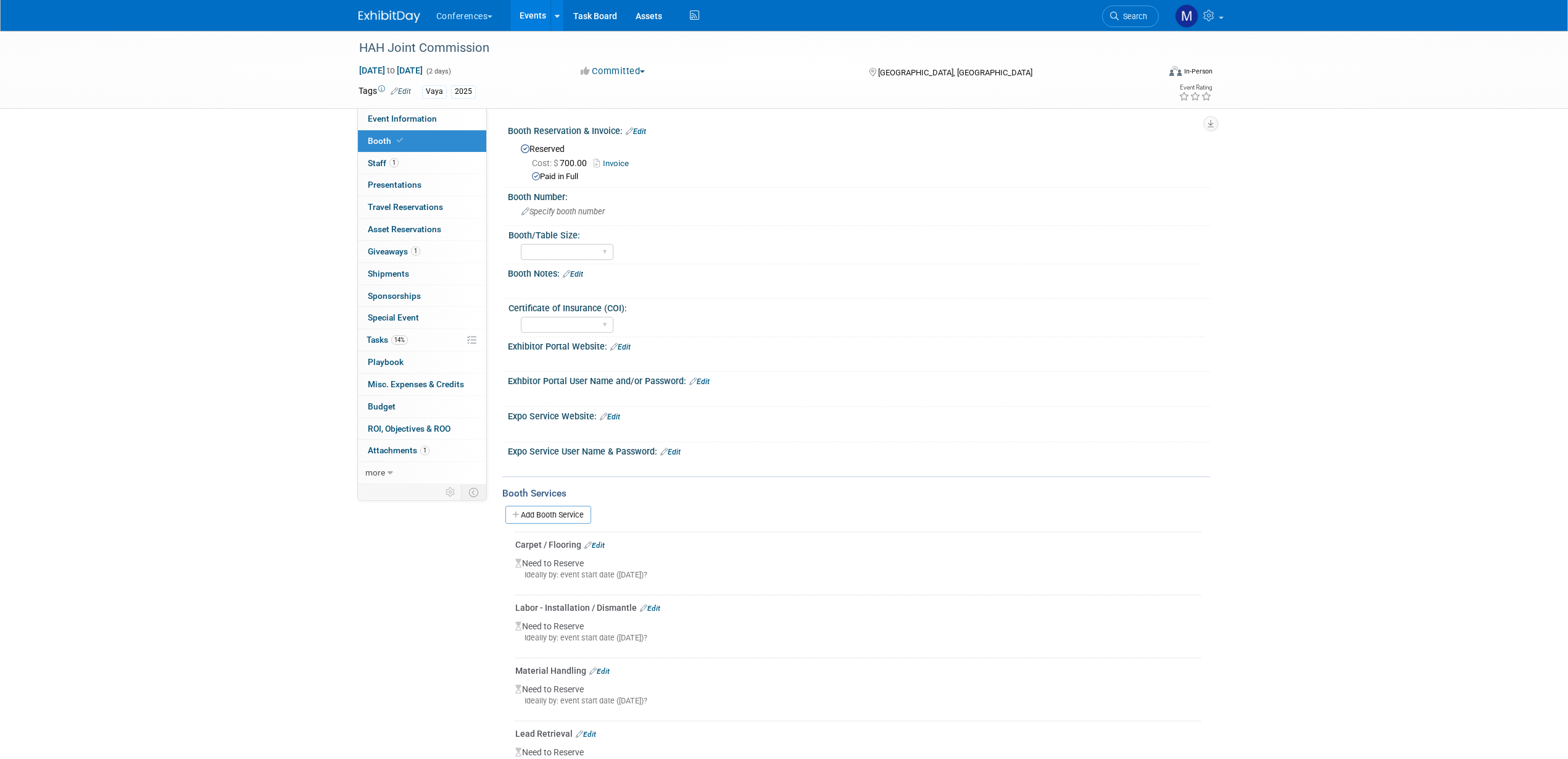
click at [621, 163] on link "Invoice" at bounding box center [614, 163] width 41 height 10
click at [416, 232] on span "Asset Reservations 0" at bounding box center [405, 228] width 74 height 10
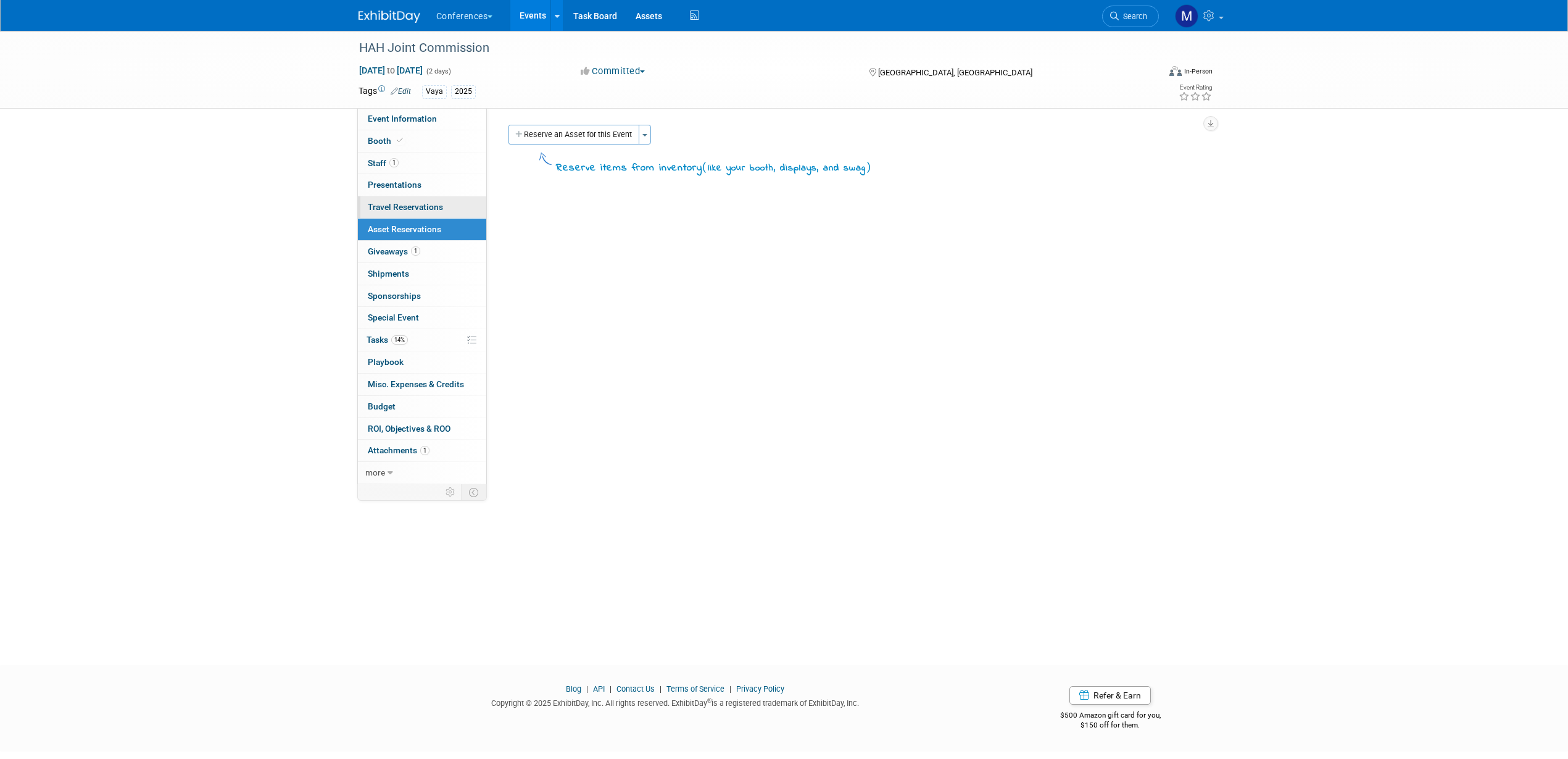
click at [426, 206] on span "Travel Reservations 0" at bounding box center [406, 206] width 76 height 10
click at [427, 232] on span "Asset Reservations 0" at bounding box center [405, 228] width 74 height 10
click at [406, 348] on link "14% Tasks 14%" at bounding box center [422, 340] width 128 height 22
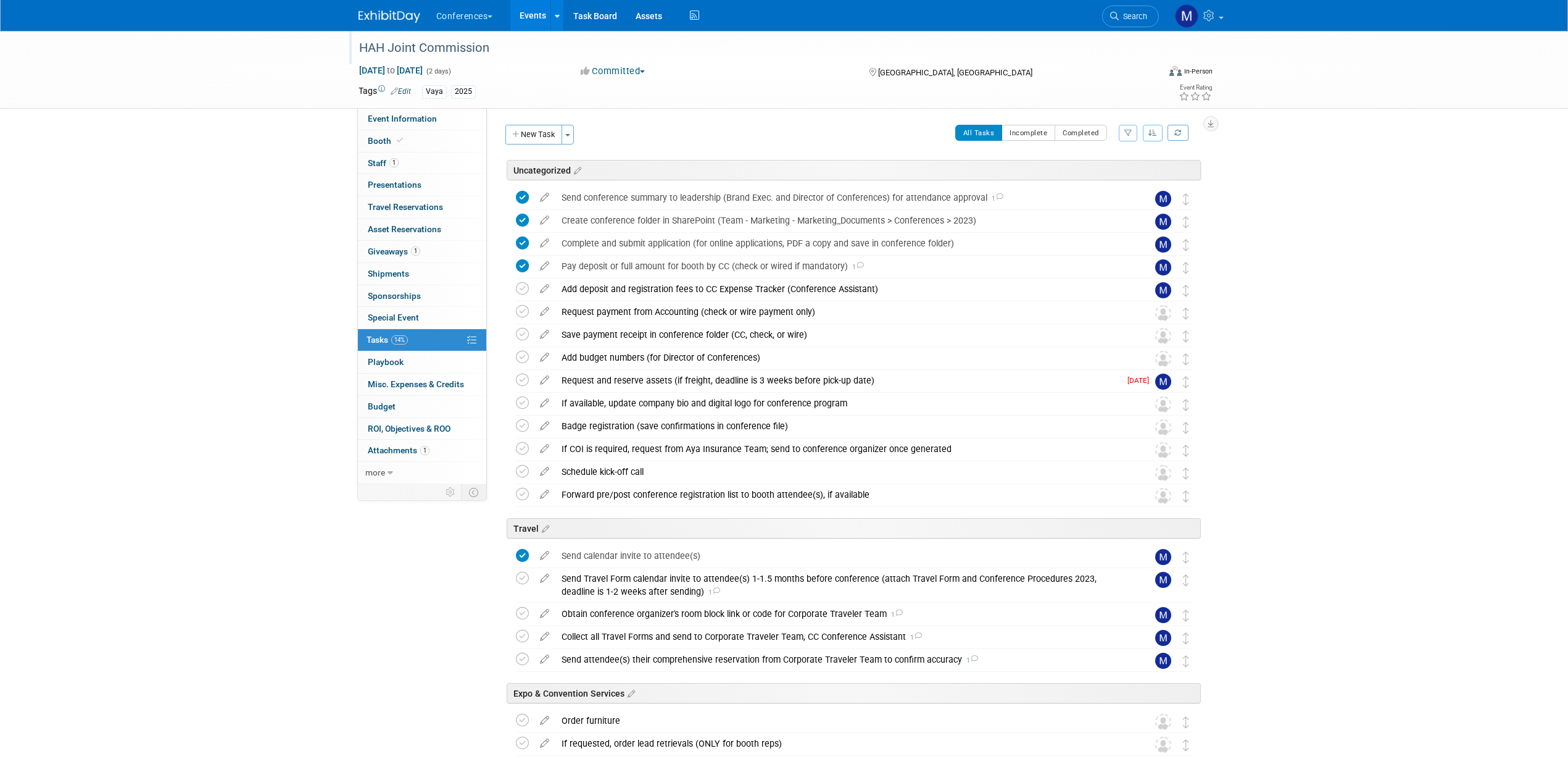
drag, startPoint x: 492, startPoint y: 51, endPoint x: 358, endPoint y: 47, distance: 134.1
click at [358, 47] on div "HAH Joint Commission" at bounding box center [747, 47] width 786 height 22
drag, startPoint x: 358, startPoint y: 47, endPoint x: 501, endPoint y: 47, distance: 143.0
click at [501, 47] on input "HAH Joint Commission" at bounding box center [680, 47] width 651 height 22
click at [1033, 50] on icon "button" at bounding box center [1036, 48] width 9 height 8
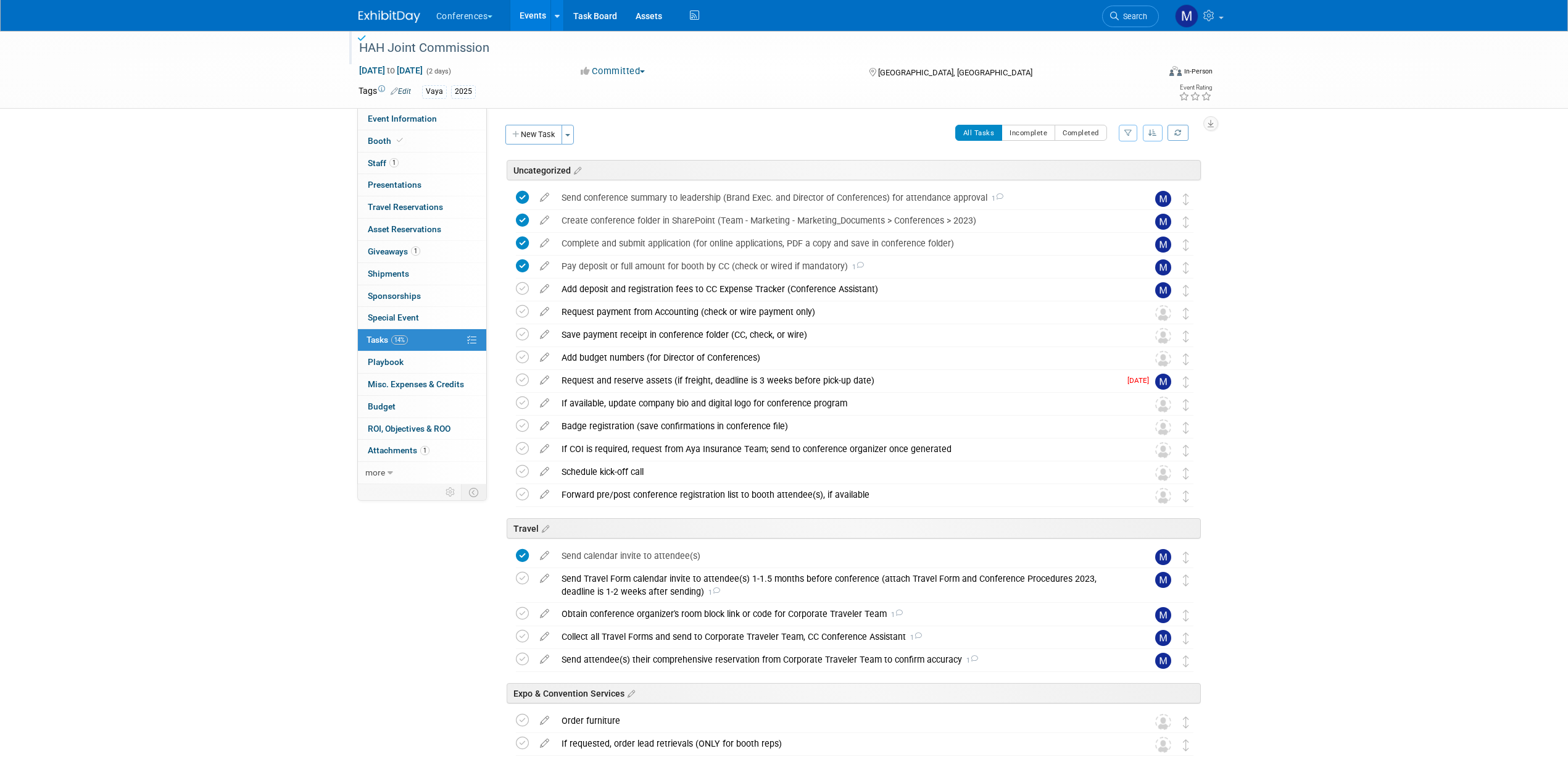
click at [408, 89] on link "Edit" at bounding box center [400, 91] width 20 height 9
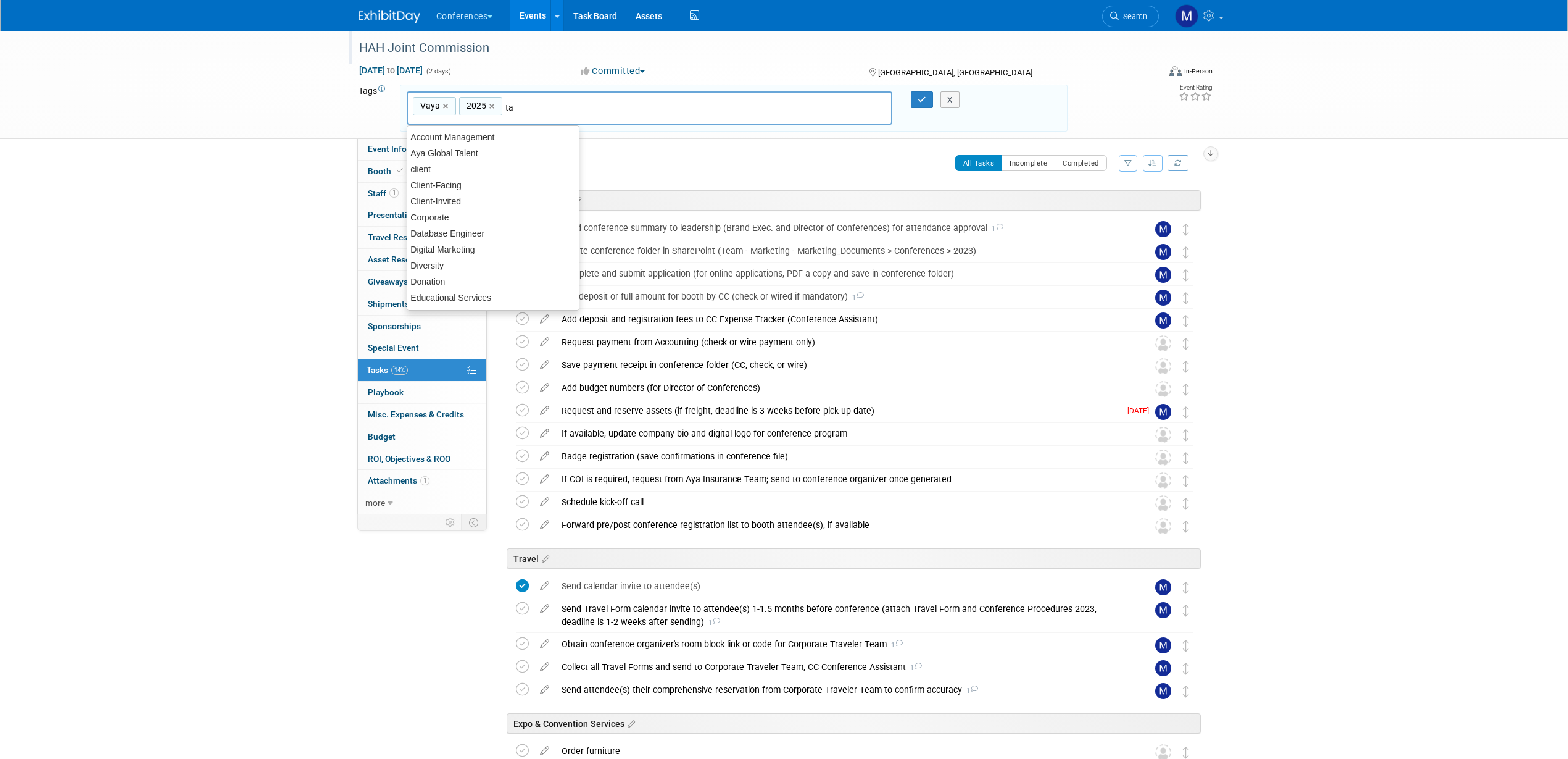
type input "tab"
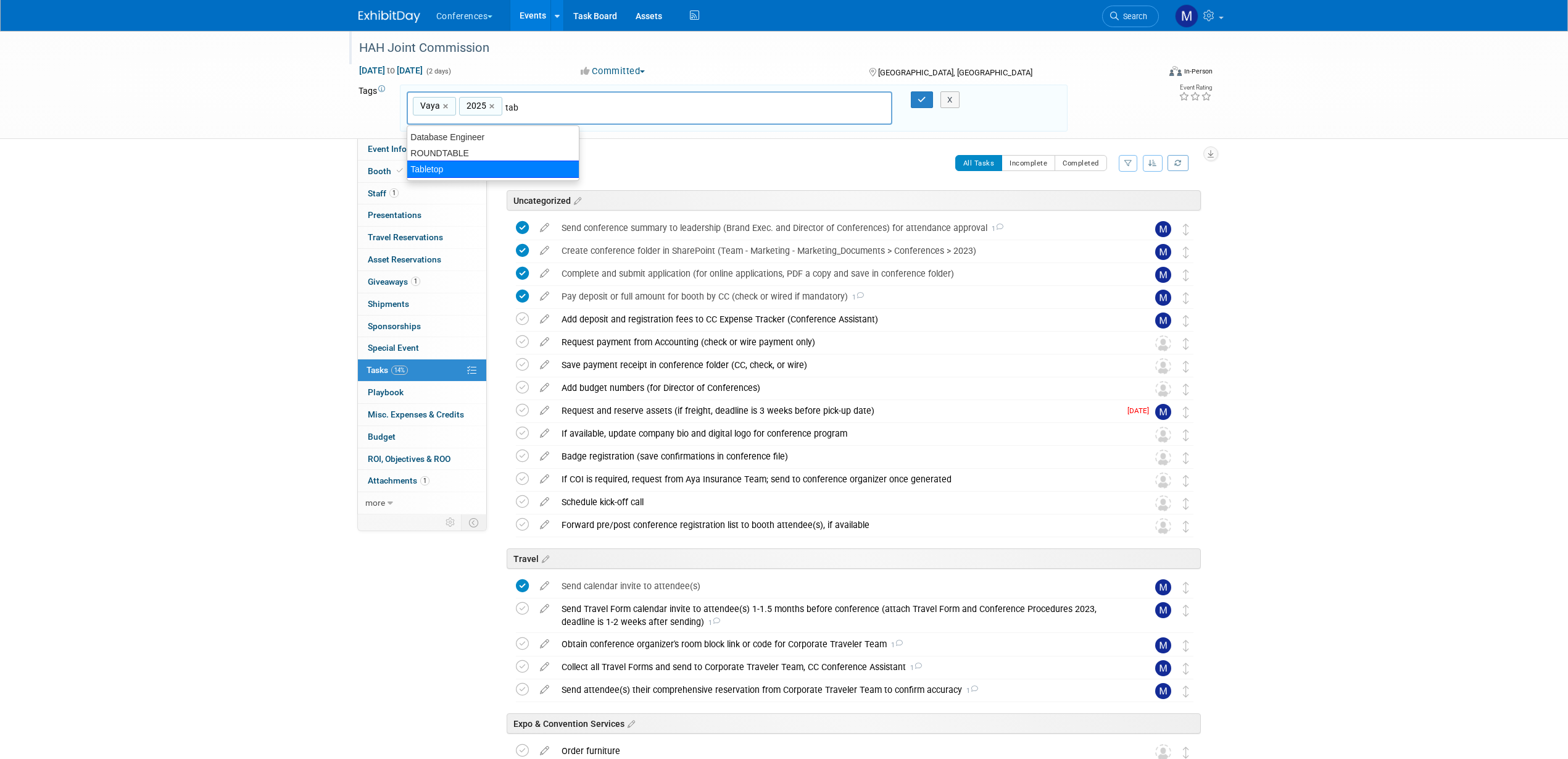
click at [445, 165] on div "Tabletop" at bounding box center [493, 170] width 173 height 18
type input "Vaya, 2025, Tabletop"
click at [915, 97] on button "button" at bounding box center [921, 100] width 22 height 18
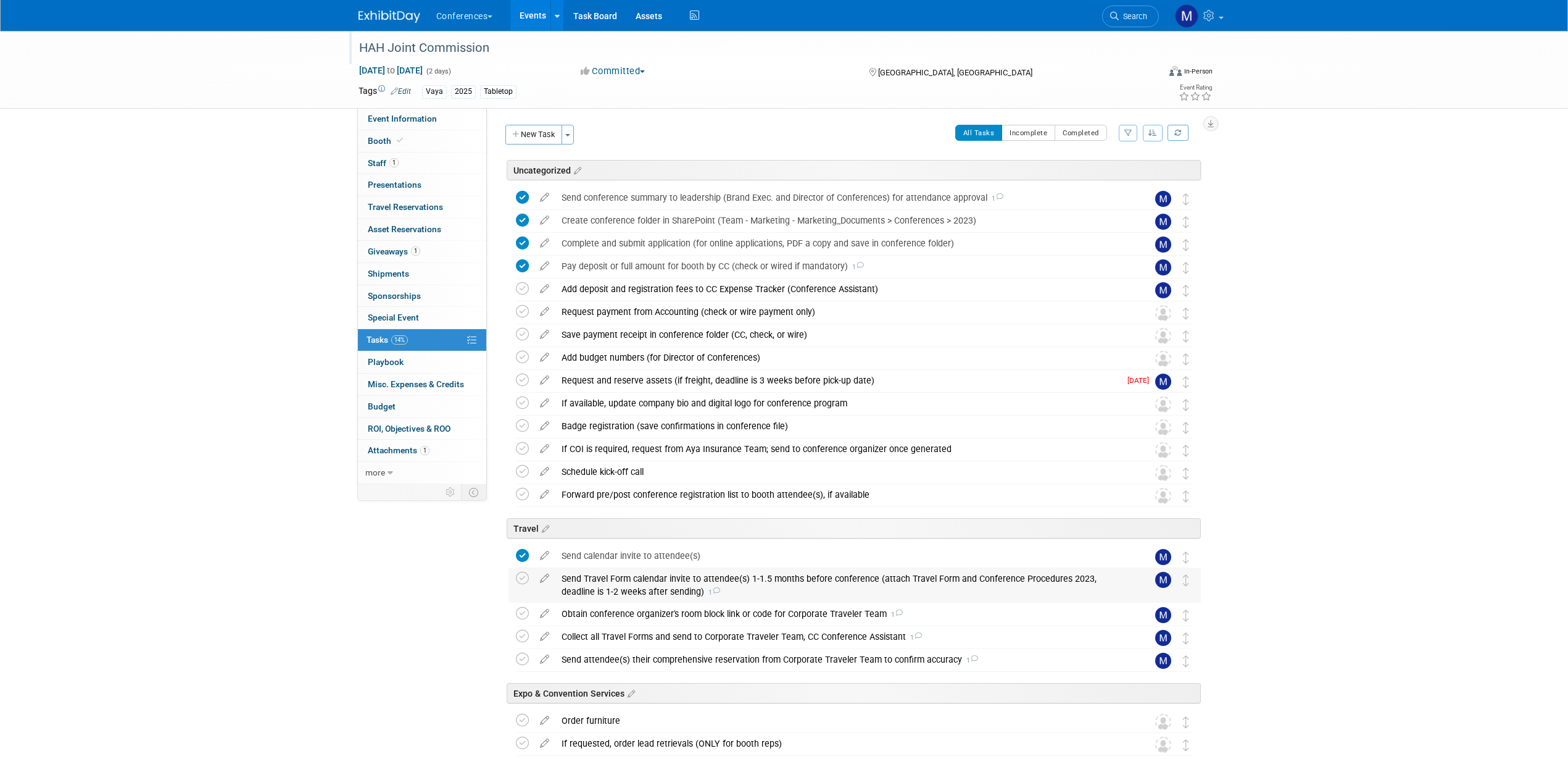
click at [708, 579] on div "Send Travel Form calendar invite to attendee(s) 1-1.5 months before conference …" at bounding box center [843, 585] width 575 height 34
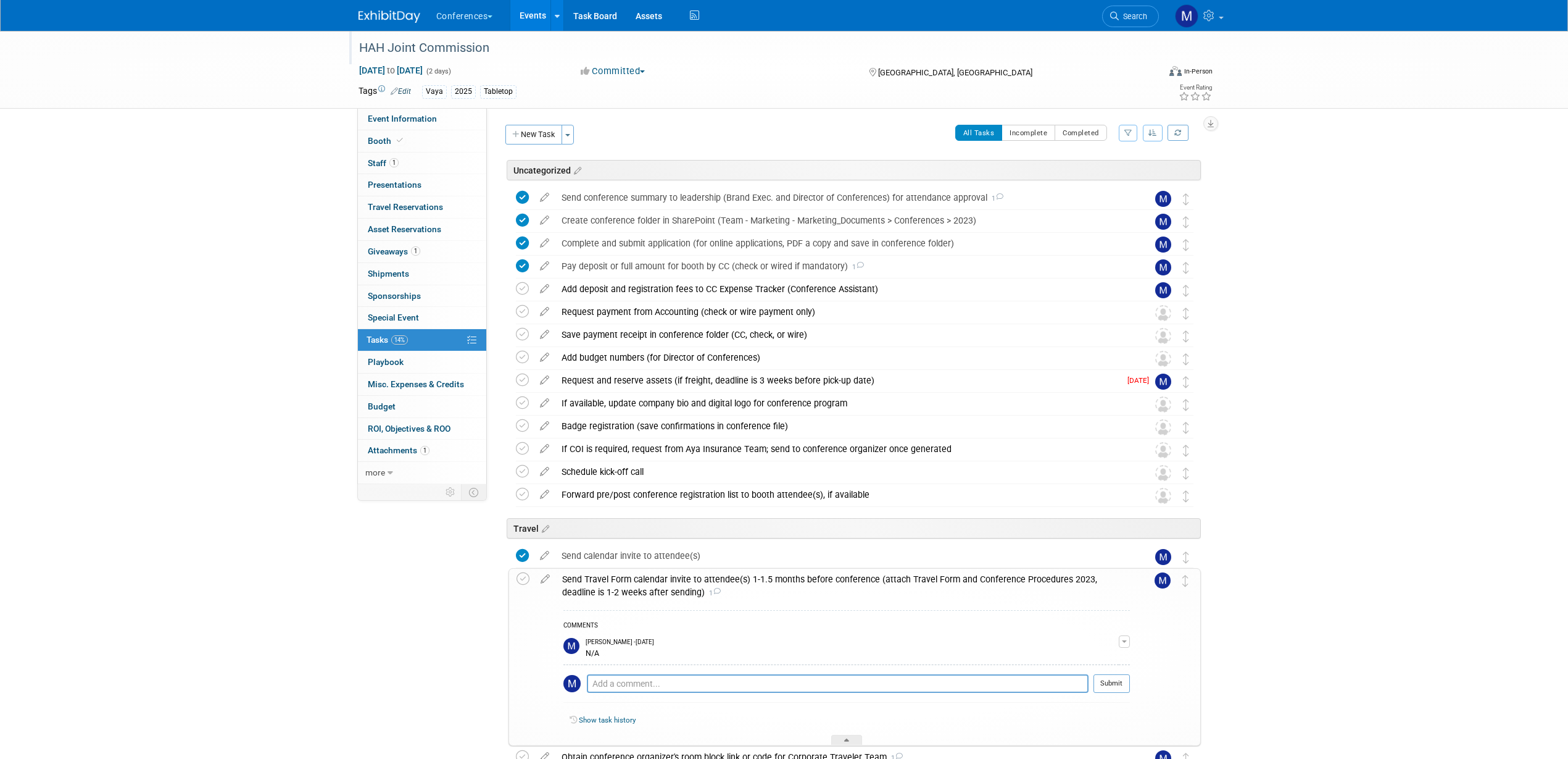
click at [708, 579] on div "Send Travel Form calendar invite to attendee(s) 1-1.5 months before conference …" at bounding box center [843, 585] width 574 height 34
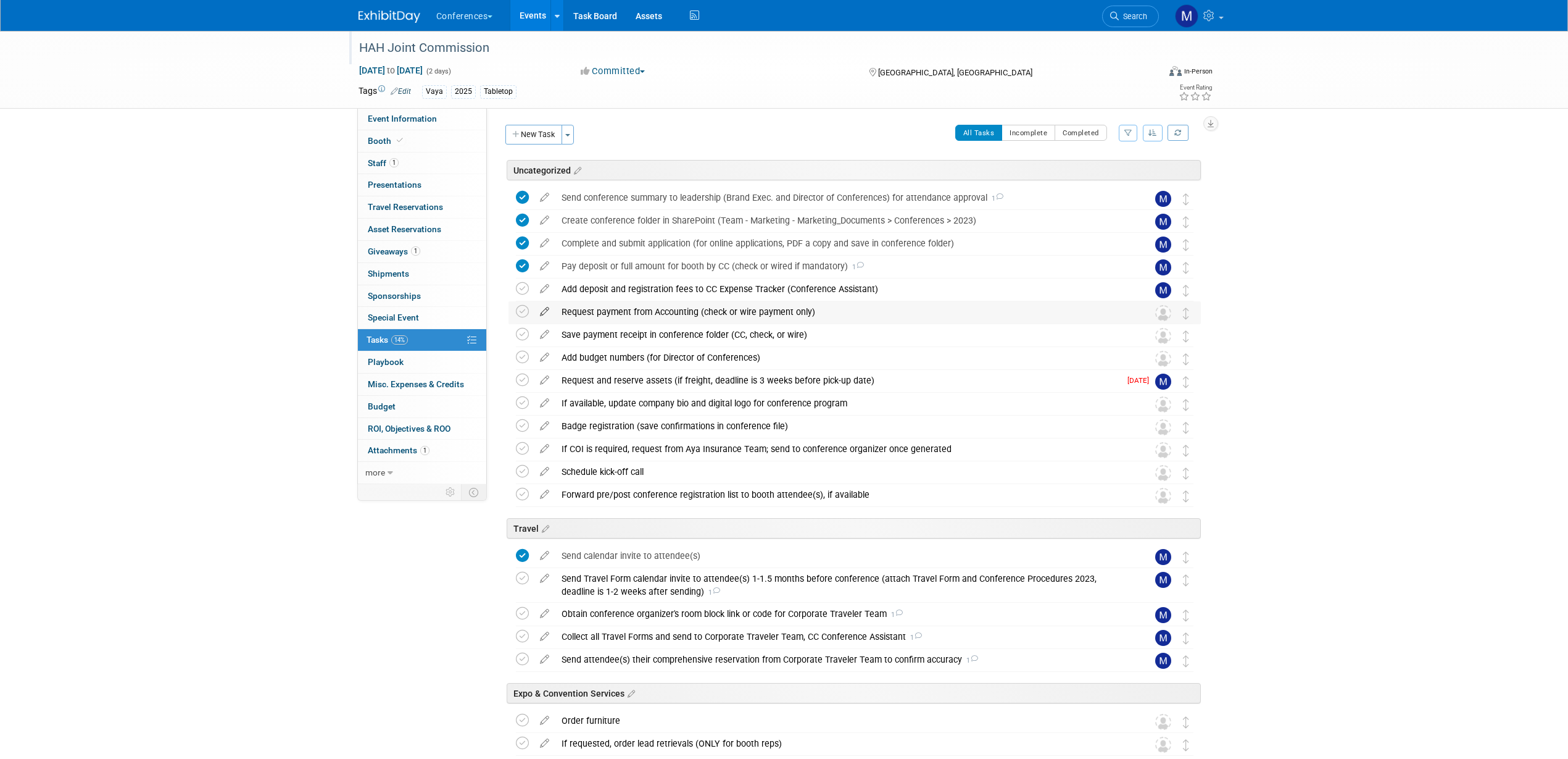
click at [546, 304] on icon at bounding box center [544, 309] width 22 height 16
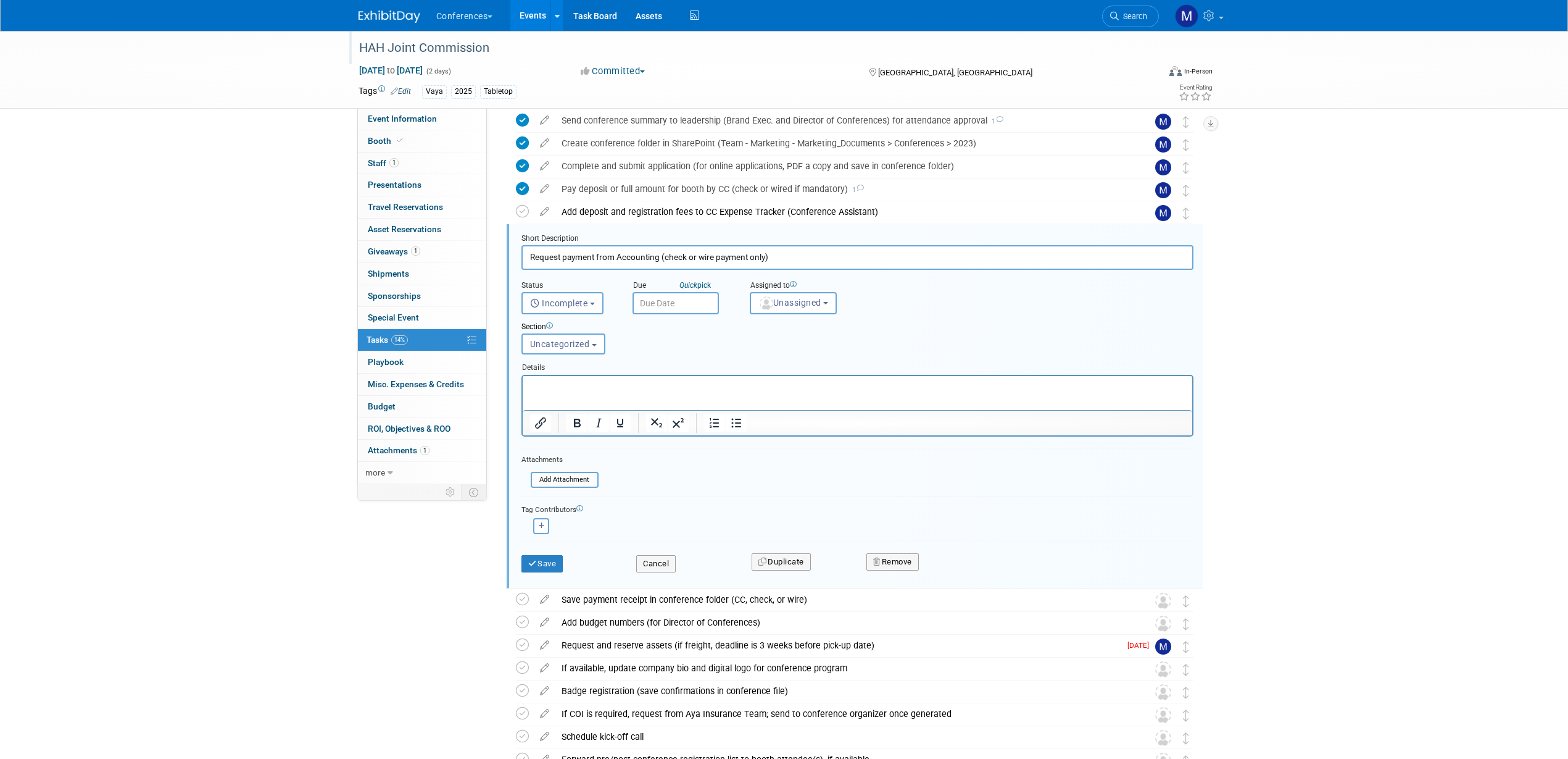
scroll to position [120, 0]
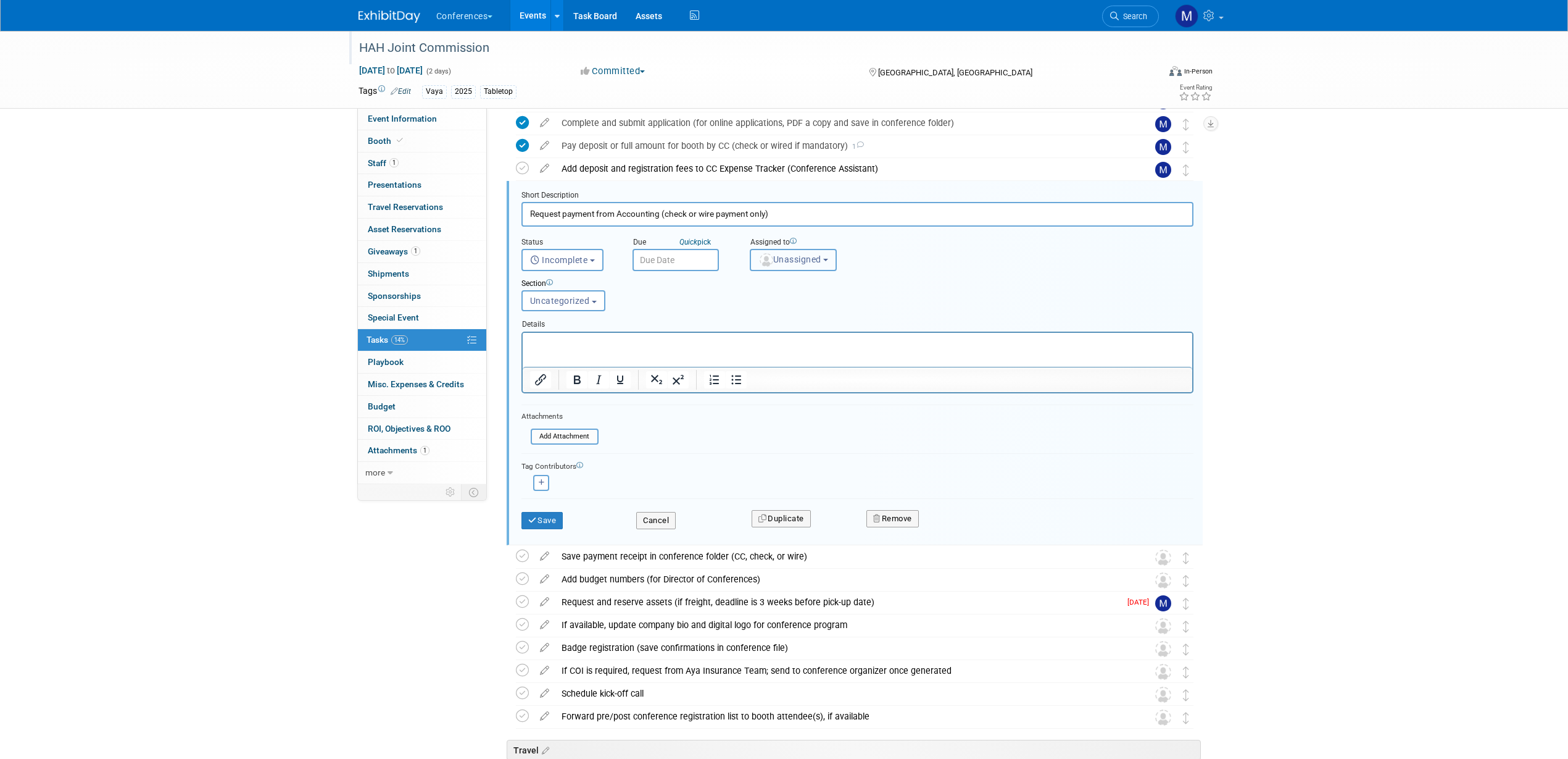
click at [792, 264] on span "Unassigned" at bounding box center [790, 259] width 63 height 10
click at [792, 279] on input "text" at bounding box center [815, 290] width 124 height 21
type input "mar"
click at [799, 312] on label "[PERSON_NAME] (me)" at bounding box center [821, 315] width 129 height 19
click at [752, 312] on input "[PERSON_NAME] (me)" at bounding box center [748, 314] width 8 height 8
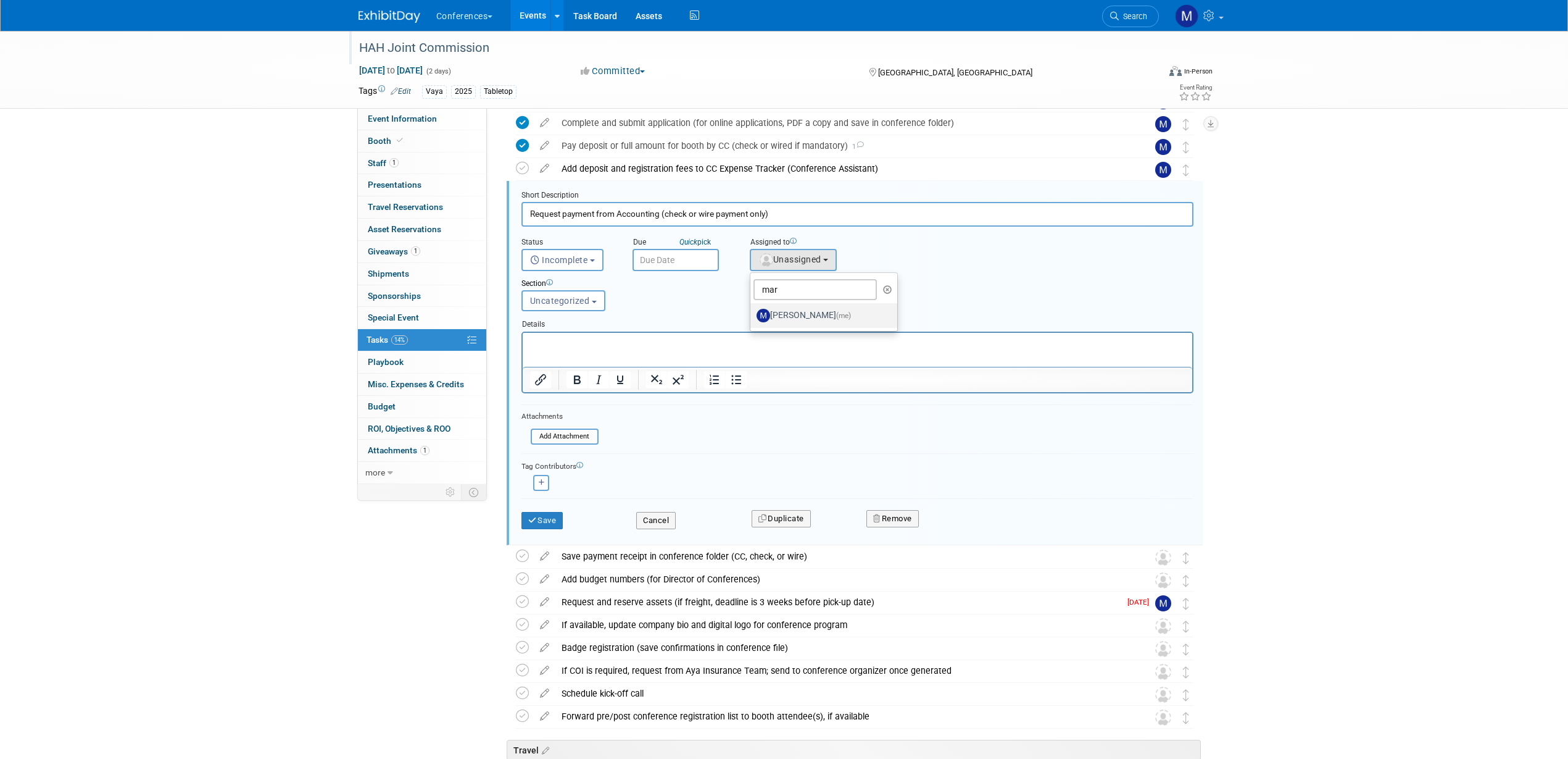
select select "44aca64b-5a90-4919-a819-d2f91ad54103"
click at [536, 521] on icon "submit" at bounding box center [533, 520] width 10 height 8
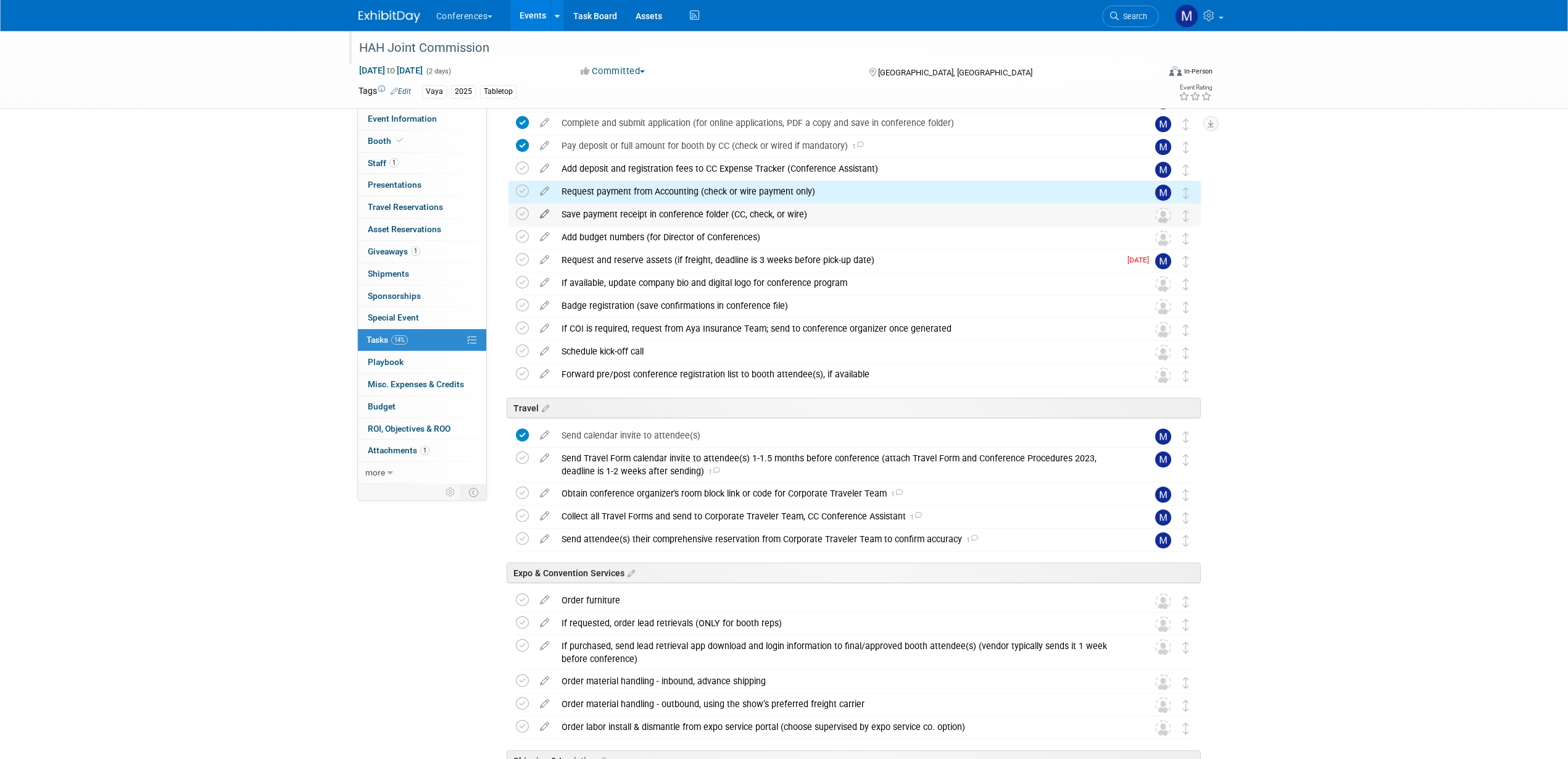
click at [548, 213] on icon at bounding box center [544, 212] width 22 height 16
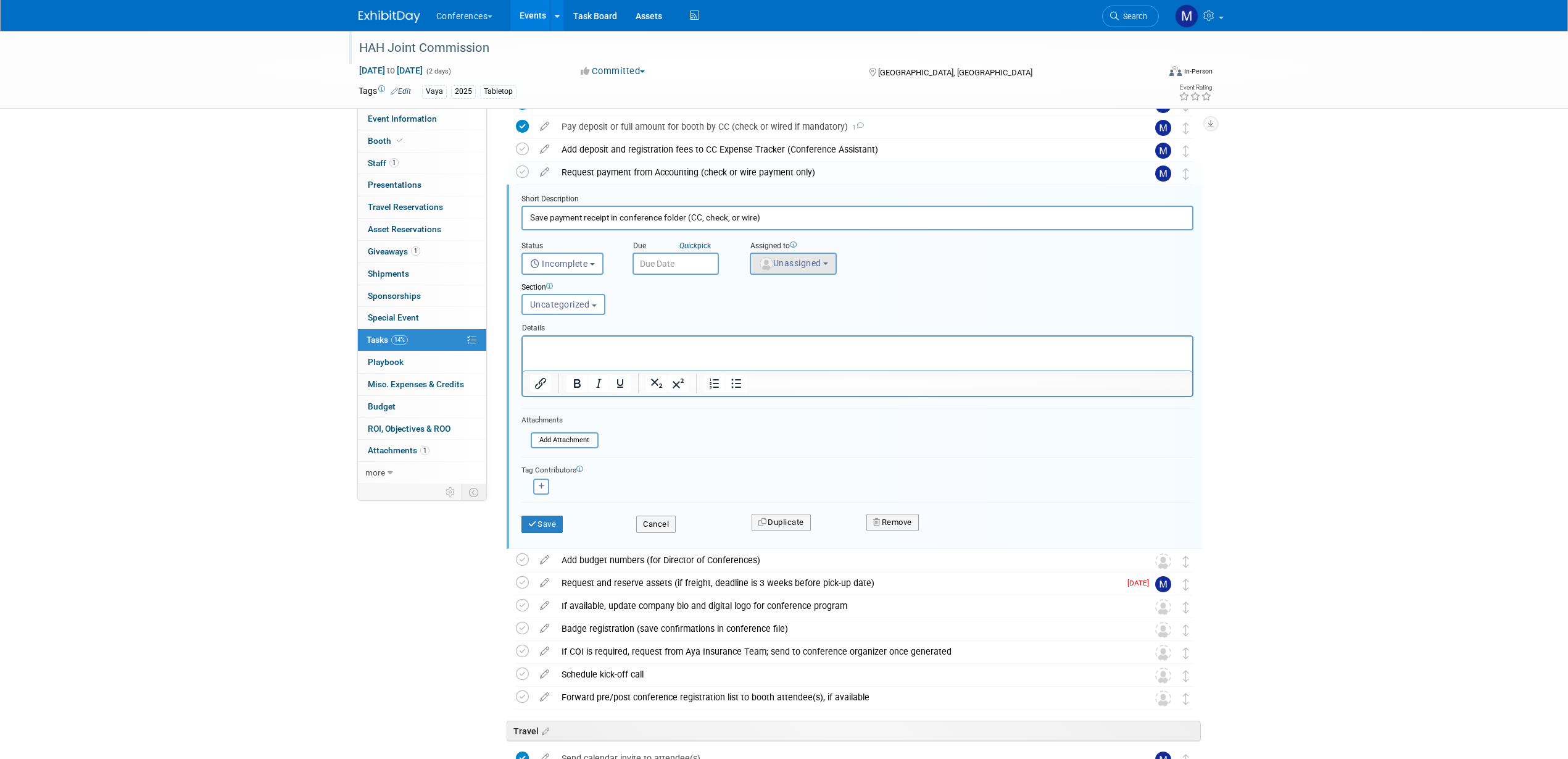
scroll to position [143, 0]
click at [802, 259] on span "Unassigned" at bounding box center [790, 259] width 63 height 10
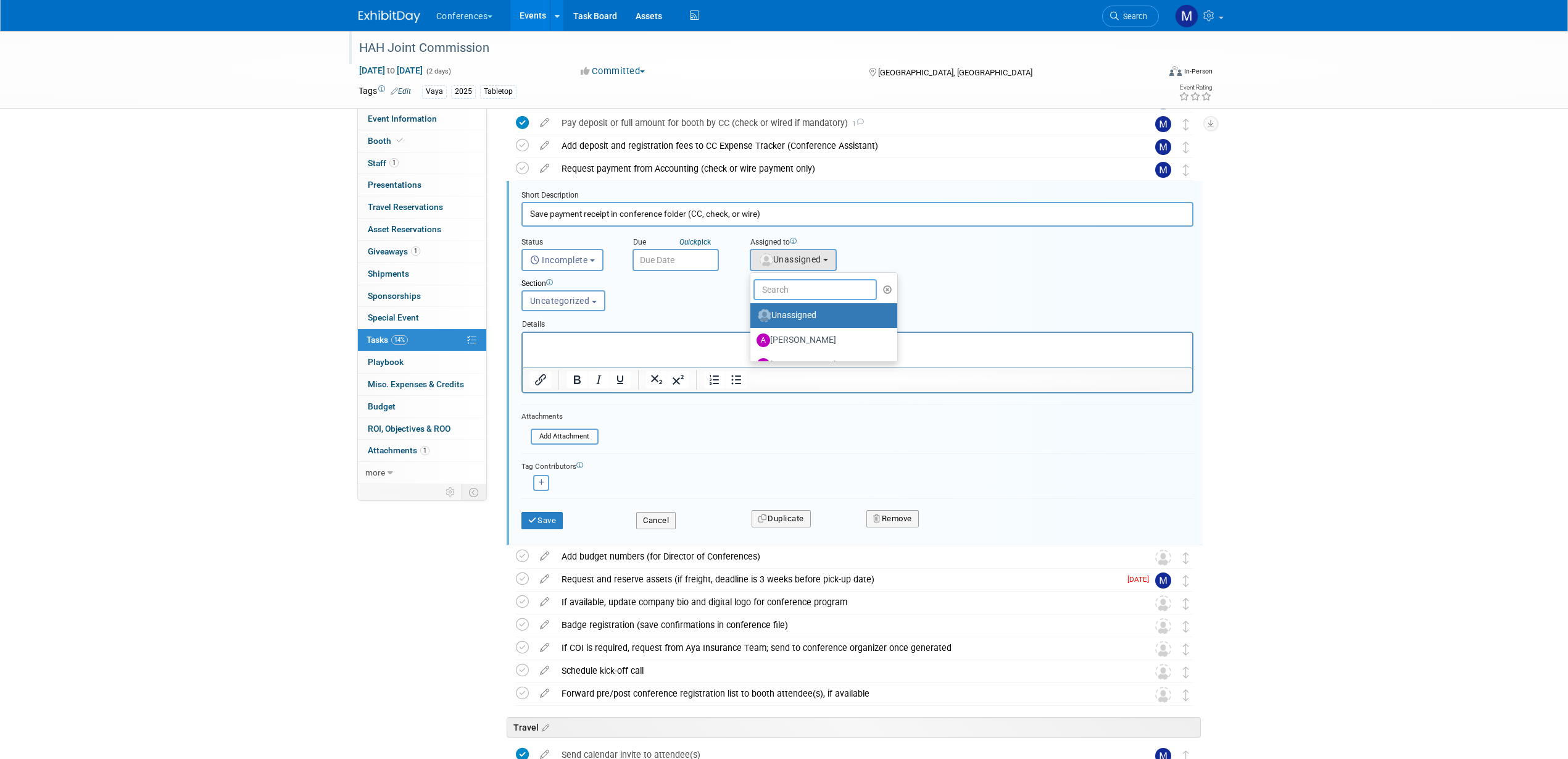
click at [788, 290] on input "text" at bounding box center [815, 290] width 124 height 21
type input "mar"
click at [801, 319] on label "[PERSON_NAME] (me)" at bounding box center [821, 315] width 129 height 19
click at [752, 318] on input "[PERSON_NAME] (me)" at bounding box center [748, 314] width 8 height 8
select select "44aca64b-5a90-4919-a819-d2f91ad54103"
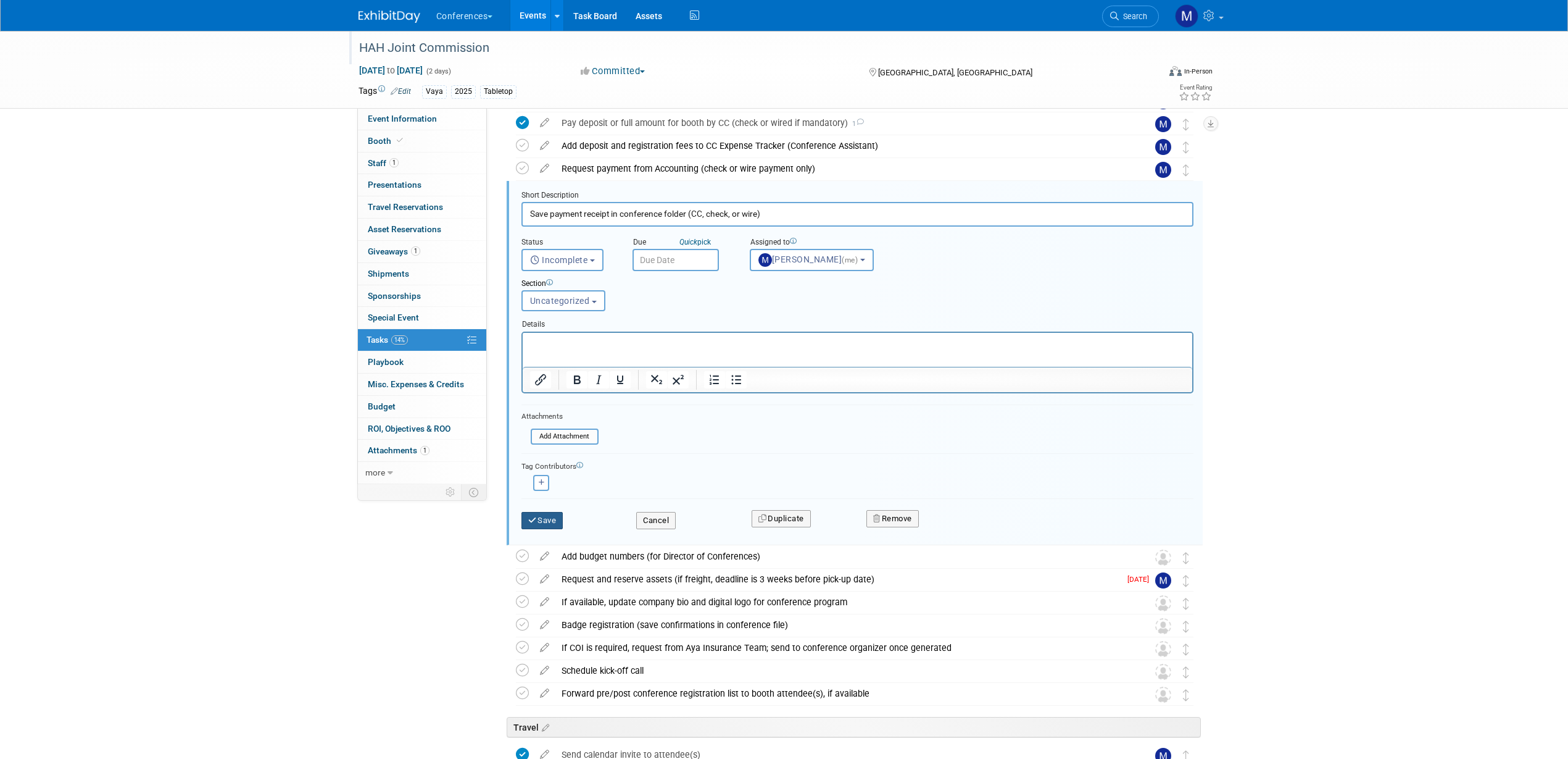
click at [546, 521] on button "Save" at bounding box center [543, 521] width 42 height 18
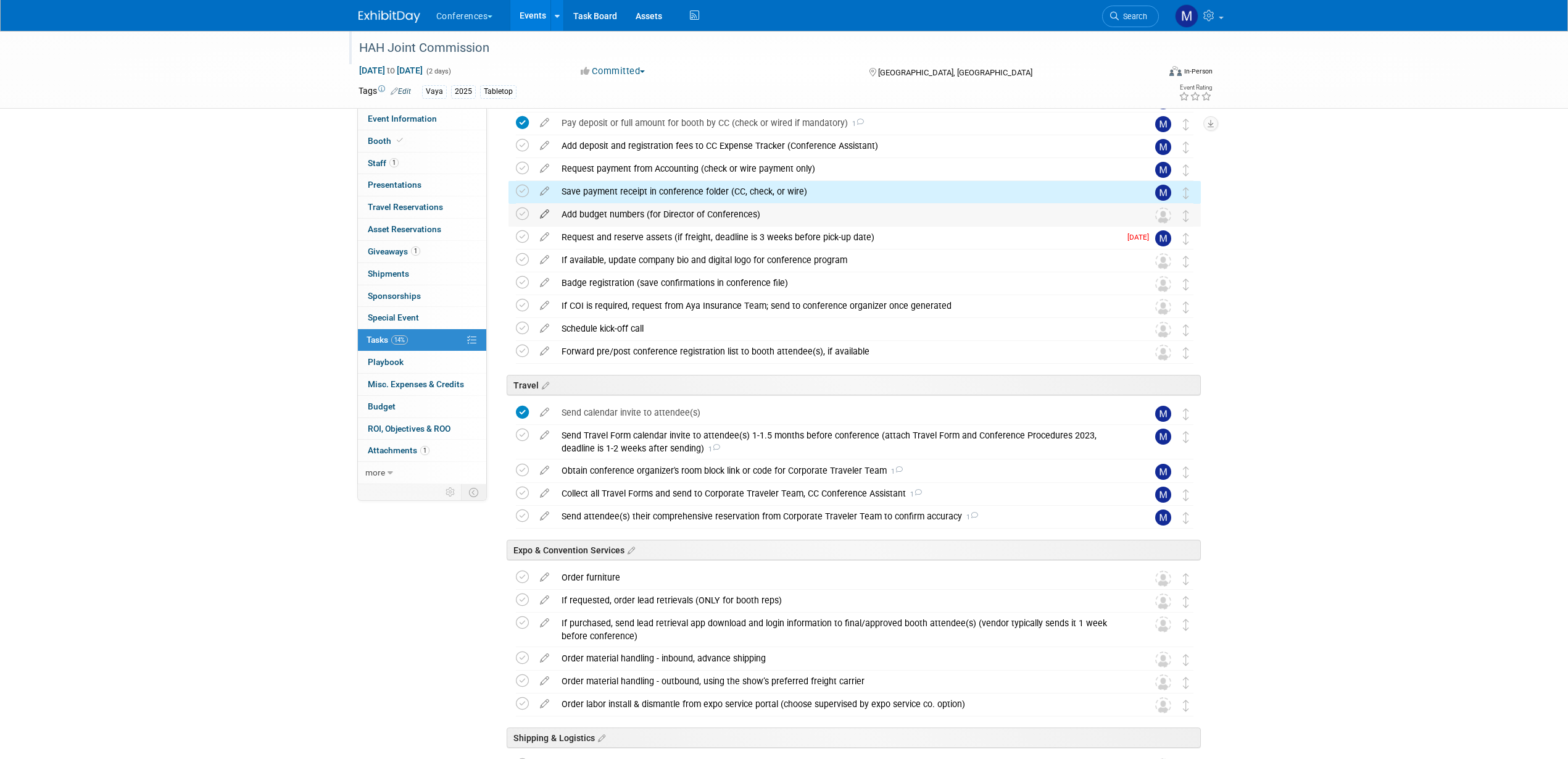
click at [543, 212] on icon at bounding box center [544, 212] width 22 height 16
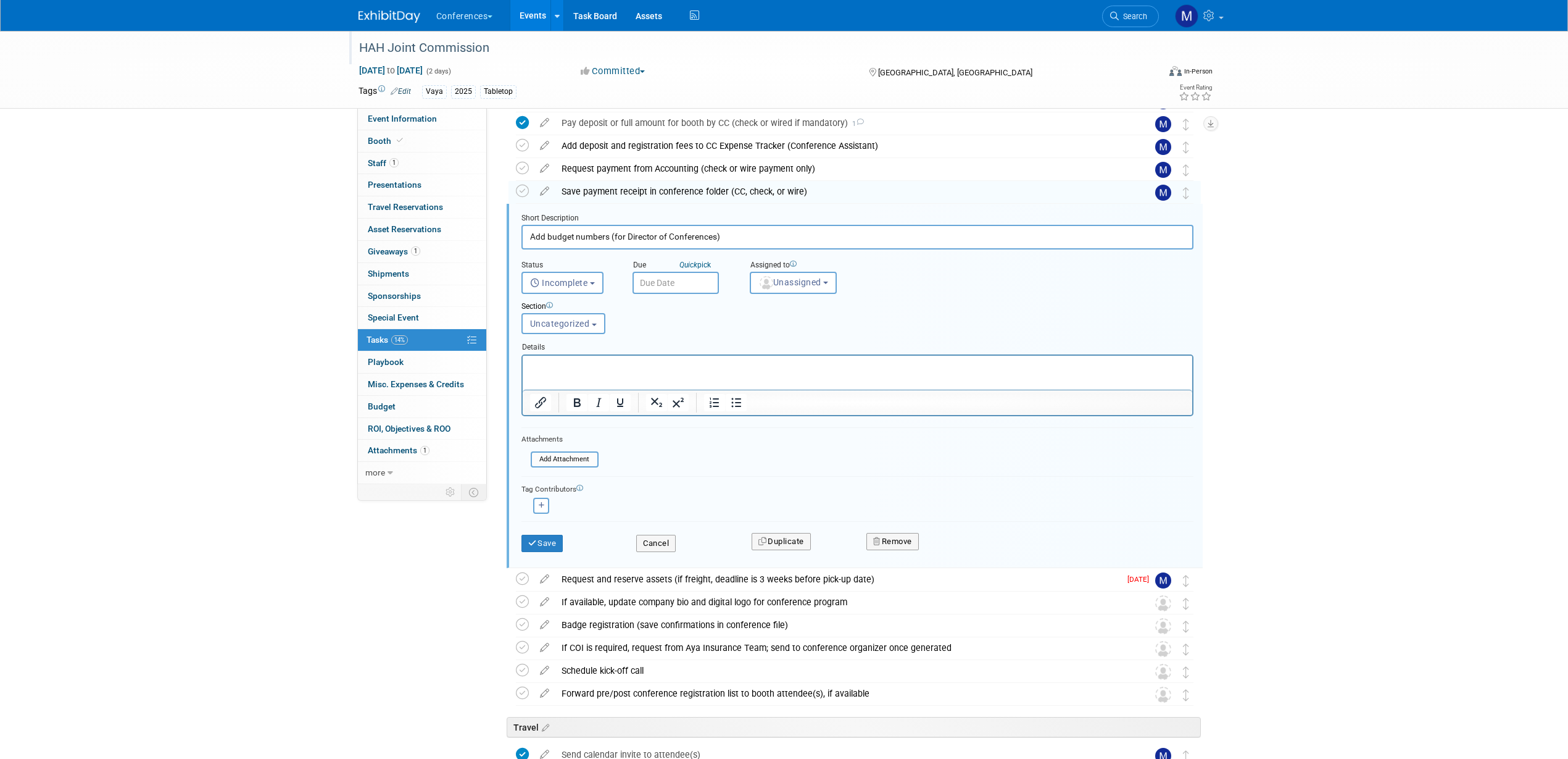
scroll to position [166, 0]
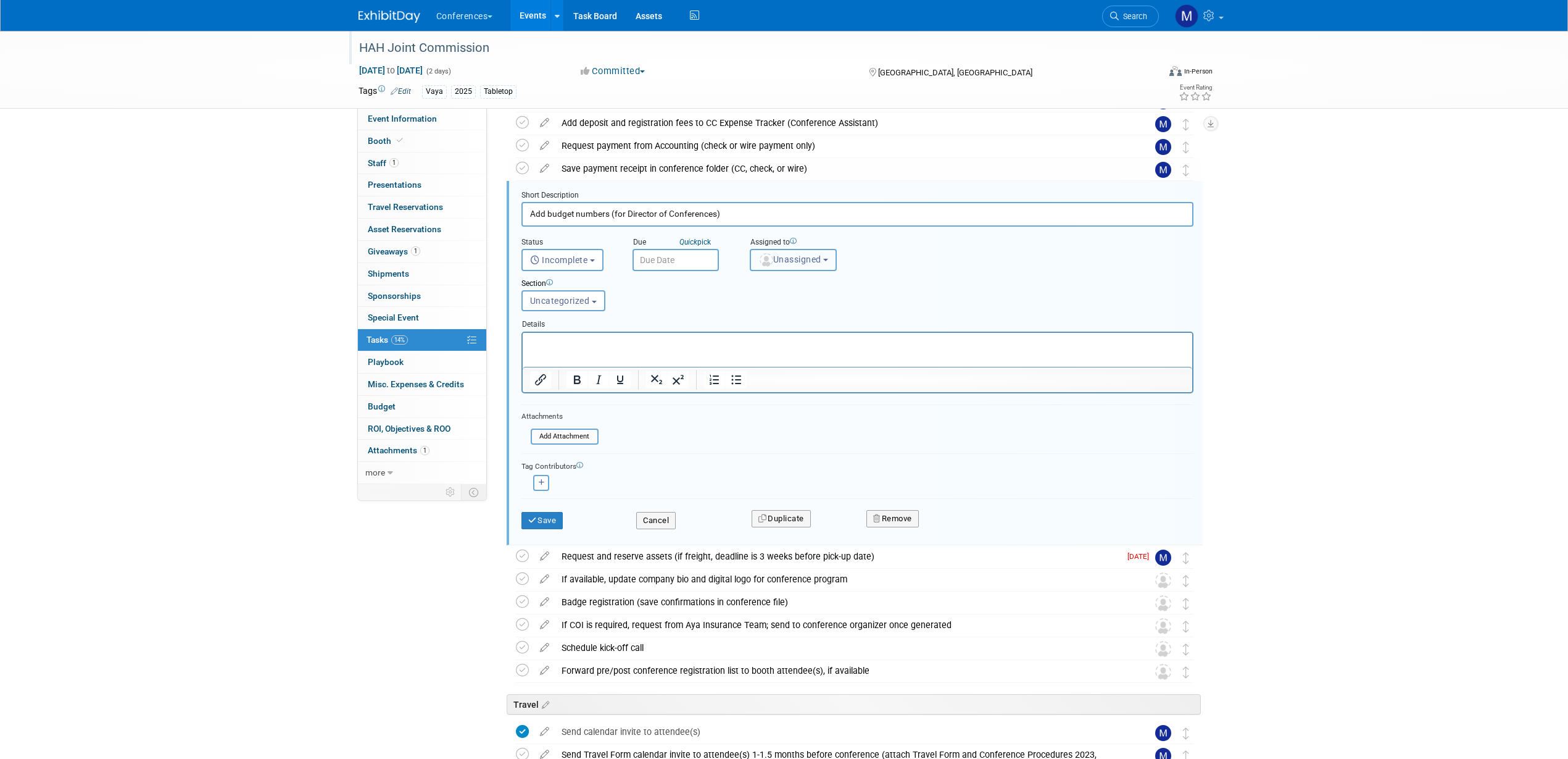
click at [776, 261] on span "Unassigned" at bounding box center [790, 259] width 63 height 10
click at [782, 280] on input "text" at bounding box center [815, 290] width 124 height 21
type input "mar"
click at [780, 316] on label "[PERSON_NAME] (me)" at bounding box center [821, 315] width 129 height 19
click at [752, 316] on input "[PERSON_NAME] (me)" at bounding box center [748, 314] width 8 height 8
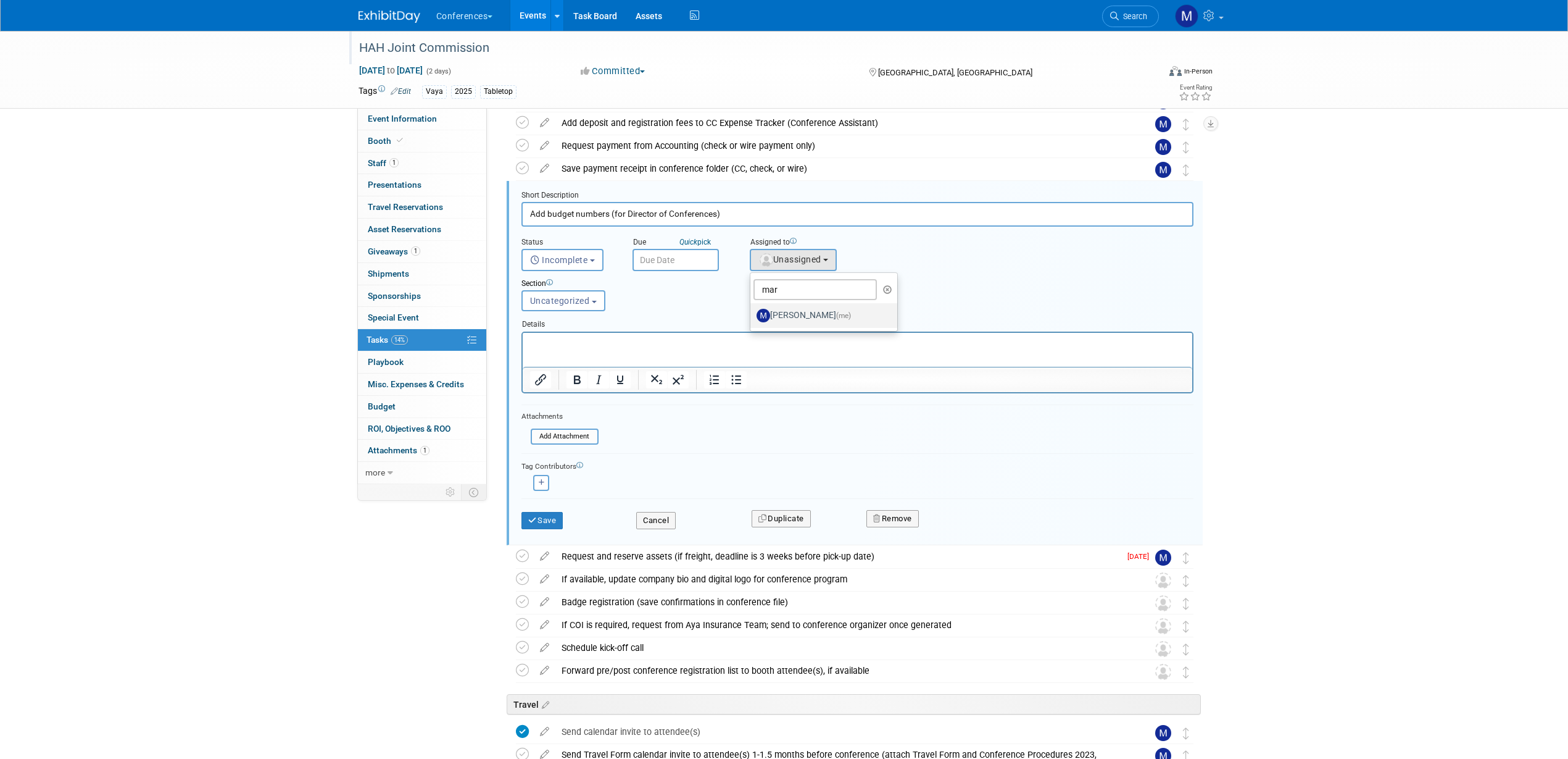
select select "44aca64b-5a90-4919-a819-d2f91ad54103"
click at [543, 532] on div "Save Cancel Duplicate Remove" at bounding box center [857, 518] width 691 height 29
click at [545, 528] on button "Save" at bounding box center [543, 521] width 42 height 18
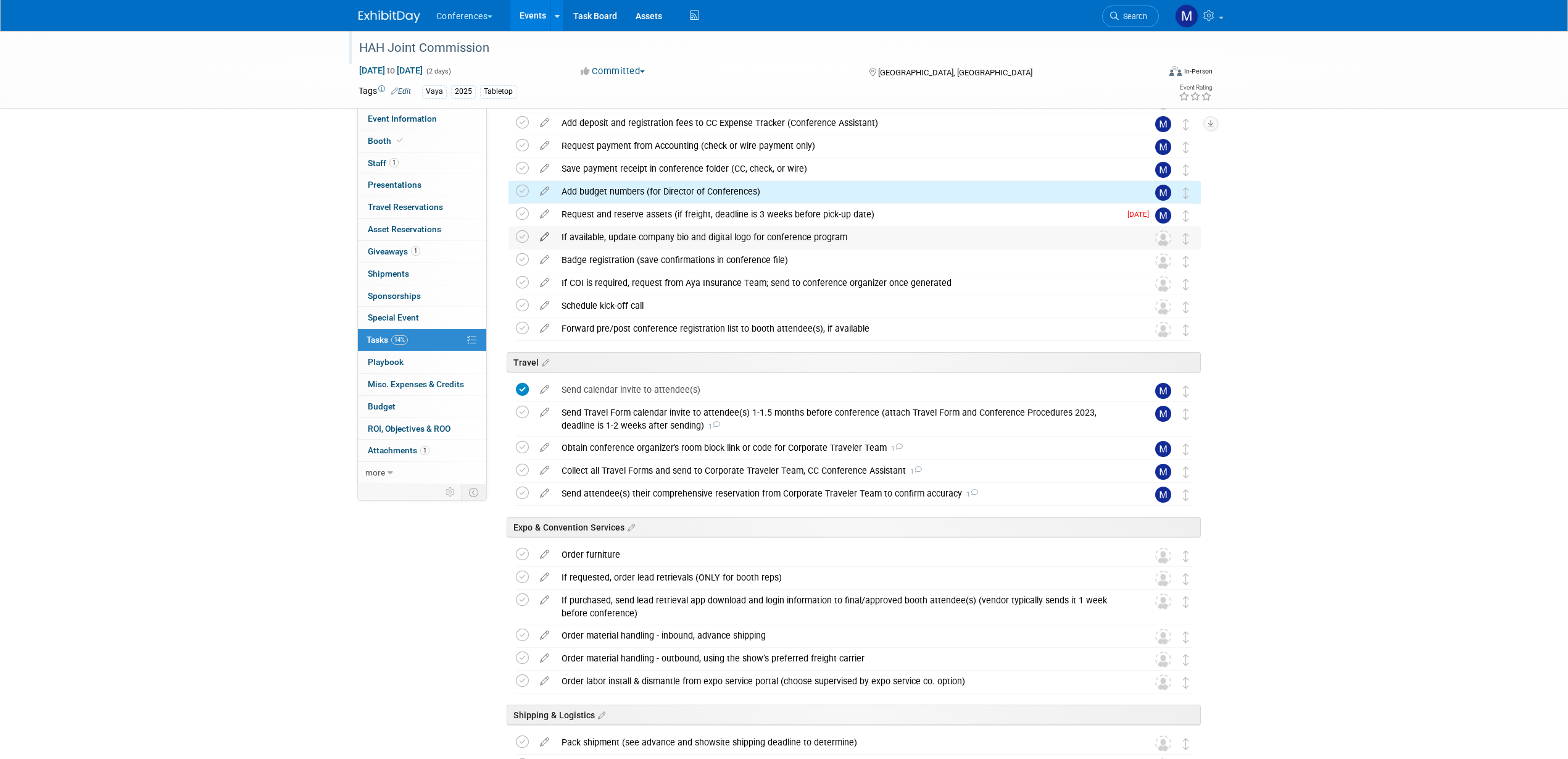
click at [541, 236] on icon at bounding box center [544, 235] width 22 height 16
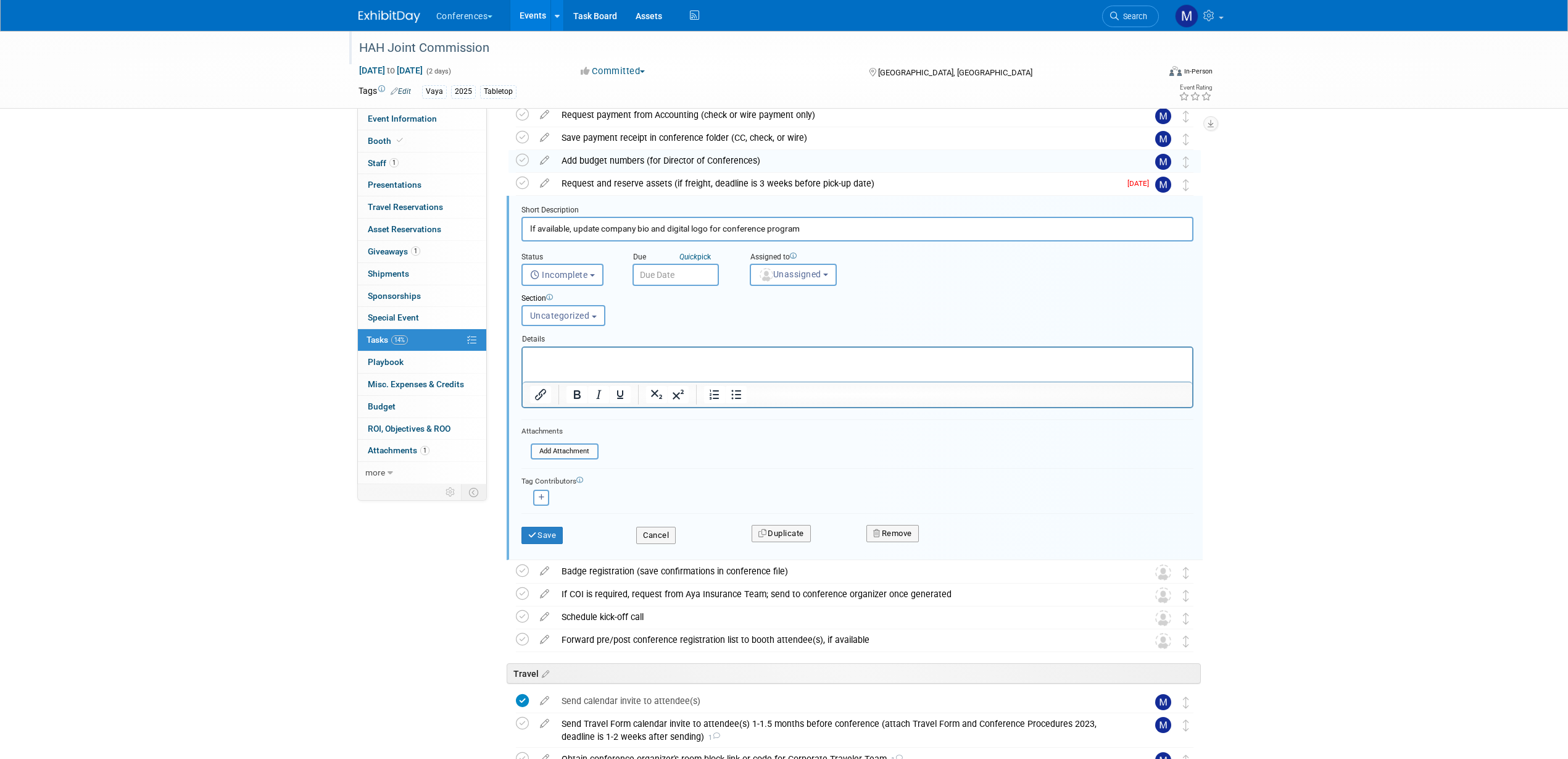
scroll to position [212, 0]
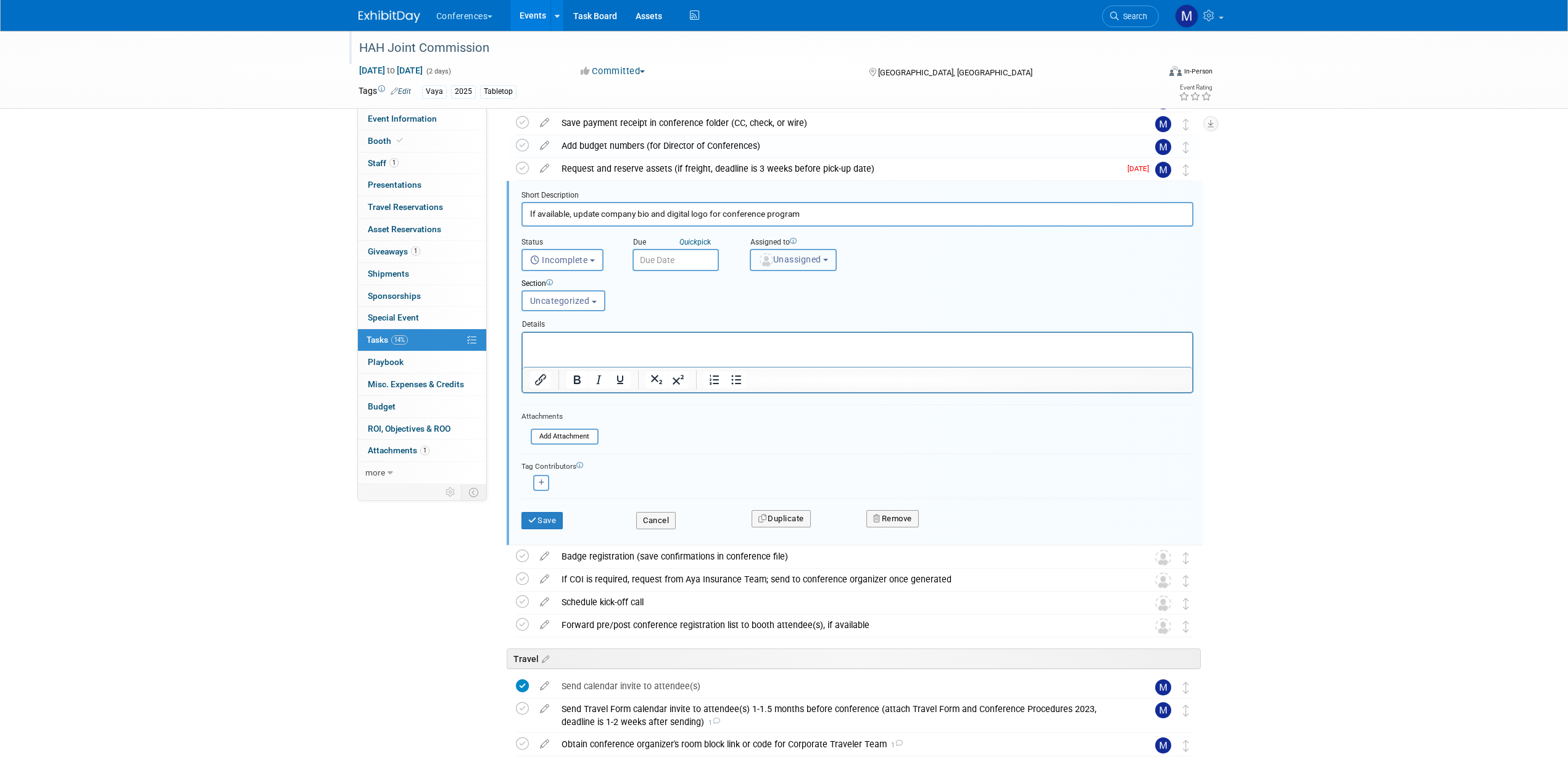
click at [776, 258] on span "Unassigned" at bounding box center [790, 259] width 63 height 10
click at [781, 286] on input "text" at bounding box center [815, 290] width 124 height 21
type input "mar"
click at [790, 313] on label "[PERSON_NAME] (me)" at bounding box center [821, 315] width 129 height 19
click at [752, 313] on input "[PERSON_NAME] (me)" at bounding box center [748, 314] width 8 height 8
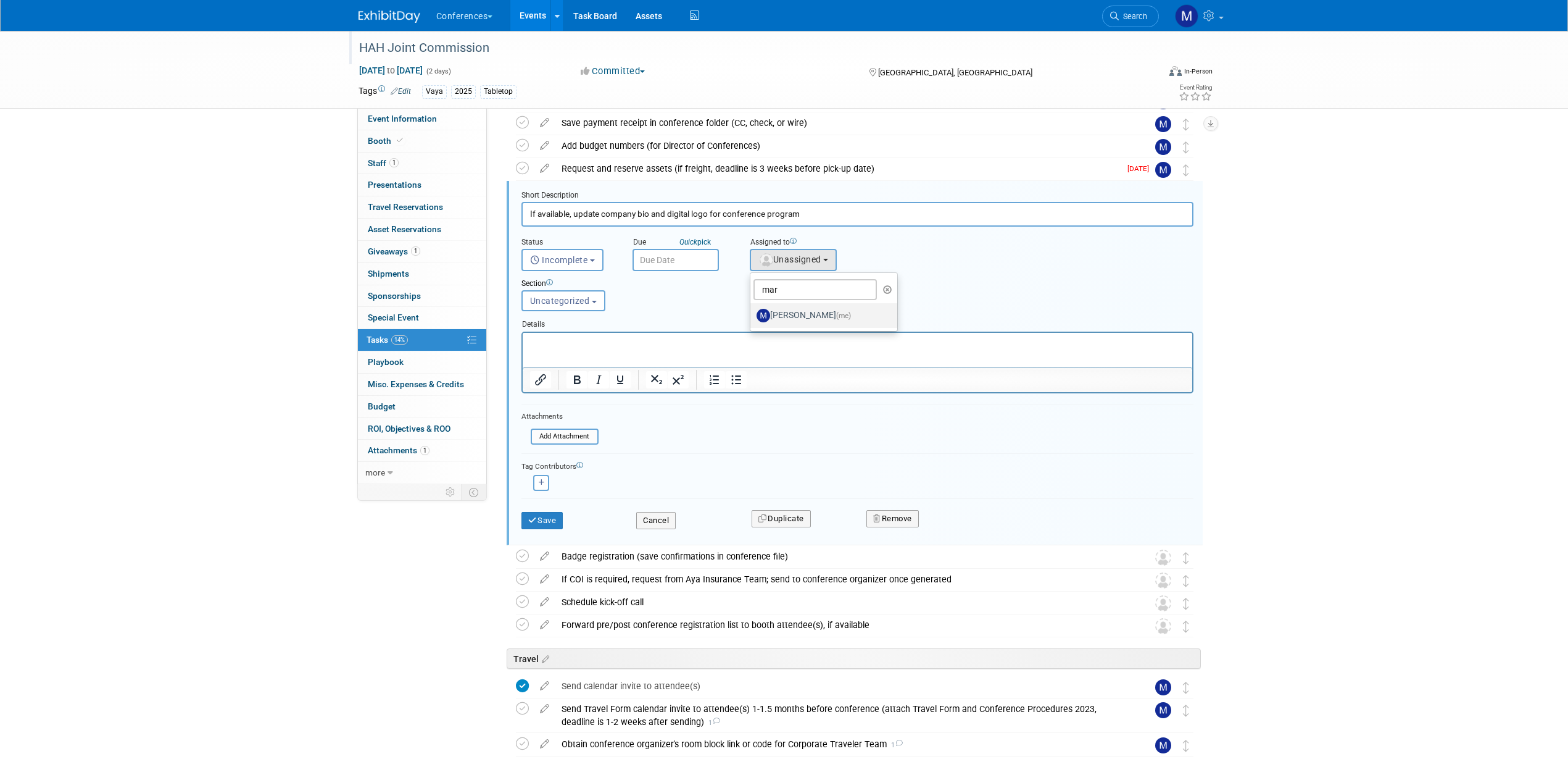
select select "44aca64b-5a90-4919-a819-d2f91ad54103"
click at [534, 521] on icon "submit" at bounding box center [533, 520] width 10 height 8
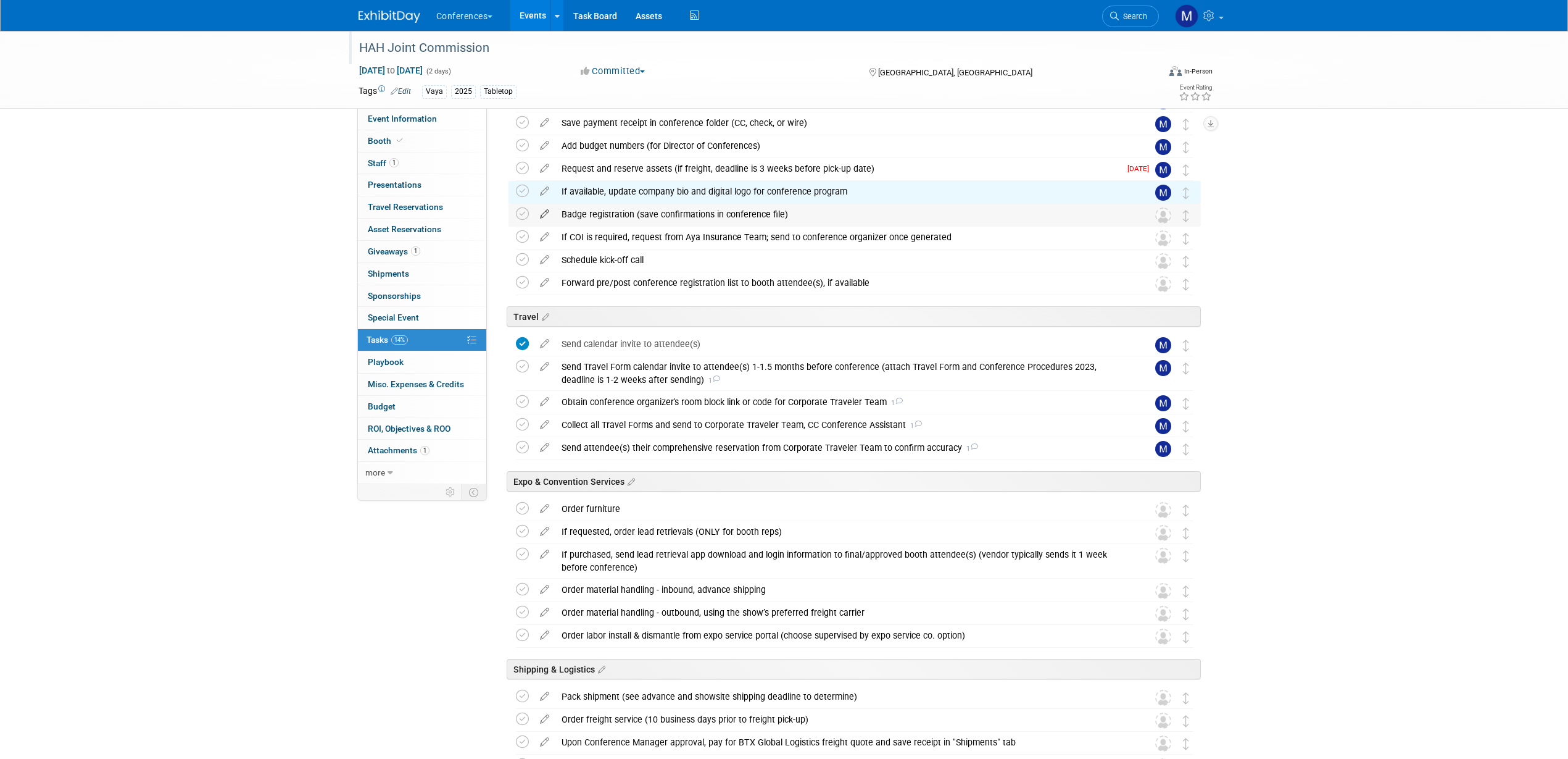
click at [545, 217] on icon at bounding box center [544, 212] width 22 height 16
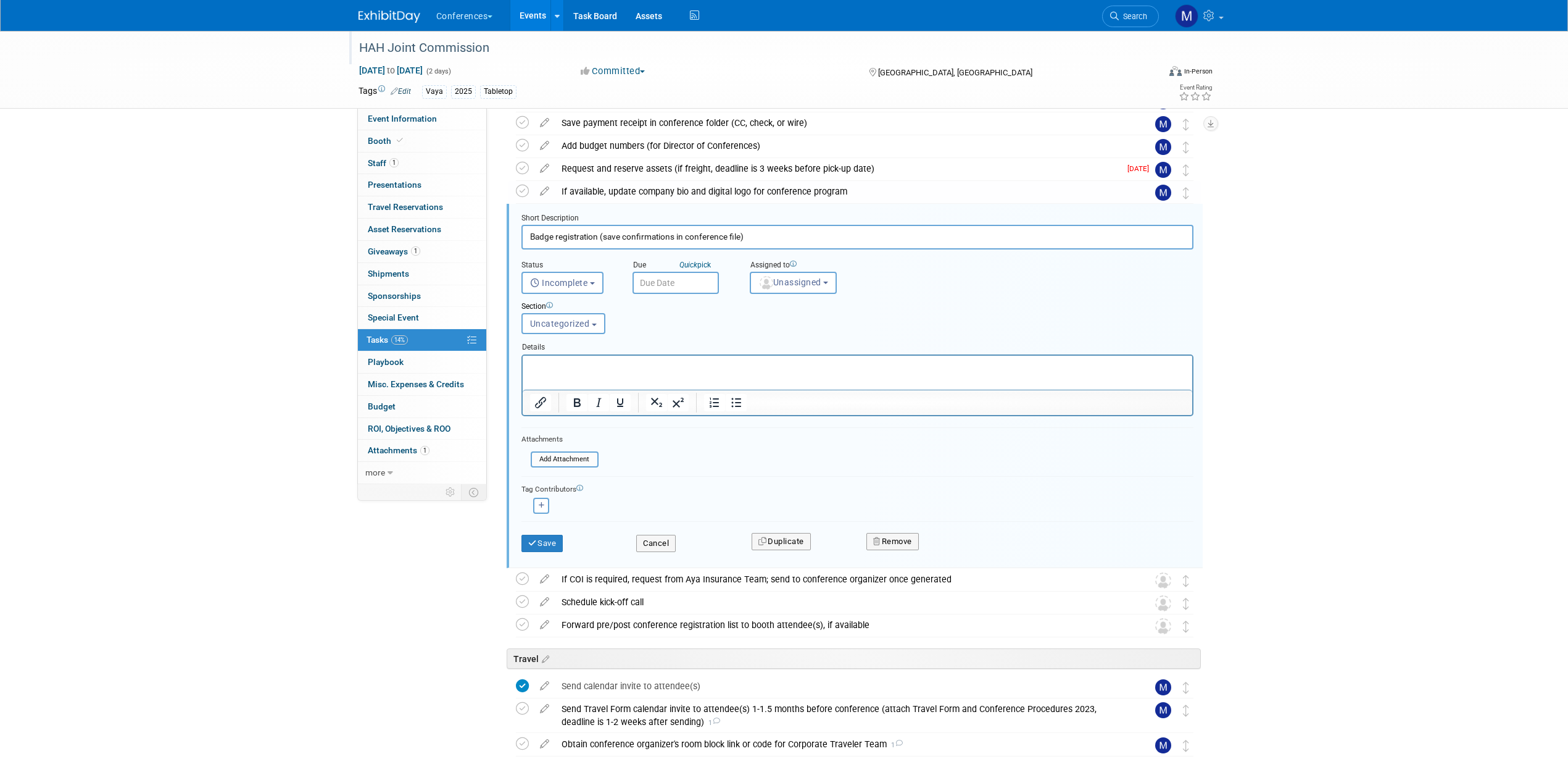
scroll to position [235, 0]
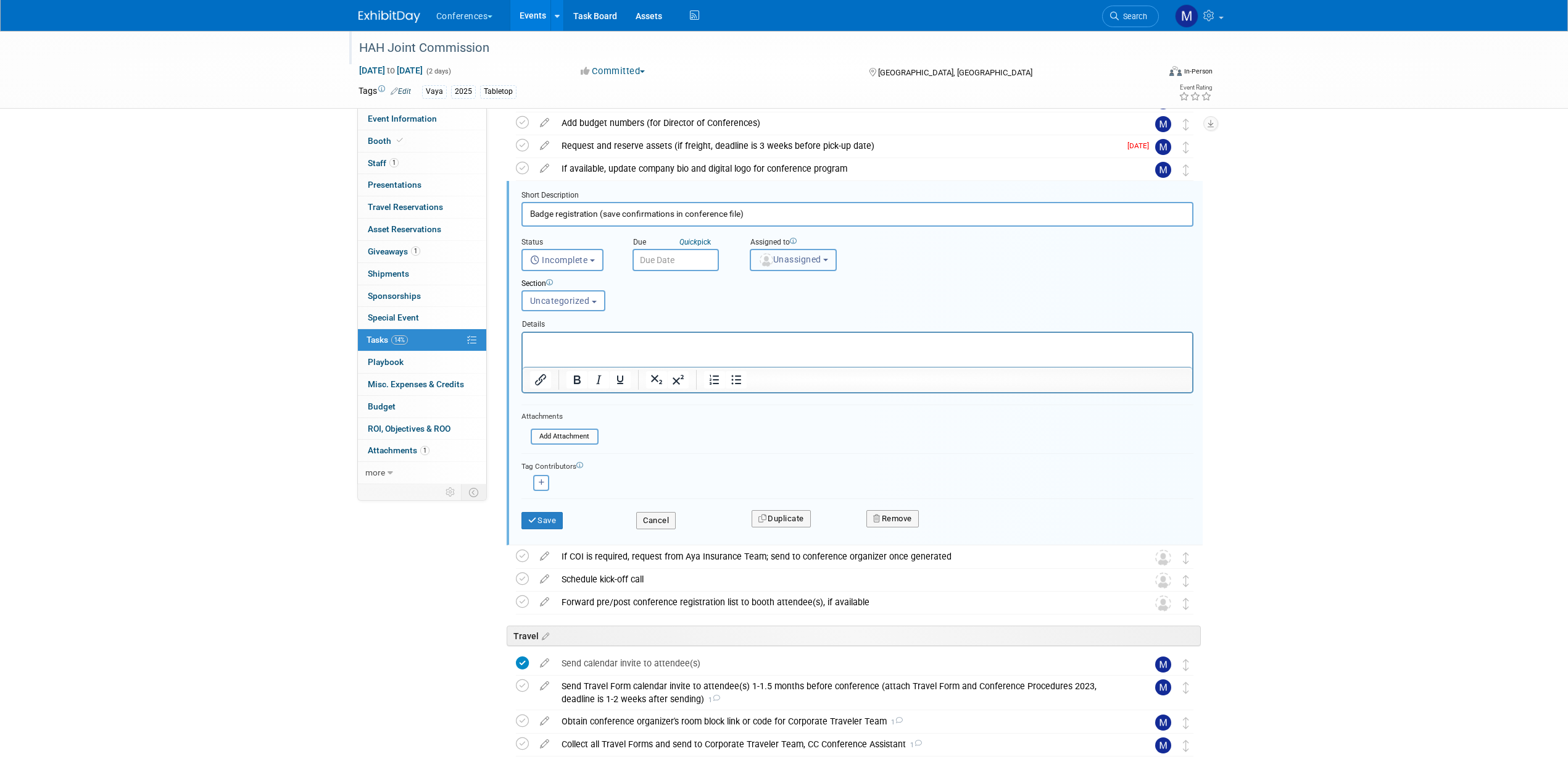
click at [782, 261] on span "Unassigned" at bounding box center [790, 259] width 63 height 10
click at [781, 288] on input "text" at bounding box center [815, 290] width 124 height 21
type input "mar"
click at [793, 308] on label "[PERSON_NAME] (me)" at bounding box center [821, 315] width 129 height 19
click at [752, 310] on input "[PERSON_NAME] (me)" at bounding box center [748, 314] width 8 height 8
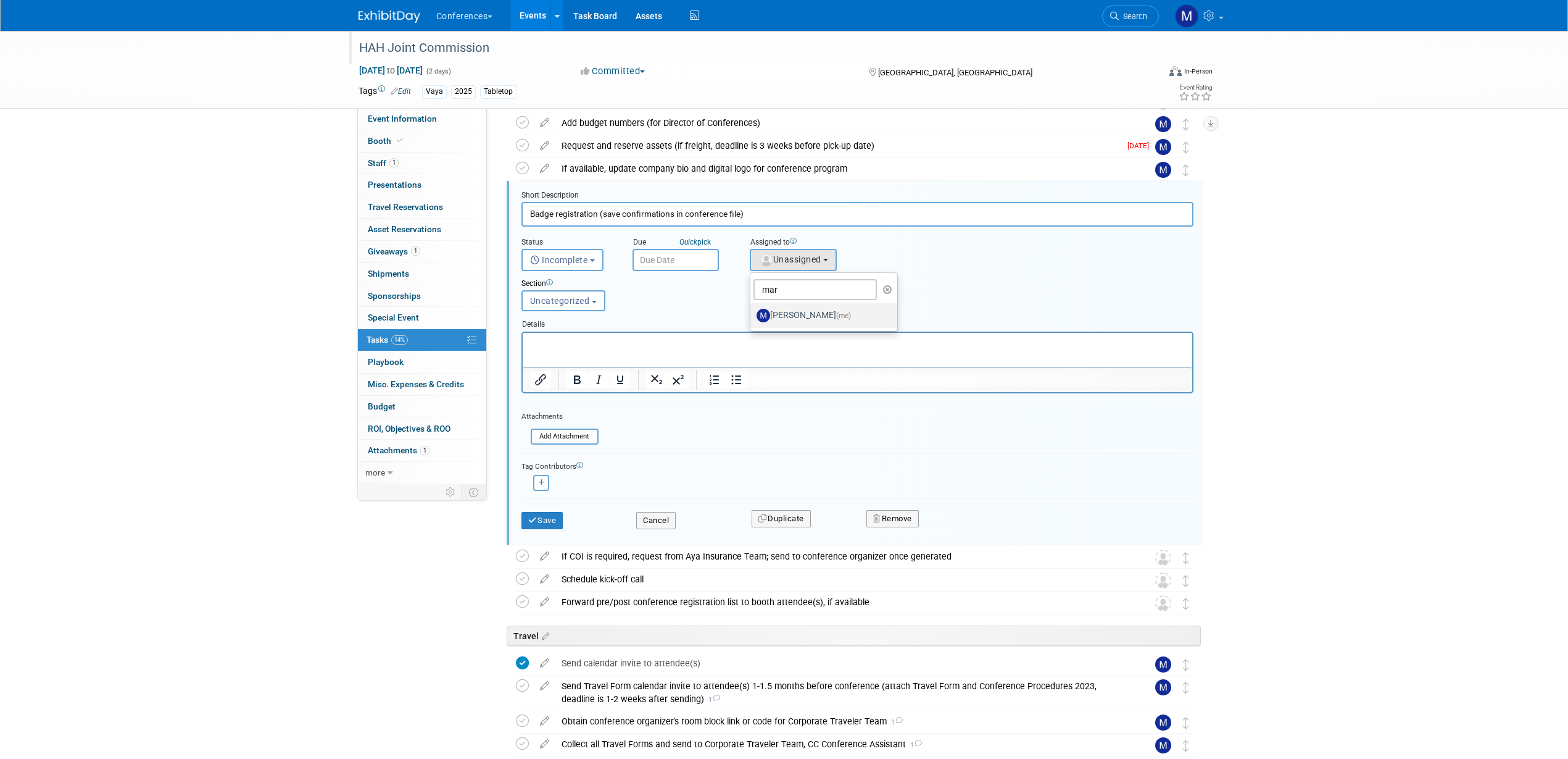
select select "44aca64b-5a90-4919-a819-d2f91ad54103"
click at [548, 523] on button "Save" at bounding box center [543, 521] width 42 height 18
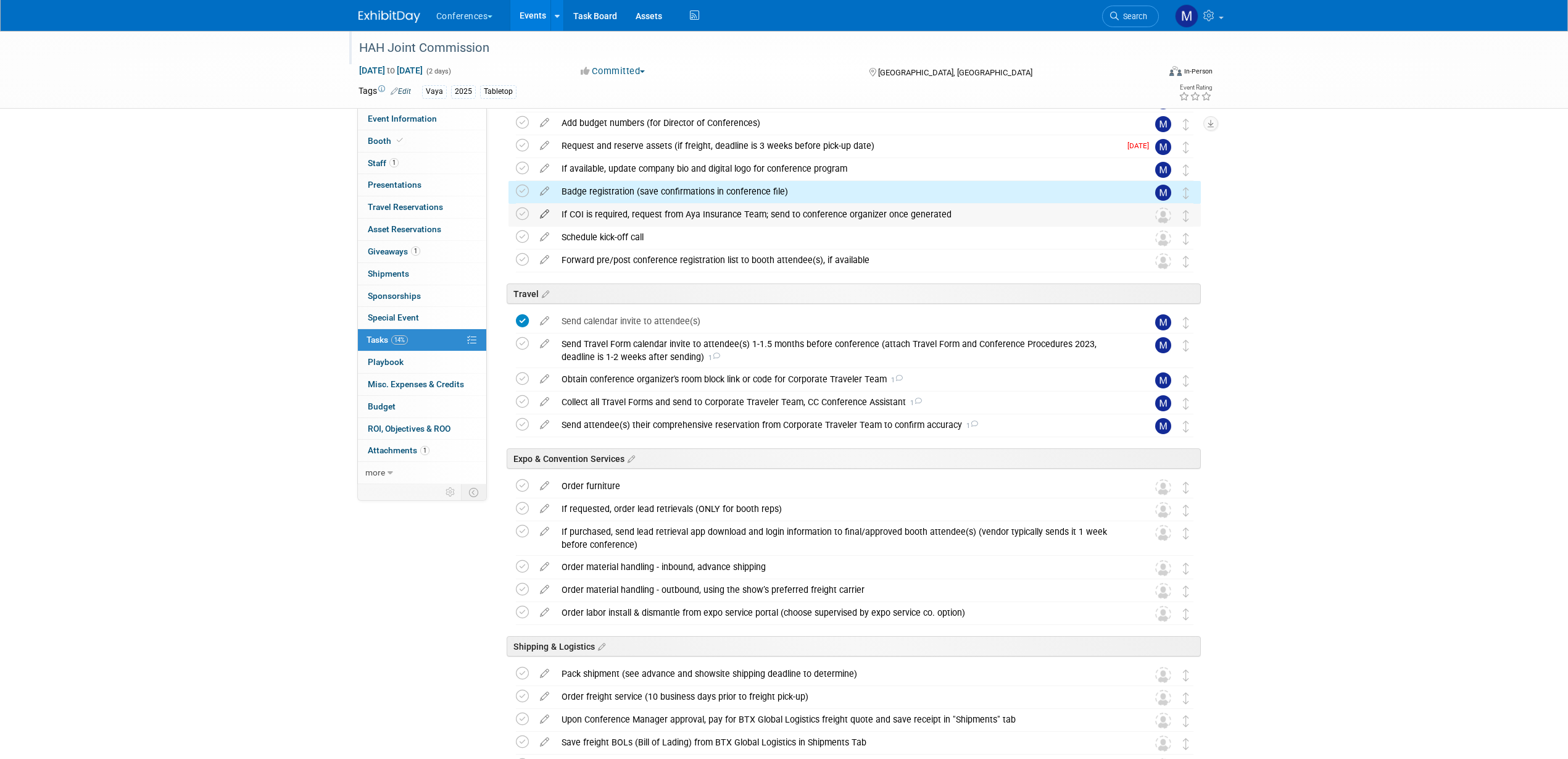
click at [538, 211] on icon at bounding box center [544, 212] width 22 height 16
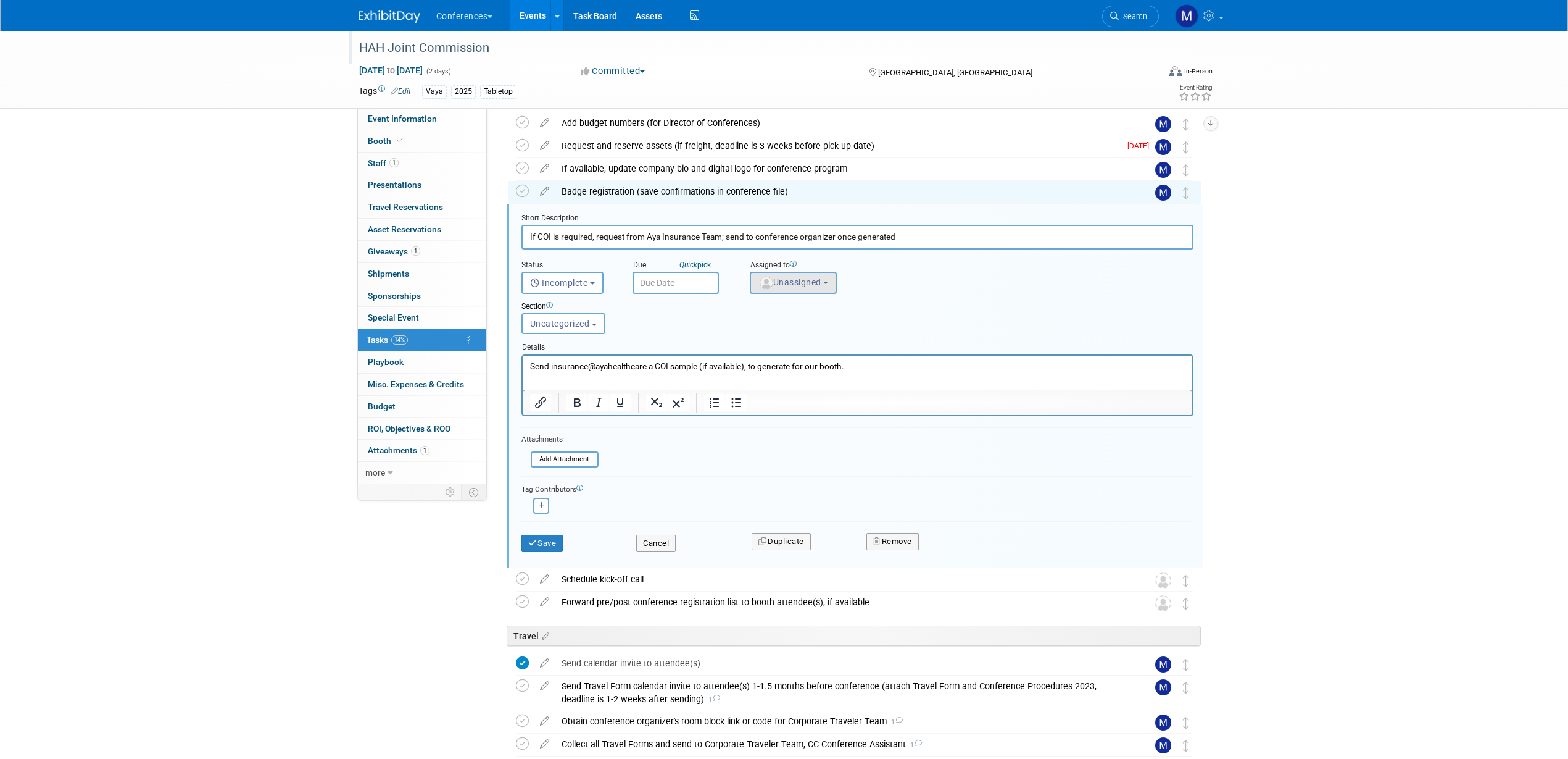
scroll to position [257, 0]
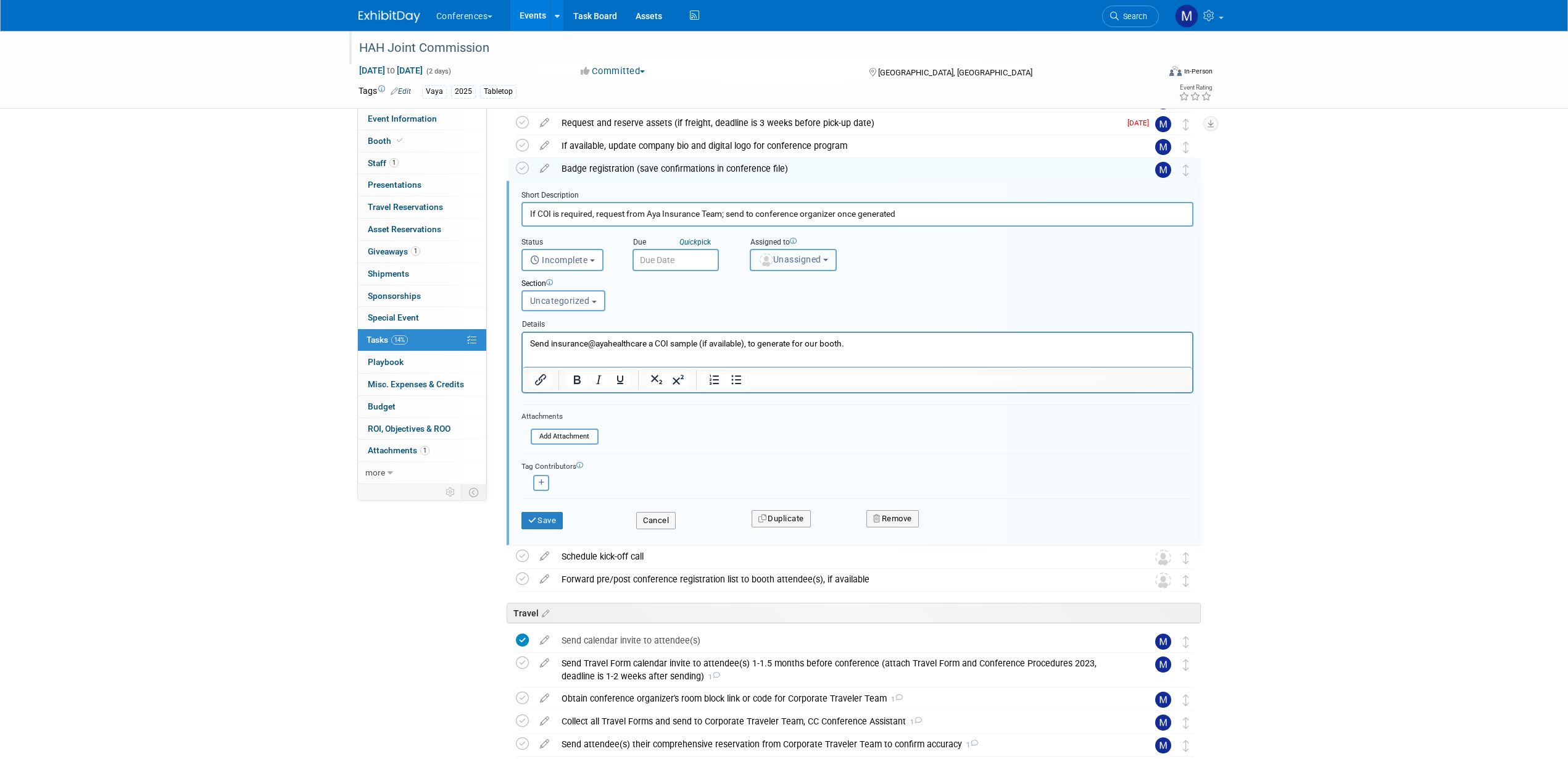
click at [773, 261] on span "Unassigned" at bounding box center [790, 259] width 63 height 10
click at [779, 292] on input "text" at bounding box center [815, 290] width 124 height 21
type input "mar"
drag, startPoint x: 792, startPoint y: 313, endPoint x: 232, endPoint y: 19, distance: 632.5
click at [792, 313] on label "[PERSON_NAME] (me)" at bounding box center [821, 315] width 129 height 19
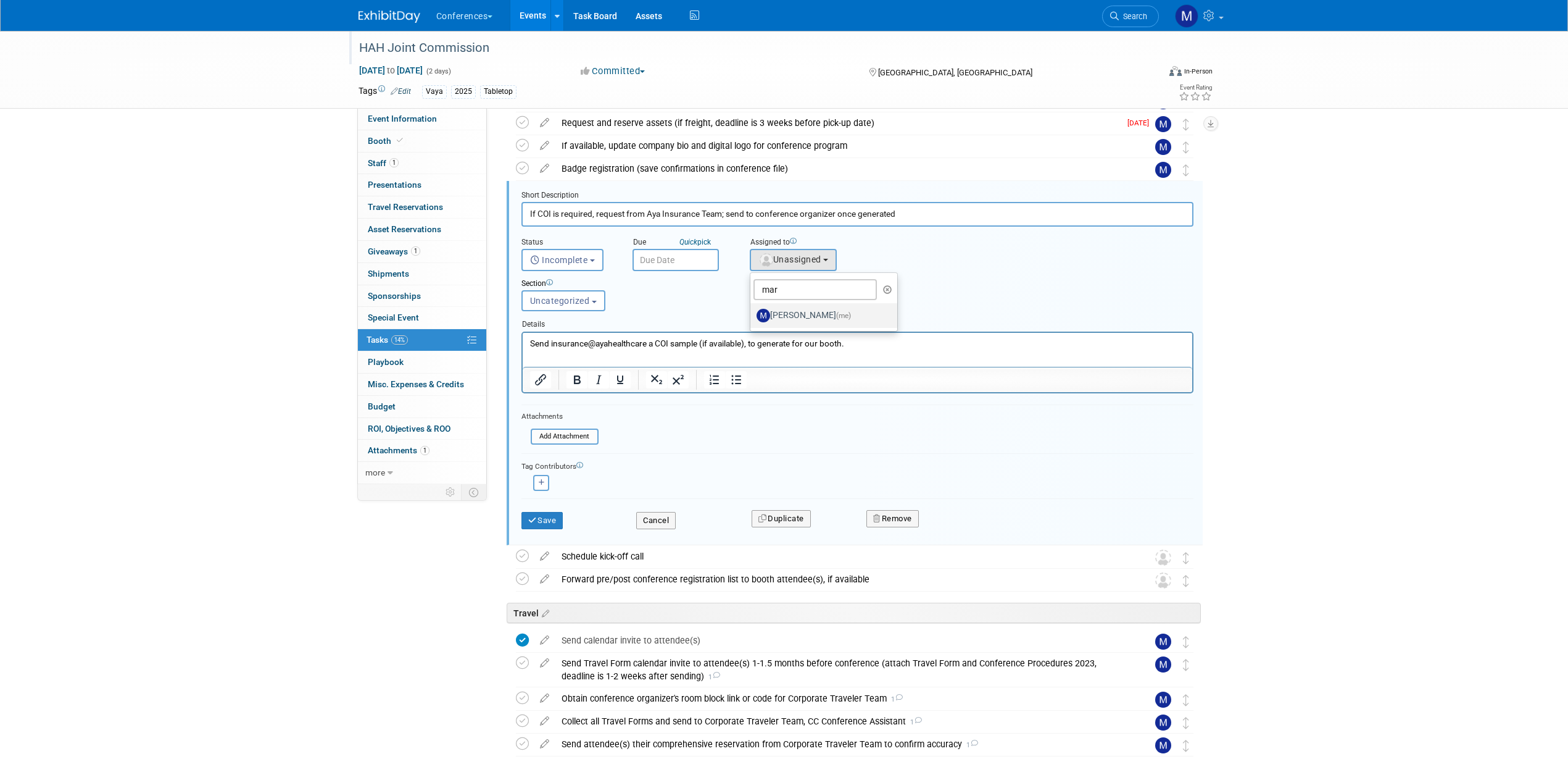
click at [752, 313] on input "[PERSON_NAME] (me)" at bounding box center [748, 314] width 8 height 8
select select "44aca64b-5a90-4919-a819-d2f91ad54103"
click at [543, 521] on button "Save" at bounding box center [543, 521] width 42 height 18
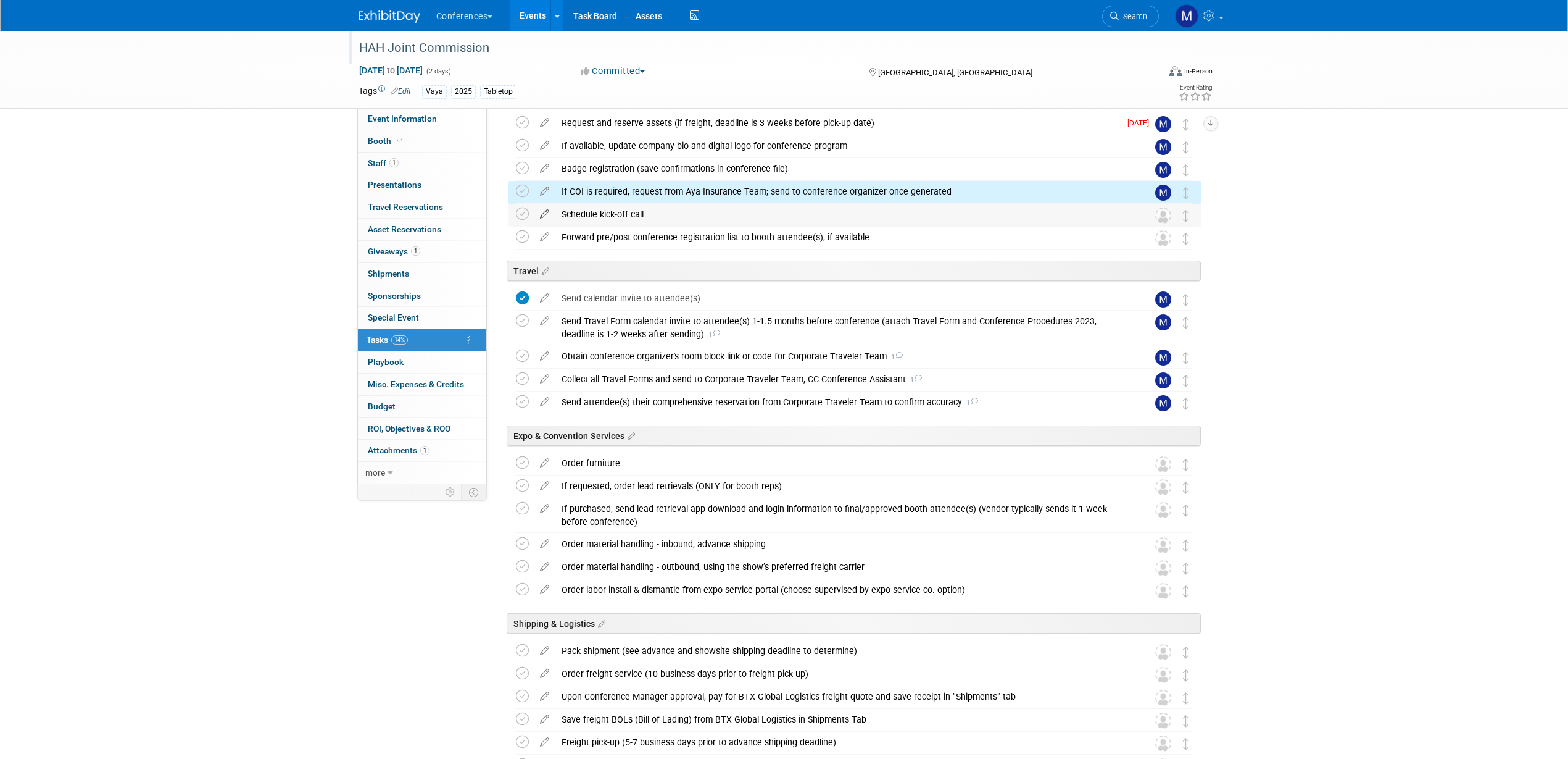
click at [545, 215] on icon at bounding box center [544, 212] width 22 height 16
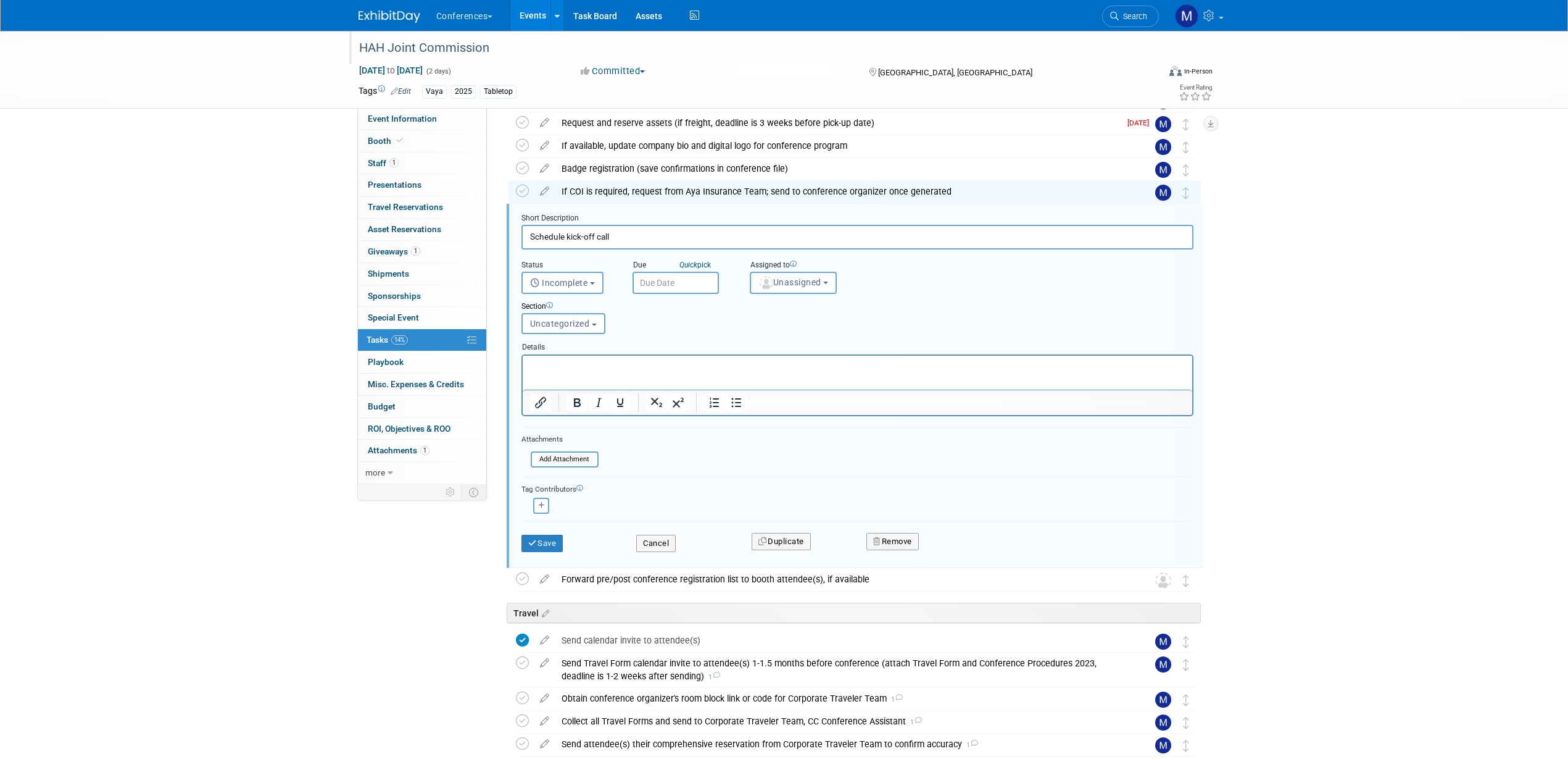
scroll to position [280, 0]
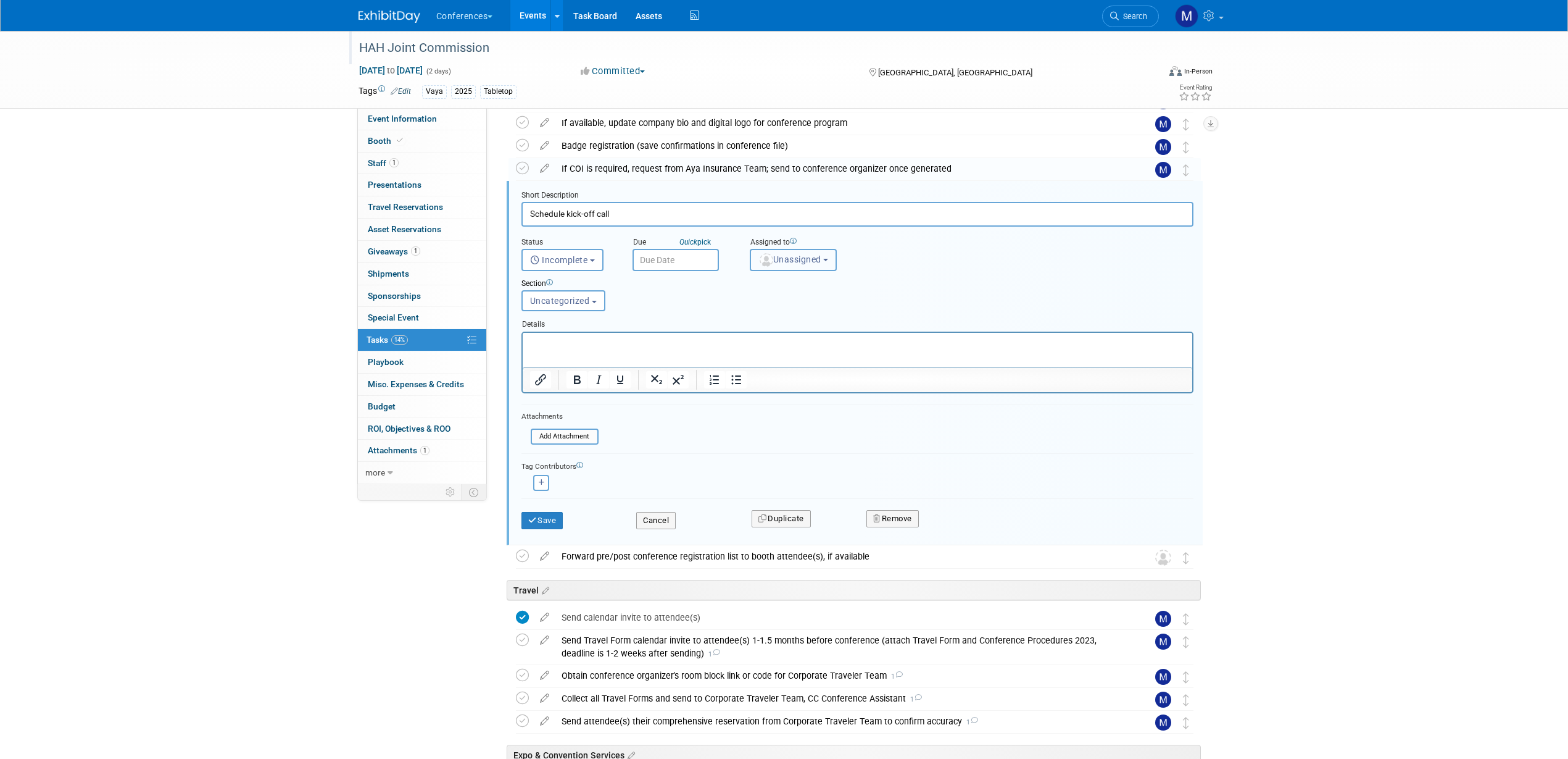
click at [778, 252] on button "Unassigned" at bounding box center [794, 259] width 88 height 22
click at [788, 281] on input "text" at bounding box center [815, 290] width 124 height 21
type input "mar"
drag, startPoint x: 787, startPoint y: 314, endPoint x: 210, endPoint y: 30, distance: 643.1
click at [787, 314] on label "[PERSON_NAME] (me)" at bounding box center [821, 315] width 129 height 19
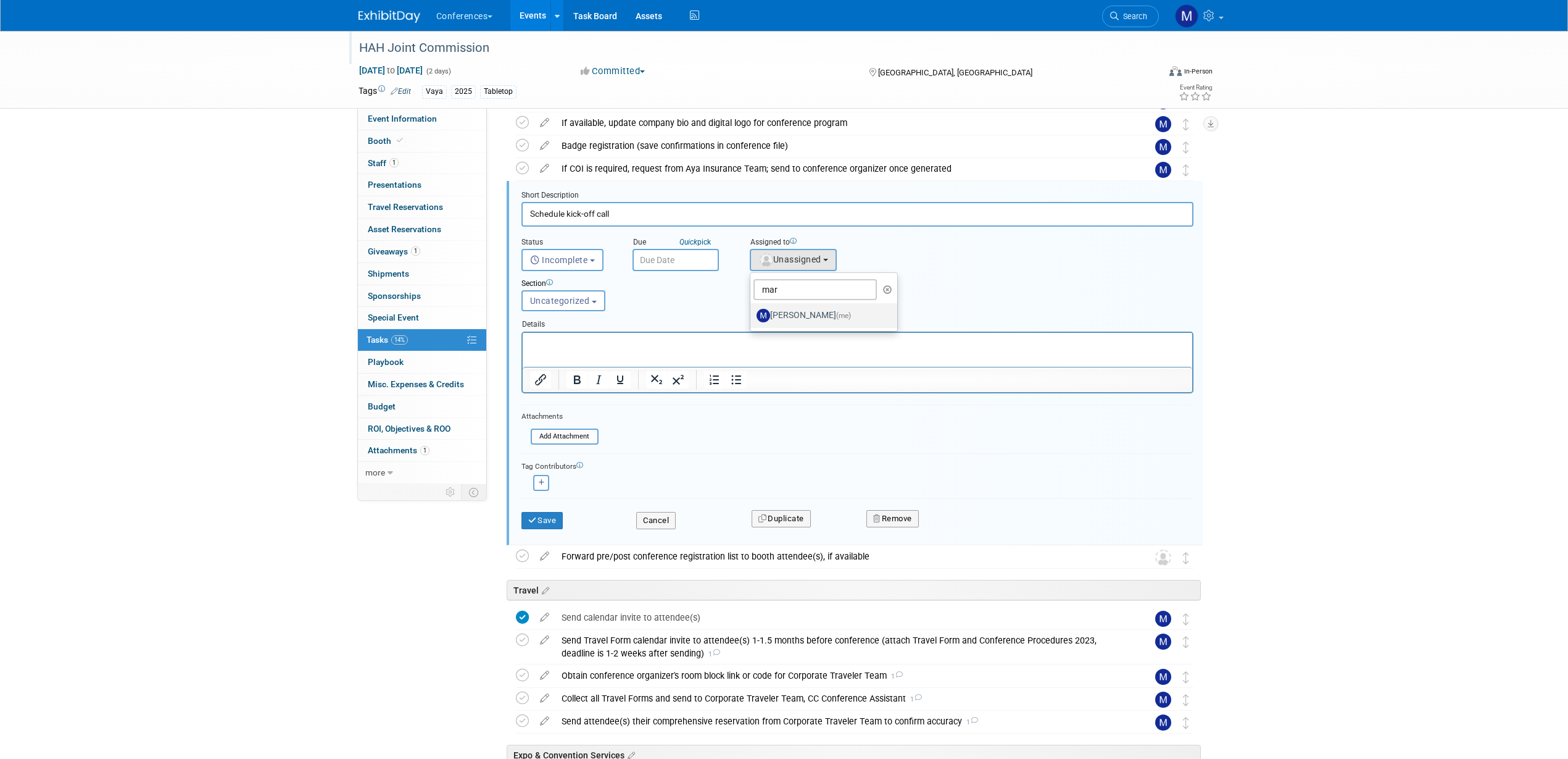
click at [752, 314] on input "[PERSON_NAME] (me)" at bounding box center [748, 314] width 8 height 8
select select "44aca64b-5a90-4919-a819-d2f91ad54103"
click at [553, 521] on button "Save" at bounding box center [543, 521] width 42 height 18
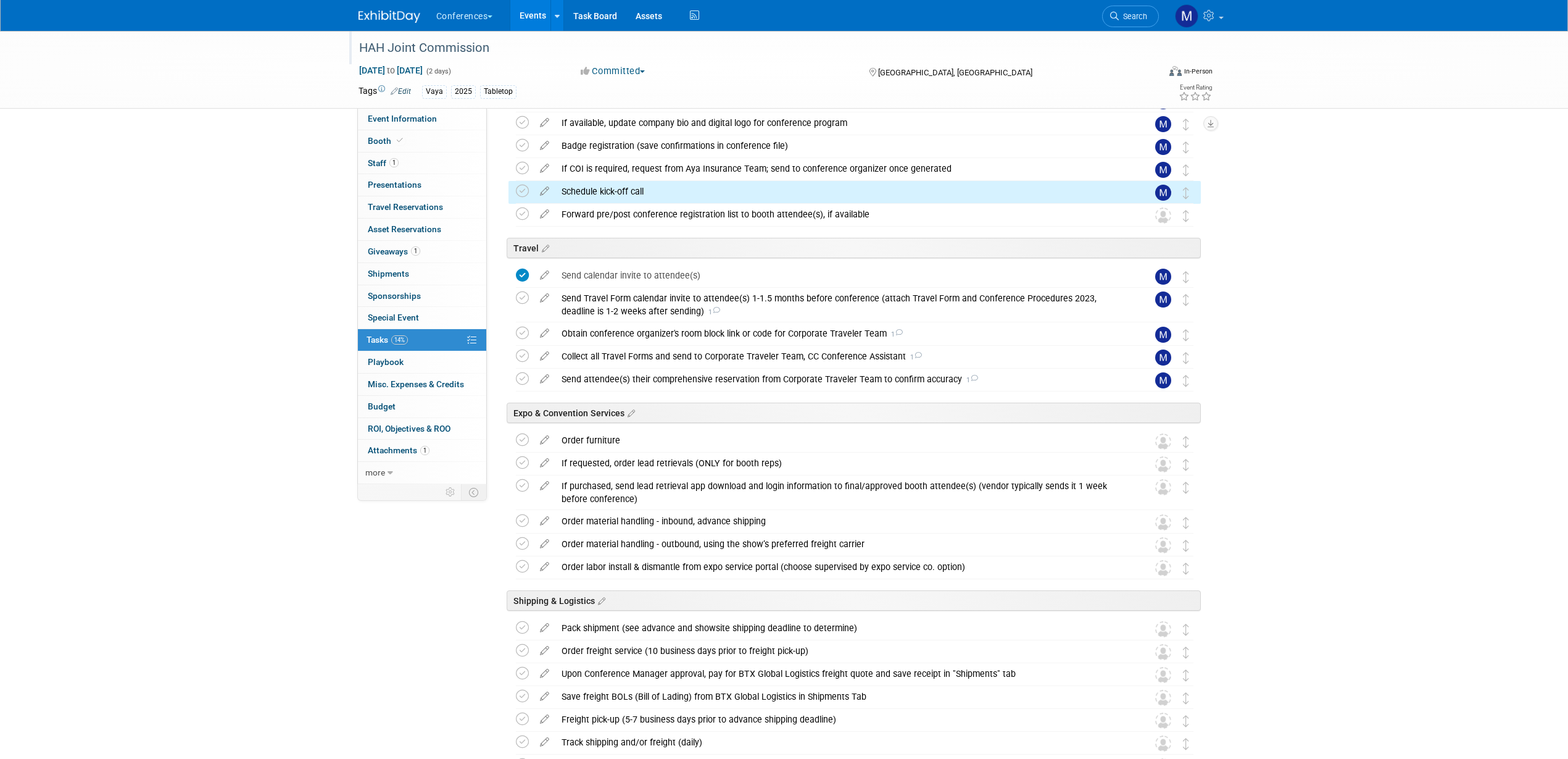
click at [546, 213] on icon at bounding box center [544, 212] width 22 height 16
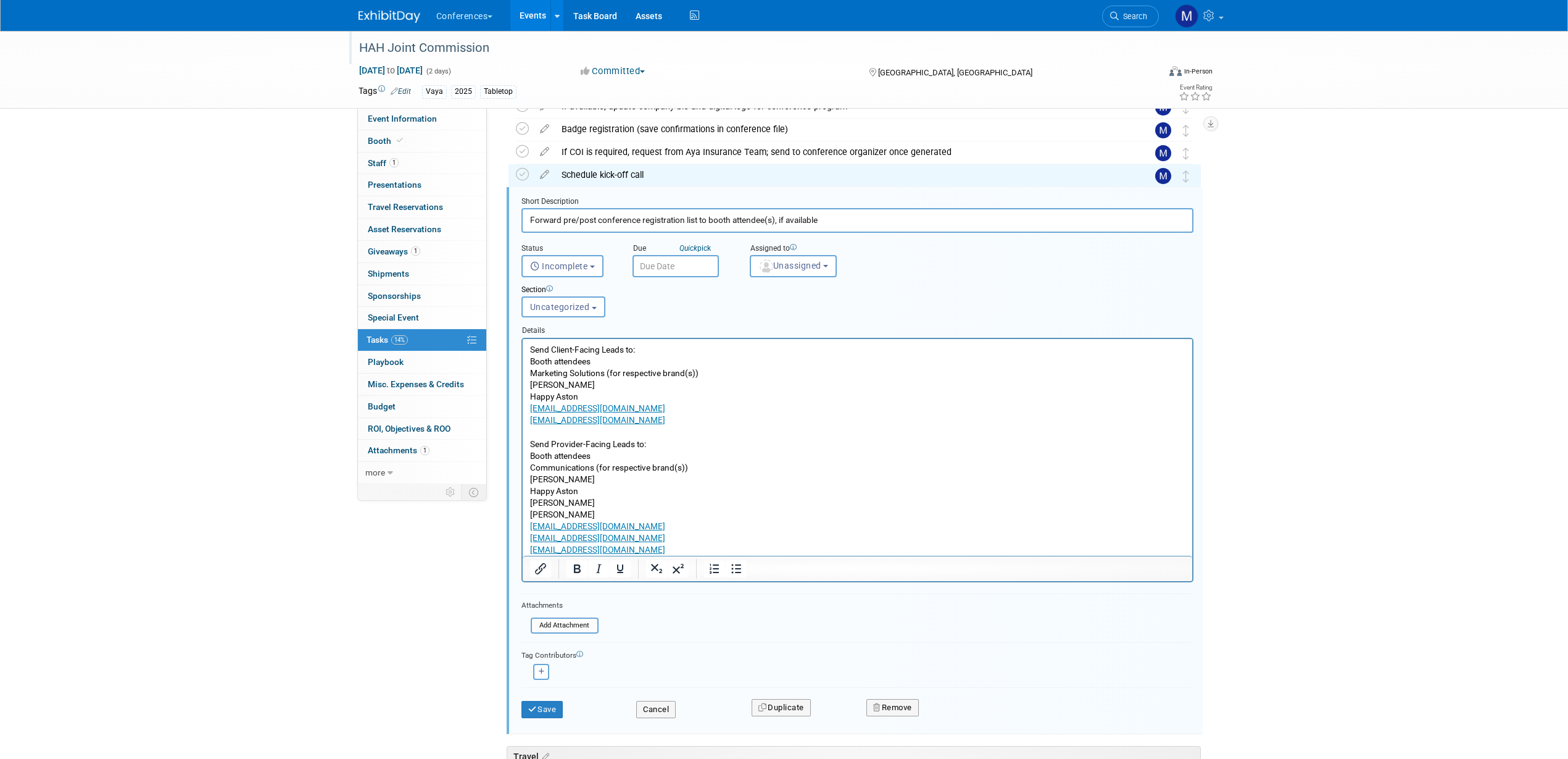
scroll to position [303, 0]
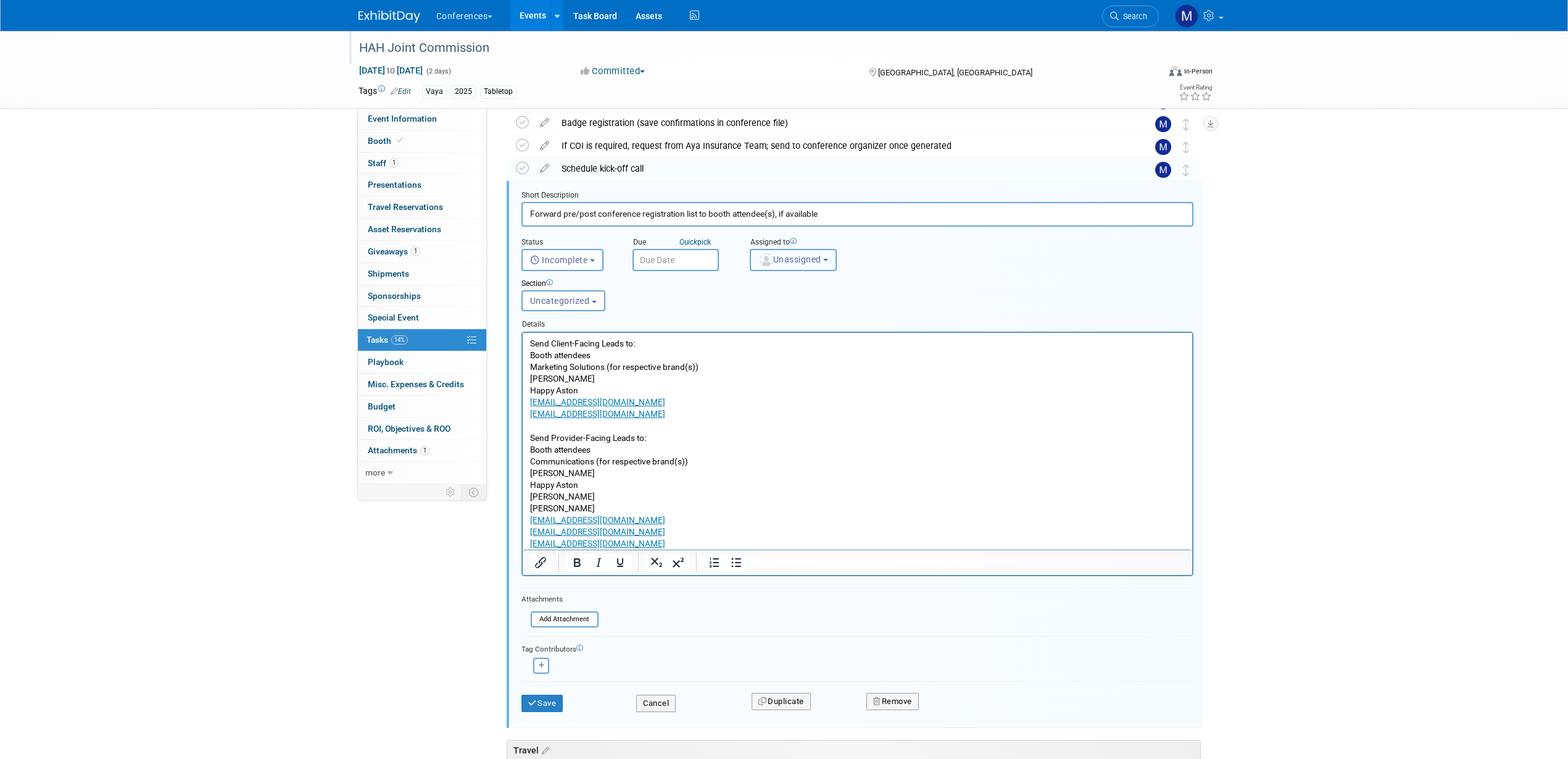
click at [767, 265] on img "button" at bounding box center [766, 259] width 13 height 13
click at [780, 294] on input "text" at bounding box center [815, 290] width 124 height 21
type input "mar"
click at [802, 311] on label "[PERSON_NAME] (me)" at bounding box center [821, 315] width 129 height 19
click at [752, 311] on input "[PERSON_NAME] (me)" at bounding box center [748, 314] width 8 height 8
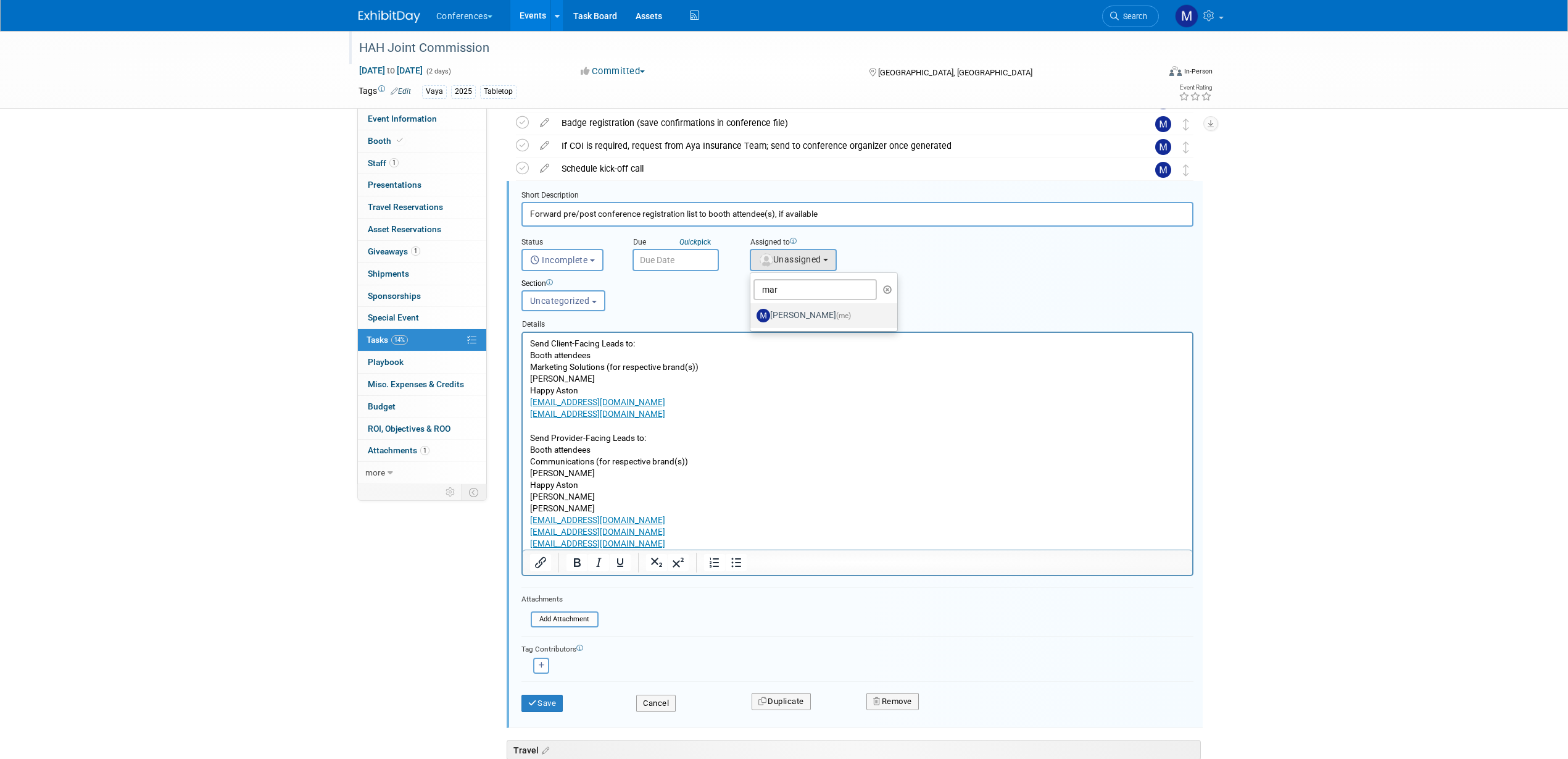
select select "44aca64b-5a90-4919-a819-d2f91ad54103"
click at [554, 708] on button "Save" at bounding box center [543, 704] width 42 height 18
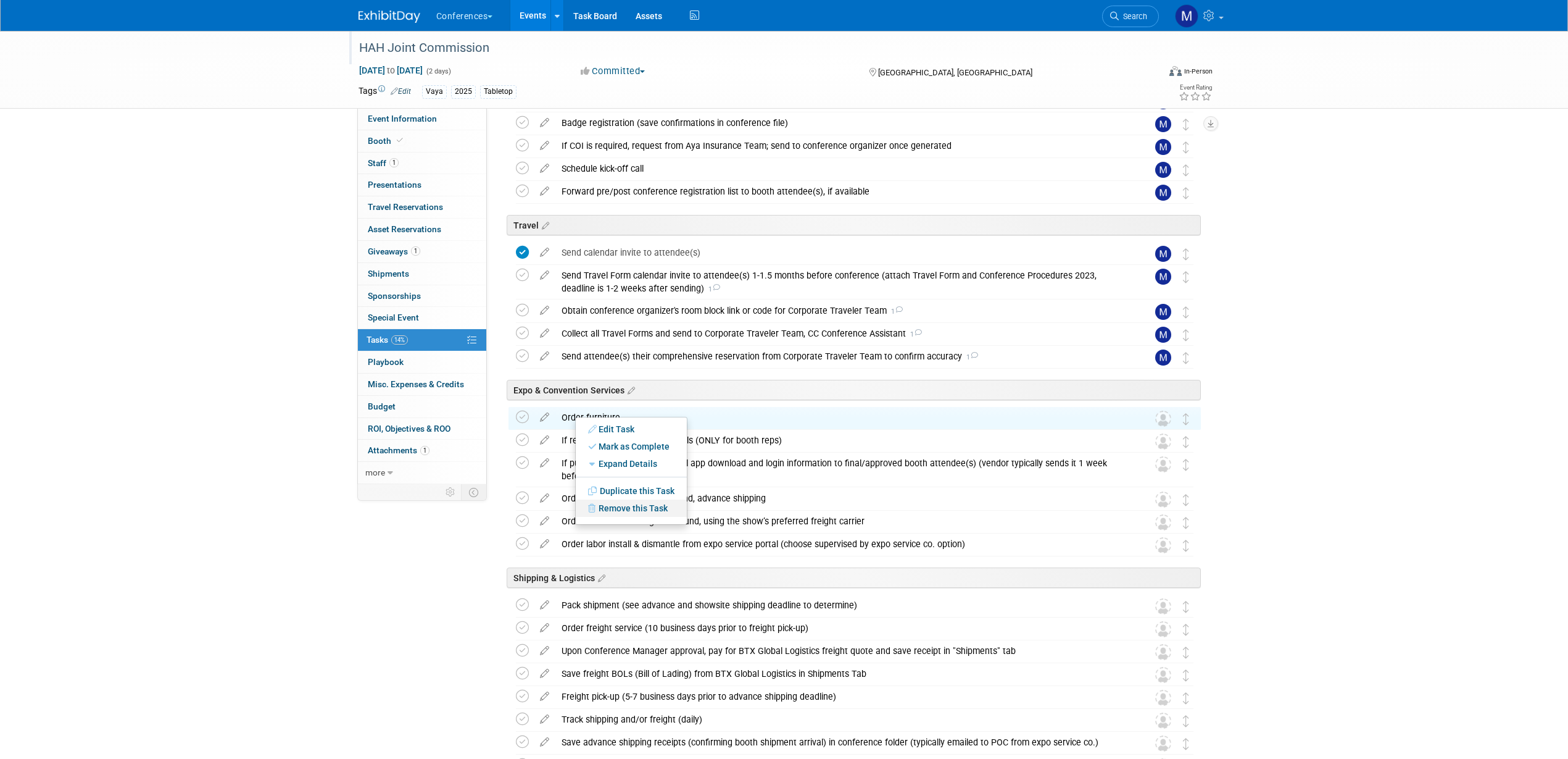
click at [643, 505] on link "Remove this Task" at bounding box center [631, 509] width 111 height 18
click at [728, 524] on link "Yes" at bounding box center [733, 517] width 36 height 19
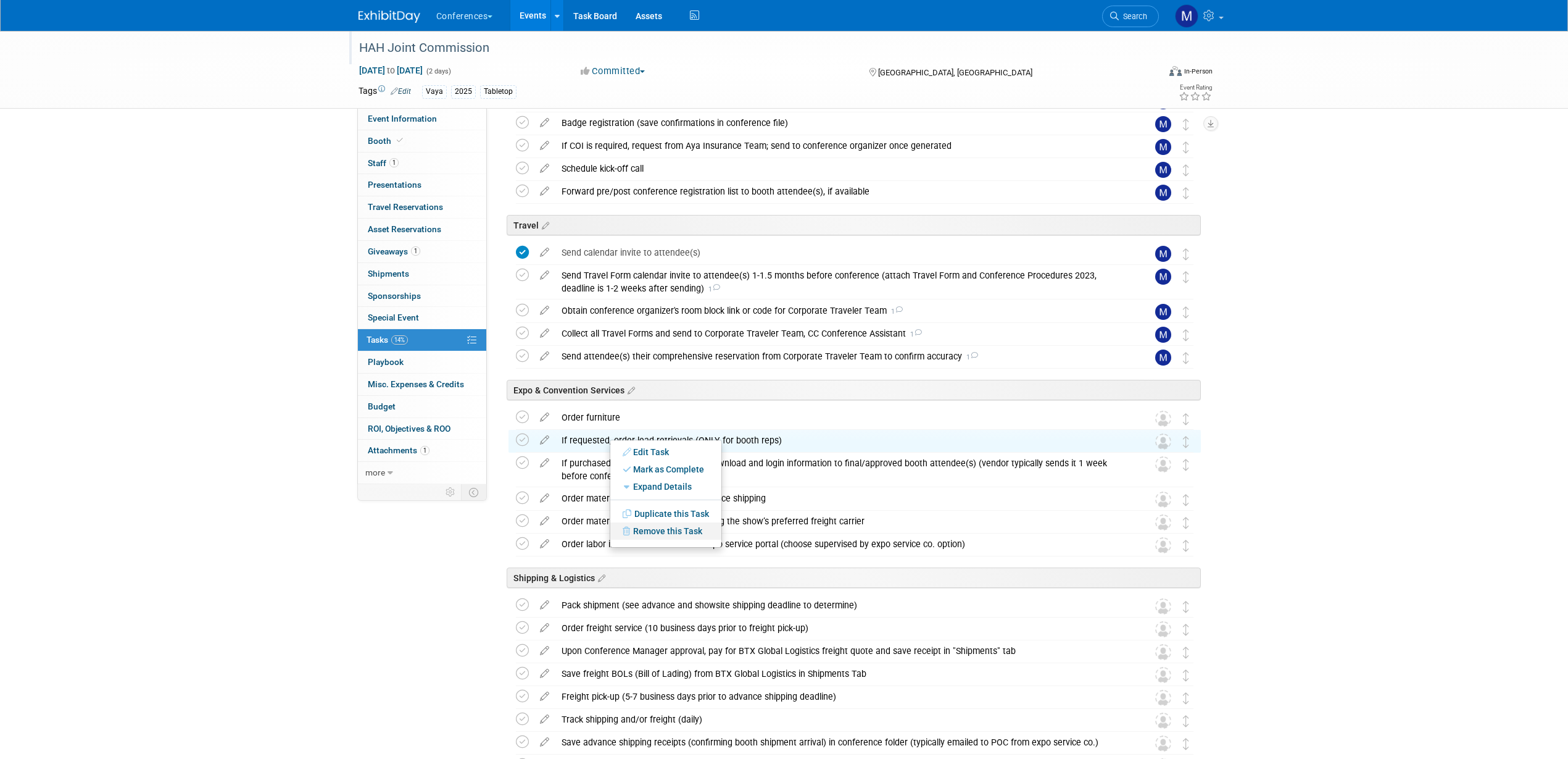
click at [696, 527] on link "Remove this Task" at bounding box center [665, 531] width 111 height 18
click at [773, 536] on link "Yes" at bounding box center [767, 540] width 36 height 19
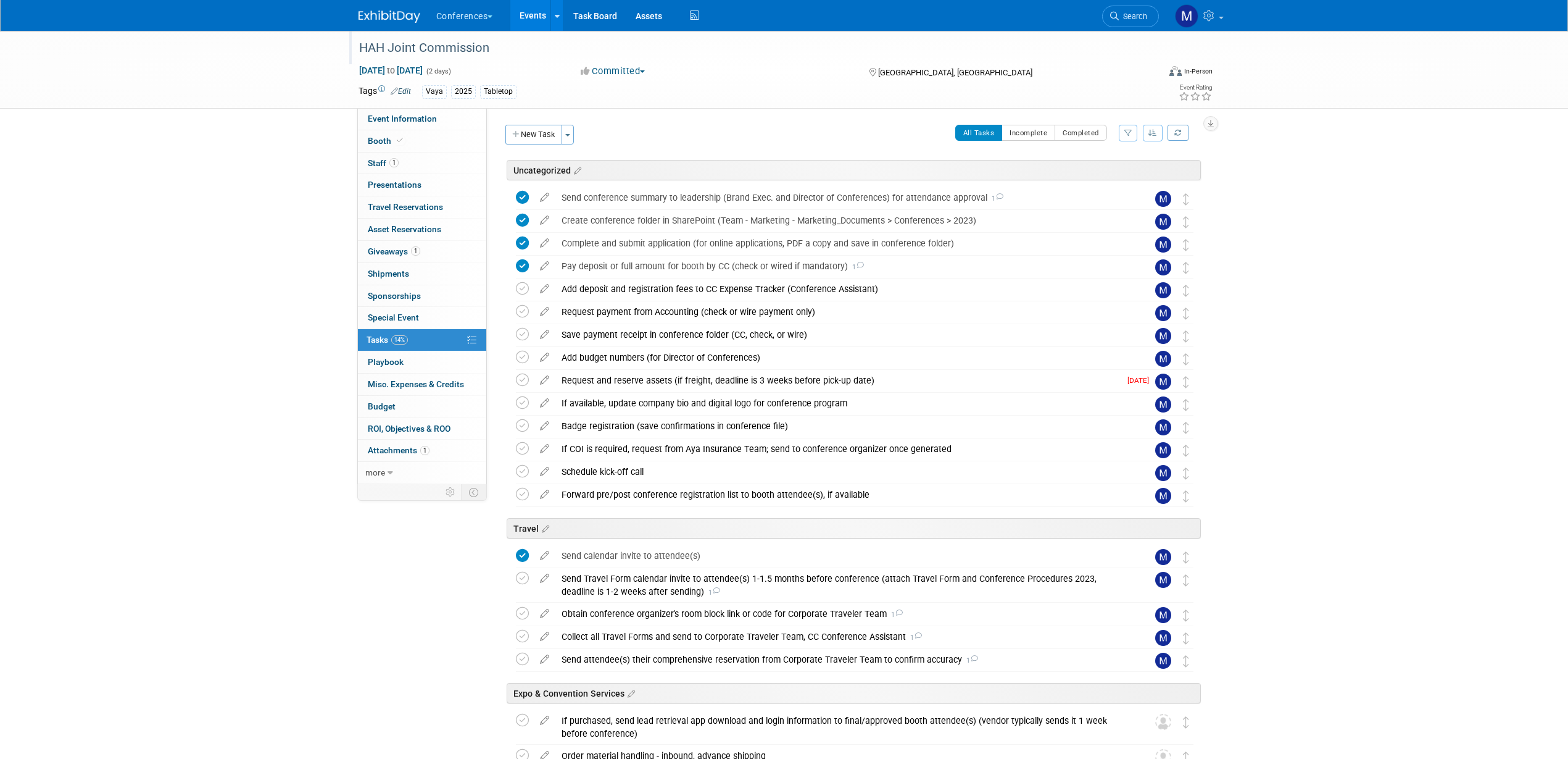
scroll to position [386, 0]
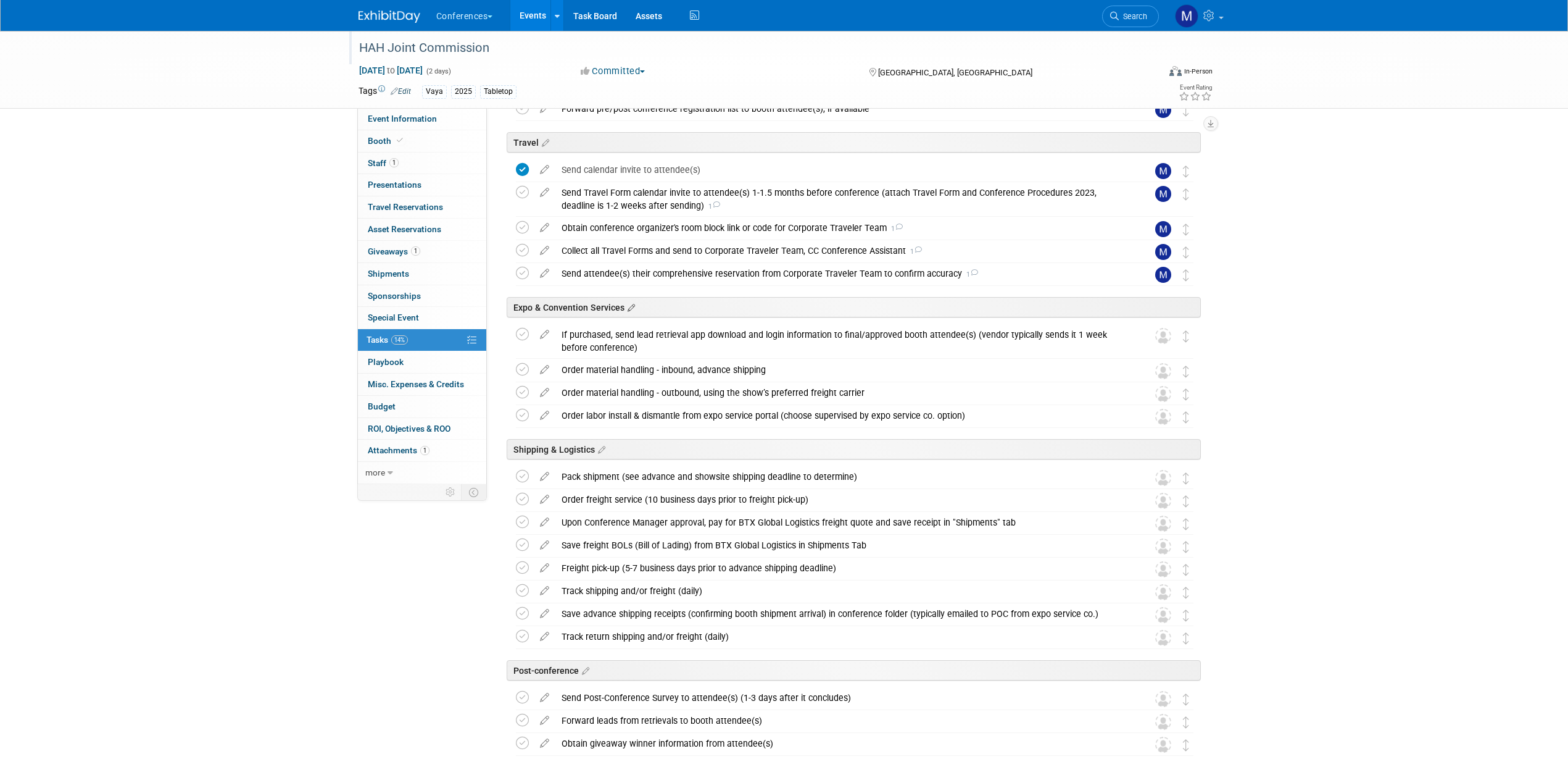
click at [631, 306] on icon at bounding box center [629, 307] width 11 height 11
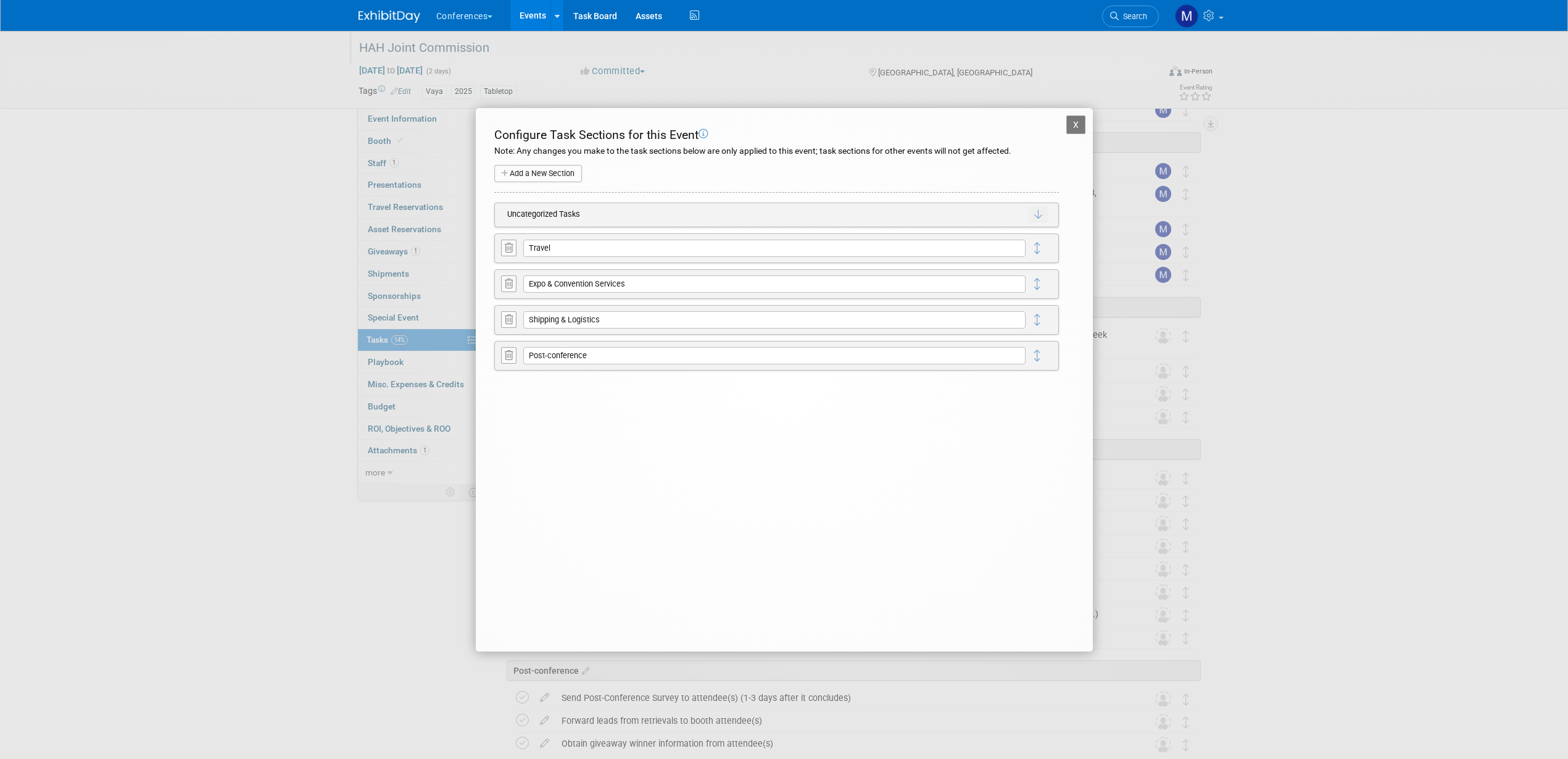
click at [506, 249] on icon at bounding box center [508, 248] width 8 height 10
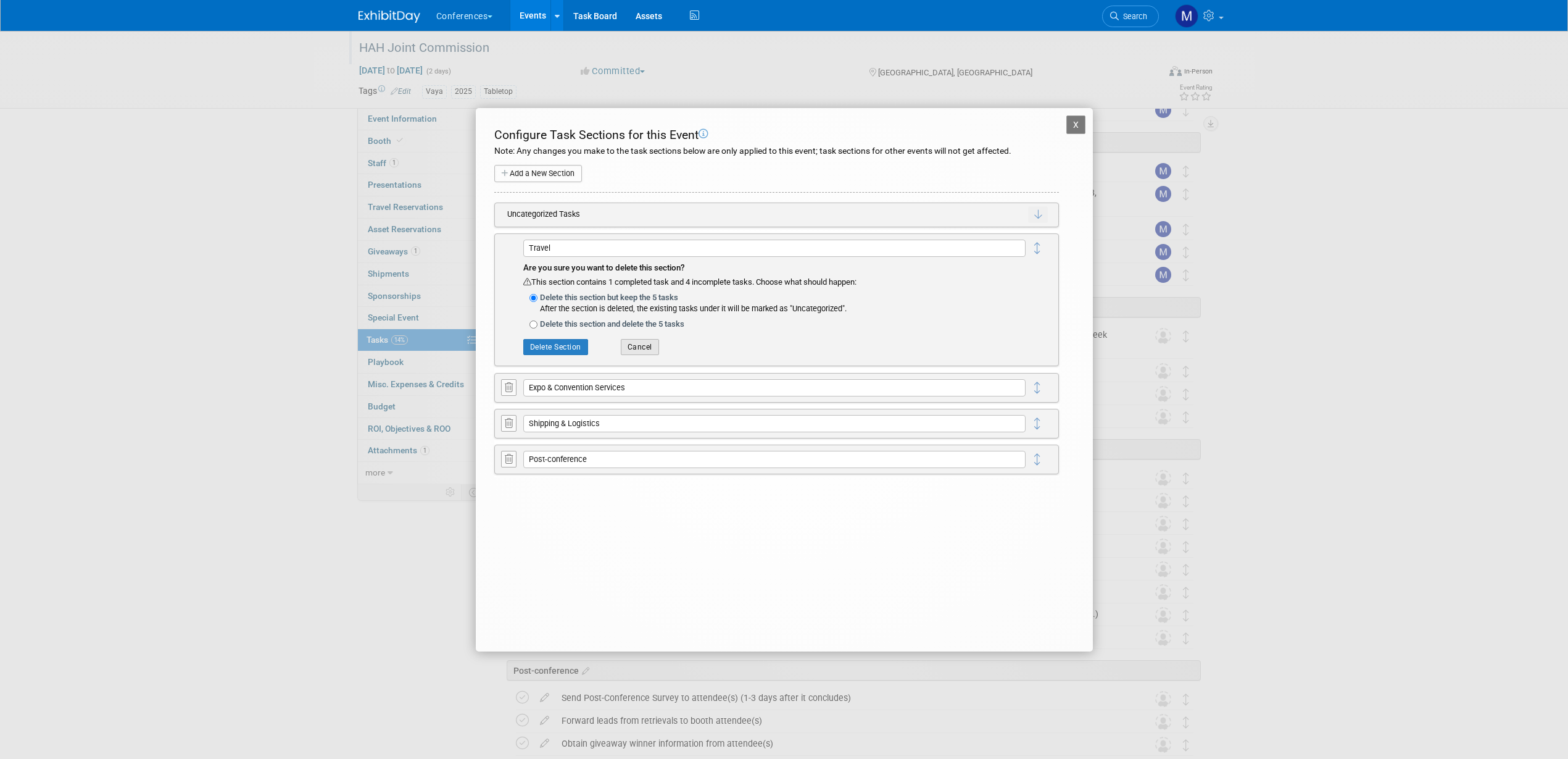
click at [643, 347] on button "Cancel" at bounding box center [640, 347] width 39 height 16
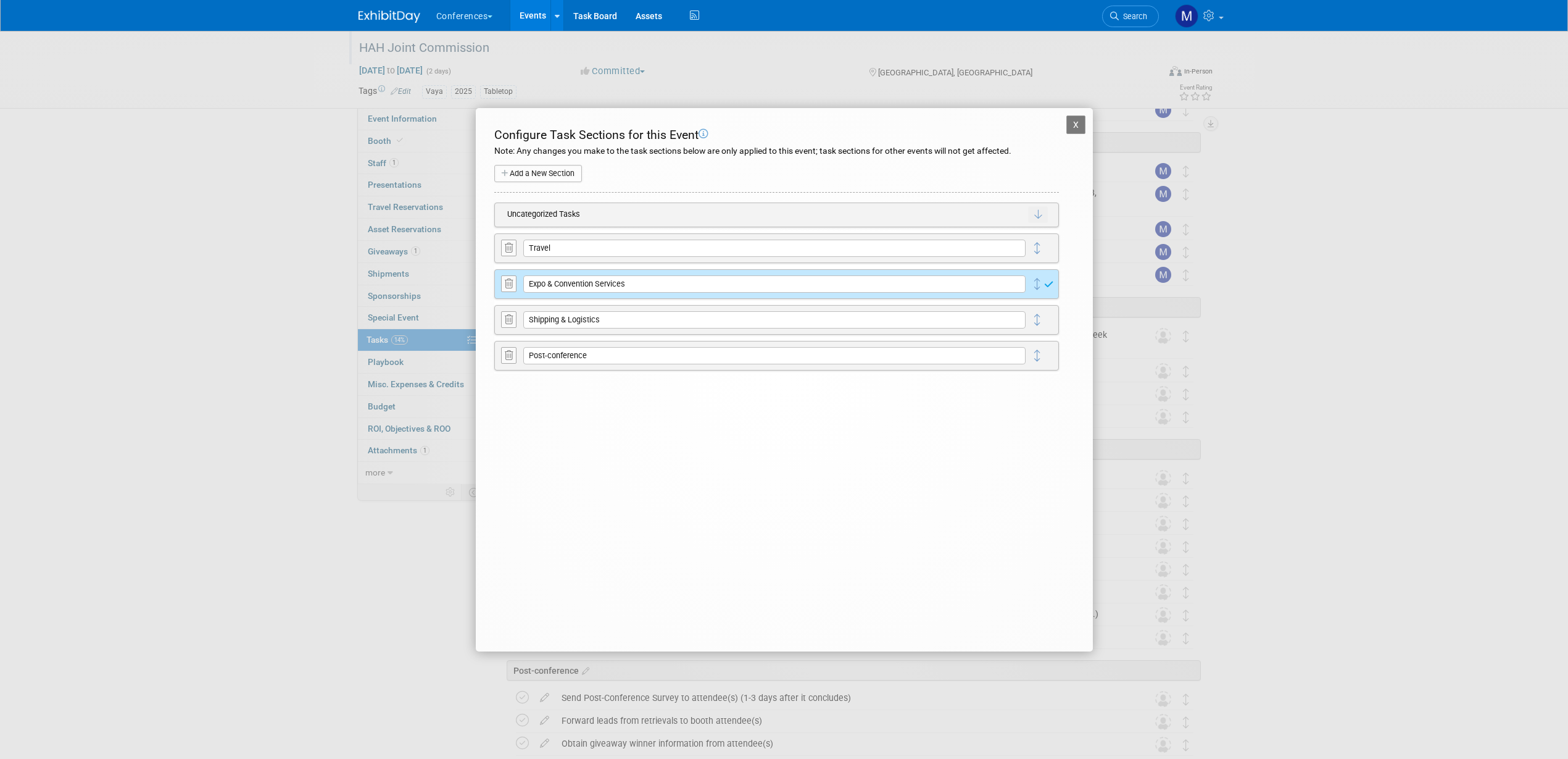
click at [510, 282] on icon at bounding box center [508, 284] width 8 height 10
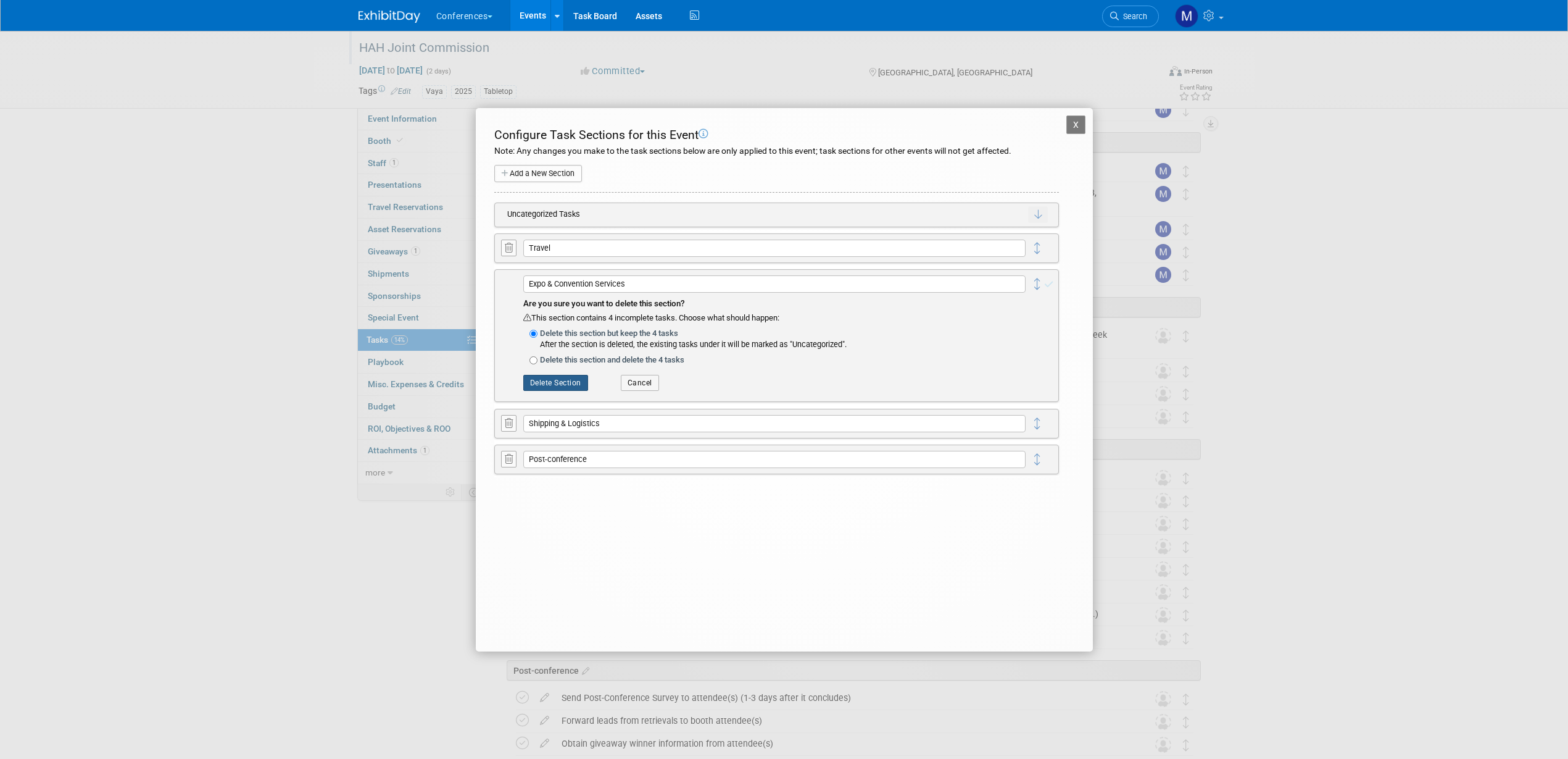
click at [567, 380] on button "Delete Section" at bounding box center [556, 383] width 65 height 16
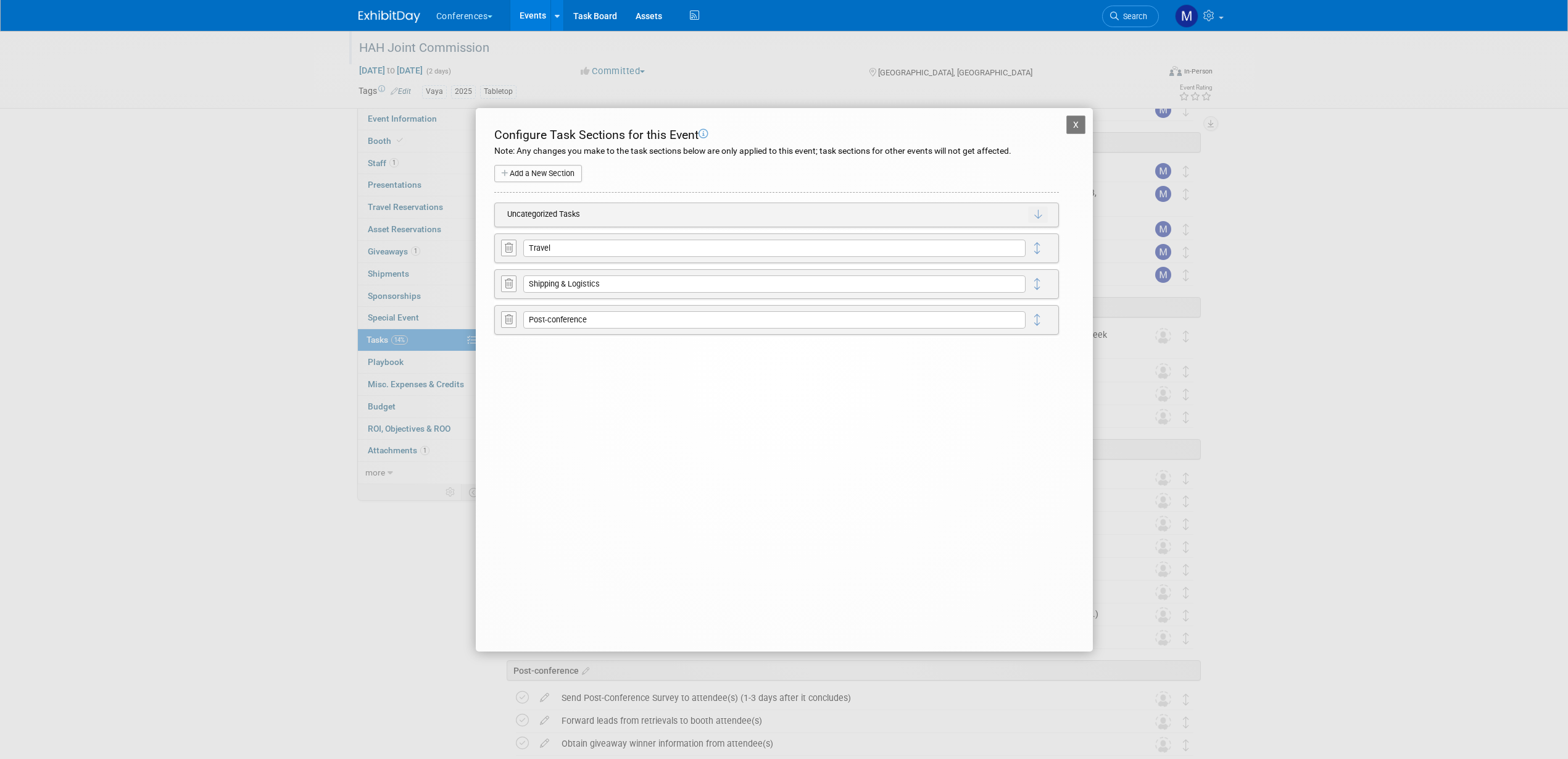
click at [1077, 118] on button "X" at bounding box center [1076, 124] width 19 height 18
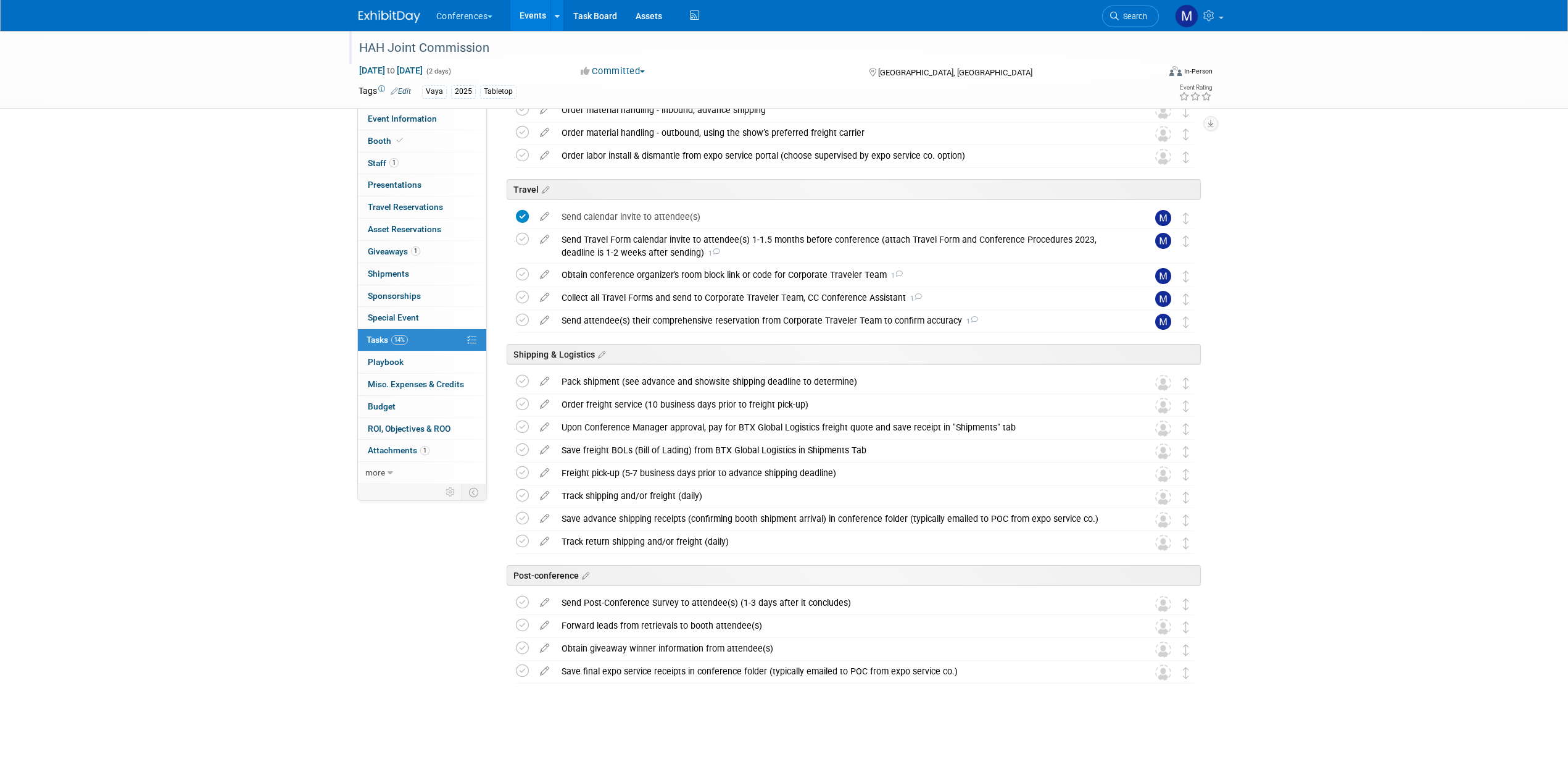
scroll to position [57, 0]
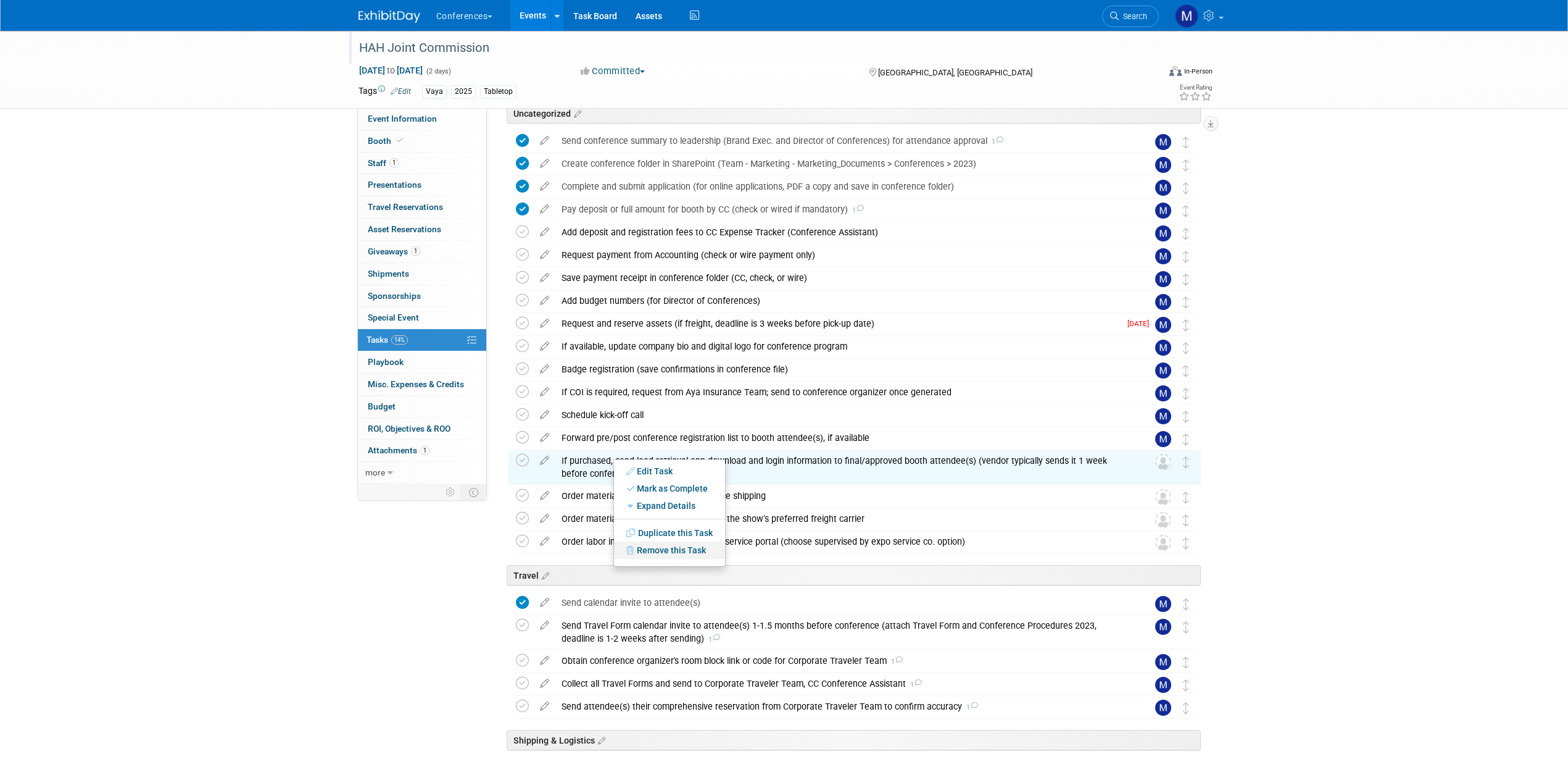
click at [664, 547] on link "Remove this Task" at bounding box center [669, 550] width 111 height 18
click at [772, 558] on link "Yes" at bounding box center [771, 560] width 36 height 19
click at [697, 558] on link "Remove this Task" at bounding box center [690, 556] width 111 height 18
drag, startPoint x: 788, startPoint y: 564, endPoint x: 661, endPoint y: 531, distance: 131.2
click at [788, 564] on link "Yes" at bounding box center [791, 566] width 36 height 19
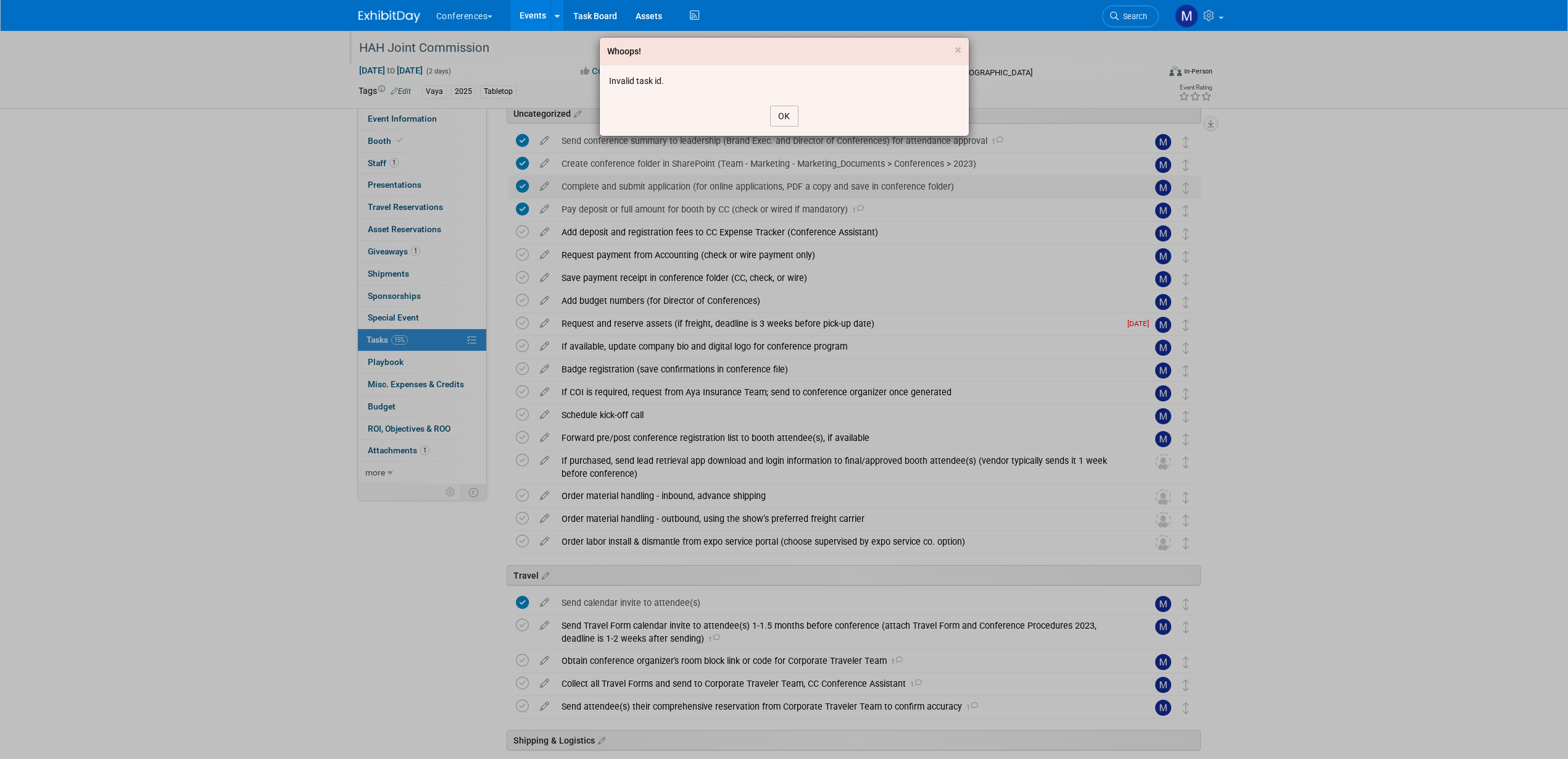
drag, startPoint x: 773, startPoint y: 117, endPoint x: 715, endPoint y: 178, distance: 84.2
click at [774, 117] on button "OK" at bounding box center [784, 116] width 28 height 21
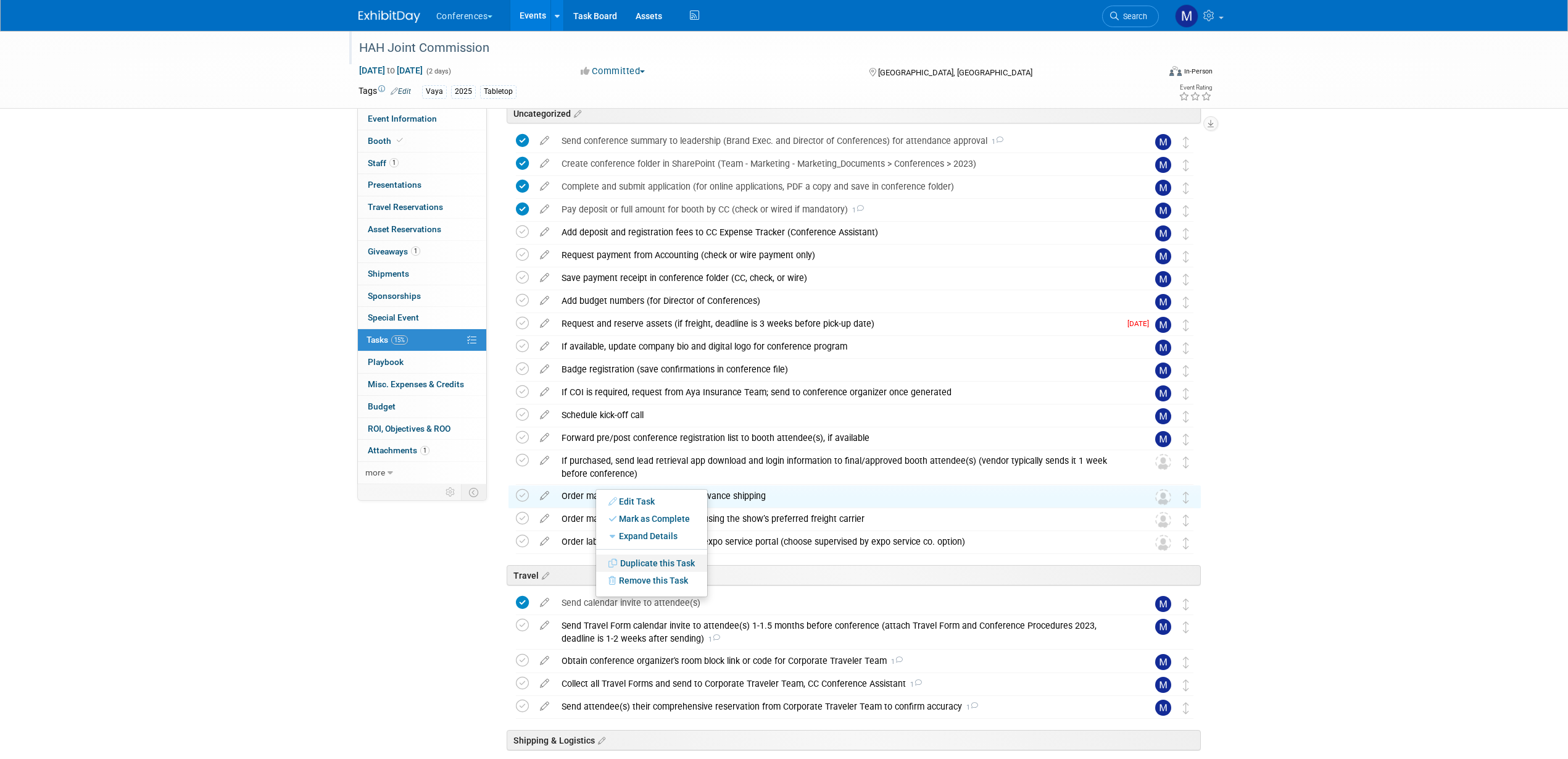
click at [665, 570] on link "Duplicate this Task" at bounding box center [651, 563] width 111 height 18
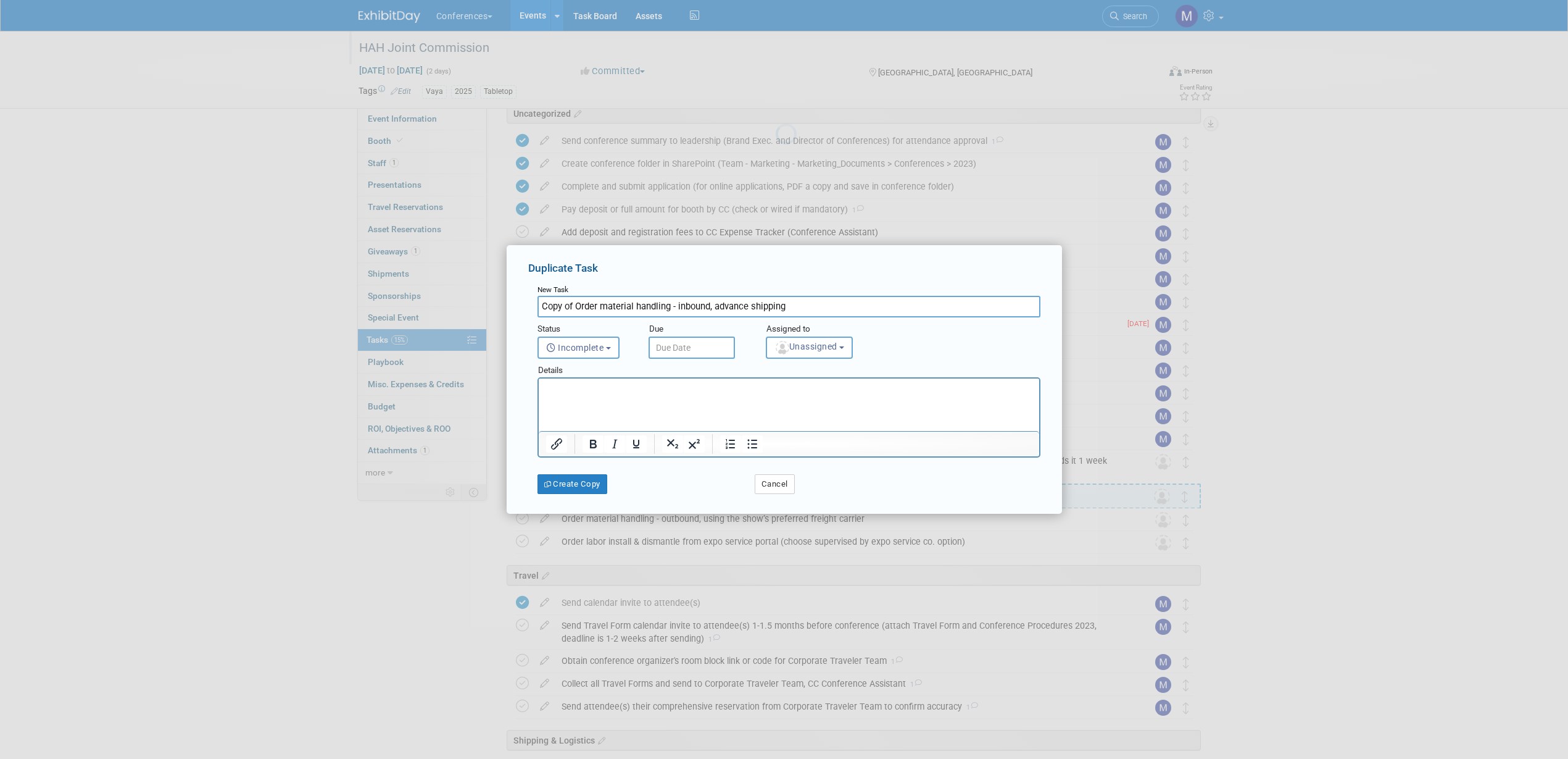
scroll to position [0, 0]
click at [776, 485] on button "Cancel" at bounding box center [775, 484] width 40 height 19
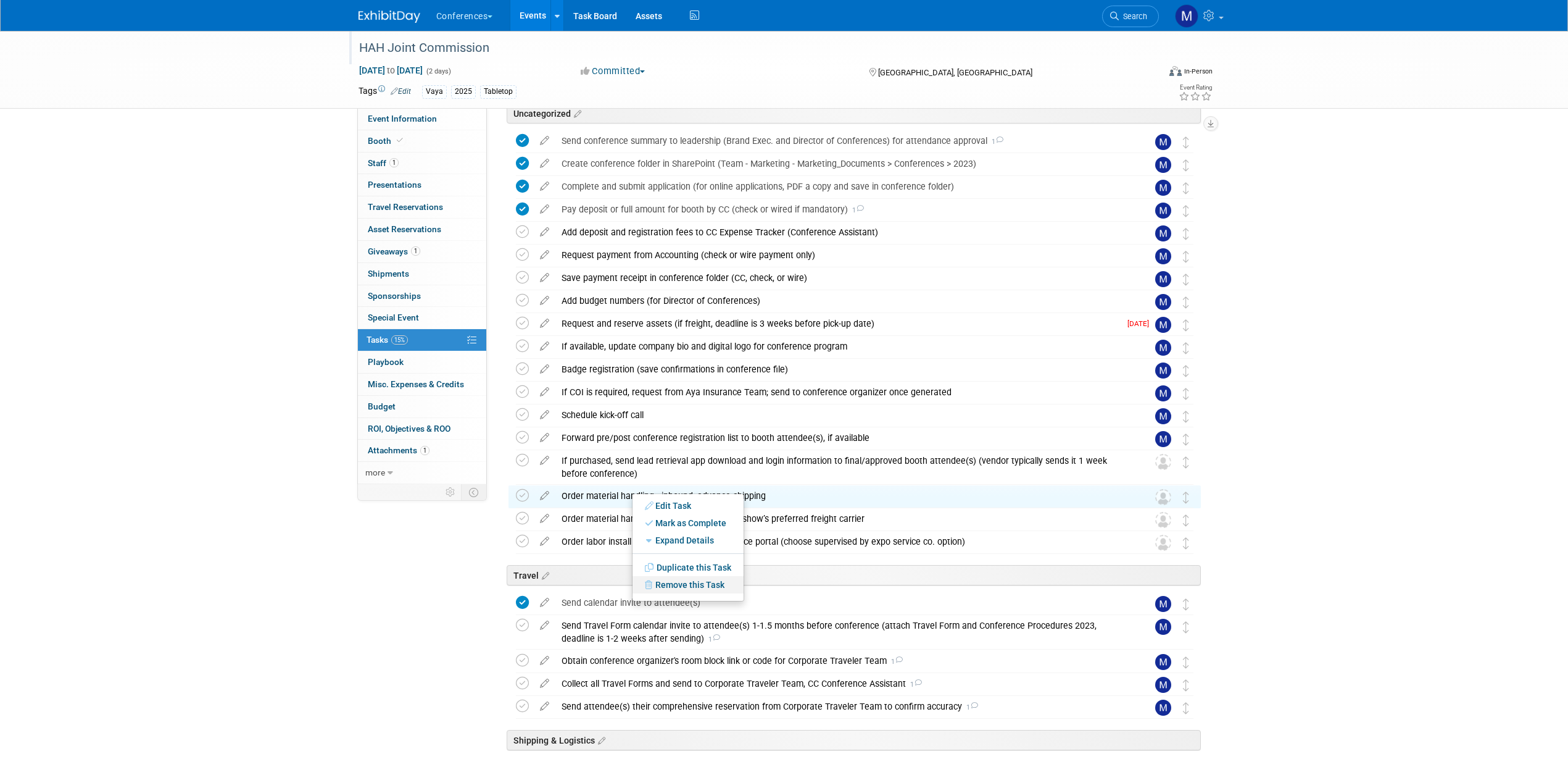
click at [693, 582] on link "Remove this Task" at bounding box center [687, 585] width 111 height 18
click at [792, 591] on link "Yes" at bounding box center [789, 595] width 36 height 19
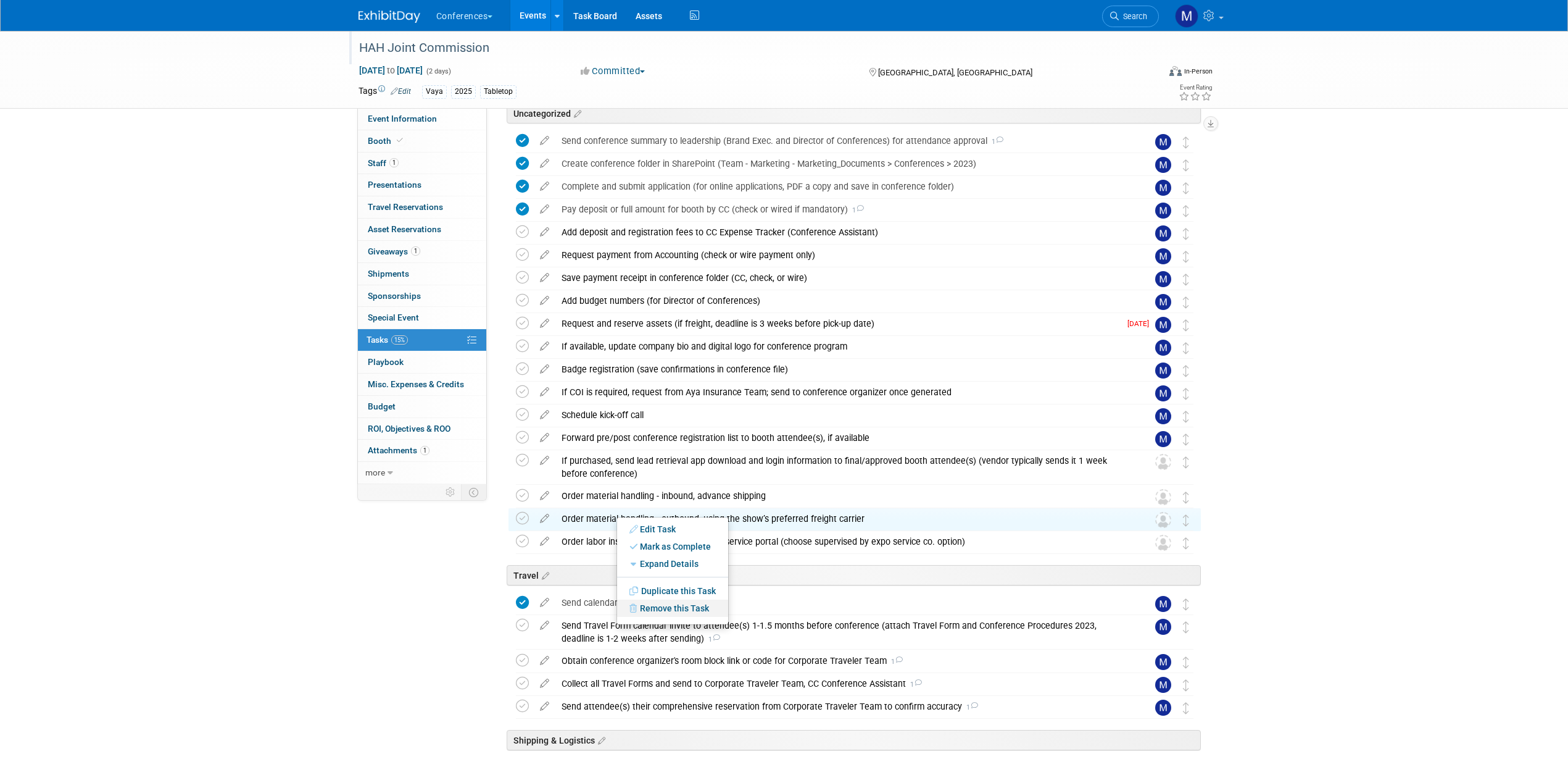
click at [668, 608] on link "Remove this Task" at bounding box center [673, 609] width 111 height 18
click at [779, 610] on link "Yes" at bounding box center [774, 618] width 36 height 19
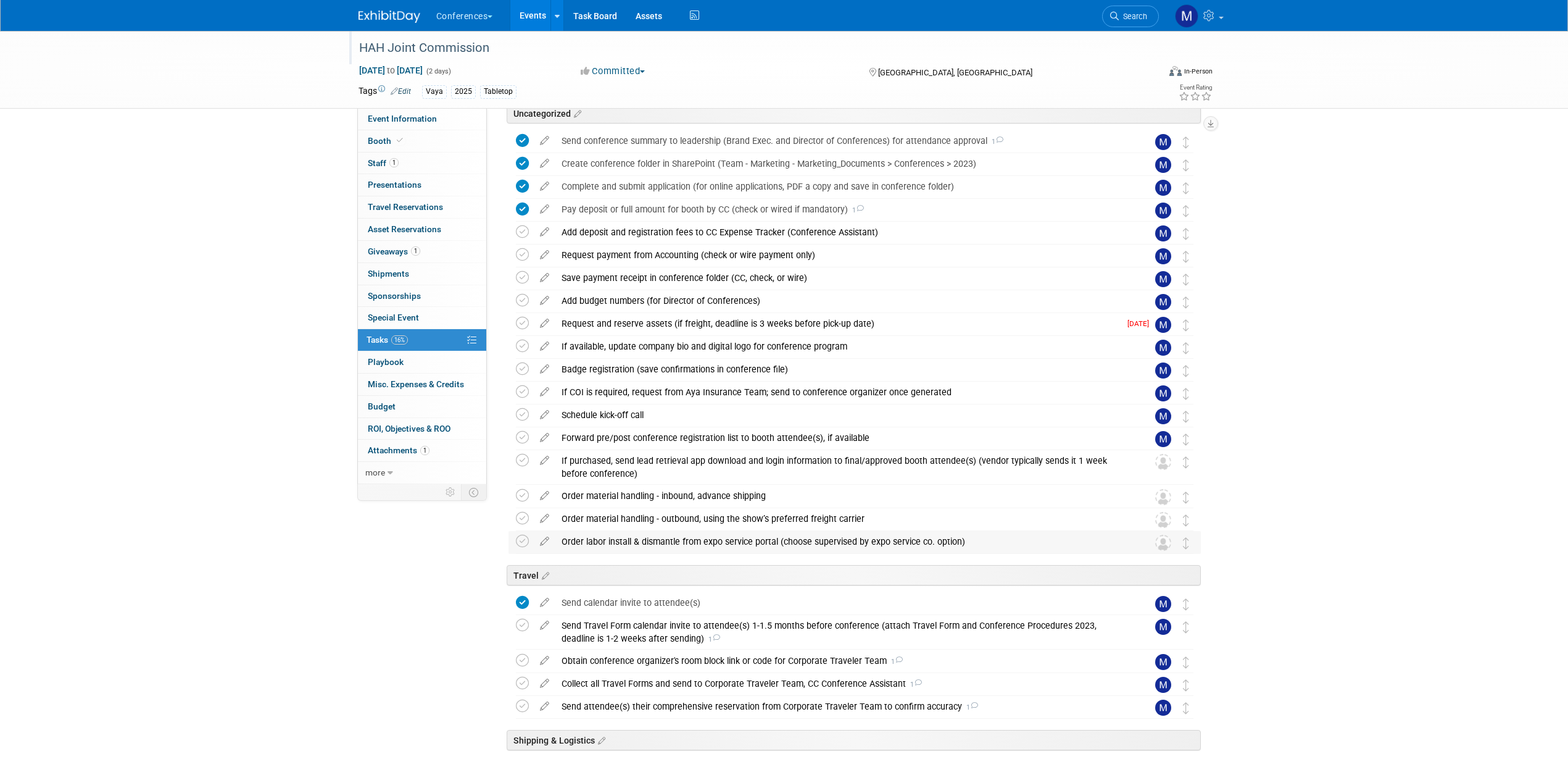
click at [609, 548] on div "Order labor install & dismantle from expo service portal (choose supervised by …" at bounding box center [843, 541] width 575 height 21
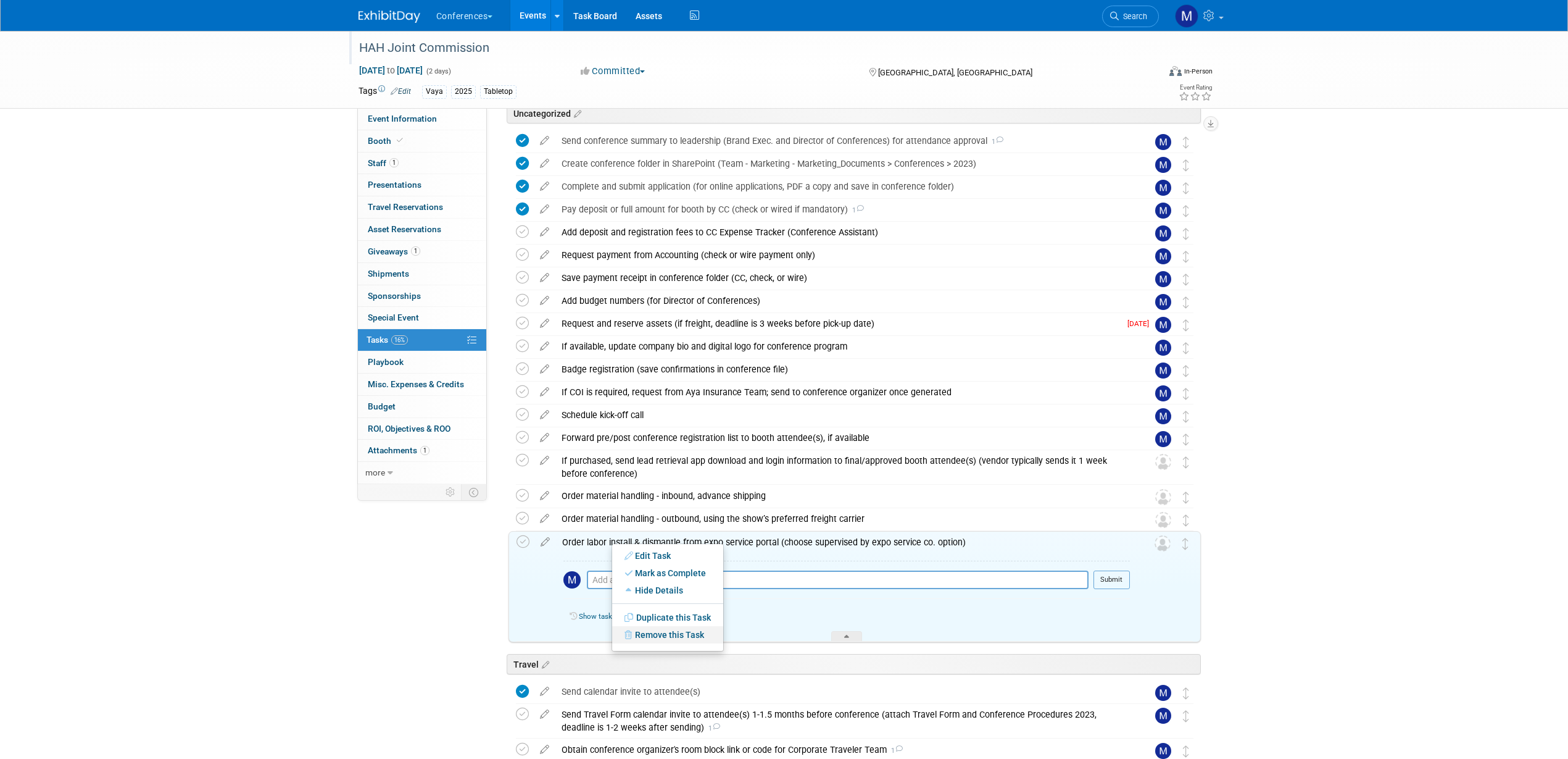
click at [664, 629] on link "Remove this Task" at bounding box center [667, 635] width 111 height 18
click at [767, 636] on link "Yes" at bounding box center [769, 645] width 36 height 19
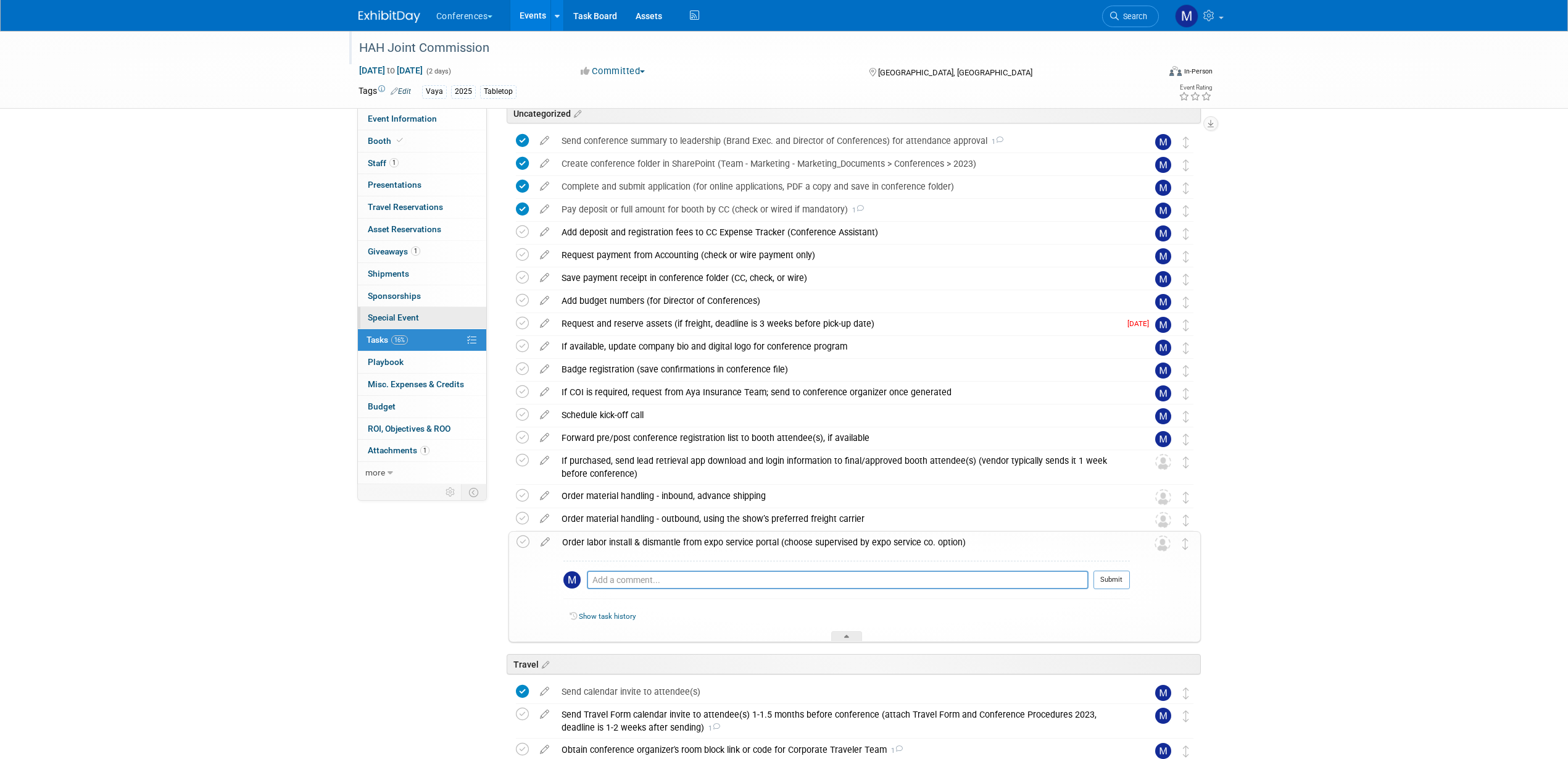
click at [435, 319] on link "Special Event" at bounding box center [422, 317] width 128 height 22
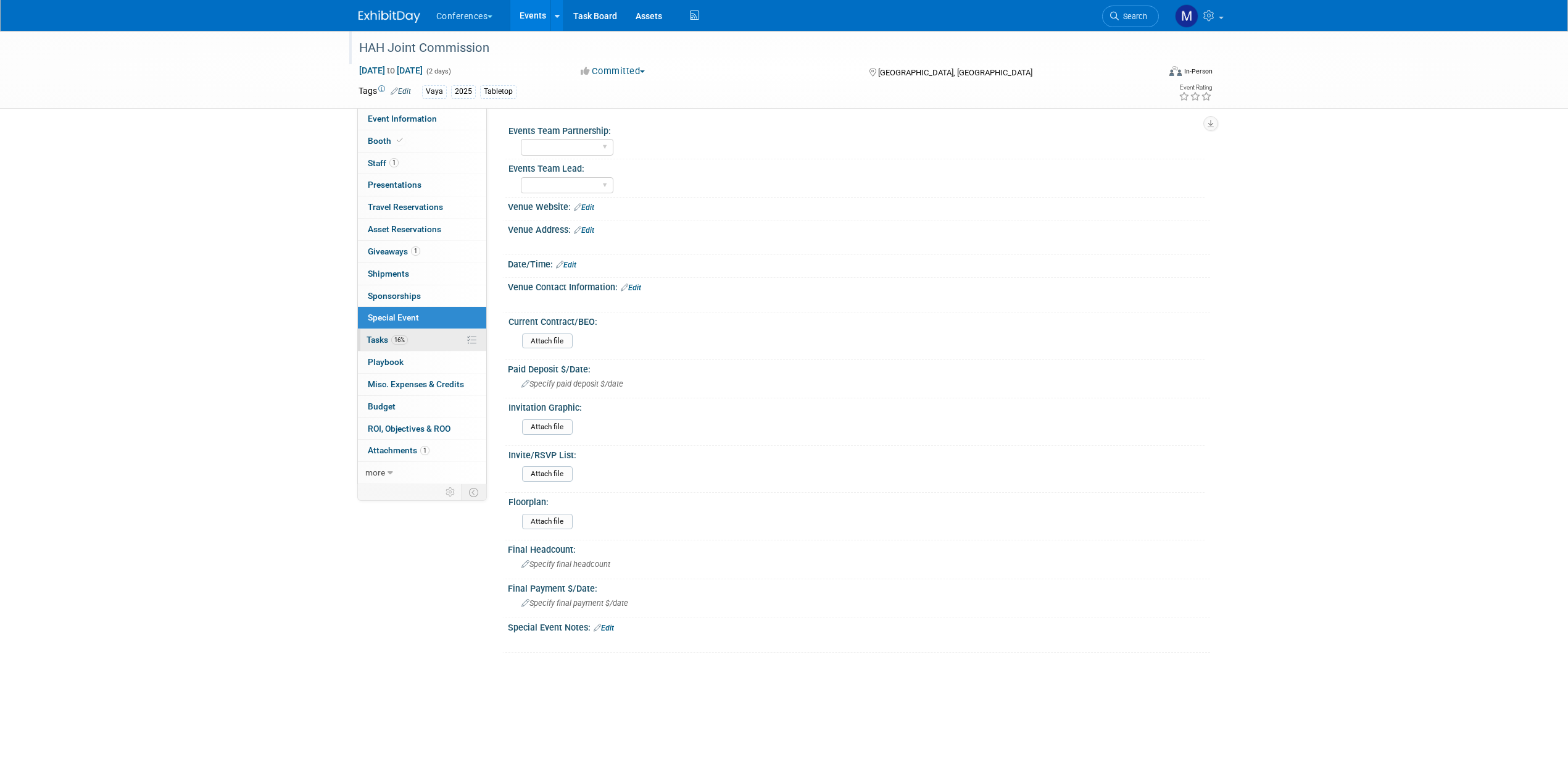
click at [434, 340] on link "16% Tasks 16%" at bounding box center [422, 340] width 128 height 22
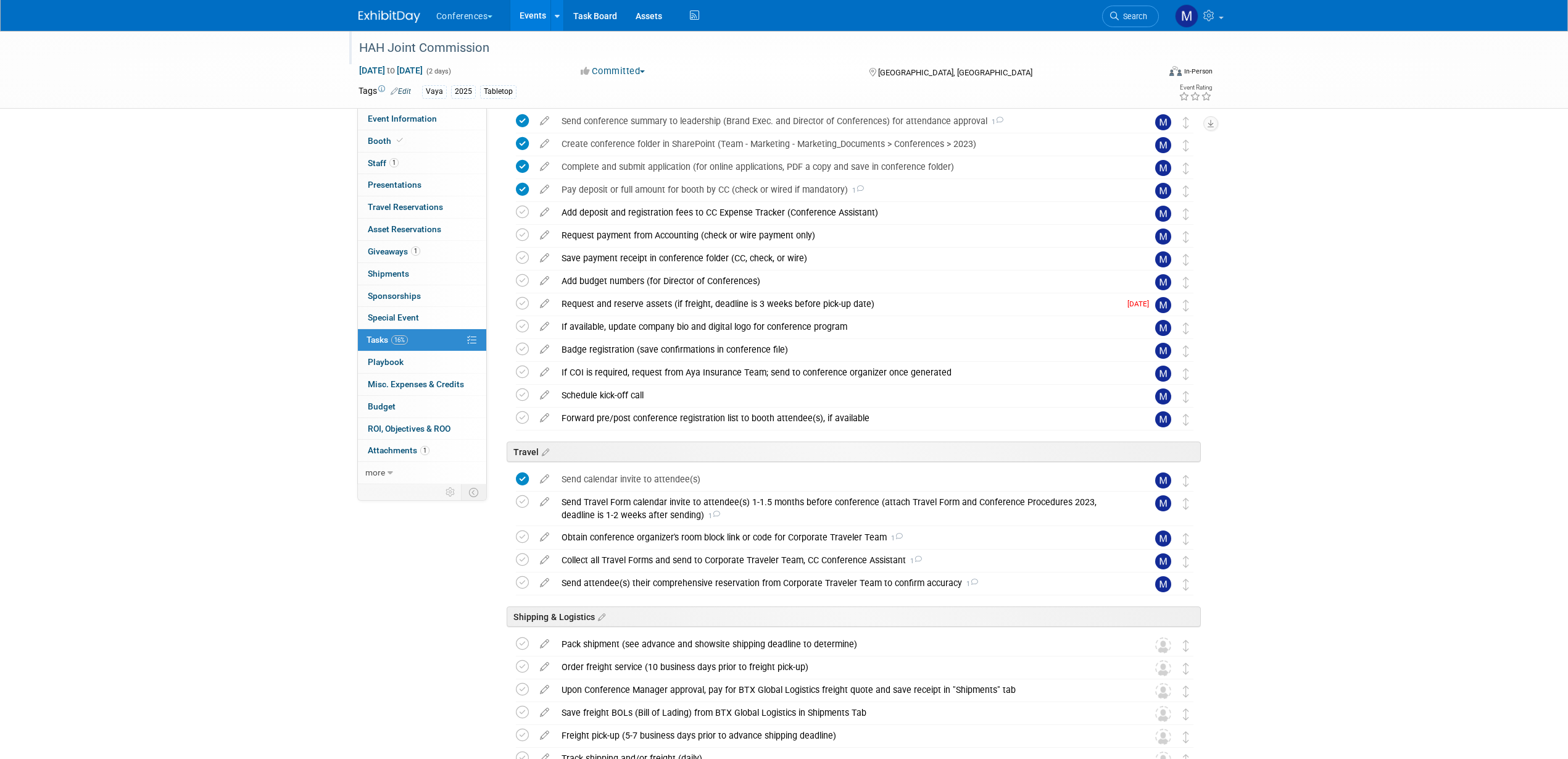
scroll to position [77, 0]
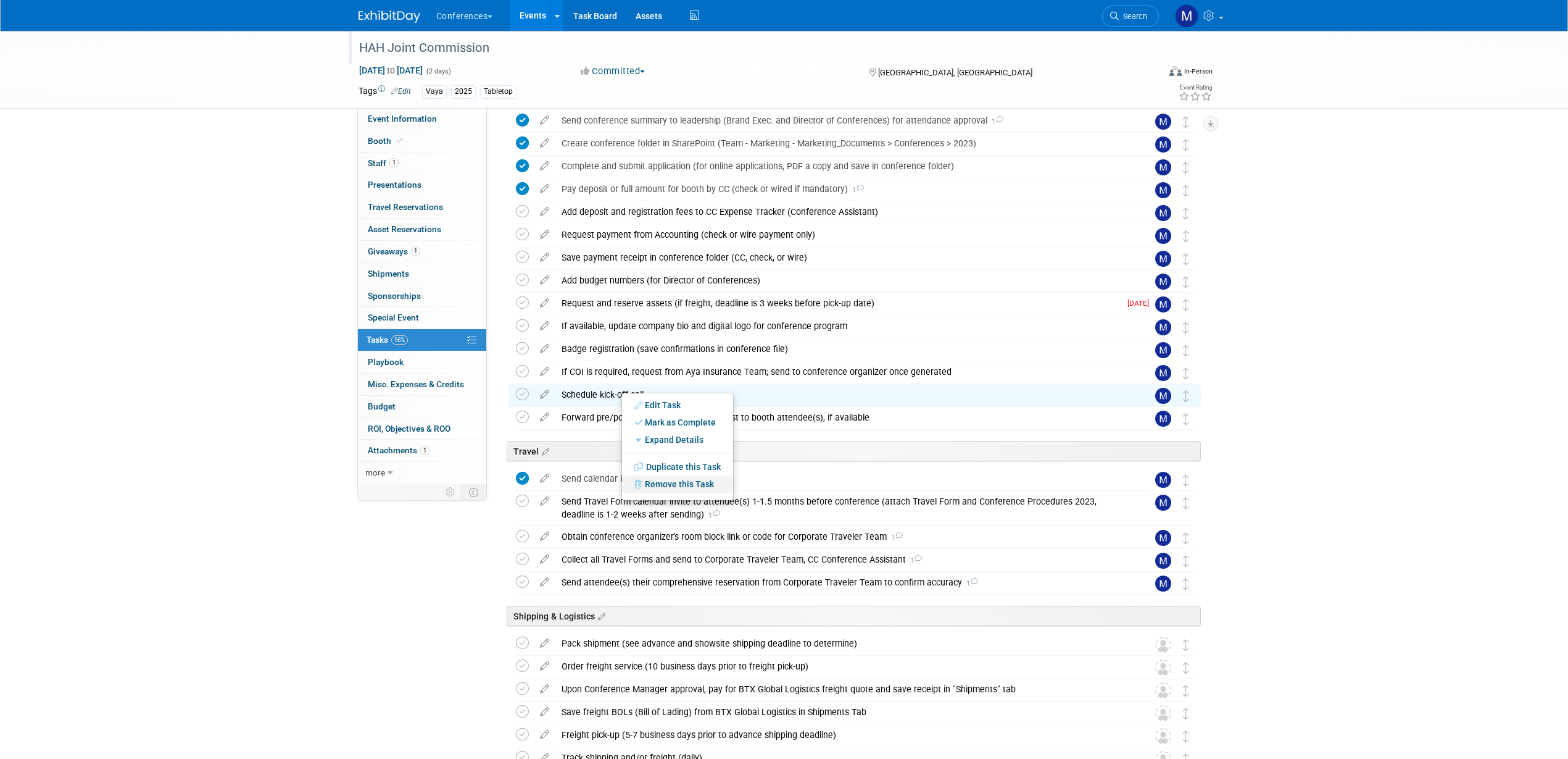
click at [680, 485] on link "Remove this Task" at bounding box center [678, 484] width 111 height 18
click at [789, 498] on link "Yes" at bounding box center [779, 494] width 36 height 19
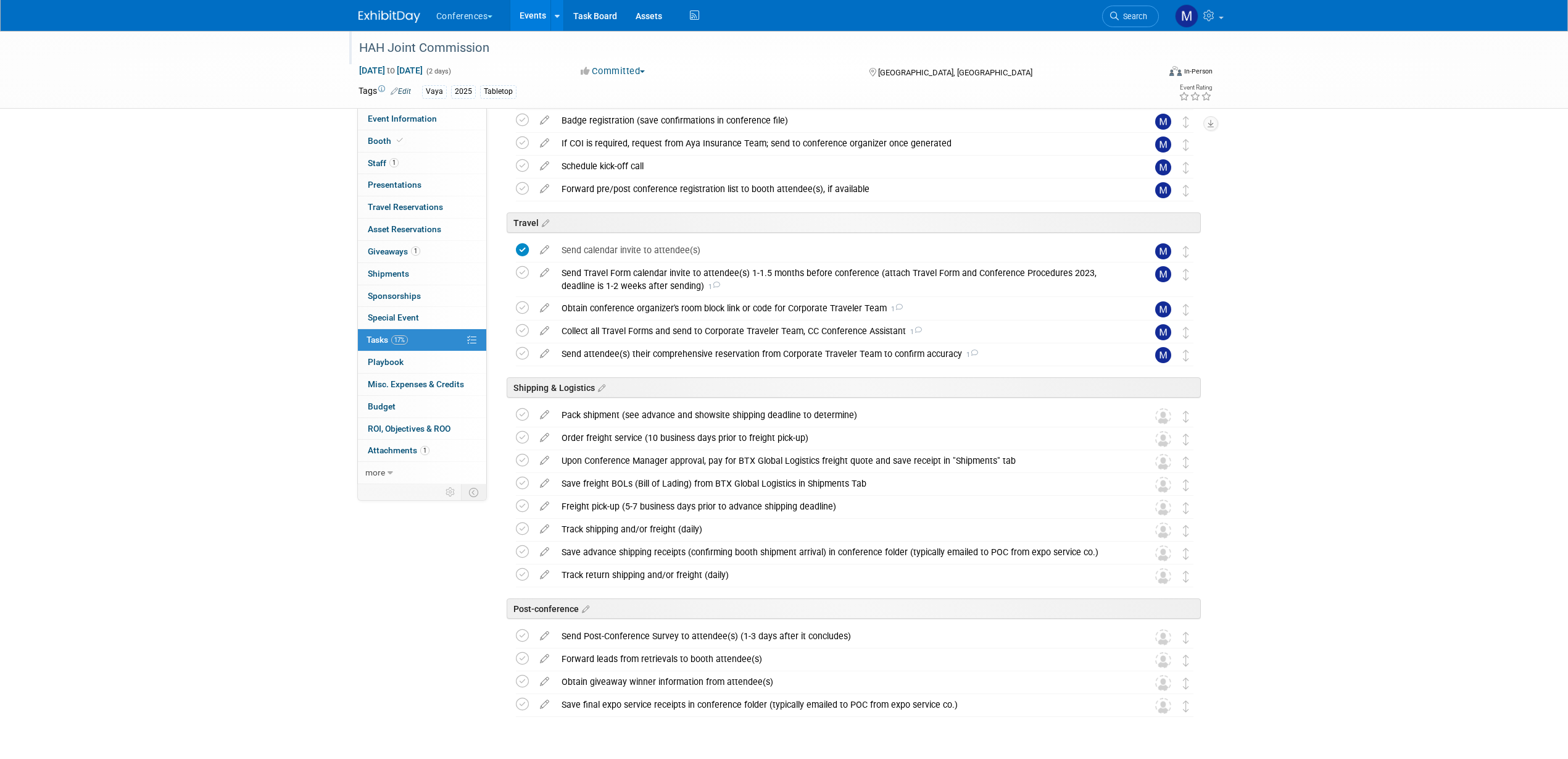
scroll to position [308, 0]
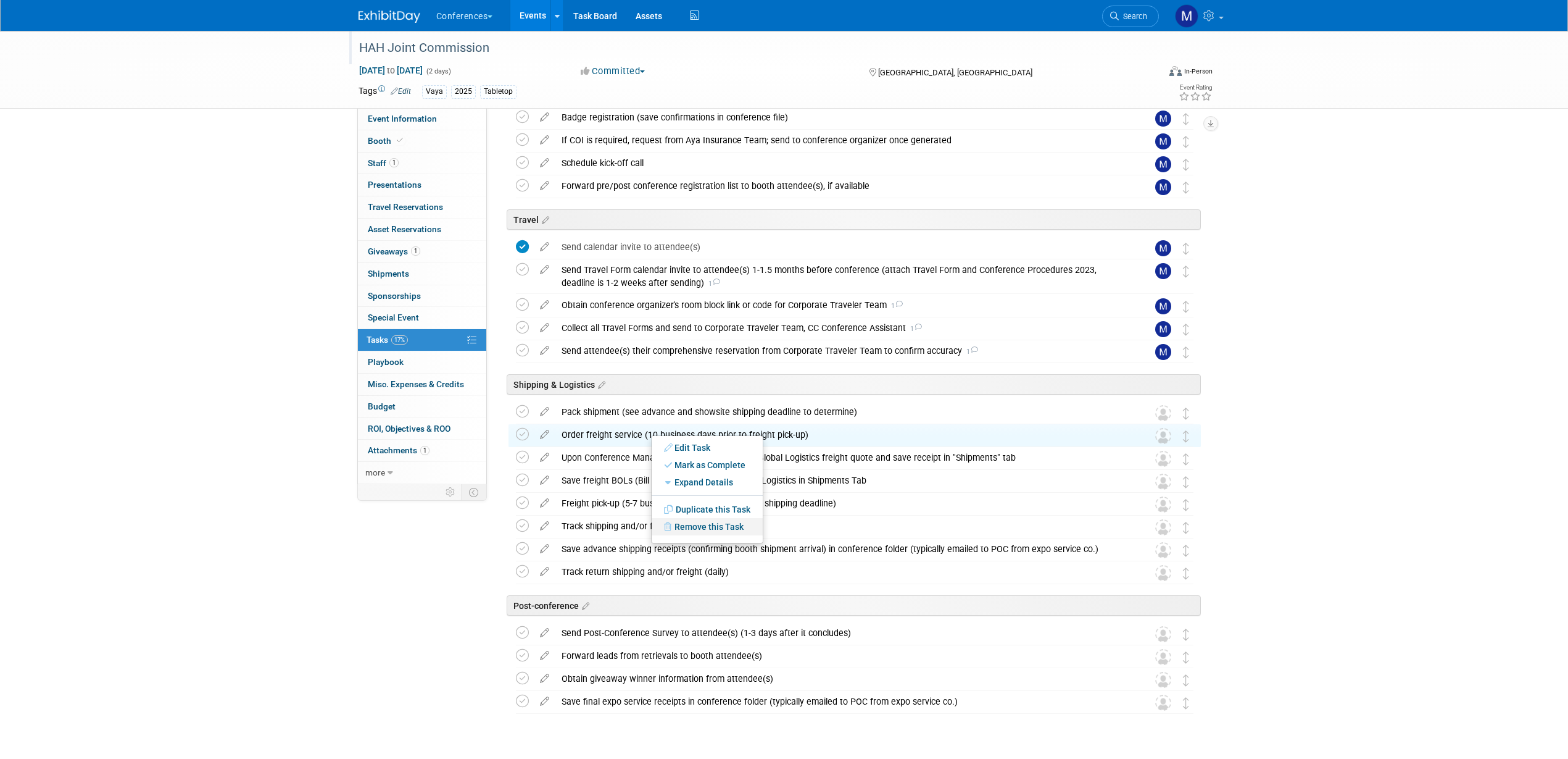
click at [710, 529] on link "Remove this Task" at bounding box center [707, 527] width 111 height 18
click at [830, 539] on div "Yes No" at bounding box center [824, 537] width 80 height 19
click at [818, 537] on link "Yes" at bounding box center [809, 537] width 36 height 19
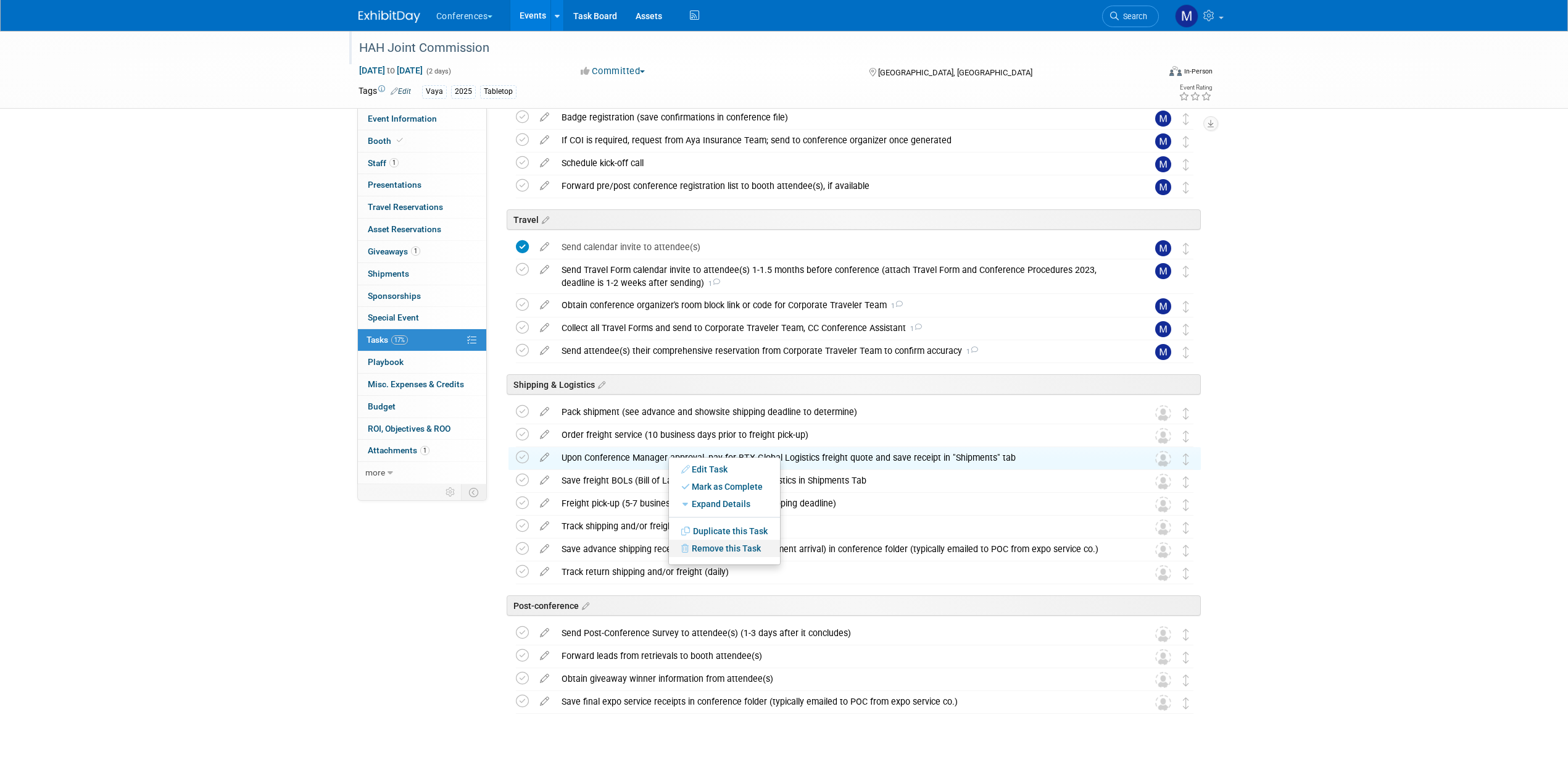
click at [717, 551] on link "Remove this Task" at bounding box center [724, 548] width 111 height 18
click at [821, 562] on link "Yes" at bounding box center [826, 558] width 36 height 19
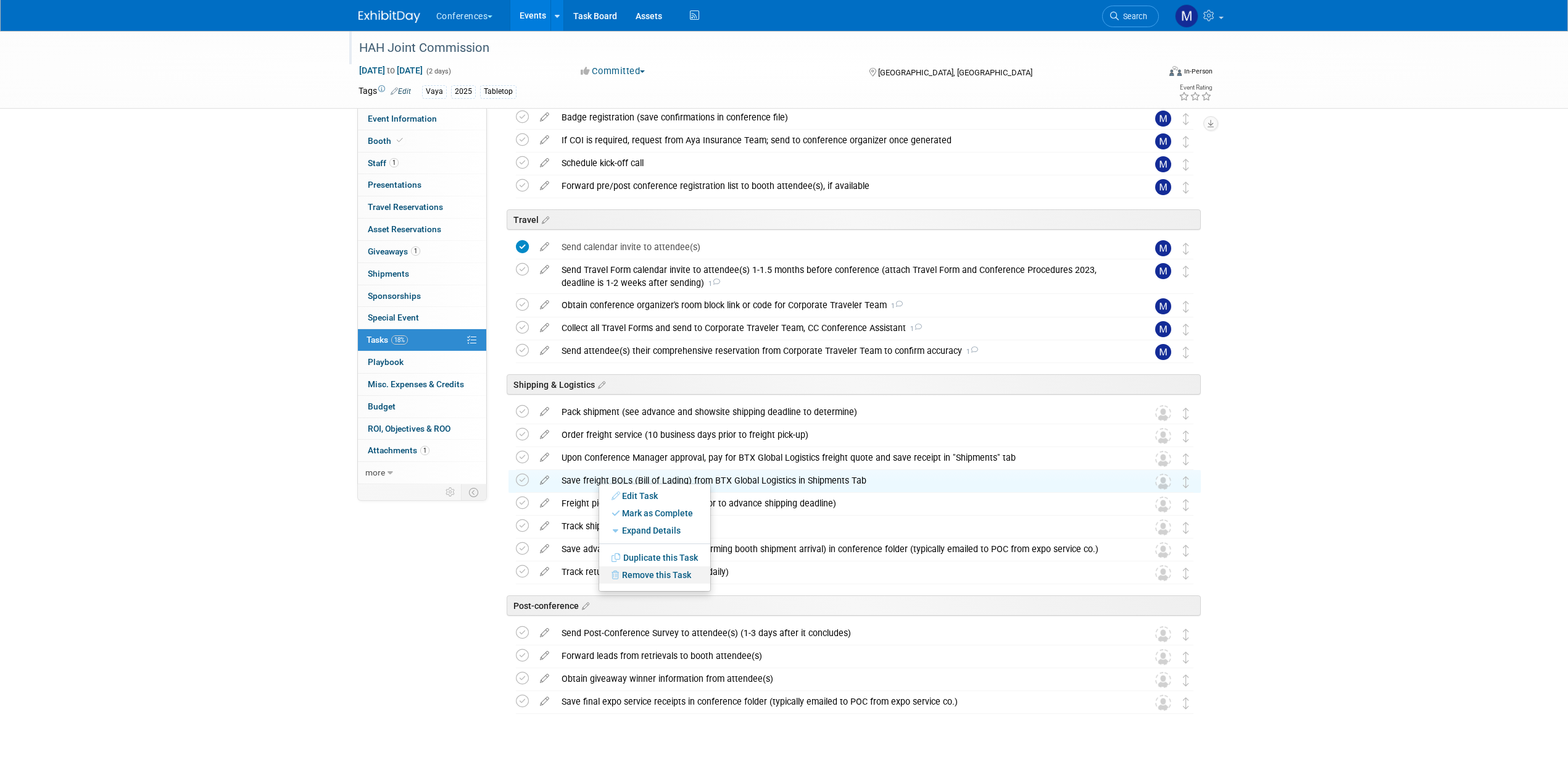
click at [649, 577] on link "Remove this Task" at bounding box center [655, 575] width 111 height 18
click at [762, 588] on link "Yes" at bounding box center [756, 584] width 36 height 19
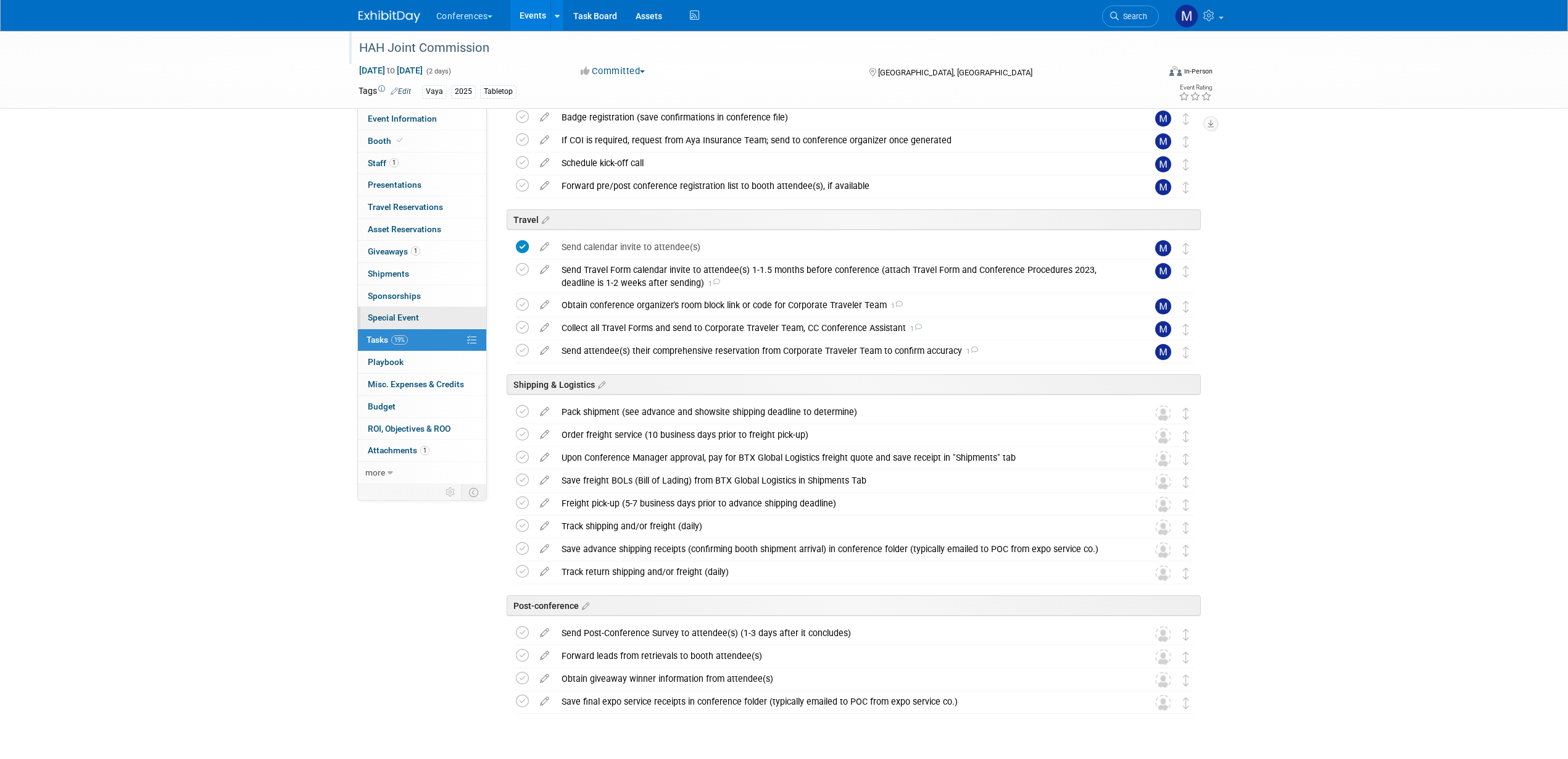
click at [398, 313] on span "Special Event" at bounding box center [393, 317] width 51 height 10
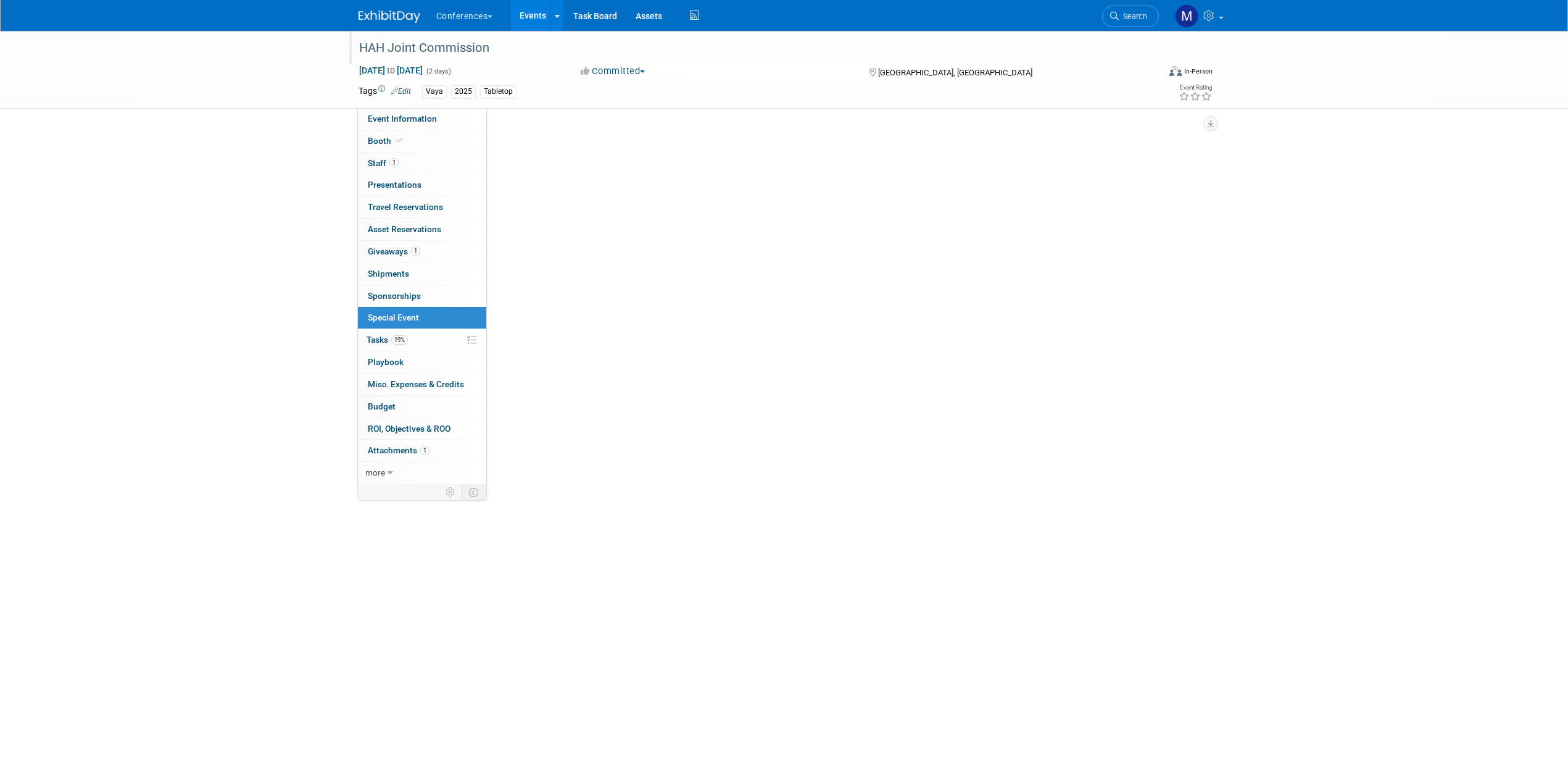
scroll to position [0, 0]
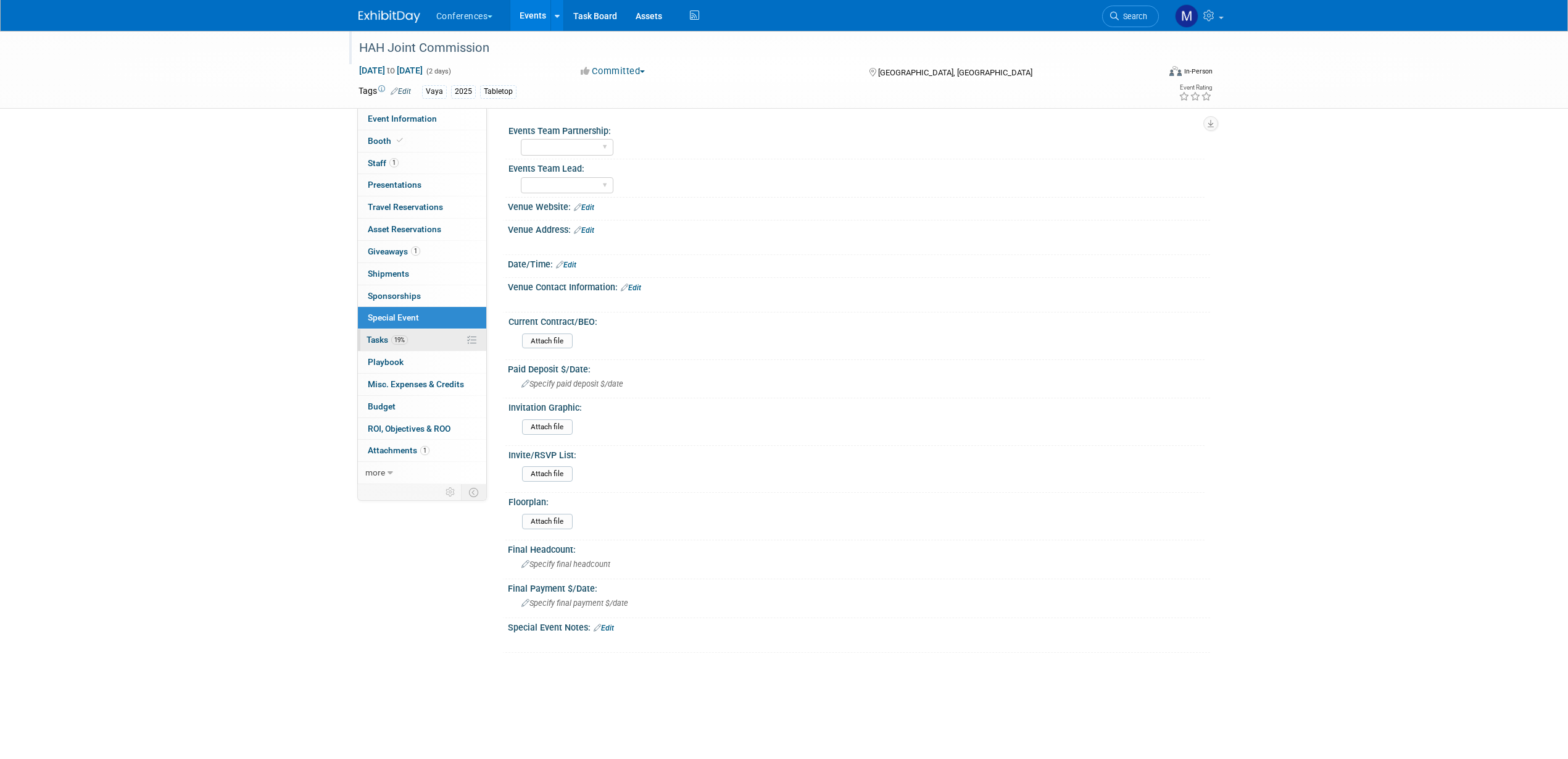
click at [407, 340] on span "19%" at bounding box center [399, 340] width 17 height 10
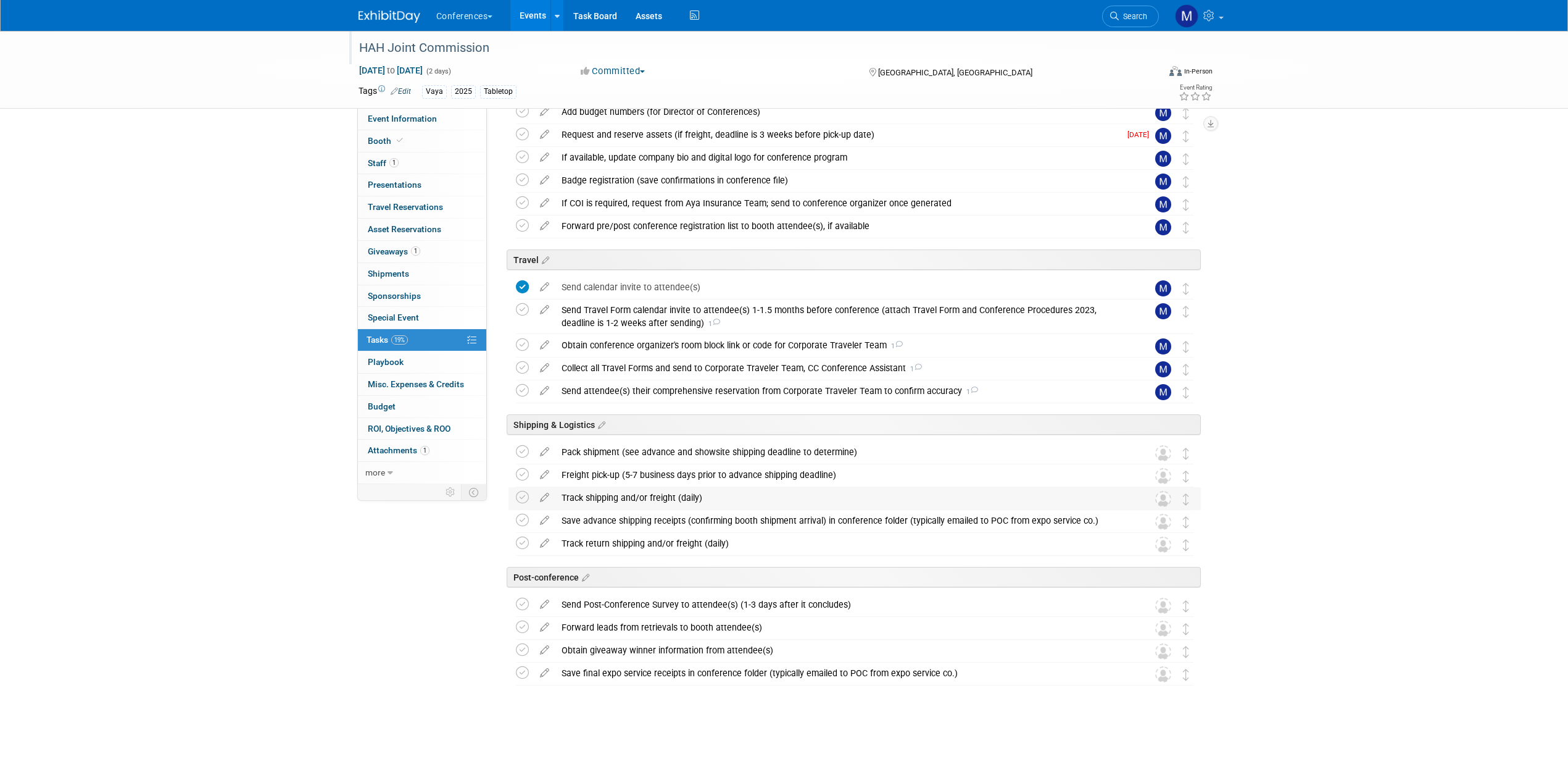
scroll to position [248, 0]
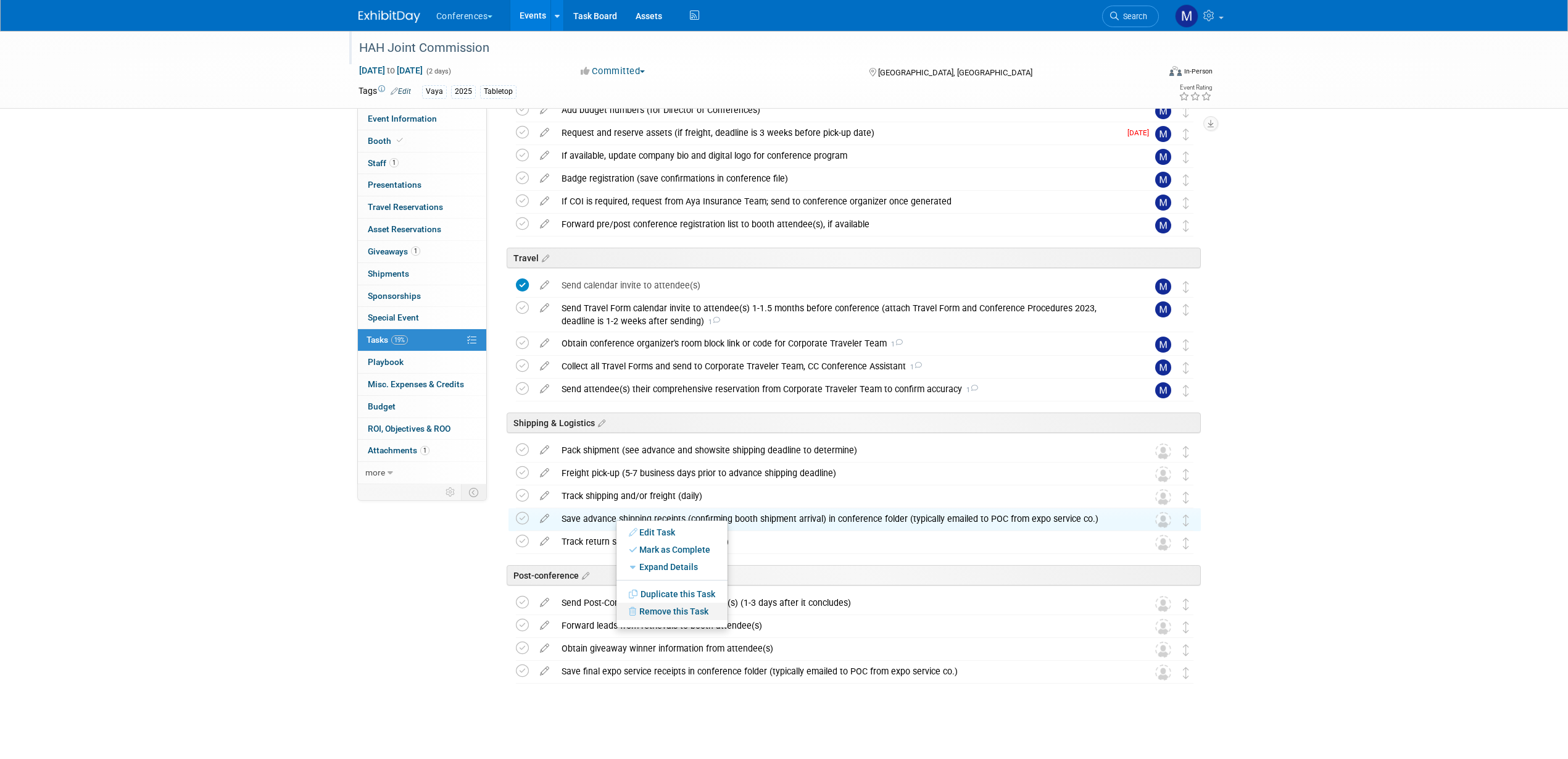
click at [701, 614] on link "Remove this Task" at bounding box center [672, 611] width 111 height 18
click at [777, 620] on link "Yes" at bounding box center [773, 621] width 36 height 19
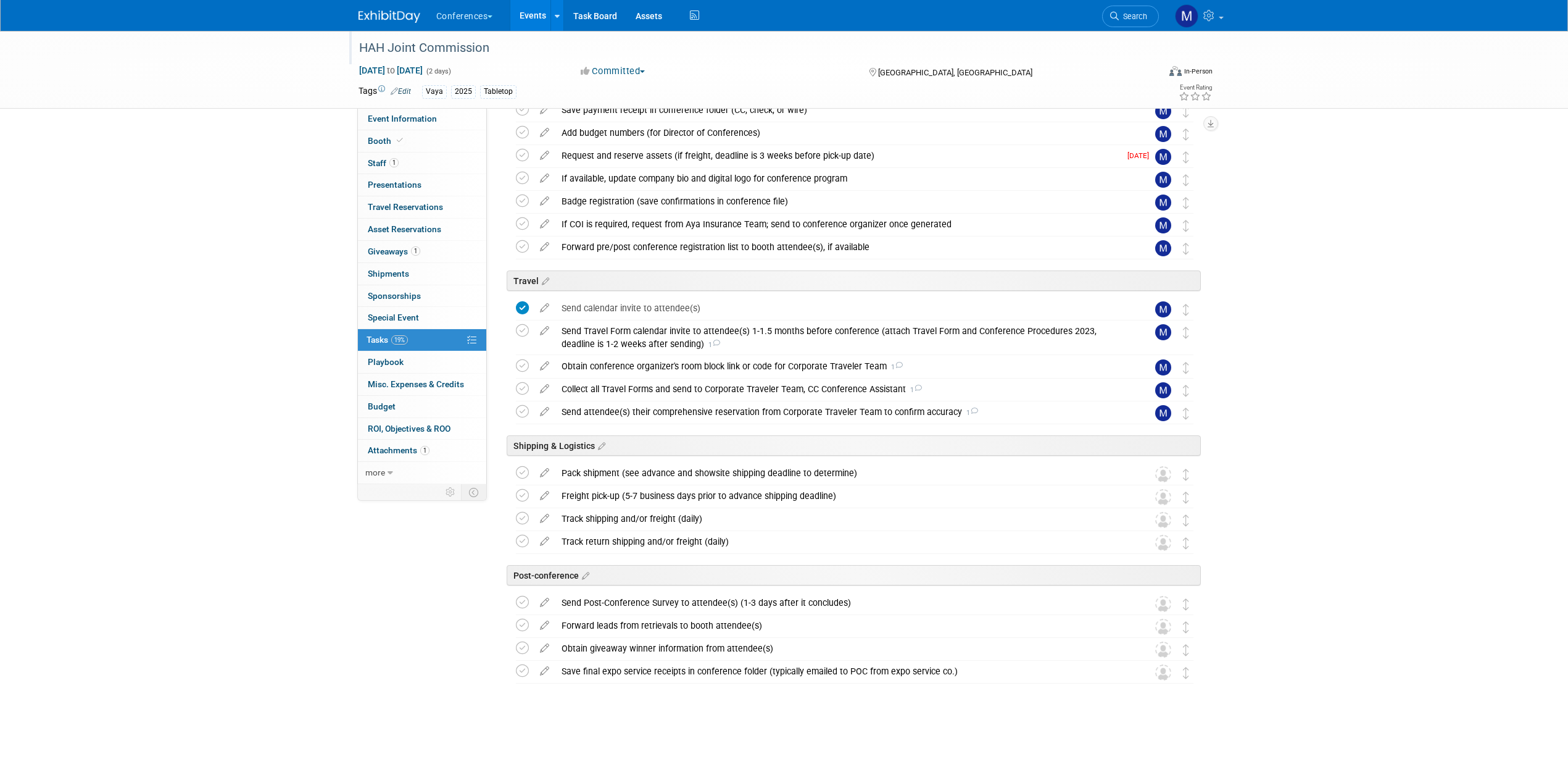
scroll to position [70, 0]
